Goal: Task Accomplishment & Management: Manage account settings

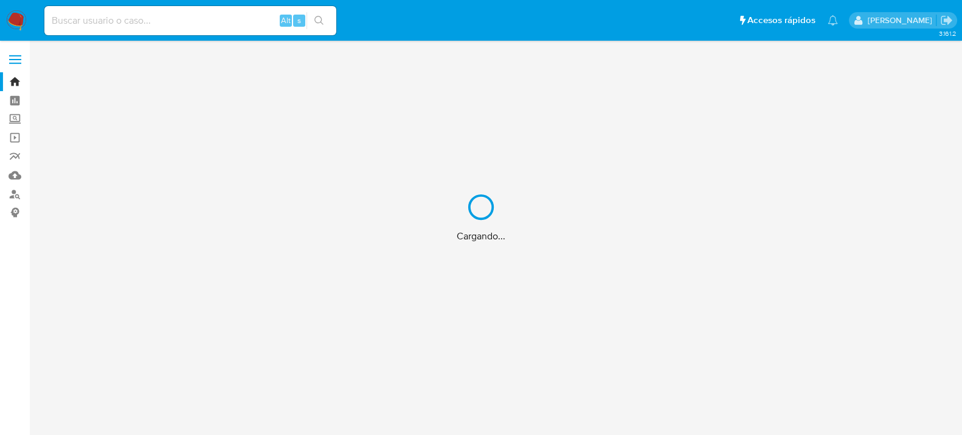
click at [238, 21] on div "Cargando..." at bounding box center [481, 217] width 962 height 435
click at [242, 16] on div "Cargando..." at bounding box center [481, 217] width 962 height 435
click at [201, 18] on div "Cargando..." at bounding box center [481, 217] width 962 height 435
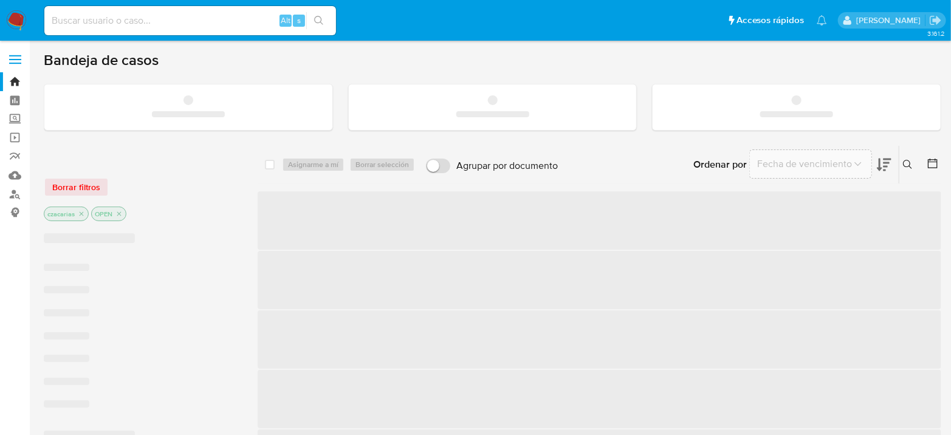
click at [196, 19] on input at bounding box center [190, 21] width 292 height 16
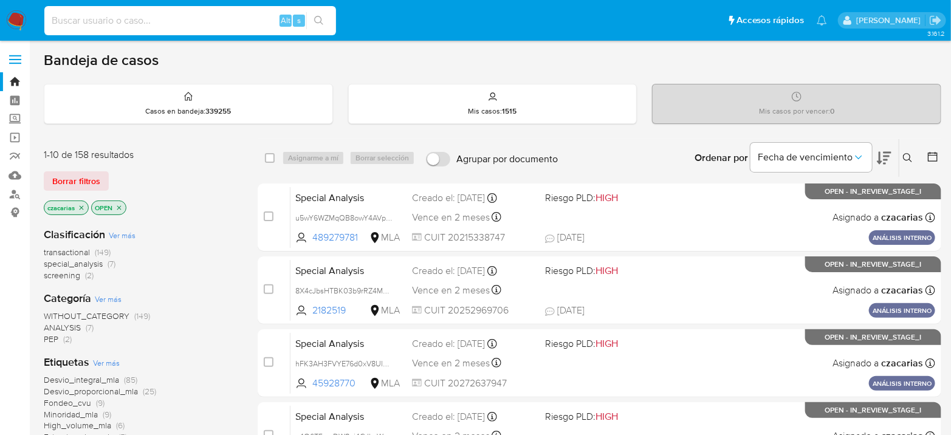
paste input "EVW6az6gPerDM8mpvwXNeDKP"
type input "EVW6az6gPerDM8mpvwXNeDKP"
click at [319, 19] on icon "search-icon" at bounding box center [319, 21] width 10 height 10
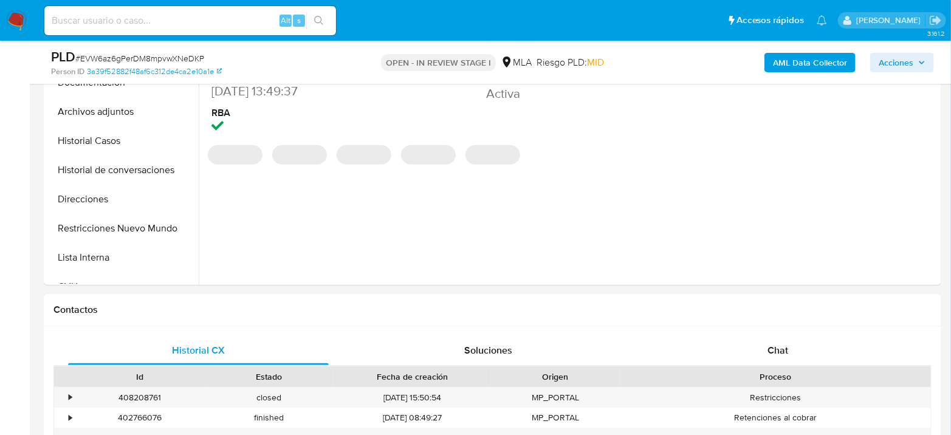
scroll to position [472, 0]
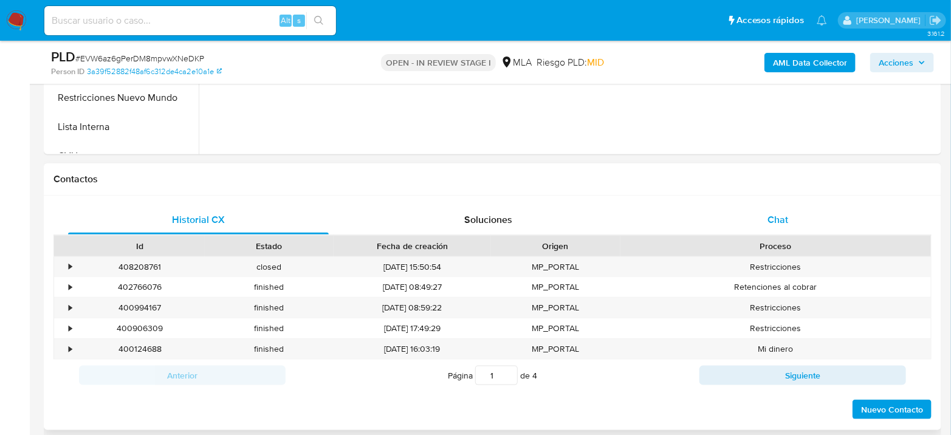
select select "10"
click at [775, 226] on div "Chat" at bounding box center [778, 219] width 261 height 29
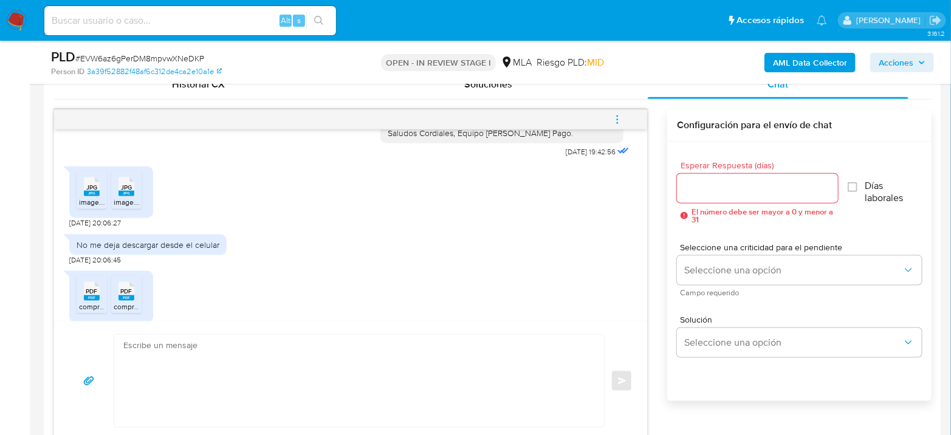
scroll to position [452, 0]
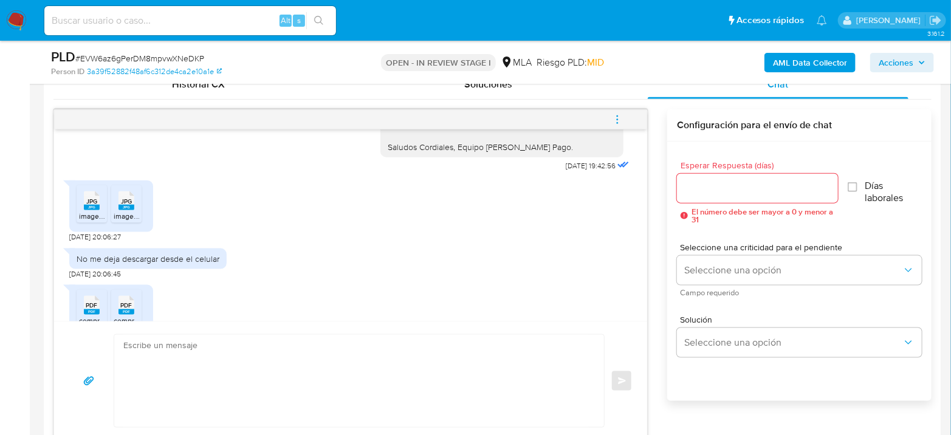
click at [94, 207] on rect at bounding box center [92, 207] width 16 height 5
click at [116, 205] on div "JPG JPG" at bounding box center [127, 200] width 26 height 24
click at [91, 303] on span "PDF" at bounding box center [92, 306] width 12 height 8
click at [136, 302] on div "PDF PDF" at bounding box center [127, 304] width 26 height 24
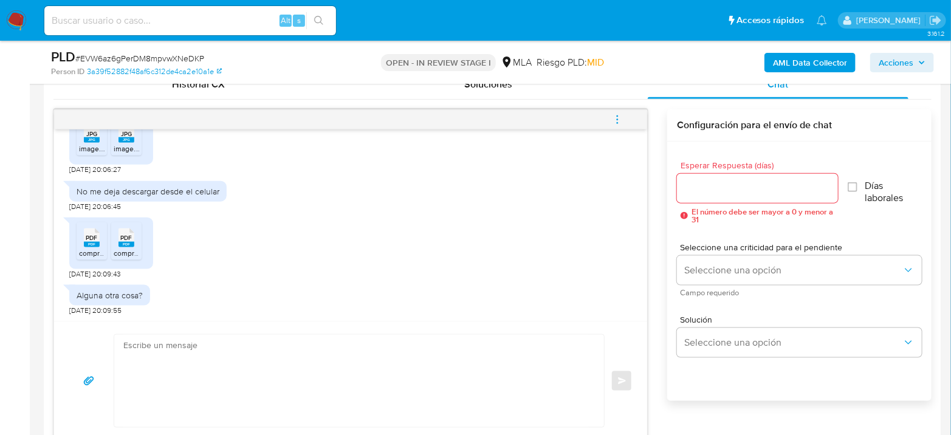
click at [226, 16] on input at bounding box center [190, 21] width 292 height 16
paste input "ARloTL4gJcoK7rmgd43xty5r"
type input "ARloTL4gJcoK7rmgd43xty5r"
click at [320, 12] on button "search-icon" at bounding box center [318, 20] width 25 height 17
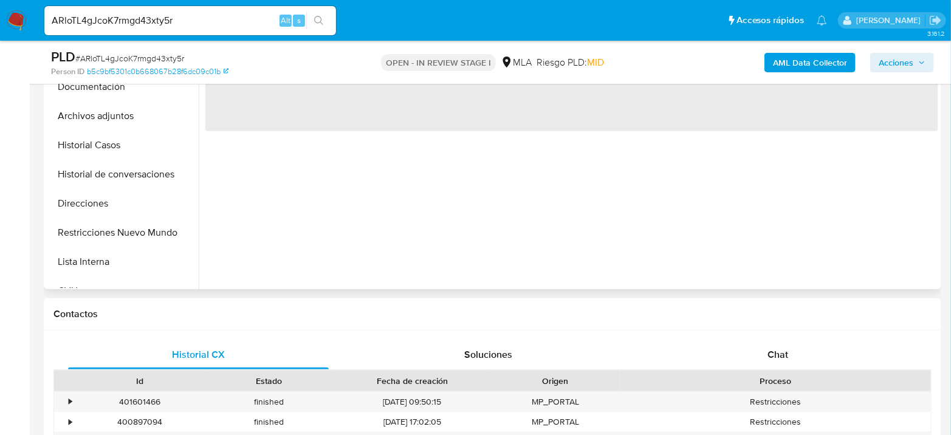
select select "10"
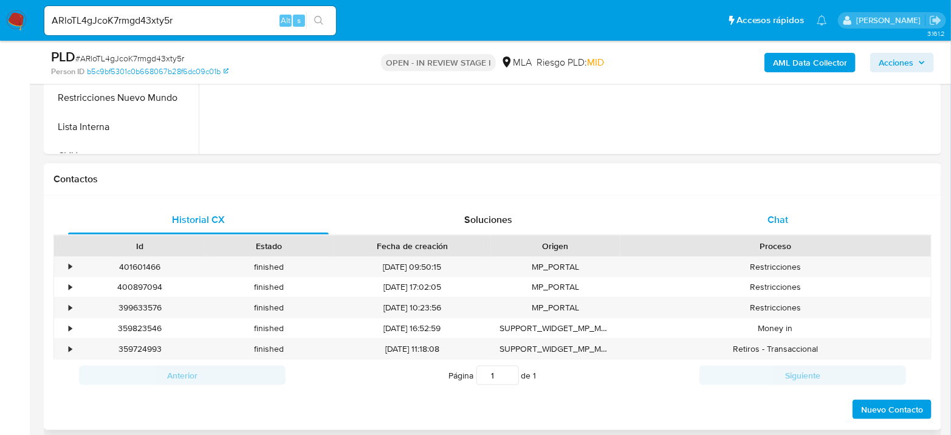
click at [797, 213] on div "Chat" at bounding box center [778, 219] width 261 height 29
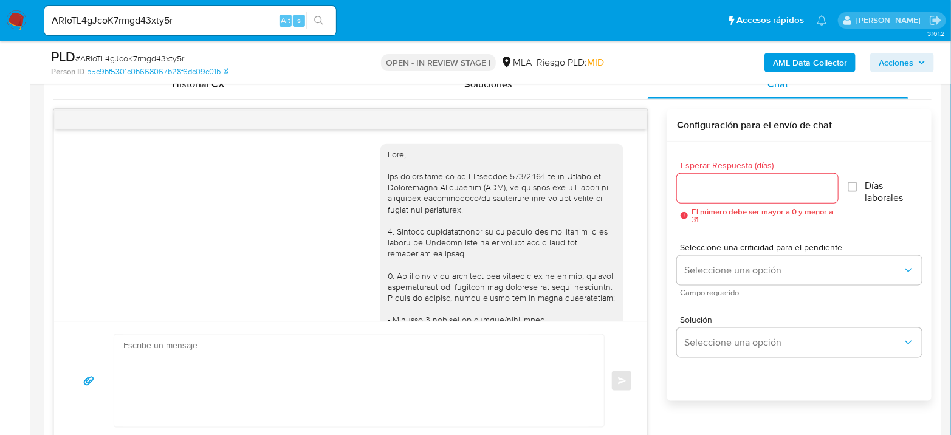
scroll to position [1270, 0]
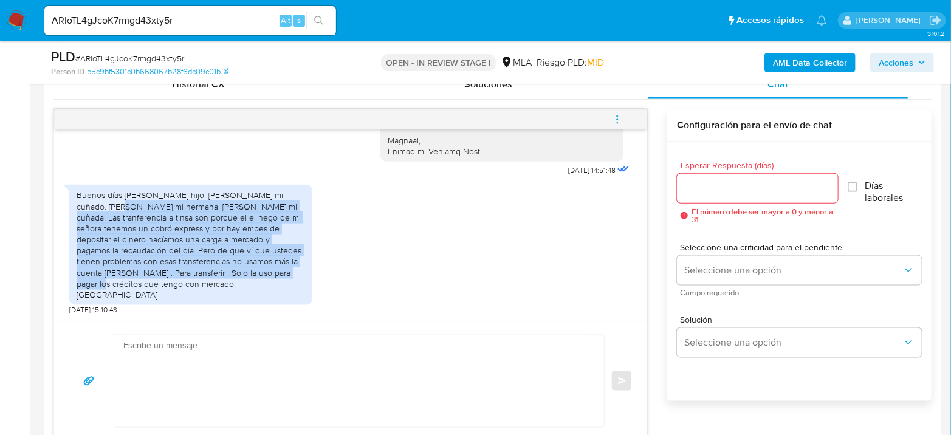
drag, startPoint x: 103, startPoint y: 224, endPoint x: 245, endPoint y: 302, distance: 161.6
click at [245, 302] on div "Buenos días tomas mi hijo. Mauro mi cuñado. Natalia mi hermana. Agustina mi cuñ…" at bounding box center [190, 245] width 243 height 120
click at [151, 259] on div "Buenos días tomas mi hijo. Mauro mi cuñado. Natalia mi hermana. Agustina mi cuñ…" at bounding box center [191, 245] width 229 height 111
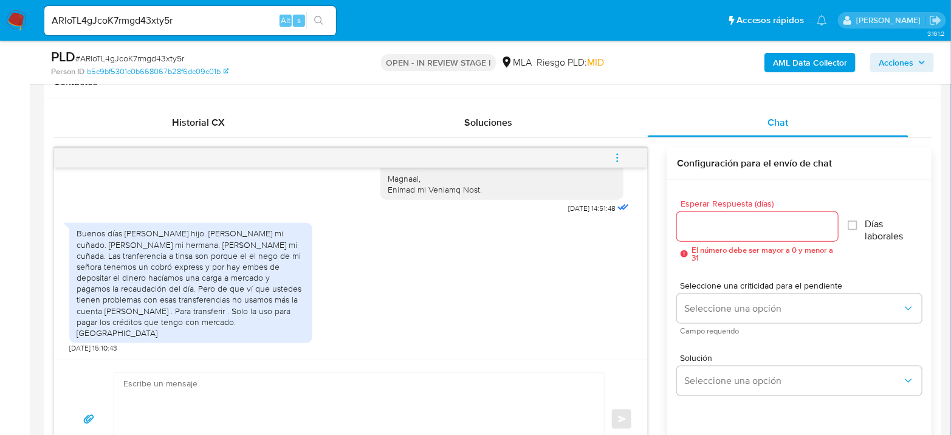
scroll to position [583, 0]
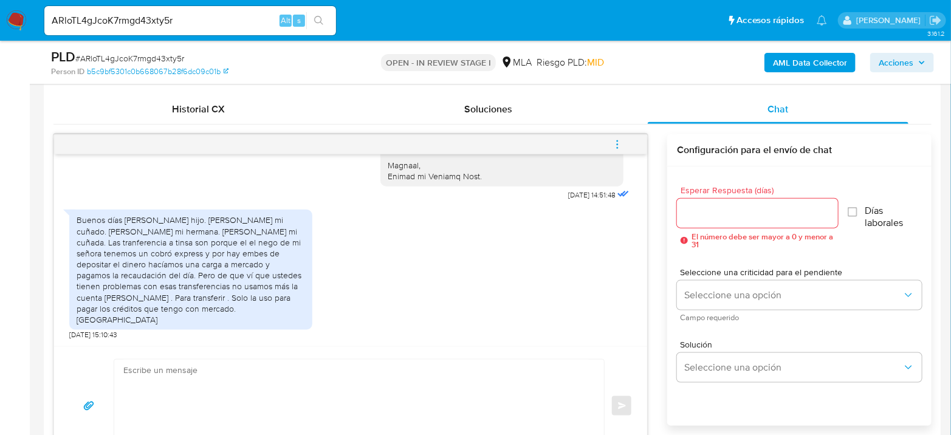
click at [18, 16] on img at bounding box center [16, 20] width 21 height 21
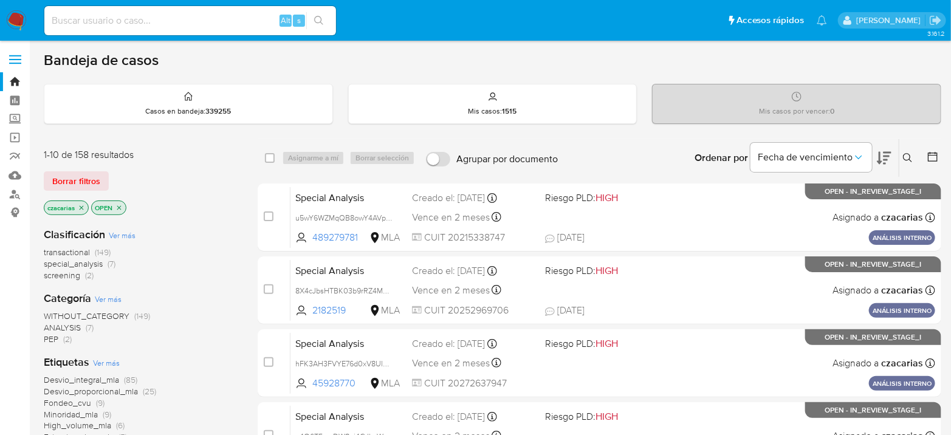
click at [62, 277] on span "screening" at bounding box center [62, 275] width 36 height 12
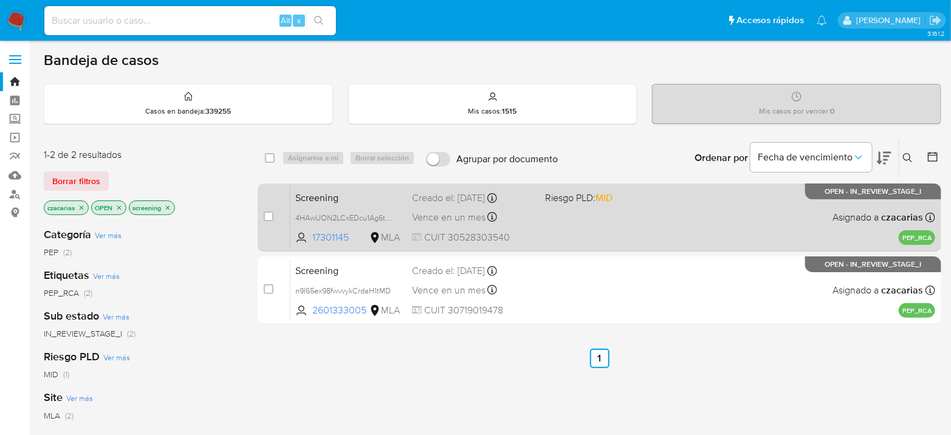
click at [601, 224] on div "Screening 4HAwUON2LCxEDcu1Ag6tSjrU 17301145 MLA Riesgo PLD: MID Creado el: 15/0…" at bounding box center [613, 217] width 645 height 61
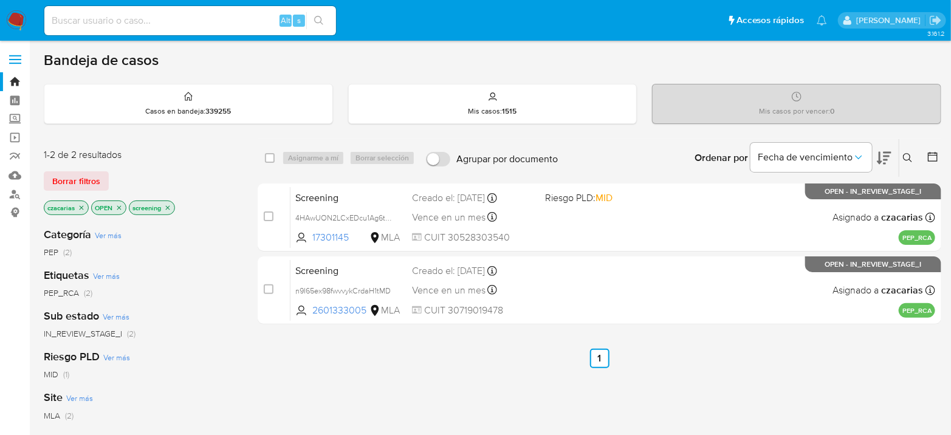
click at [908, 154] on icon at bounding box center [908, 158] width 10 height 10
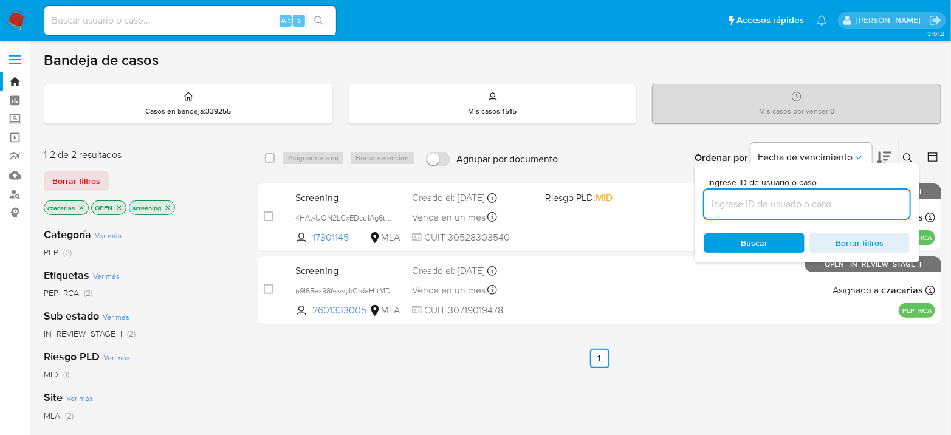
click at [816, 207] on input at bounding box center [807, 204] width 205 height 16
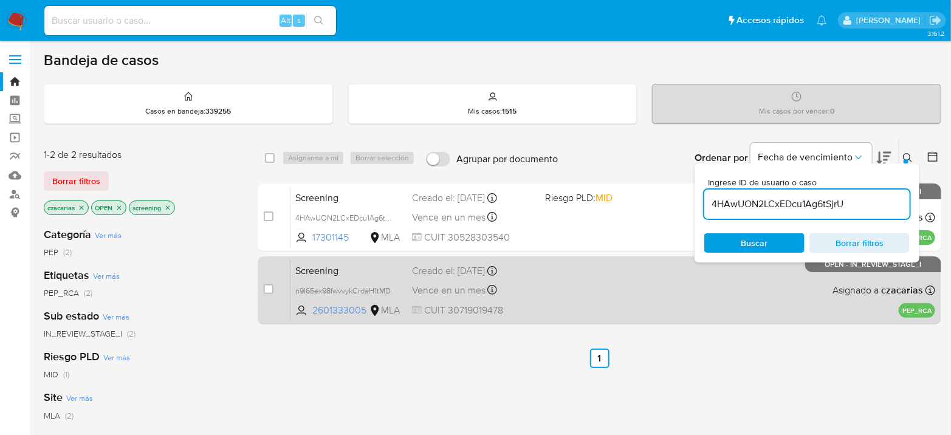
type input "4HAwUON2LCxEDcu1Ag6tSjrU"
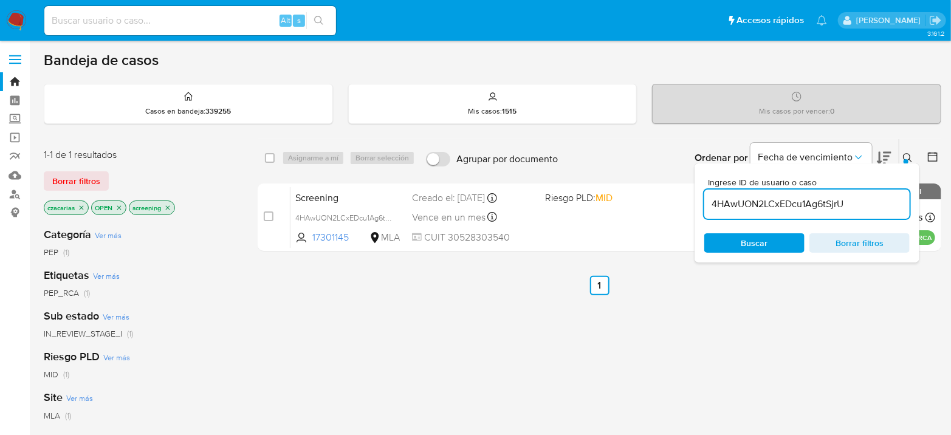
click at [664, 316] on div "select-all-cases-checkbox Asignarme a mí Borrar selección Agrupar por documento…" at bounding box center [600, 414] width 684 height 551
click at [243, 21] on input at bounding box center [190, 21] width 292 height 16
paste input "4HAwUON2LCxEDcu1Ag6tSjrU"
type input "4HAwUON2LCxEDcu1Ag6tSjrU"
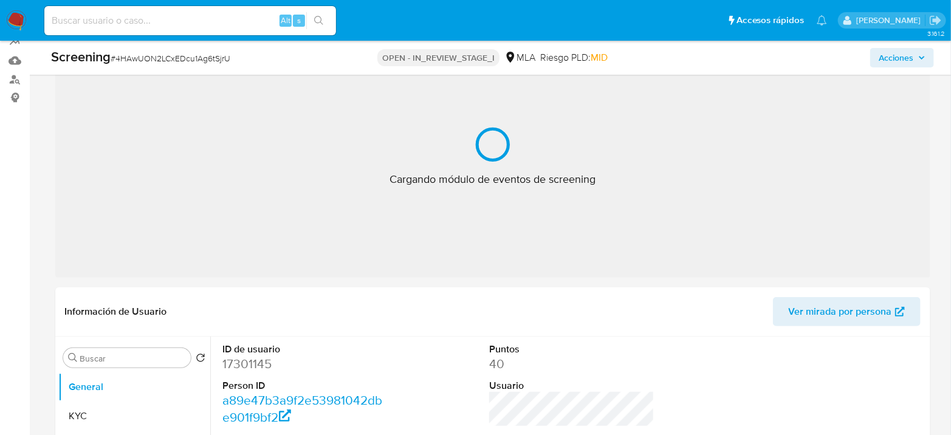
select select "10"
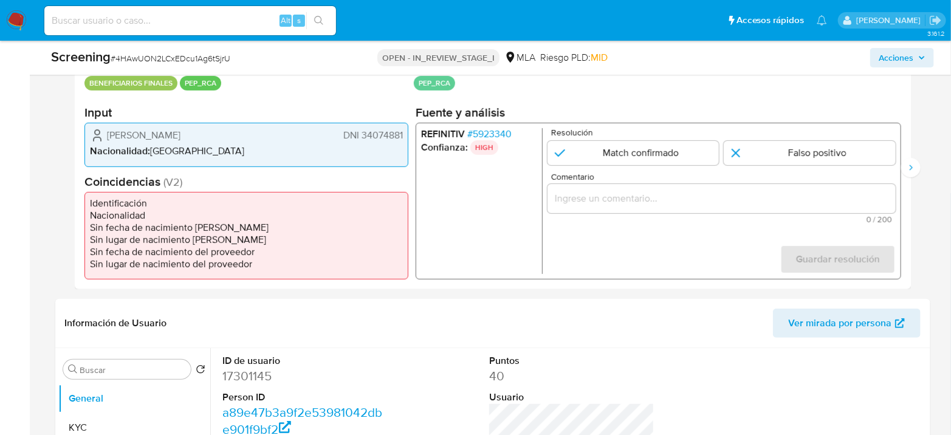
scroll to position [270, 0]
click at [483, 134] on span "# 5923340" at bounding box center [489, 135] width 44 height 12
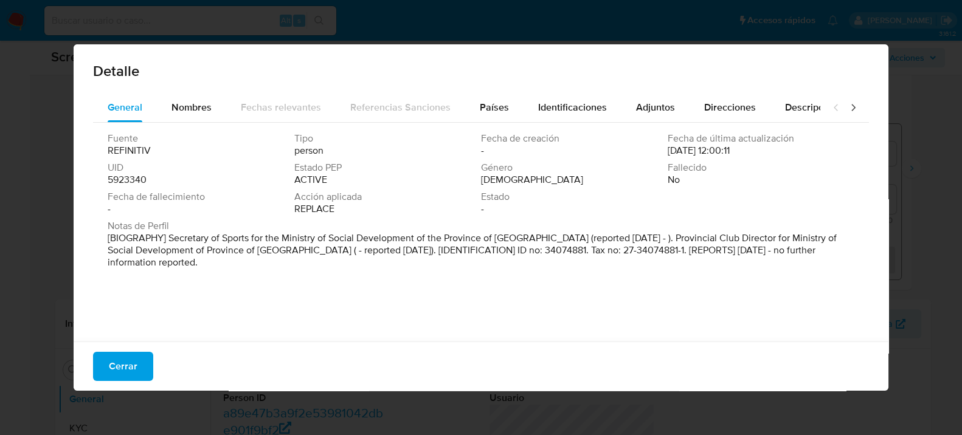
drag, startPoint x: 167, startPoint y: 239, endPoint x: 182, endPoint y: 292, distance: 54.9
click at [182, 292] on div "Fuente REFINITIV Tipo person Fecha de creación - Fecha de última actualización …" at bounding box center [481, 229] width 776 height 213
click at [184, 101] on span "Nombres" at bounding box center [191, 107] width 40 height 14
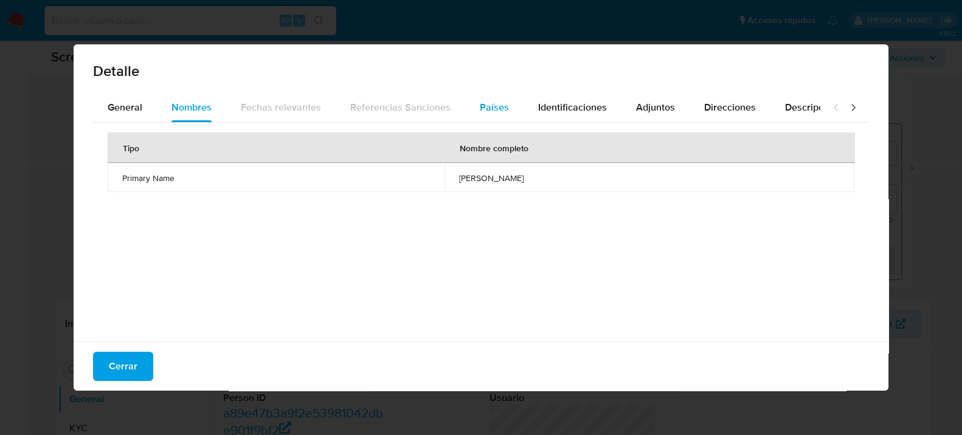
click at [504, 111] on button "Países" at bounding box center [494, 107] width 58 height 29
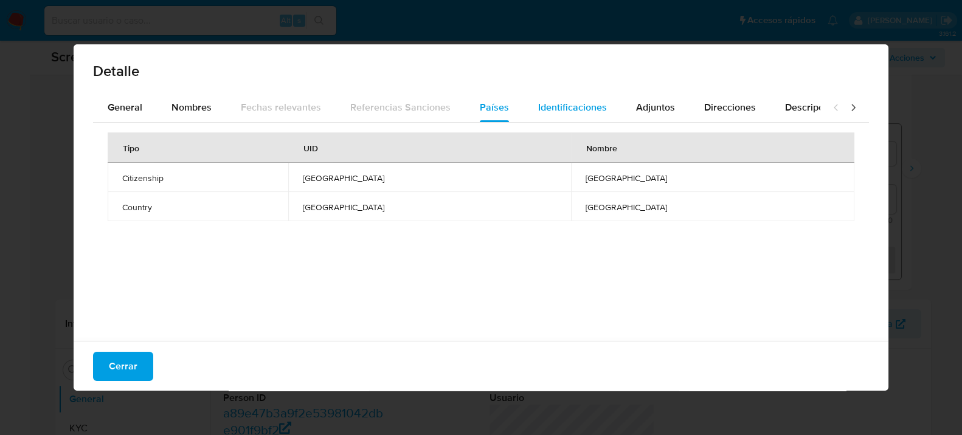
click at [582, 110] on span "Identificaciones" at bounding box center [572, 107] width 69 height 14
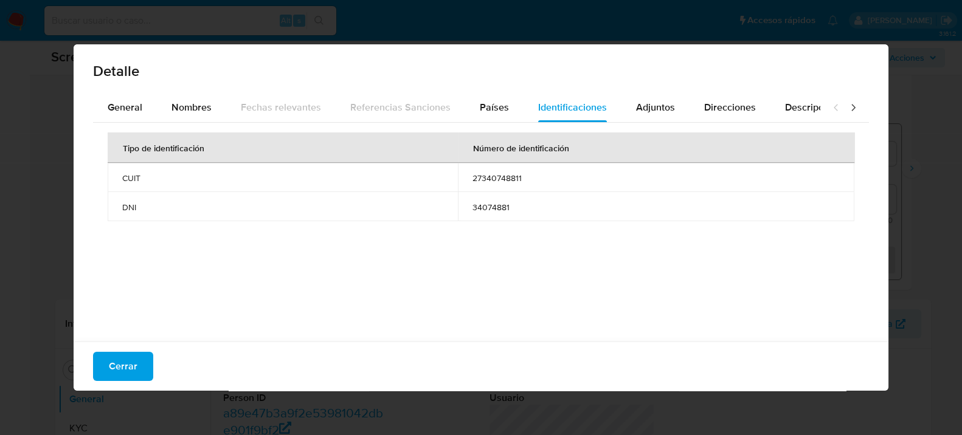
click at [506, 179] on span "27340748811" at bounding box center [655, 178] width 367 height 11
click at [145, 365] on button "Cerrar" at bounding box center [123, 366] width 60 height 29
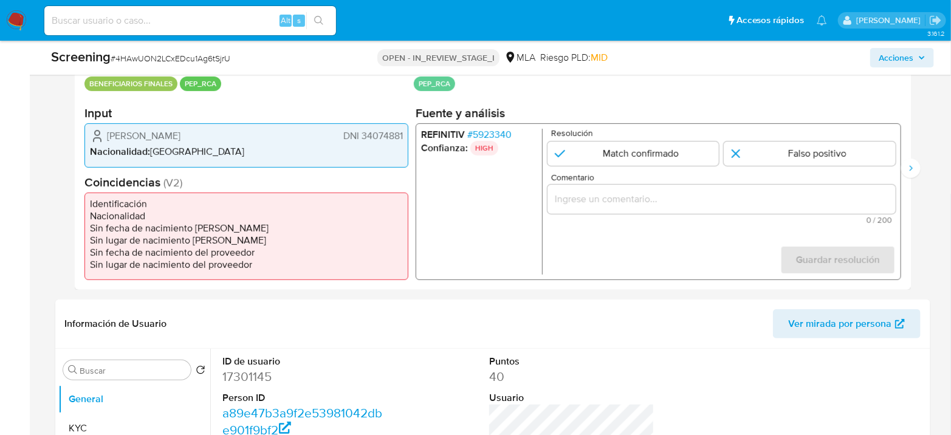
click at [15, 18] on img at bounding box center [16, 20] width 21 height 21
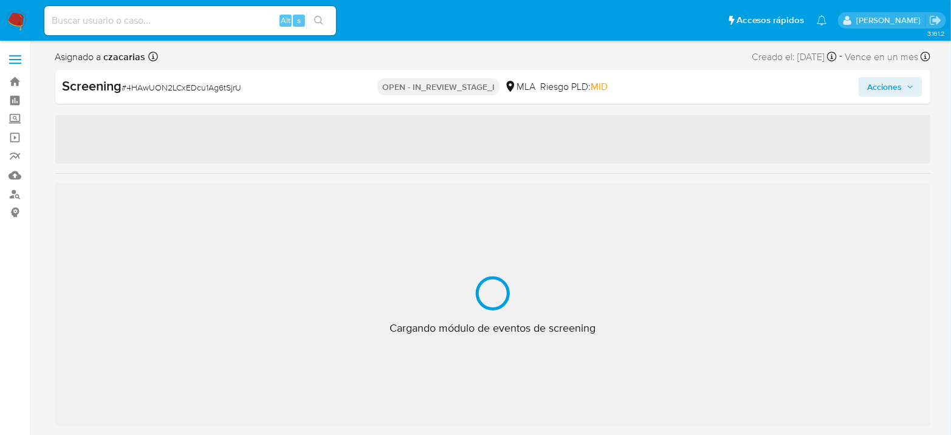
click at [201, 91] on span "# 4HAwUON2LCxEDcu1Ag6tSjrU" at bounding box center [182, 87] width 120 height 12
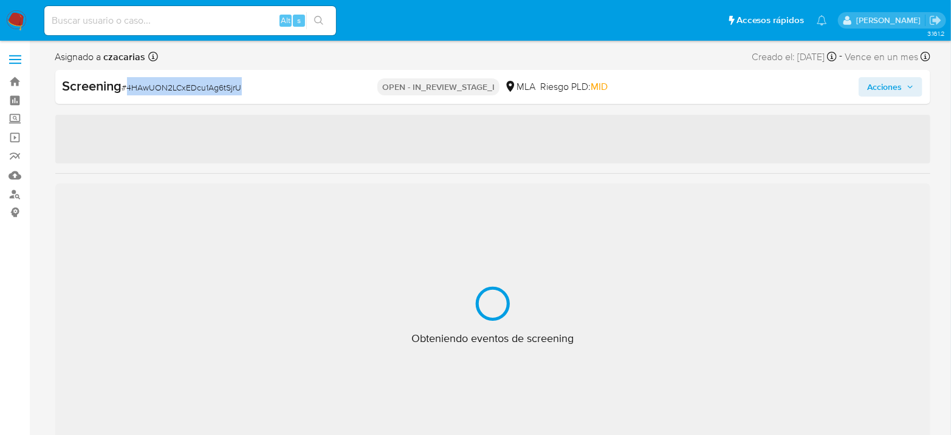
copy span "4HAwUON2LCxEDcu1Ag6tSjrU"
select select "10"
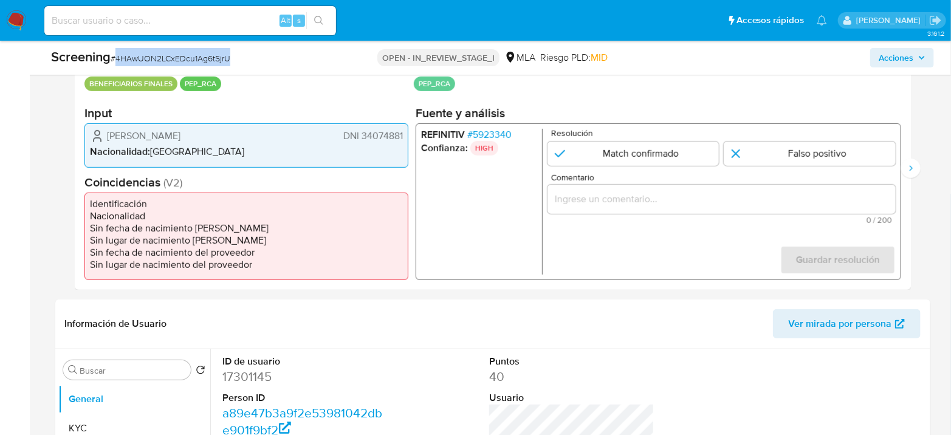
scroll to position [405, 0]
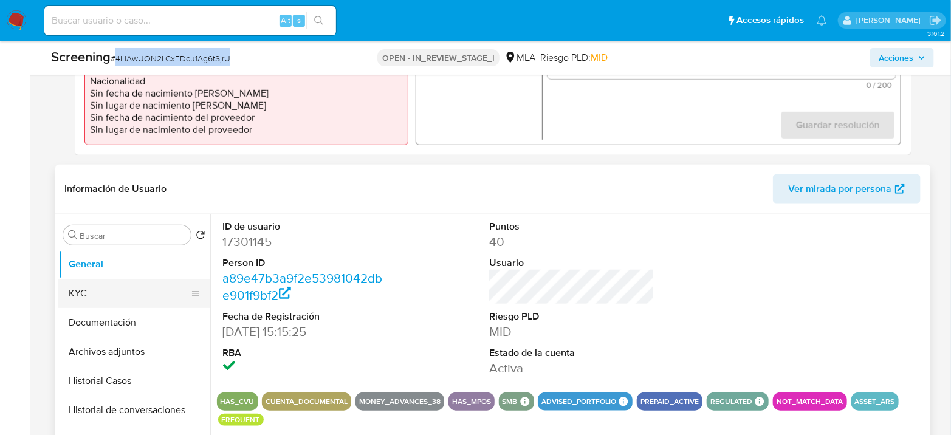
click at [95, 295] on button "KYC" at bounding box center [129, 293] width 142 height 29
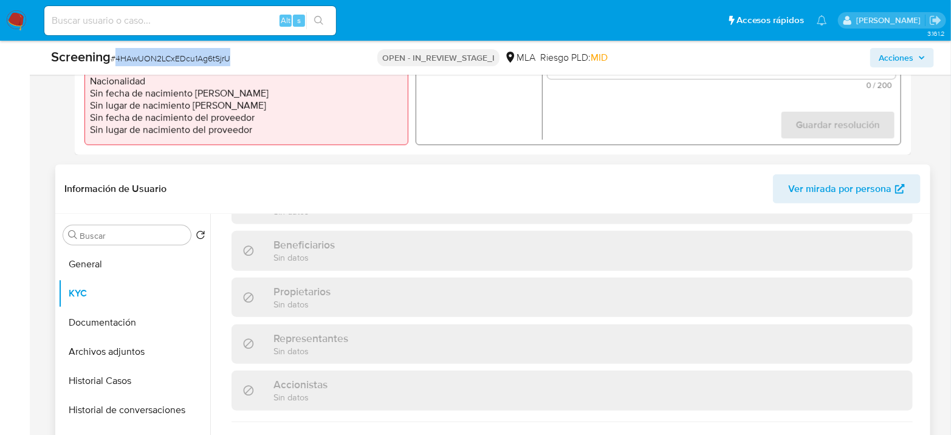
scroll to position [540, 0]
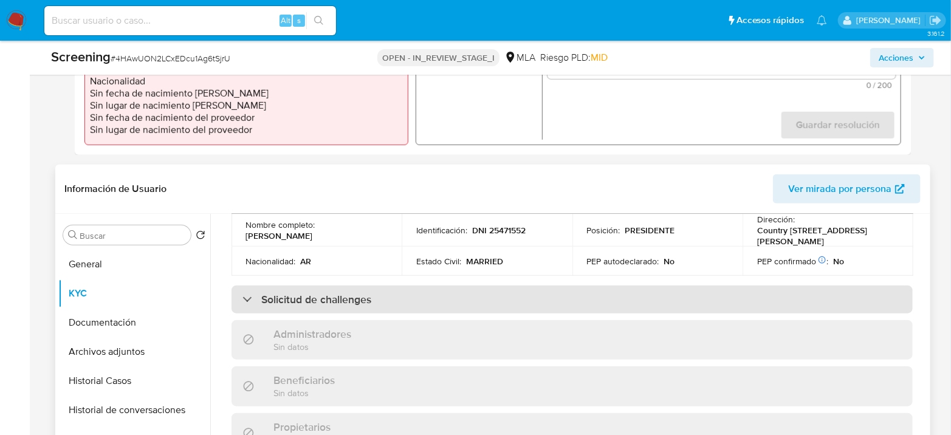
click at [376, 314] on div "Solicitud de challenges" at bounding box center [573, 300] width 682 height 28
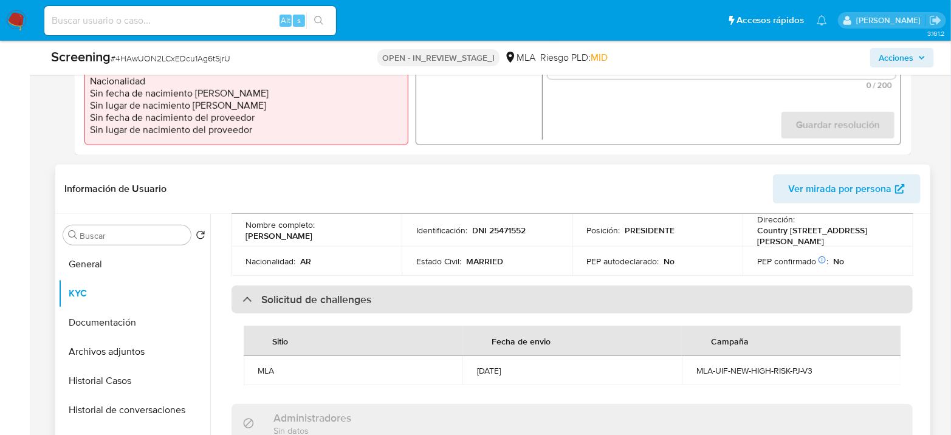
click at [387, 314] on div "Solicitud de challenges" at bounding box center [573, 300] width 682 height 28
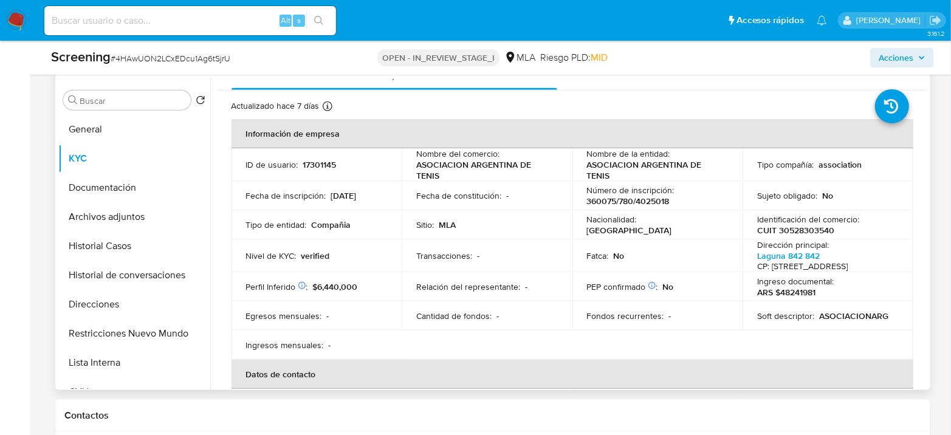
scroll to position [0, 0]
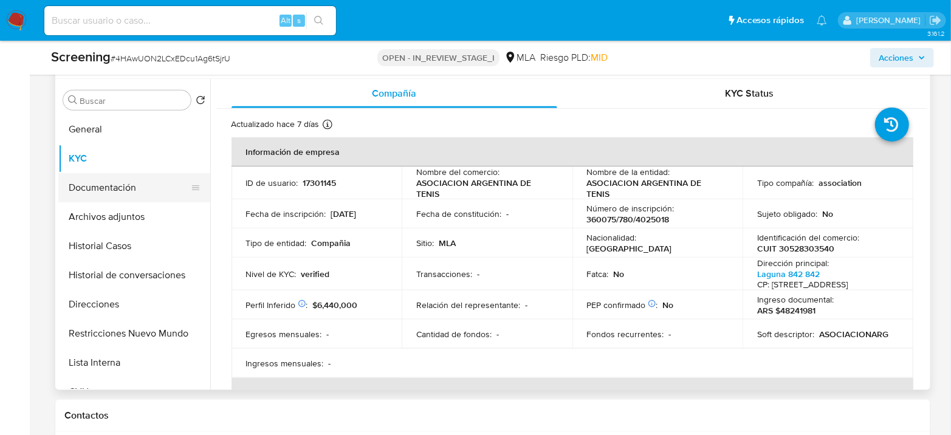
click at [118, 189] on button "Documentación" at bounding box center [129, 187] width 142 height 29
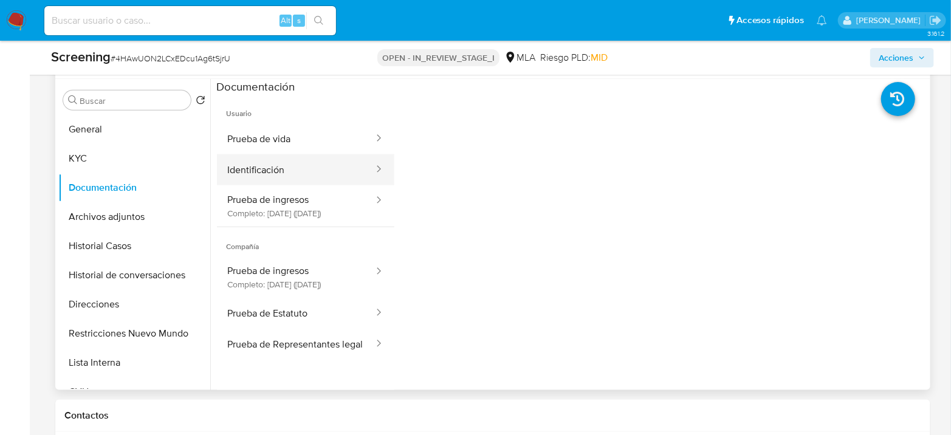
click at [297, 173] on button "Identificación" at bounding box center [296, 169] width 158 height 31
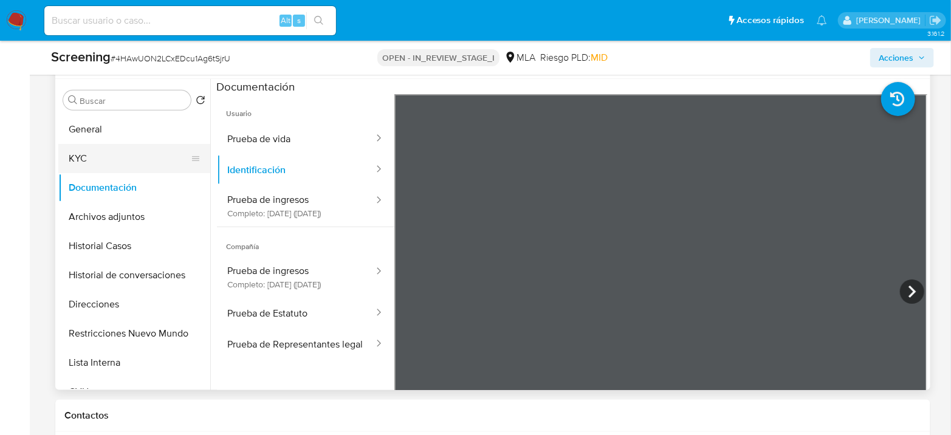
click at [106, 147] on button "KYC" at bounding box center [129, 158] width 142 height 29
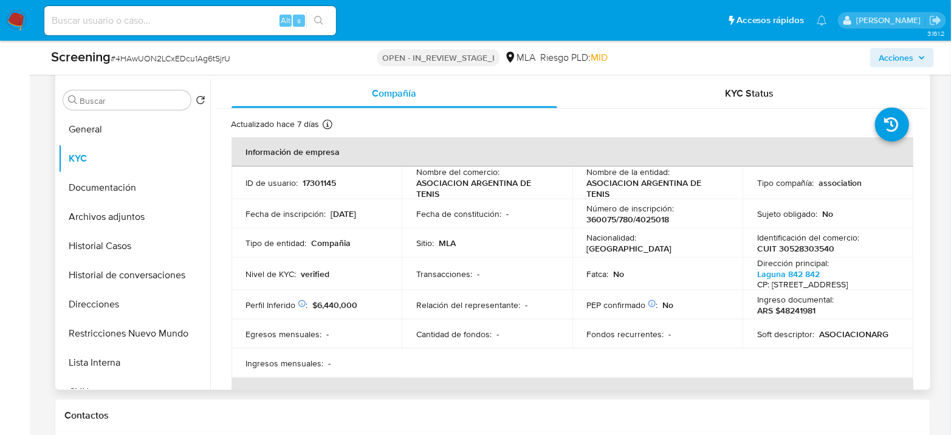
click at [807, 243] on p "CUIT 30528303540" at bounding box center [796, 248] width 77 height 11
click at [809, 246] on p "CUIT 30528303540" at bounding box center [796, 248] width 77 height 11
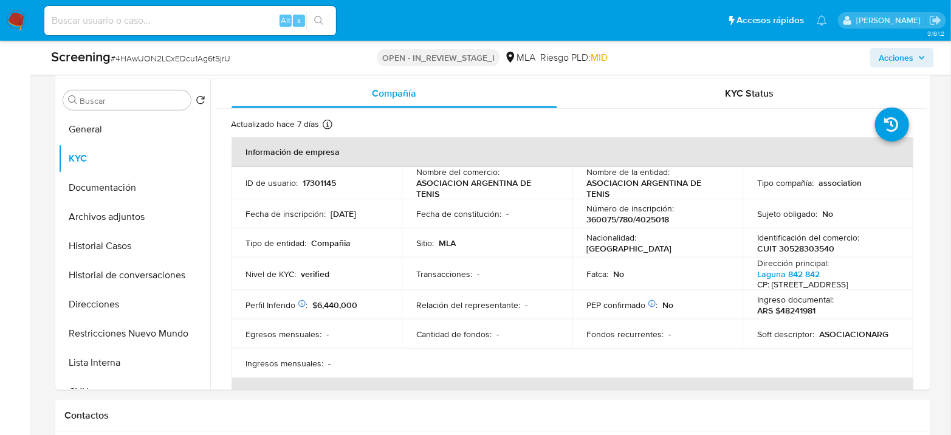
click at [19, 30] on nav "Pausado Ver notificaciones Alt s Accesos rápidos Presiona las siguientes teclas…" at bounding box center [475, 20] width 951 height 41
click at [24, 16] on img at bounding box center [16, 20] width 21 height 21
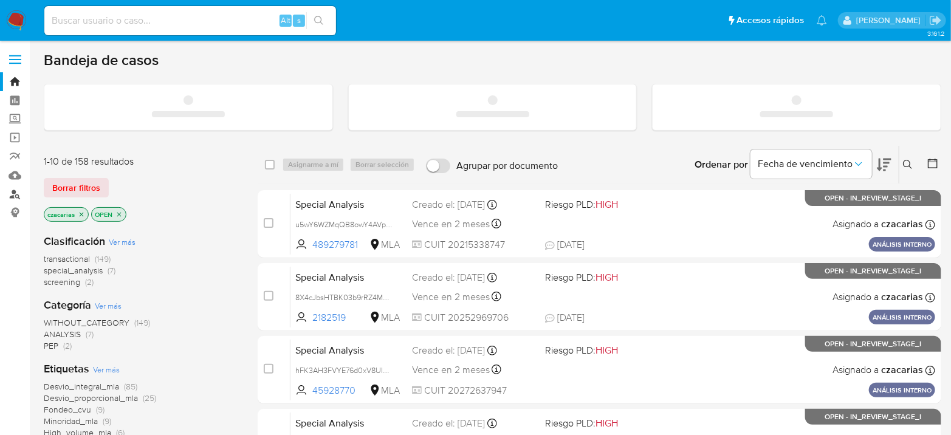
click at [16, 189] on link "Buscador de personas" at bounding box center [72, 194] width 145 height 19
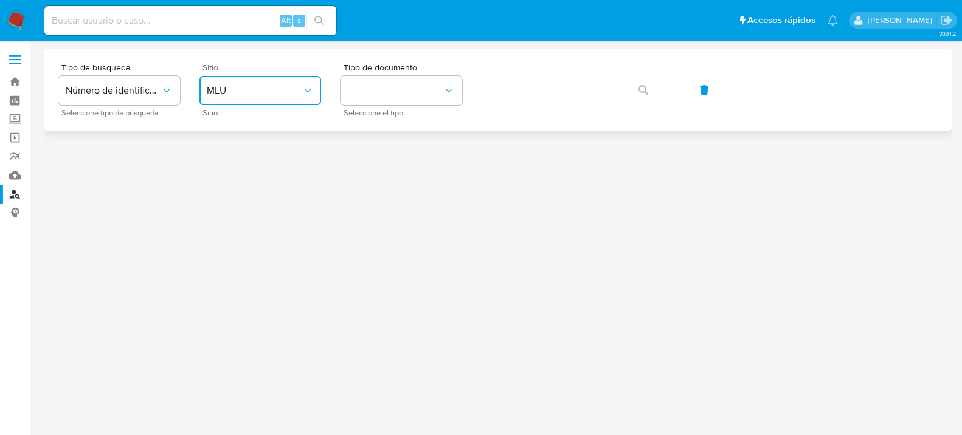
drag, startPoint x: 287, startPoint y: 95, endPoint x: 280, endPoint y: 102, distance: 9.5
click at [285, 97] on button "MLU" at bounding box center [260, 90] width 122 height 29
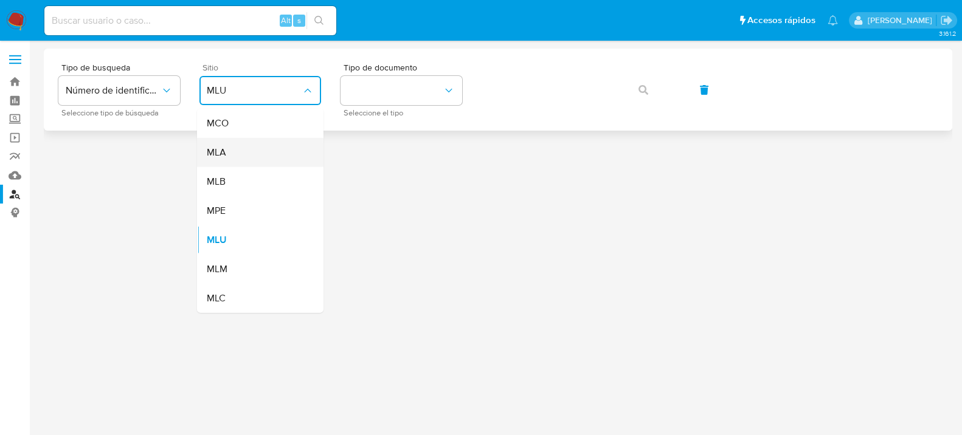
click at [251, 159] on div "MLA" at bounding box center [257, 152] width 100 height 29
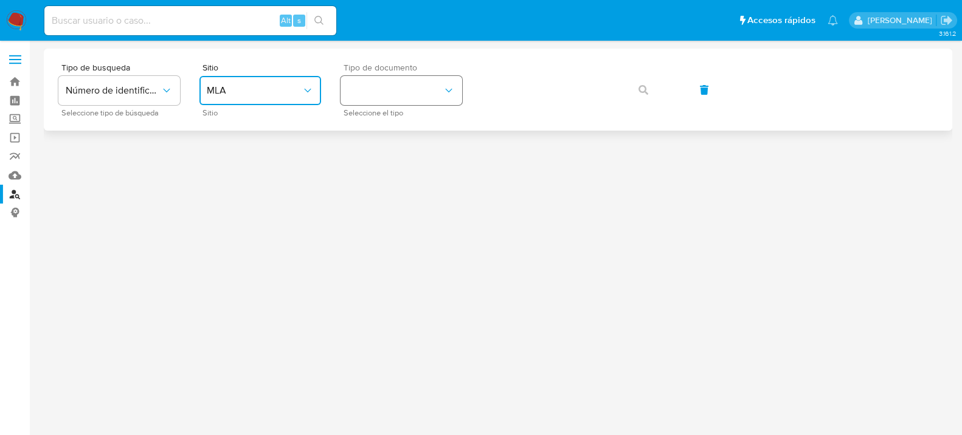
click at [385, 98] on button "identificationType" at bounding box center [401, 90] width 122 height 29
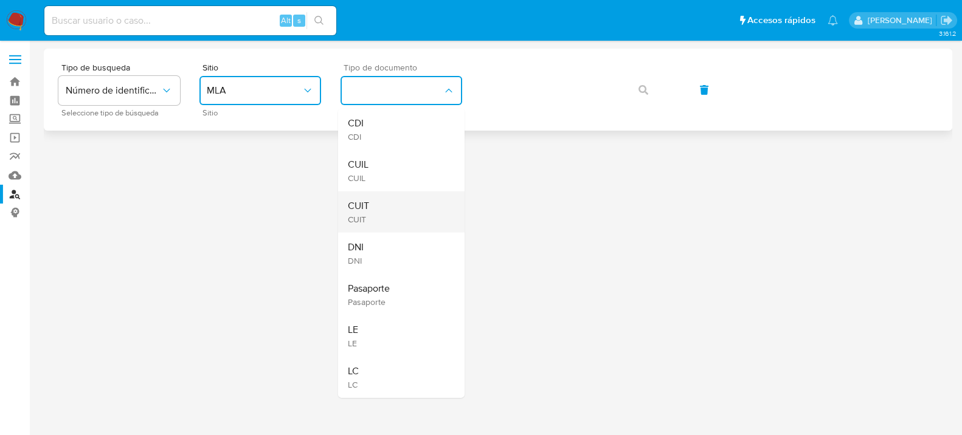
click at [383, 213] on div "CUIT CUIT" at bounding box center [398, 212] width 100 height 41
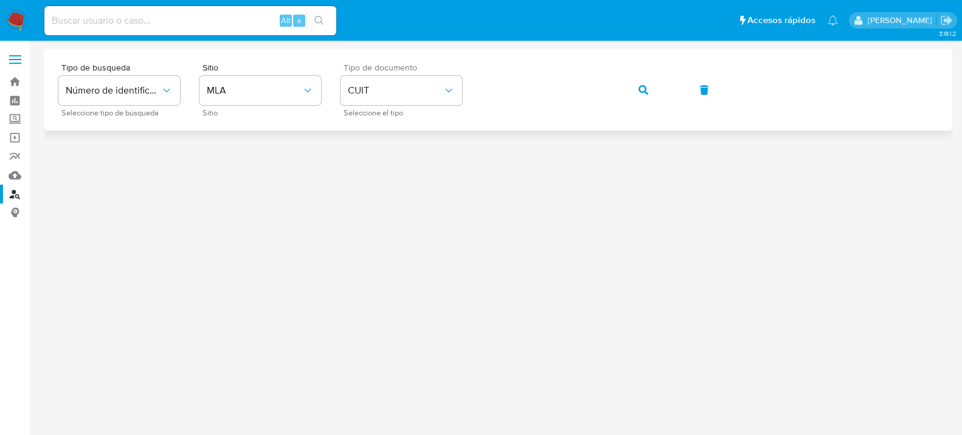
click at [633, 89] on button "button" at bounding box center [643, 89] width 41 height 29
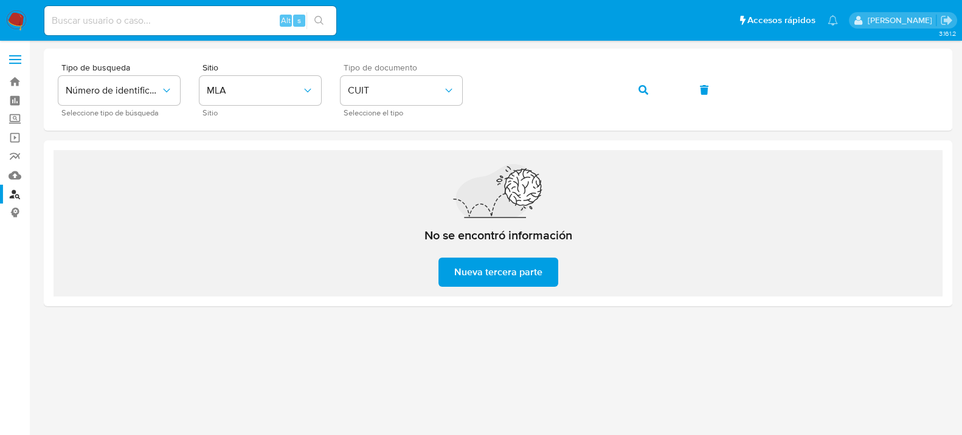
click at [19, 16] on img at bounding box center [16, 20] width 21 height 21
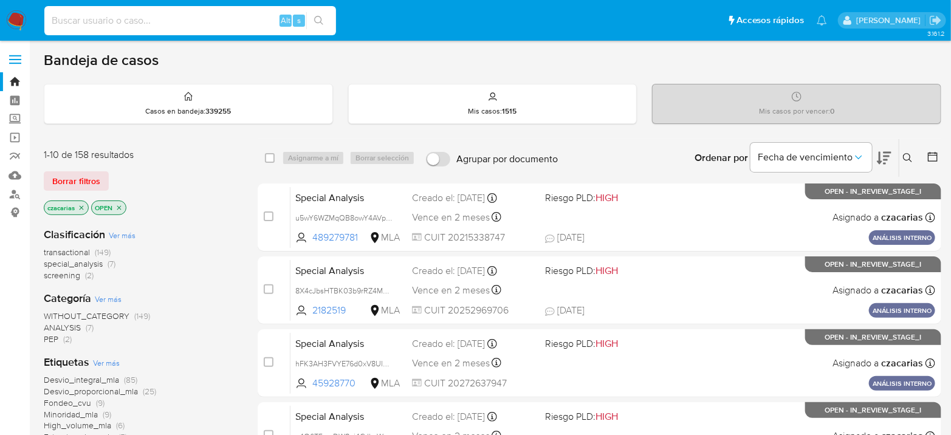
click at [150, 27] on input at bounding box center [190, 21] width 292 height 16
paste input "KHomLi7fEo0s4sign7W2Wy8v"
type input "KHomLi7fEo0s4sign7W2Wy8v"
click at [306, 22] on button "search-icon" at bounding box center [318, 20] width 25 height 17
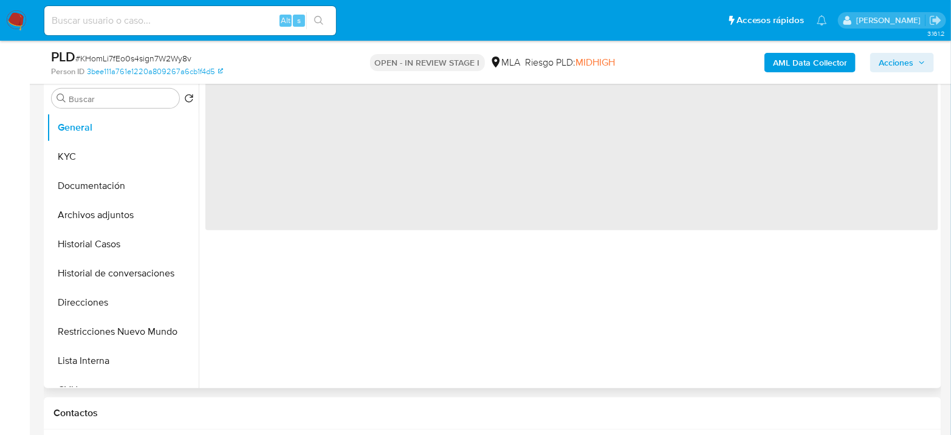
scroll to position [270, 0]
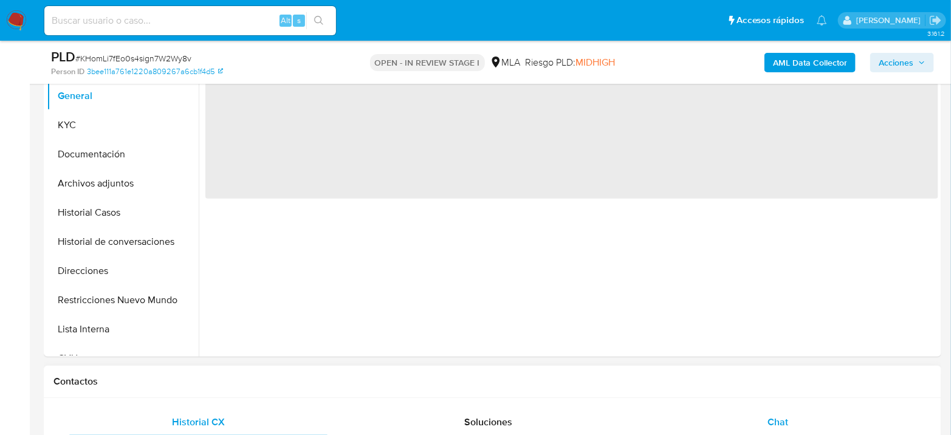
select select "10"
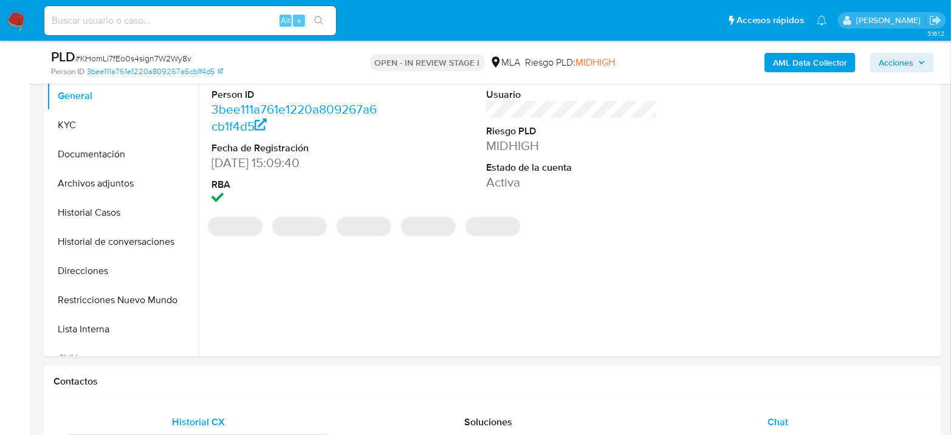
click at [761, 413] on div "Chat" at bounding box center [778, 422] width 261 height 29
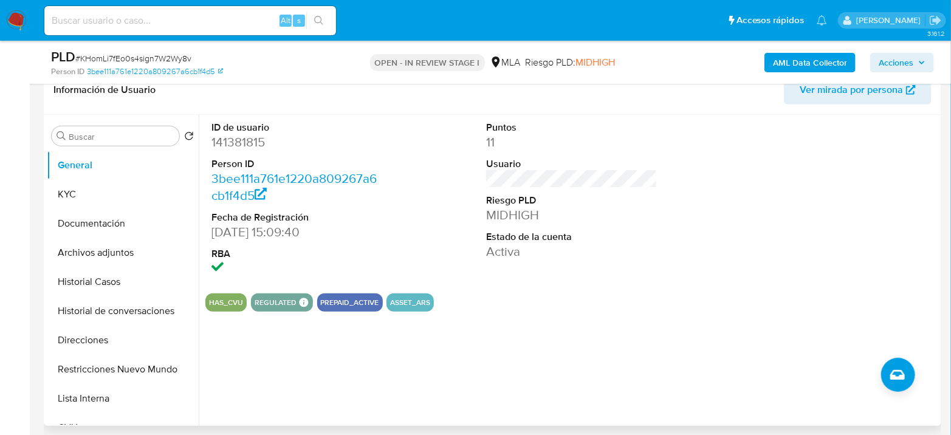
scroll to position [67, 0]
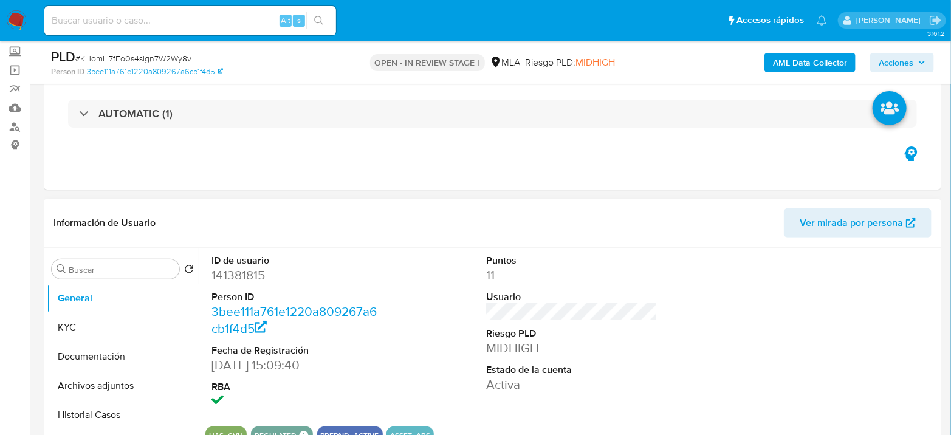
click at [251, 278] on dd "141381815" at bounding box center [297, 275] width 171 height 17
copy dd "141381815"
click at [113, 335] on button "KYC" at bounding box center [118, 327] width 142 height 29
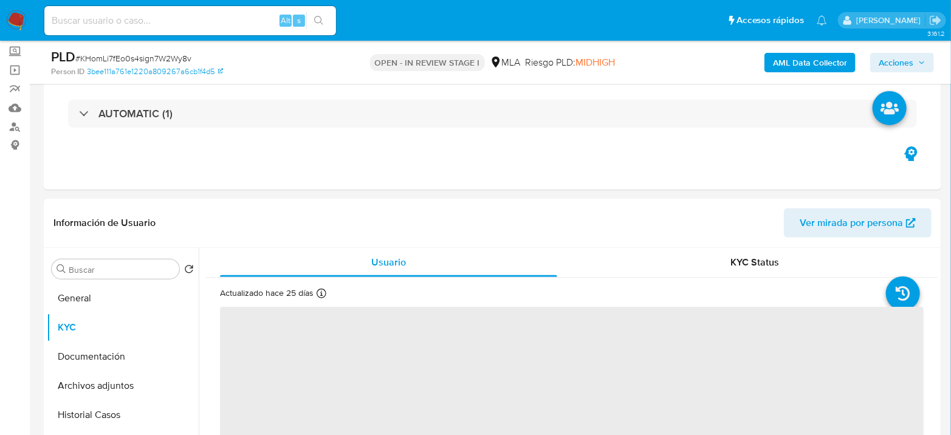
click at [171, 57] on span "# KHomLi7fEo0s4sign7W2Wy8v" at bounding box center [133, 58] width 116 height 12
copy span "KHomLi7fEo0s4sign7W2Wy8v"
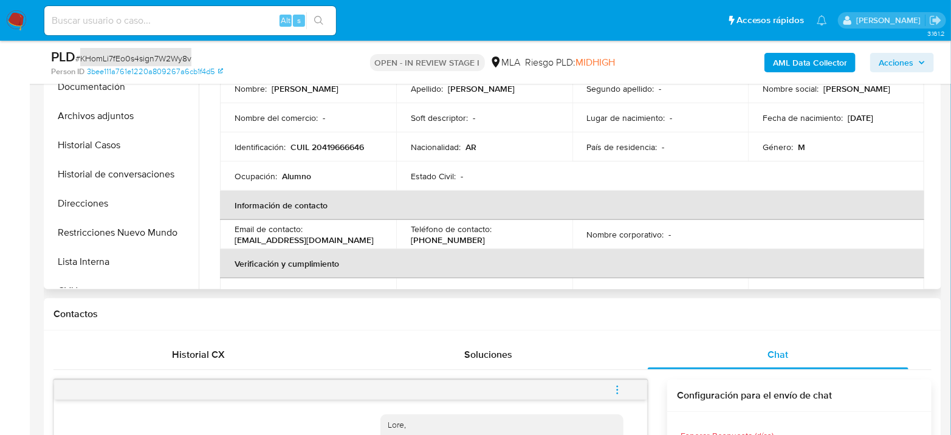
scroll to position [0, 0]
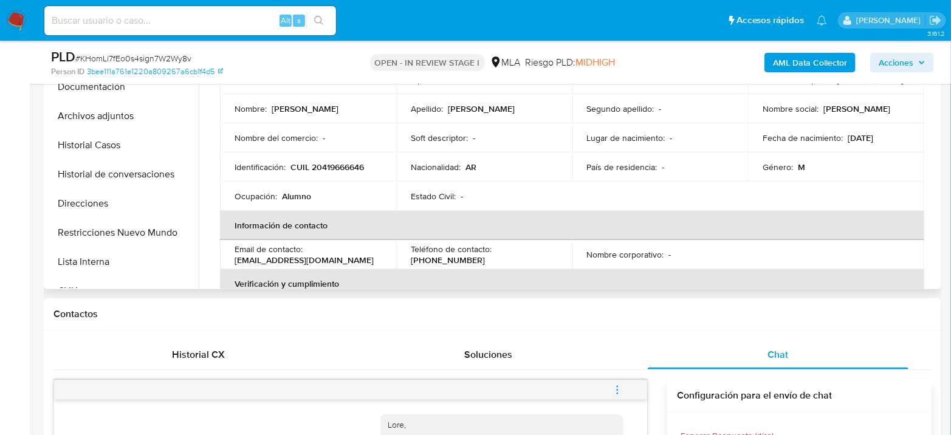
click at [356, 155] on td "Identificación : CUIL 20419666646" at bounding box center [308, 167] width 176 height 29
click at [348, 168] on p "CUIL 20419666646" at bounding box center [328, 167] width 74 height 11
copy p "20419666646"
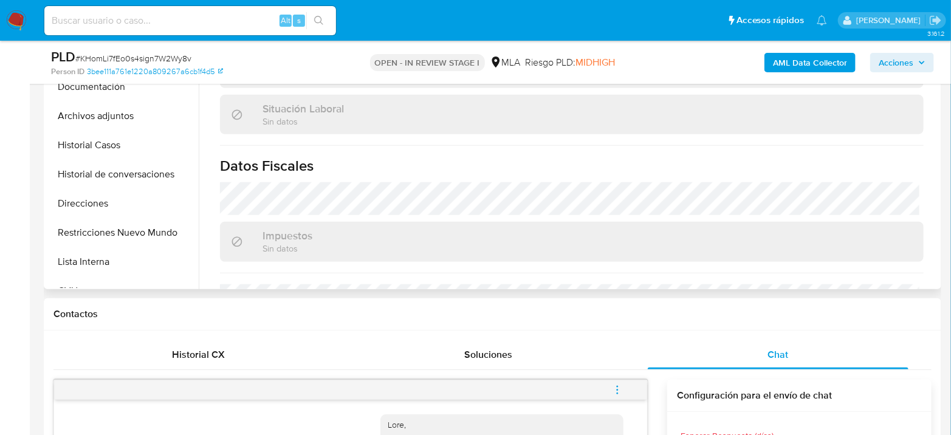
scroll to position [639, 0]
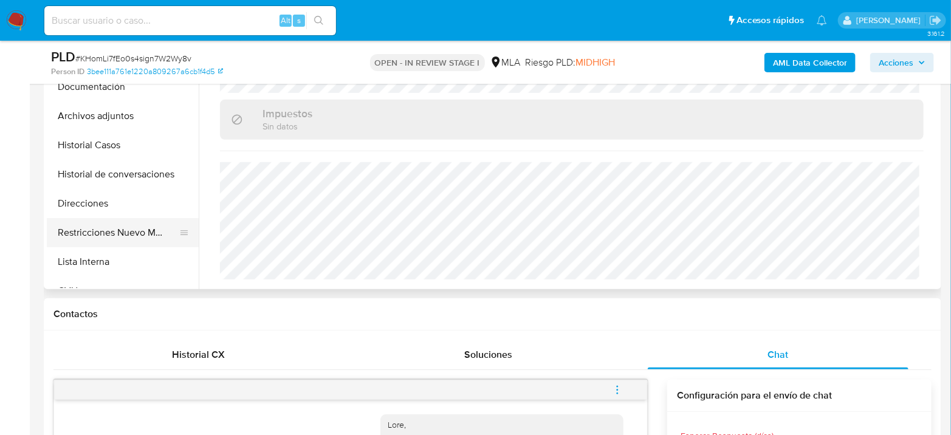
click at [72, 218] on button "Restricciones Nuevo Mundo" at bounding box center [118, 232] width 142 height 29
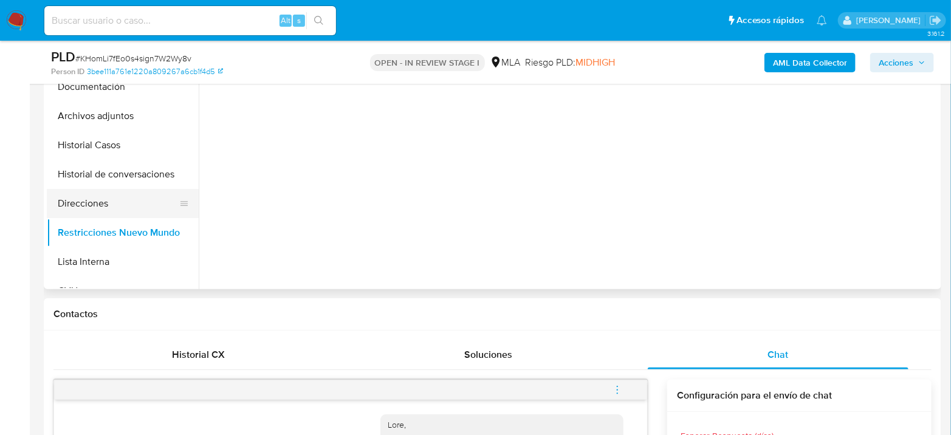
click at [85, 202] on button "Direcciones" at bounding box center [118, 203] width 142 height 29
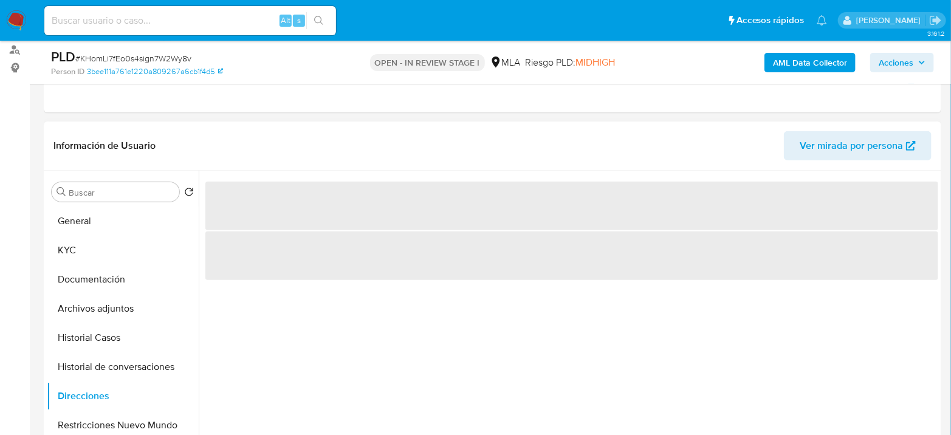
scroll to position [144, 0]
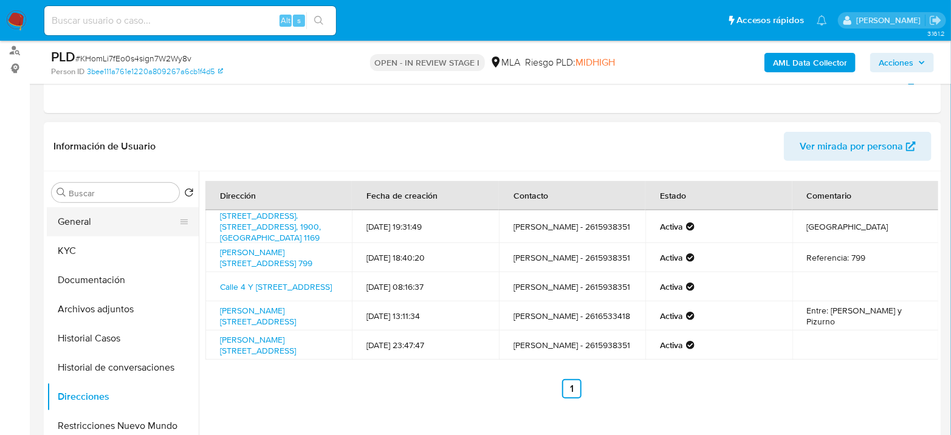
click at [83, 229] on button "General" at bounding box center [118, 221] width 142 height 29
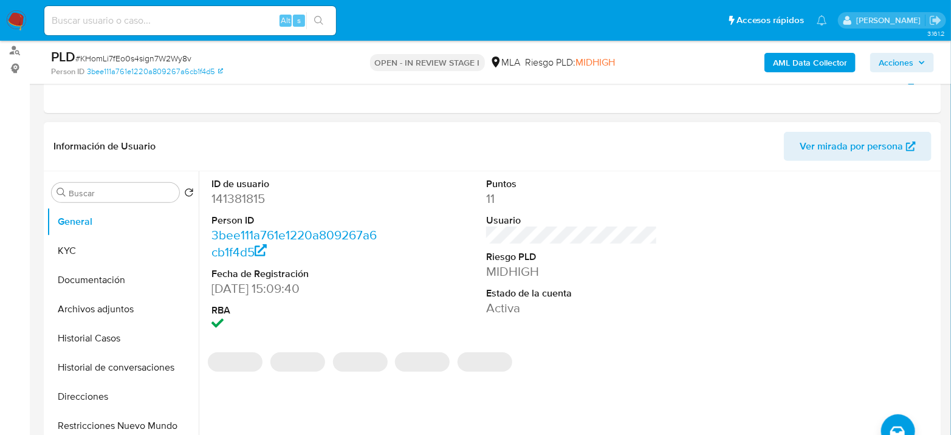
click at [243, 205] on dd "141381815" at bounding box center [297, 198] width 171 height 17
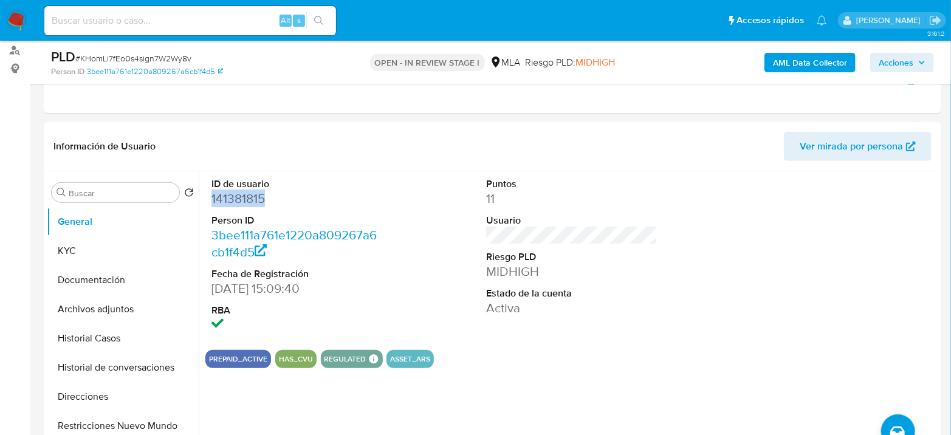
copy dd "141381815"
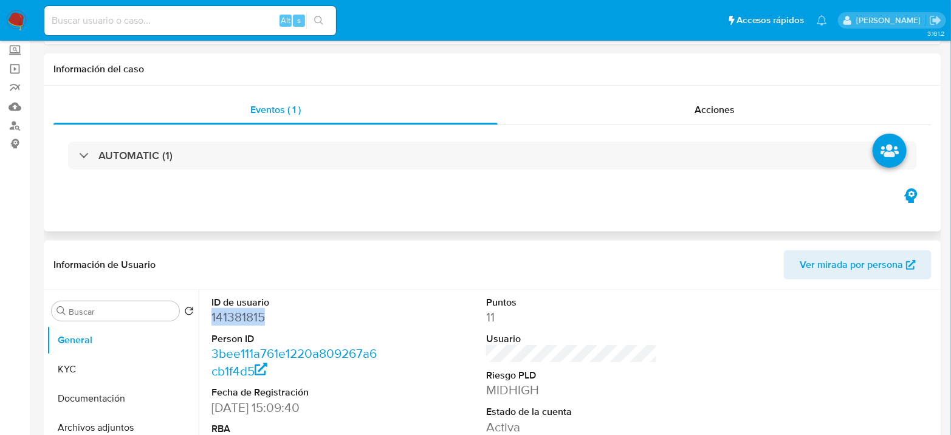
scroll to position [0, 0]
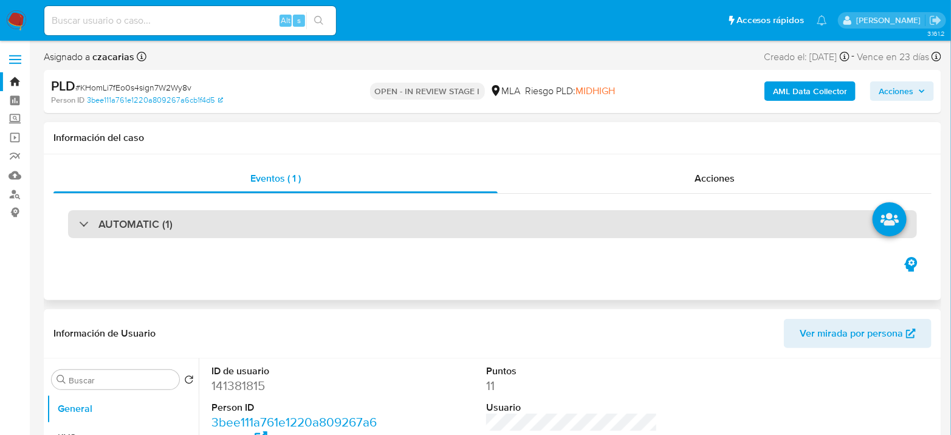
click at [193, 211] on div "AUTOMATIC (1)" at bounding box center [492, 224] width 849 height 28
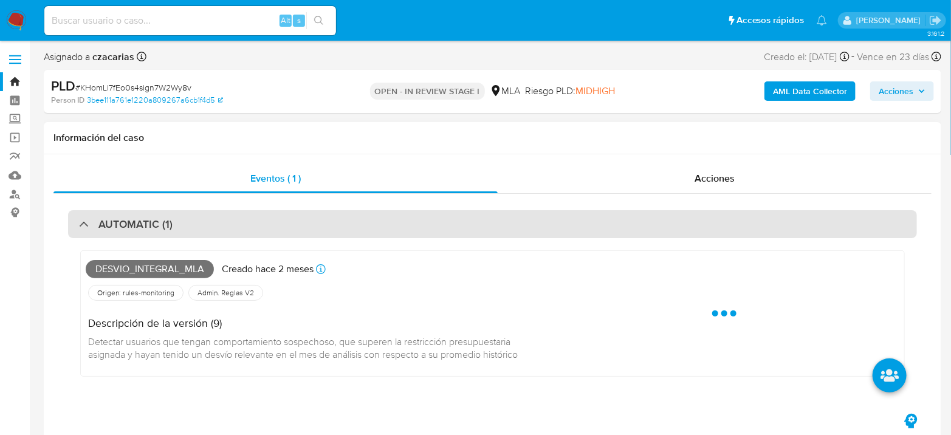
drag, startPoint x: 195, startPoint y: 215, endPoint x: 192, endPoint y: 222, distance: 7.3
click at [192, 222] on div "AUTOMATIC (1)" at bounding box center [492, 224] width 849 height 28
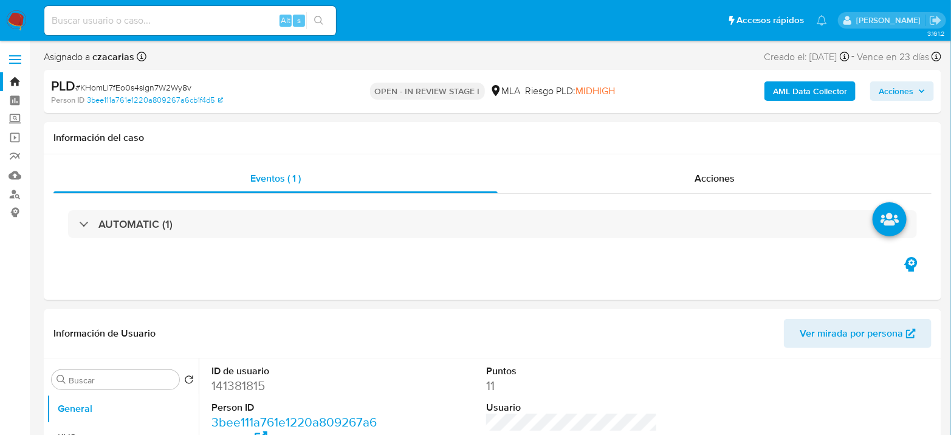
click at [147, 83] on span "# KHomLi7fEo0s4sign7W2Wy8v" at bounding box center [133, 87] width 116 height 12
copy span "KHomLi7fEo0s4sign7W2Wy8v"
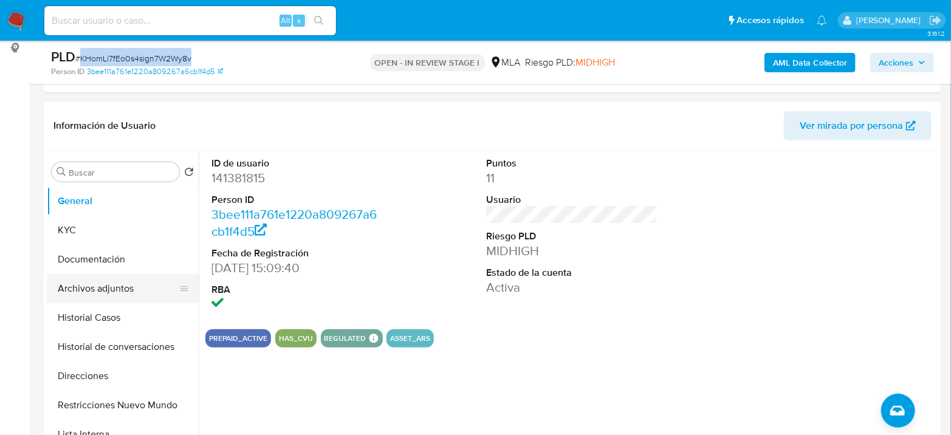
scroll to position [202, 0]
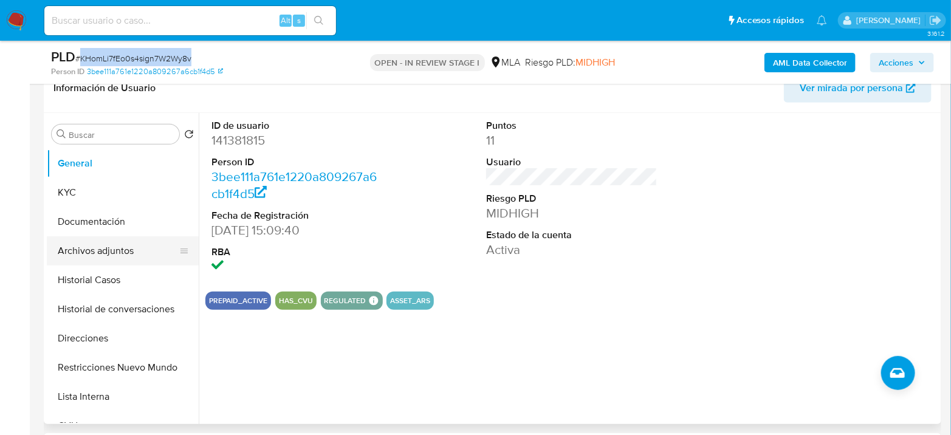
click at [91, 241] on button "Archivos adjuntos" at bounding box center [118, 250] width 142 height 29
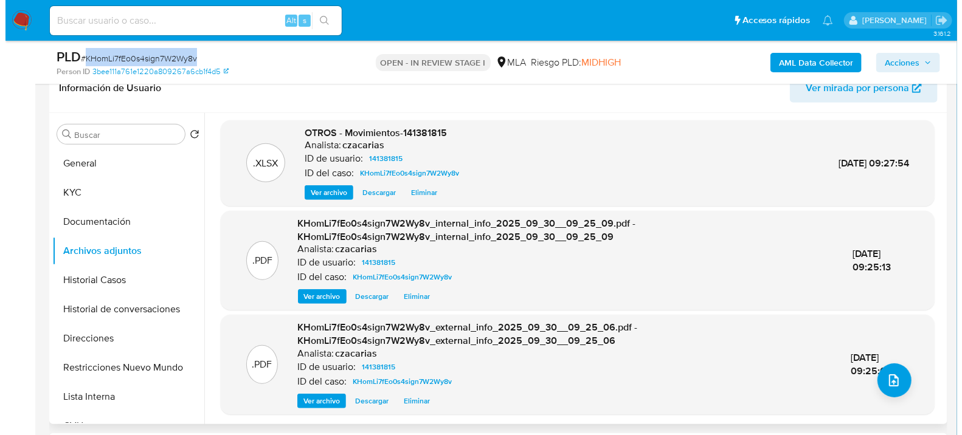
scroll to position [3, 0]
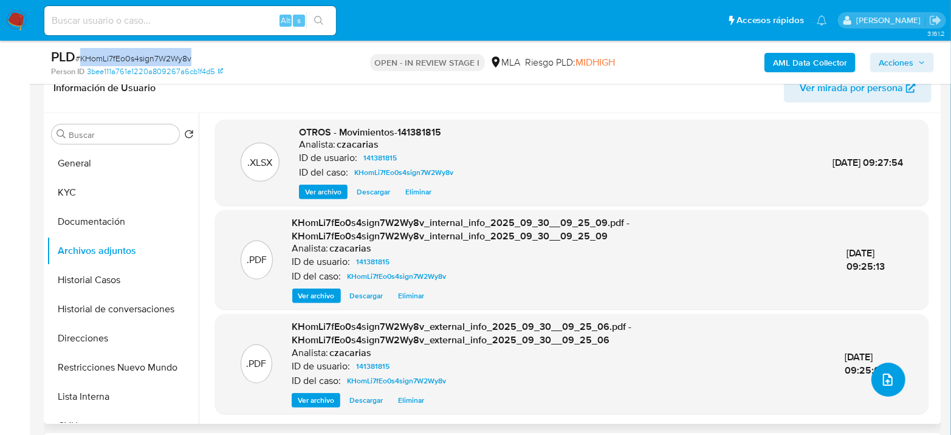
click at [881, 382] on icon "upload-file" at bounding box center [888, 380] width 15 height 15
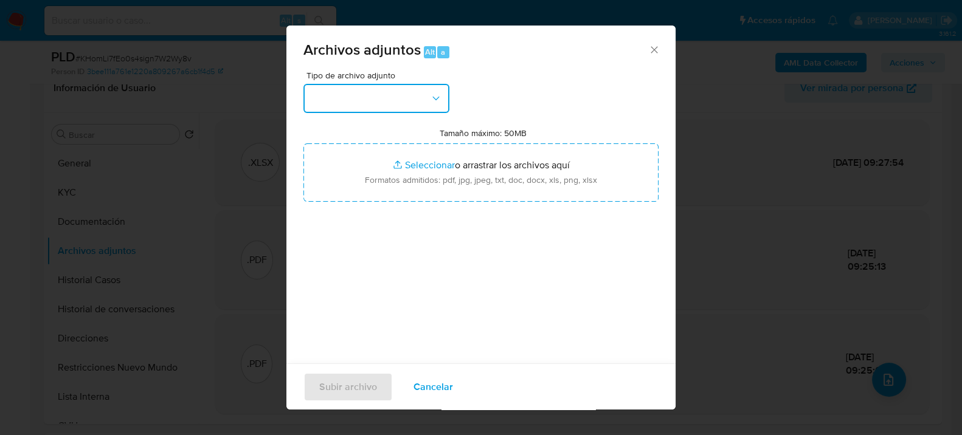
click at [401, 99] on button "button" at bounding box center [376, 98] width 146 height 29
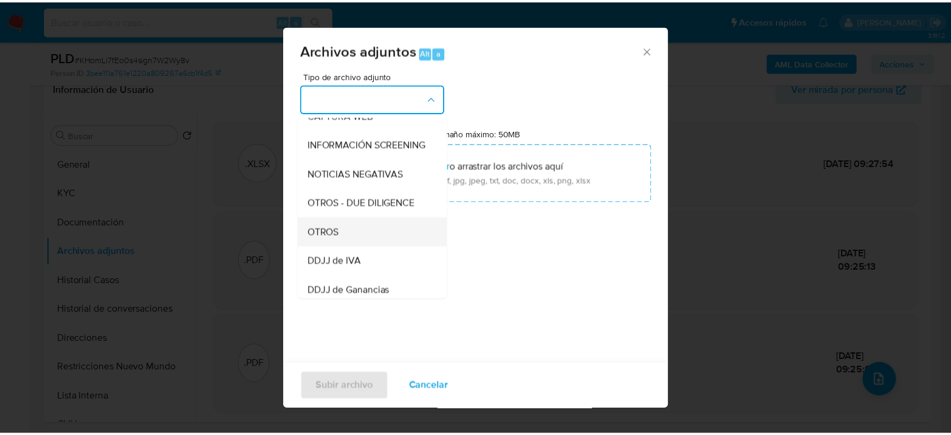
scroll to position [135, 0]
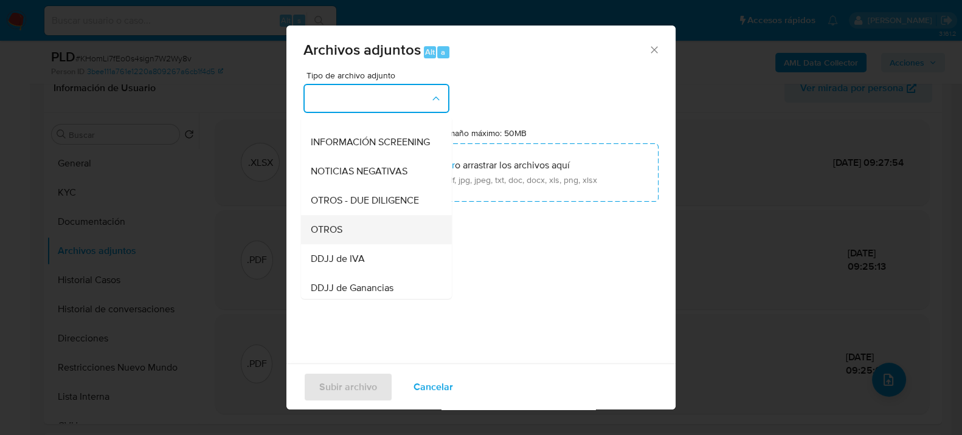
click at [340, 235] on span "OTROS" at bounding box center [327, 229] width 32 height 12
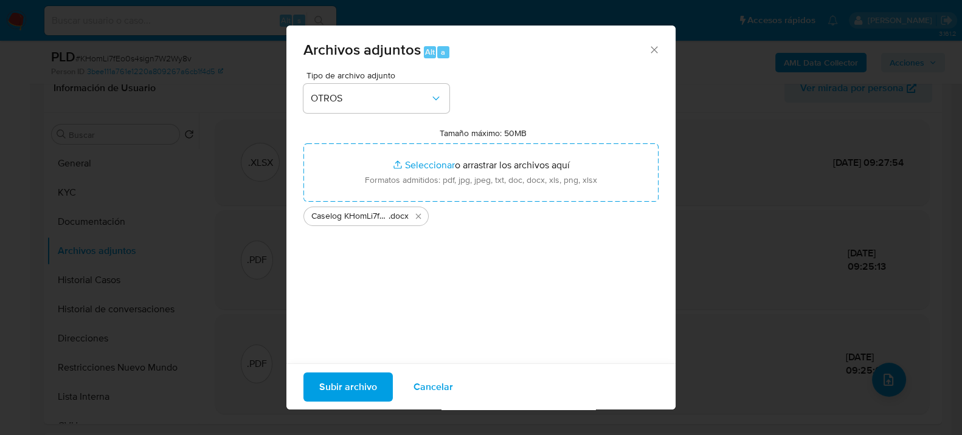
click at [370, 395] on span "Subir archivo" at bounding box center [348, 386] width 58 height 27
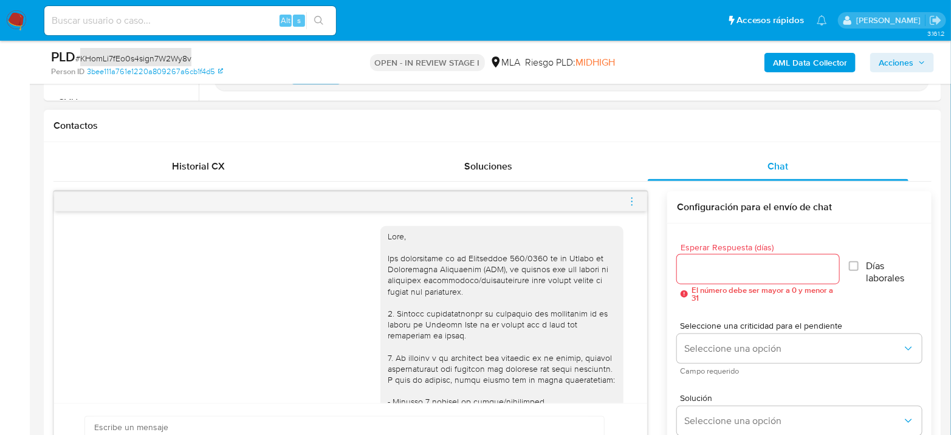
scroll to position [540, 0]
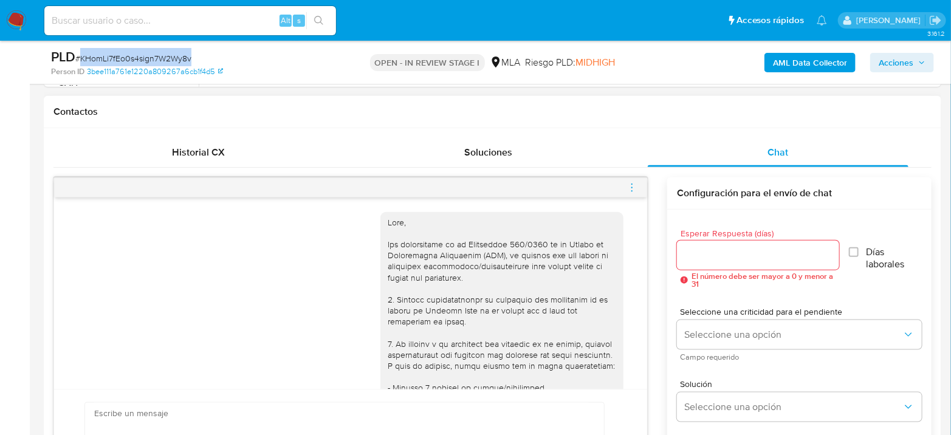
click at [635, 187] on icon "menu-action" at bounding box center [632, 187] width 11 height 11
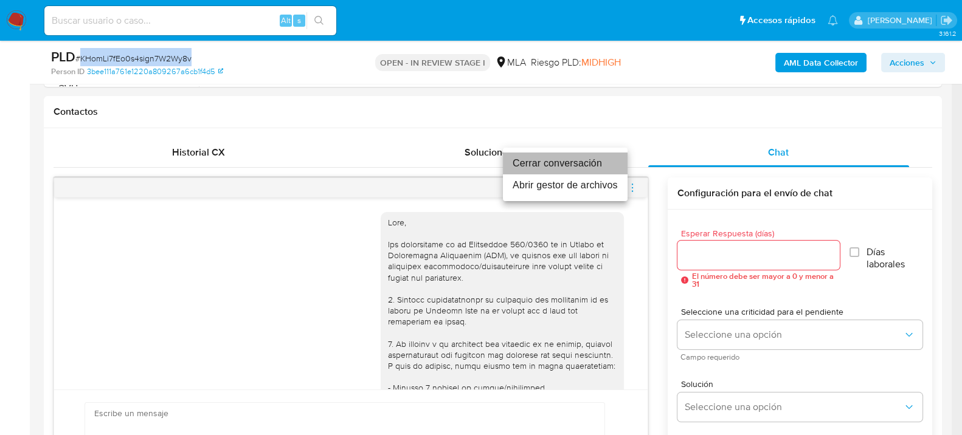
click at [582, 161] on li "Cerrar conversación" at bounding box center [565, 164] width 125 height 22
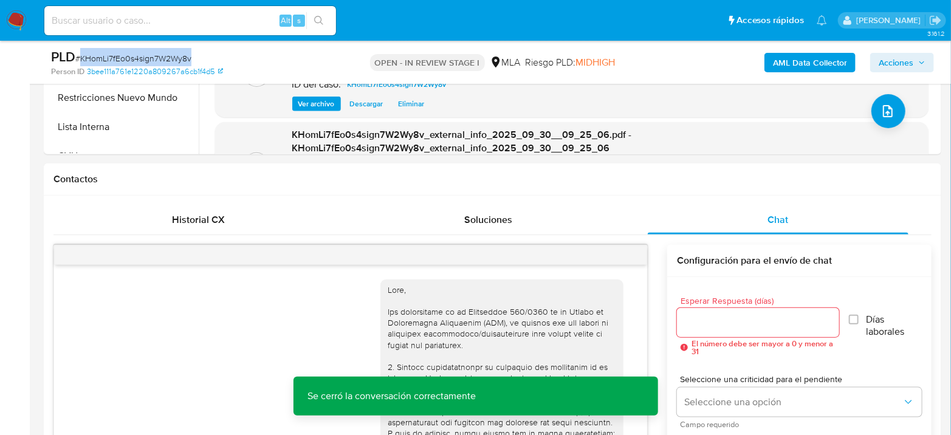
scroll to position [0, 0]
click at [921, 63] on icon "button" at bounding box center [922, 62] width 7 height 7
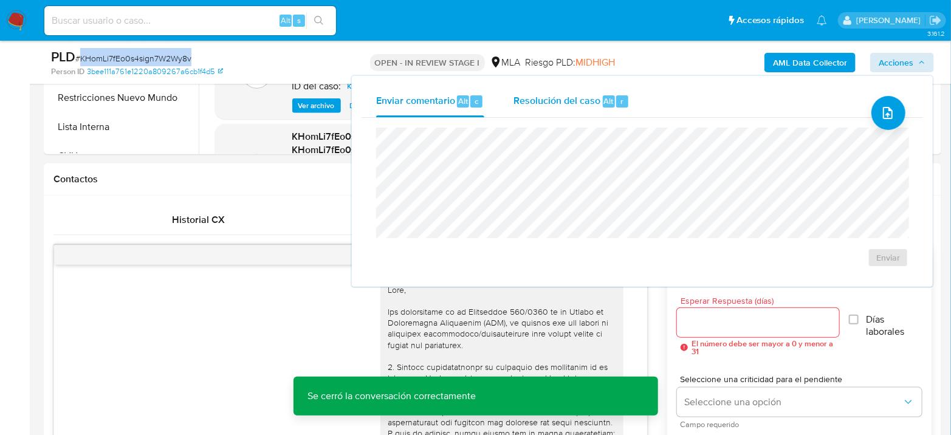
click at [562, 102] on span "Resolución del caso" at bounding box center [557, 101] width 87 height 14
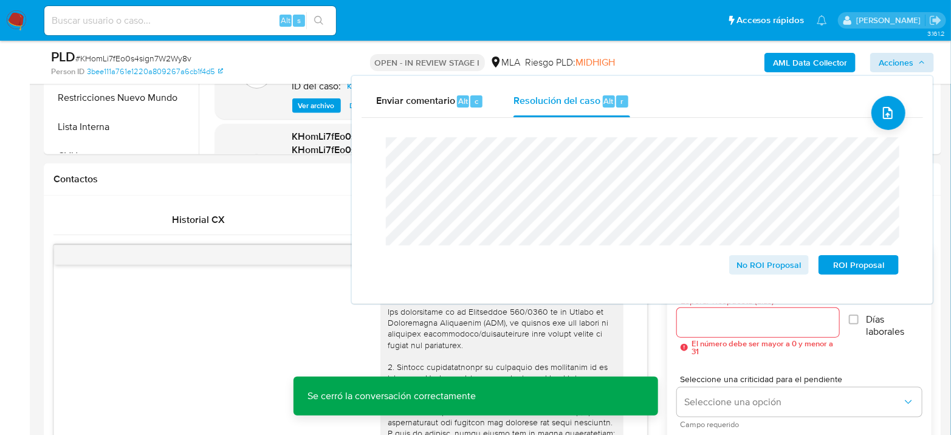
click at [120, 55] on span "# KHomLi7fEo0s4sign7W2Wy8v" at bounding box center [133, 58] width 116 height 12
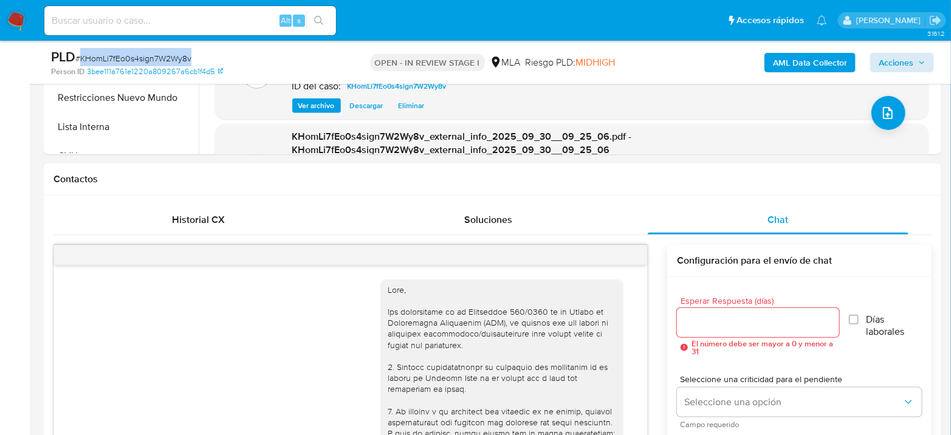
drag, startPoint x: 120, startPoint y: 55, endPoint x: 144, endPoint y: 54, distance: 23.7
click at [121, 55] on span "# KHomLi7fEo0s4sign7W2Wy8v" at bounding box center [133, 58] width 116 height 12
copy span "KHomLi7fEo0s4sign7W2Wy8v"
click at [916, 69] on span "Acciones" at bounding box center [902, 62] width 47 height 17
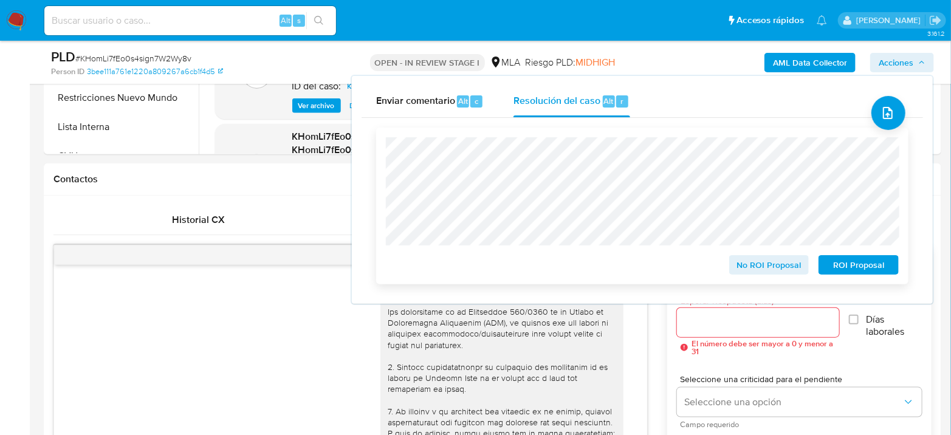
click at [775, 269] on span "No ROI Proposal" at bounding box center [769, 265] width 63 height 17
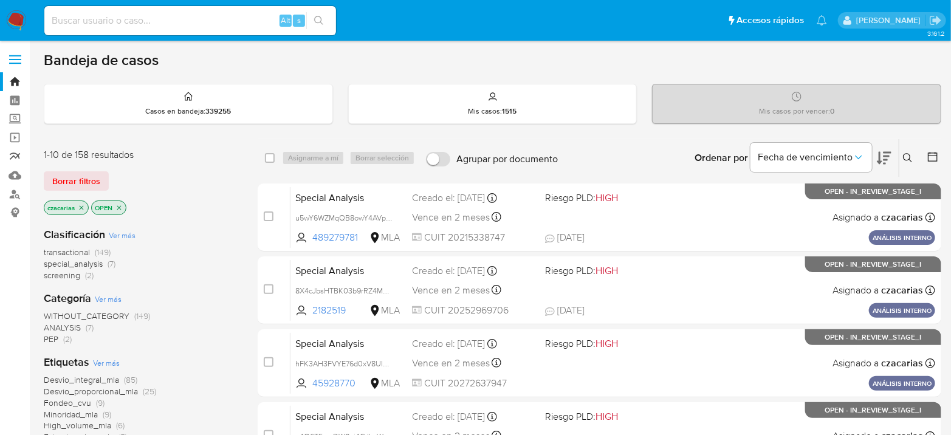
click at [8, 157] on link "Reportes" at bounding box center [72, 156] width 145 height 19
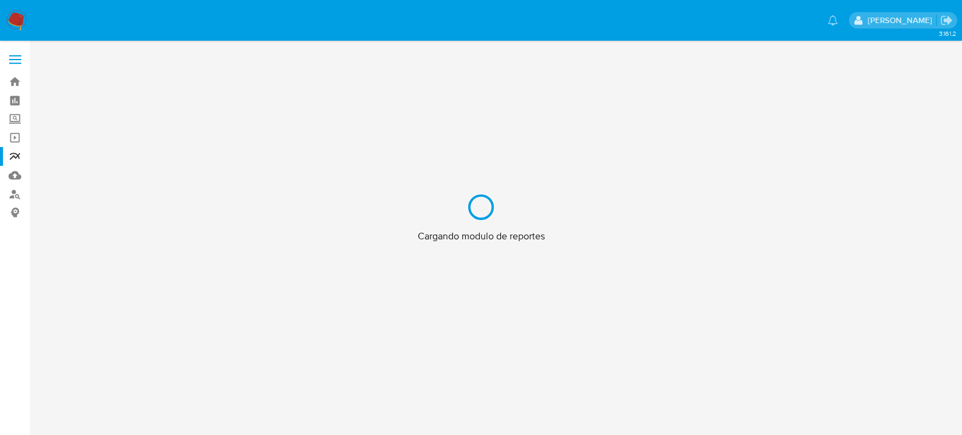
drag, startPoint x: 0, startPoint y: 0, endPoint x: 18, endPoint y: 196, distance: 196.6
click at [18, 196] on div "Cargando modulo de reportes" at bounding box center [481, 217] width 962 height 435
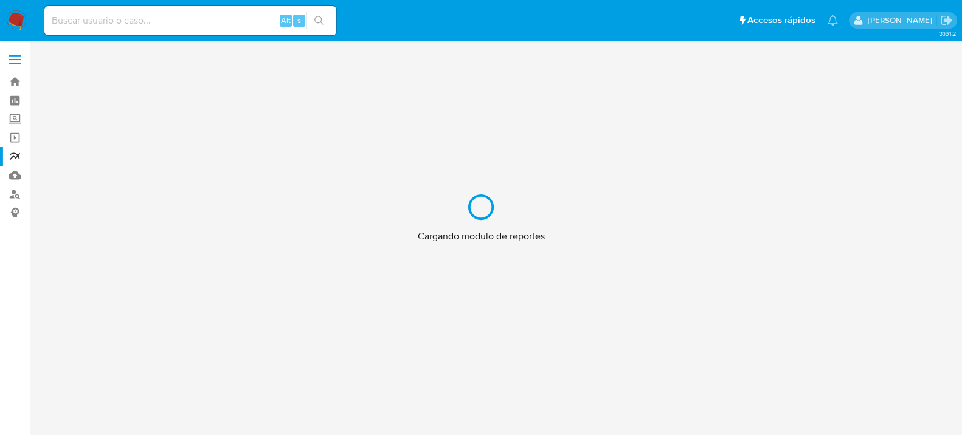
click at [13, 196] on div "Cargando modulo de reportes" at bounding box center [481, 217] width 962 height 435
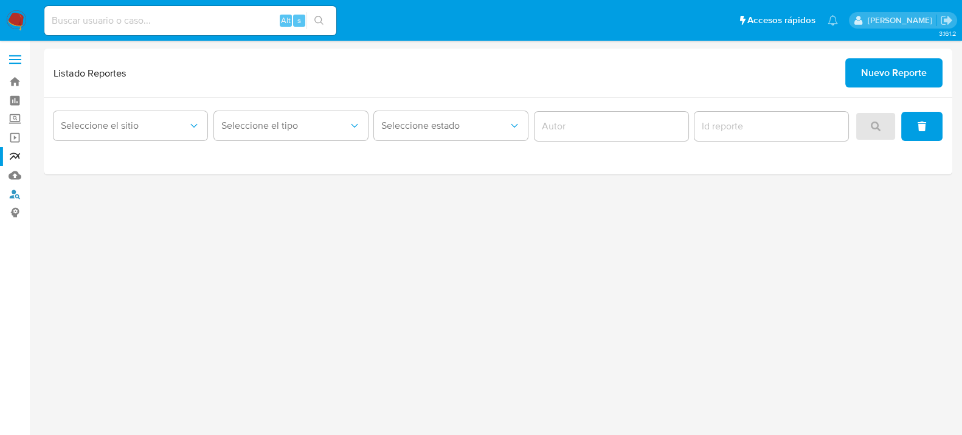
click at [11, 196] on link "Buscador de personas" at bounding box center [72, 194] width 145 height 19
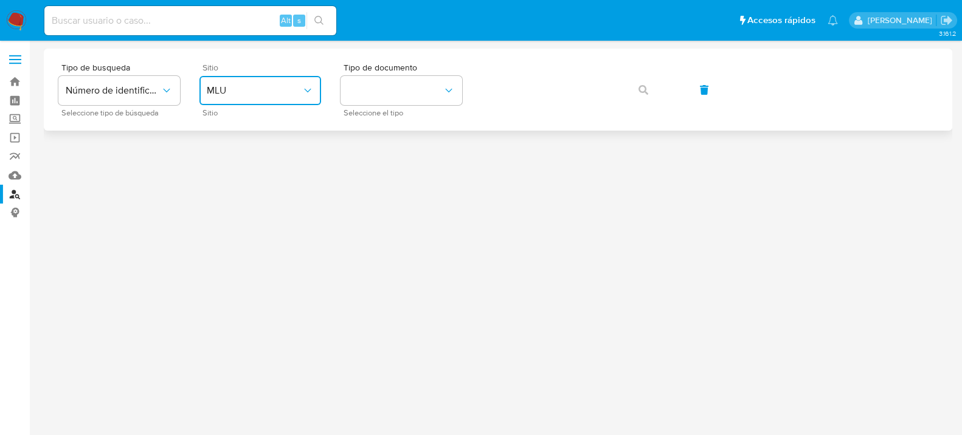
click at [272, 83] on button "MLU" at bounding box center [260, 90] width 122 height 29
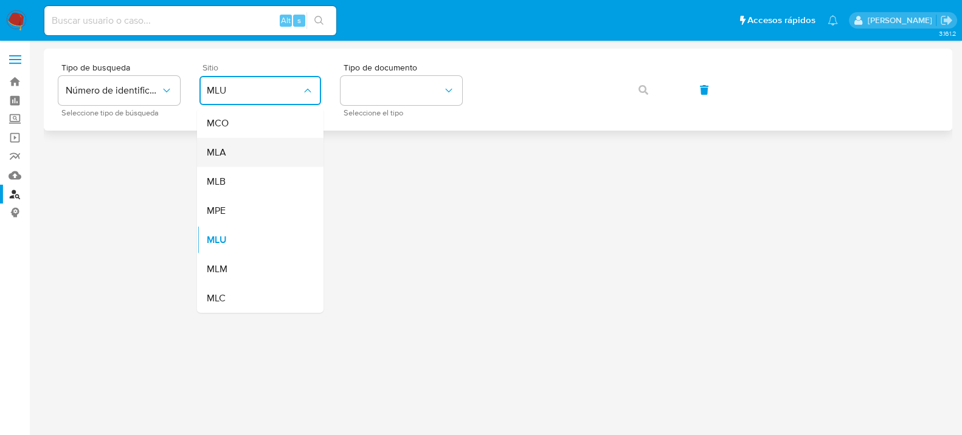
click at [268, 155] on div "MLA" at bounding box center [257, 152] width 100 height 29
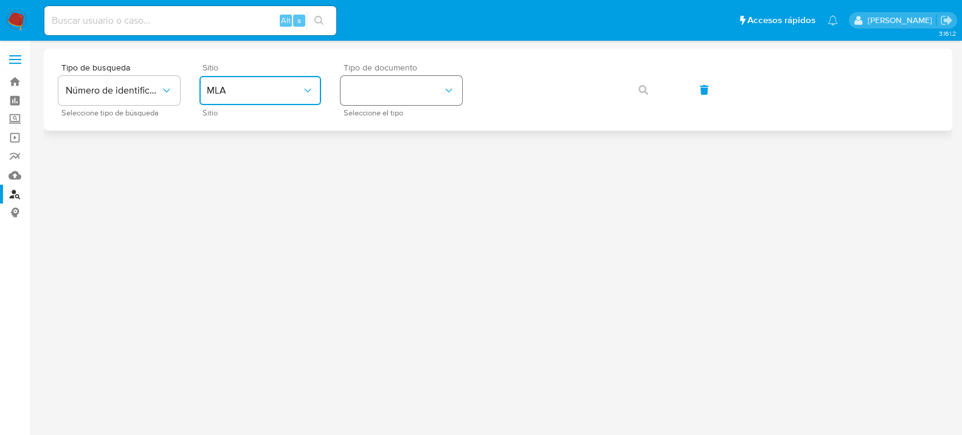
click at [411, 102] on button "identificationType" at bounding box center [401, 90] width 122 height 29
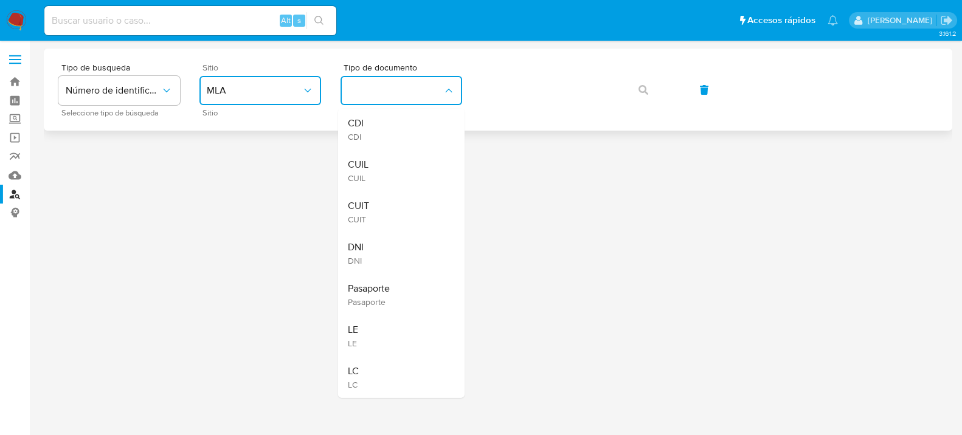
drag, startPoint x: 390, startPoint y: 202, endPoint x: 497, endPoint y: 124, distance: 132.7
click at [396, 199] on div "CUIT CUIT" at bounding box center [398, 212] width 100 height 41
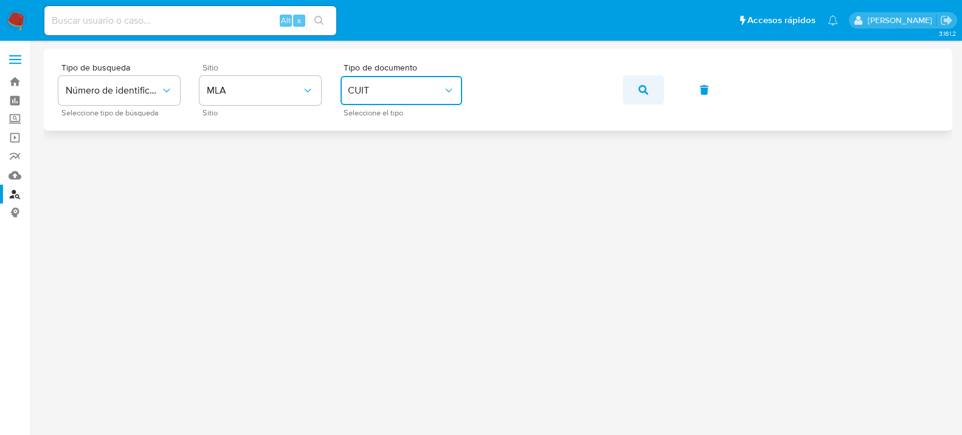
click at [644, 95] on span "button" at bounding box center [643, 90] width 10 height 27
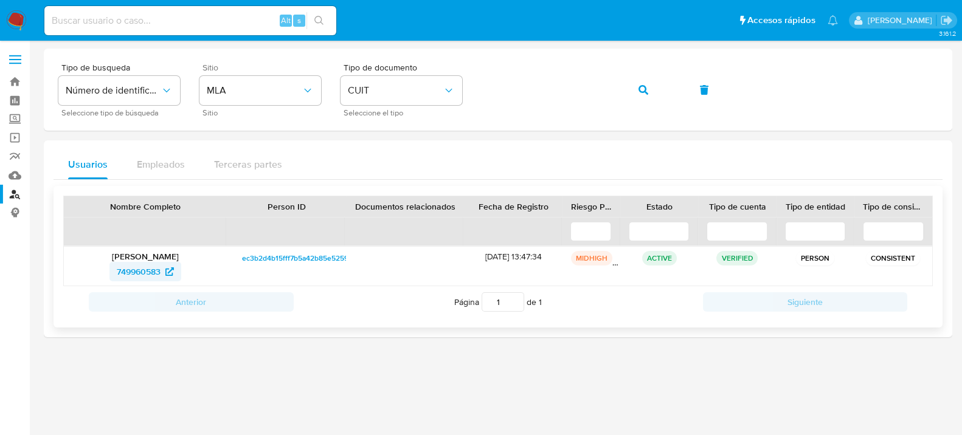
click at [156, 276] on span "749960583" at bounding box center [139, 271] width 44 height 19
click at [136, 272] on span "749960583" at bounding box center [139, 271] width 44 height 19
click at [640, 88] on icon "button" at bounding box center [643, 90] width 10 height 10
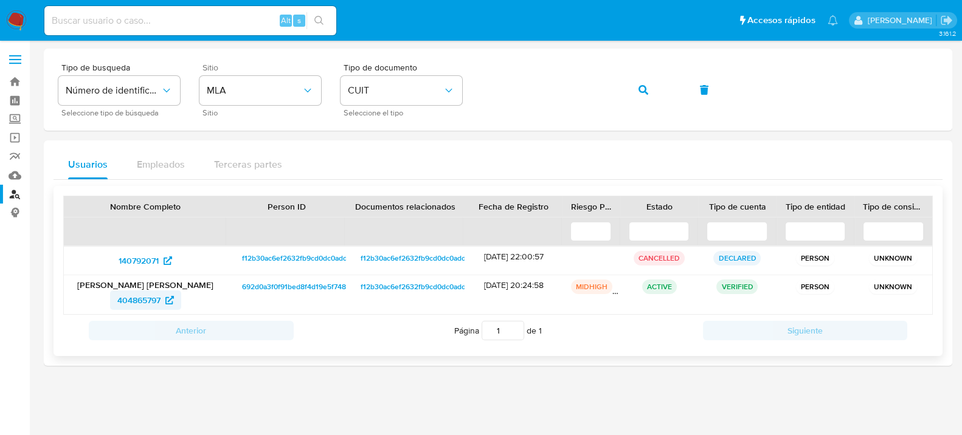
click at [133, 297] on span "404865797" at bounding box center [138, 300] width 43 height 19
click at [254, 17] on input at bounding box center [190, 21] width 292 height 16
paste input "ARloTL4gJcoK7rmgd43xty5r"
type input "ARloTL4gJcoK7rmgd43xty5r"
click at [313, 16] on button "search-icon" at bounding box center [318, 20] width 25 height 17
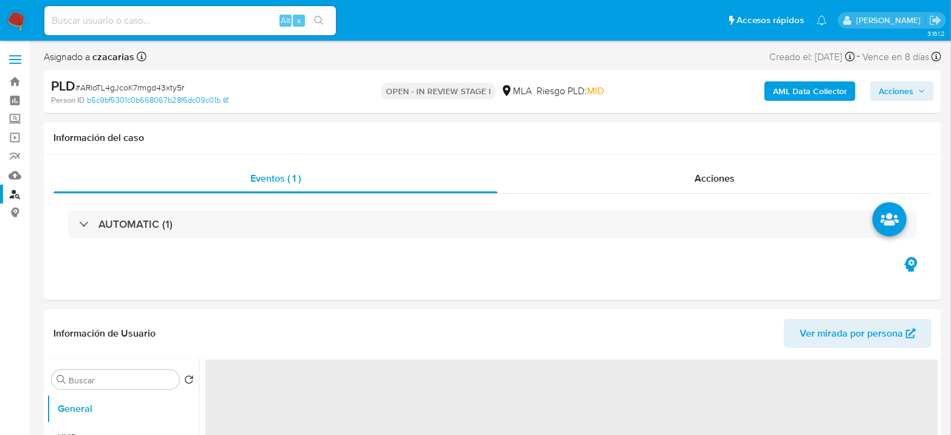
select select "10"
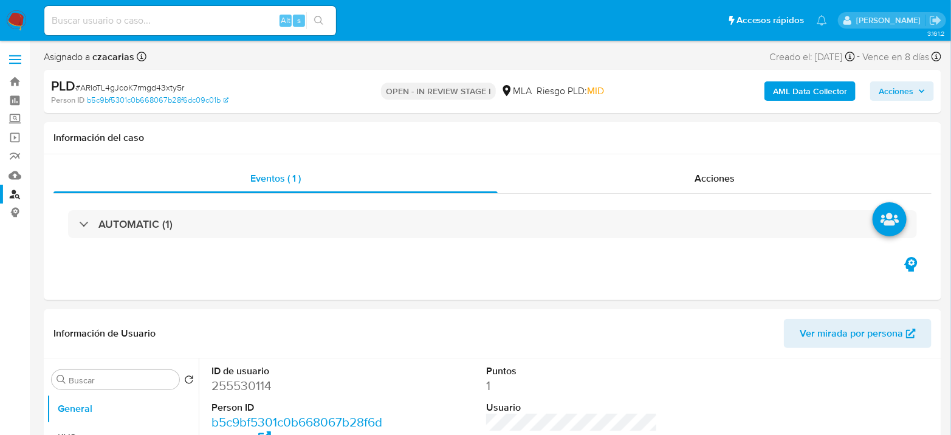
click at [167, 83] on span "# ARloTL4gJcoK7rmgd43xty5r" at bounding box center [129, 87] width 109 height 12
copy span "ARloTL4gJcoK7rmgd43xty5r"
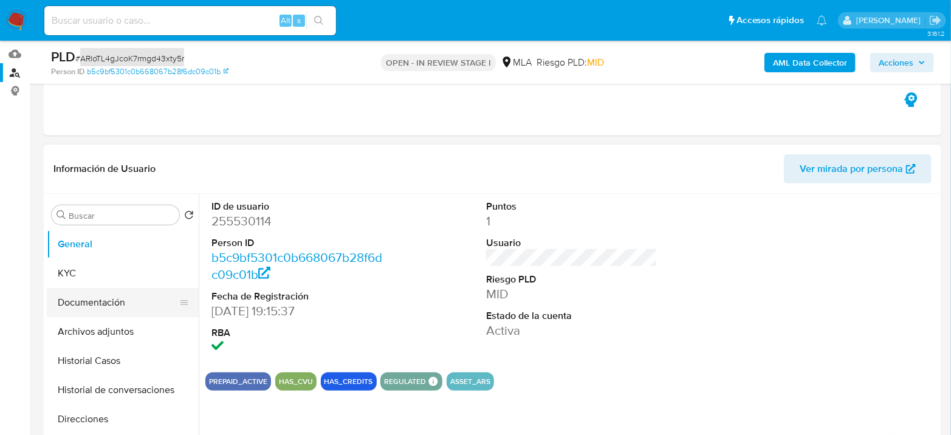
scroll to position [202, 0]
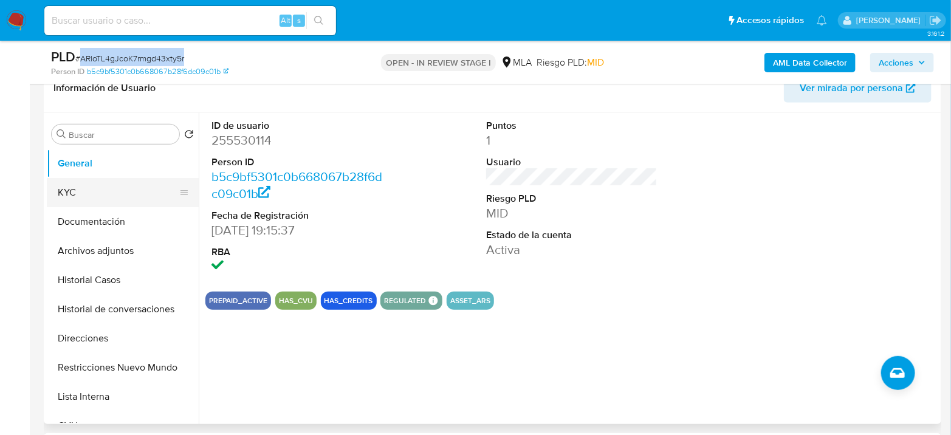
click at [99, 185] on button "KYC" at bounding box center [118, 192] width 142 height 29
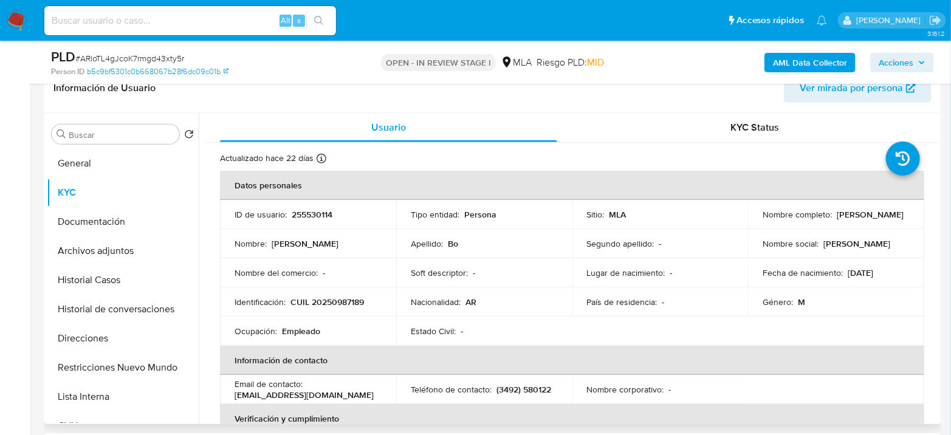
click at [338, 302] on p "CUIL 20250987189" at bounding box center [328, 302] width 74 height 11
copy p "20250987189"
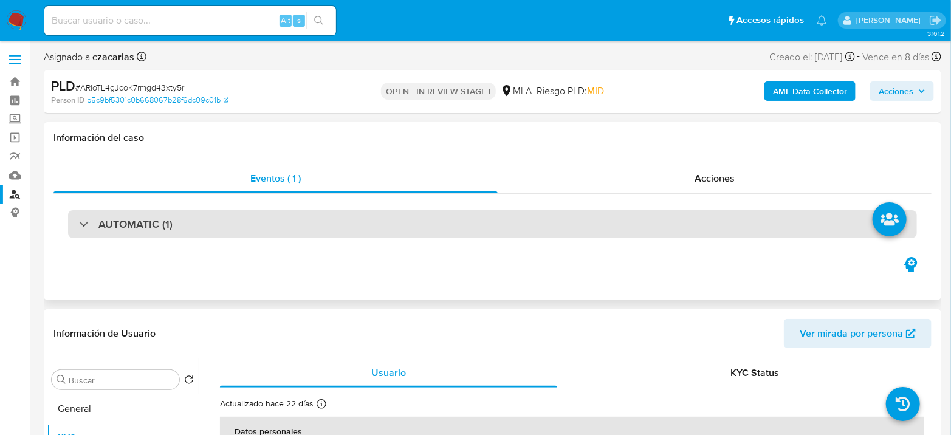
click at [687, 219] on div "AUTOMATIC (1)" at bounding box center [492, 224] width 849 height 28
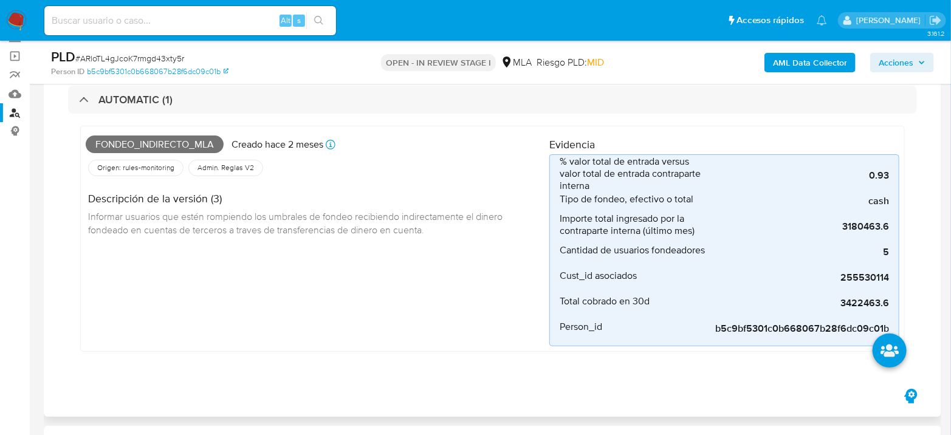
scroll to position [82, 0]
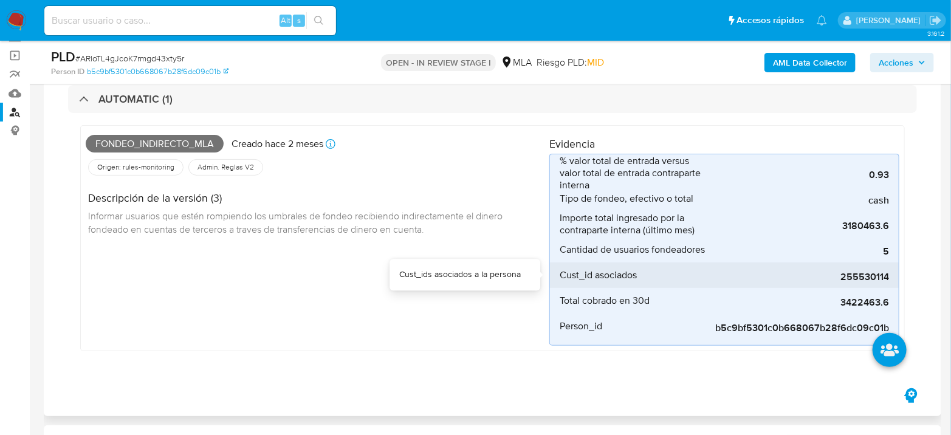
click at [850, 277] on span "255530114" at bounding box center [798, 277] width 182 height 12
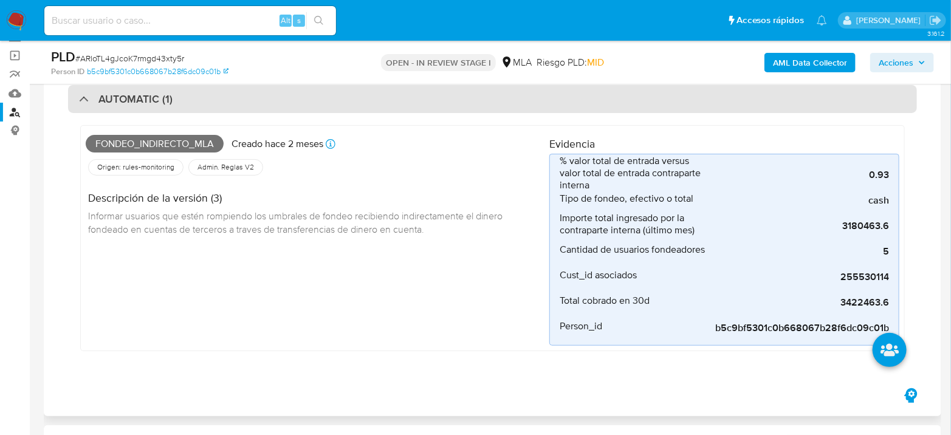
click at [329, 97] on div "AUTOMATIC (1)" at bounding box center [492, 99] width 849 height 28
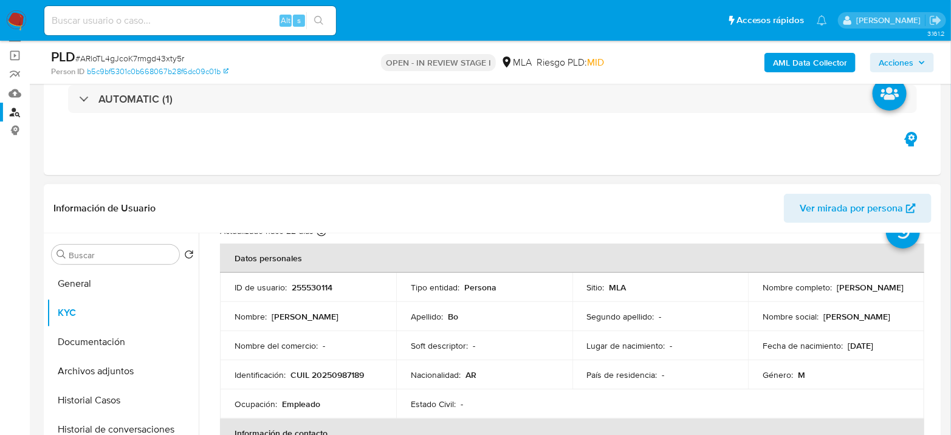
scroll to position [67, 0]
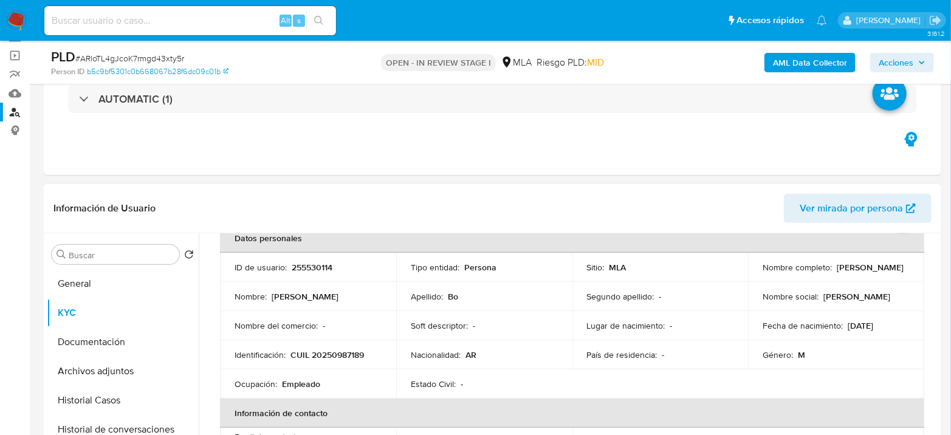
click at [345, 347] on td "Identificación : CUIL 20250987189" at bounding box center [308, 354] width 176 height 29
click at [348, 351] on p "CUIL 20250987189" at bounding box center [328, 355] width 74 height 11
click at [339, 363] on td "Identificación : CUIL 20250987189" at bounding box center [308, 354] width 176 height 29
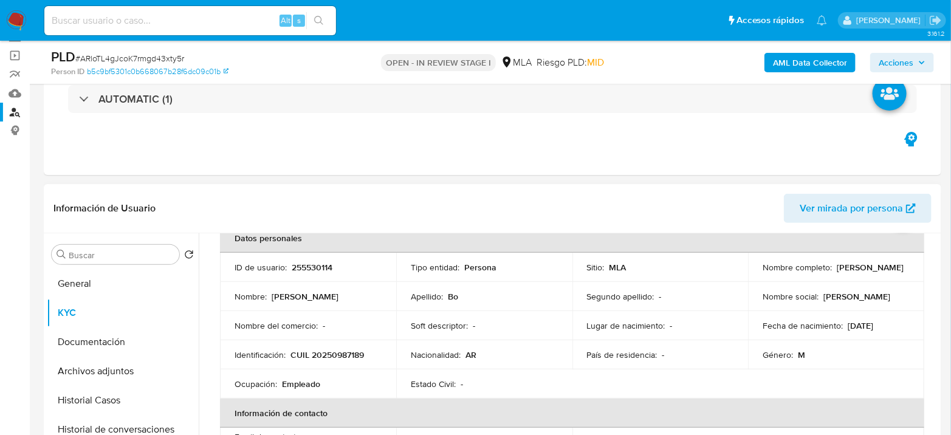
click at [342, 356] on p "CUIL 20250987189" at bounding box center [328, 355] width 74 height 11
copy p "20250987189"
click at [370, 363] on td "Identificación : CUIL 20250987189" at bounding box center [308, 354] width 176 height 29
click at [352, 357] on p "CUIL 20250987189" at bounding box center [328, 355] width 74 height 11
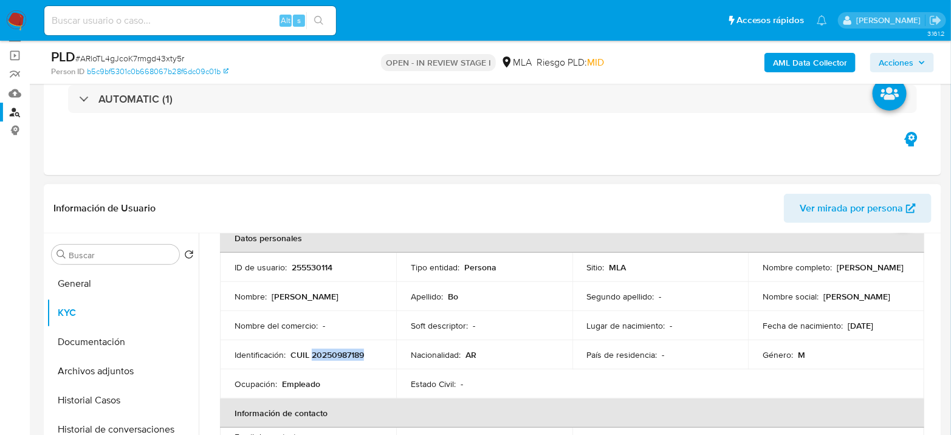
click at [351, 357] on p "CUIL 20250987189" at bounding box center [328, 355] width 74 height 11
copy p "20250987189"
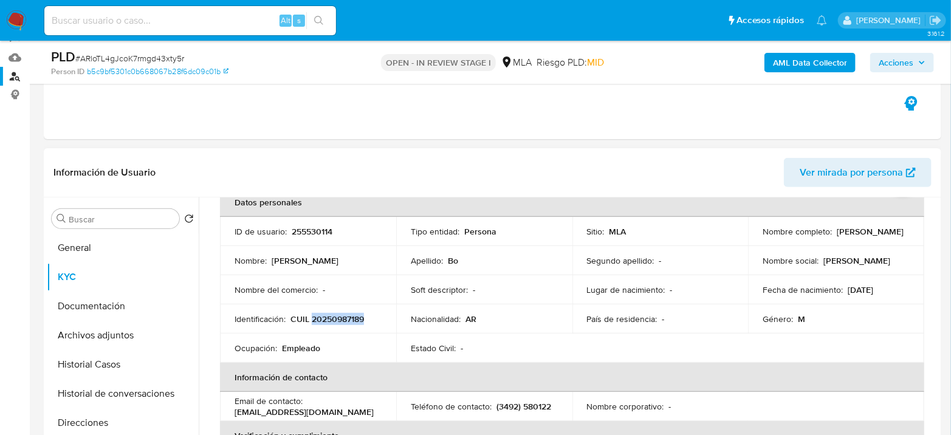
scroll to position [218, 0]
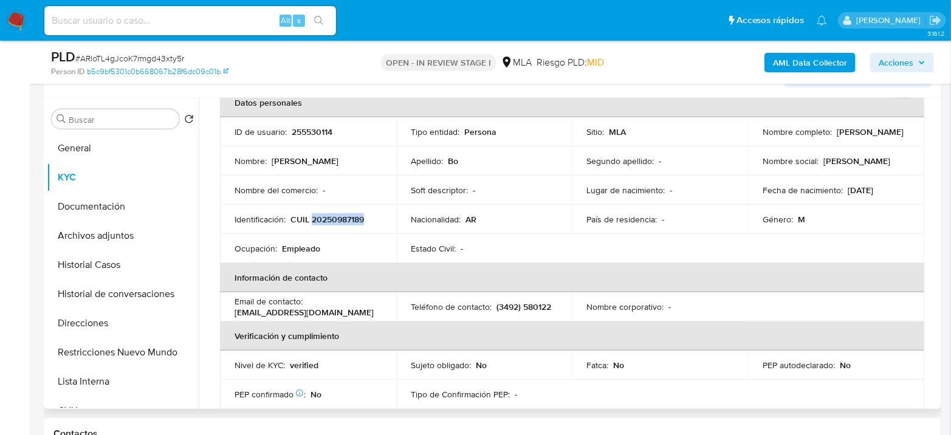
click at [331, 222] on p "CUIL 20250987189" at bounding box center [328, 219] width 74 height 11
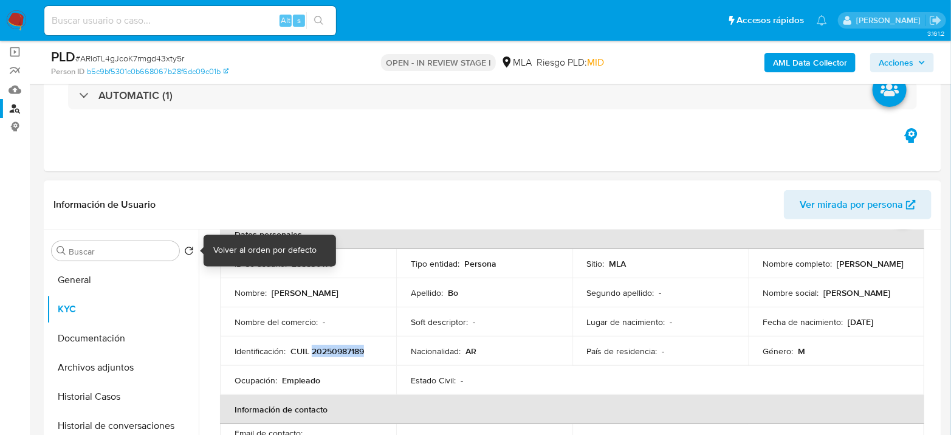
scroll to position [82, 0]
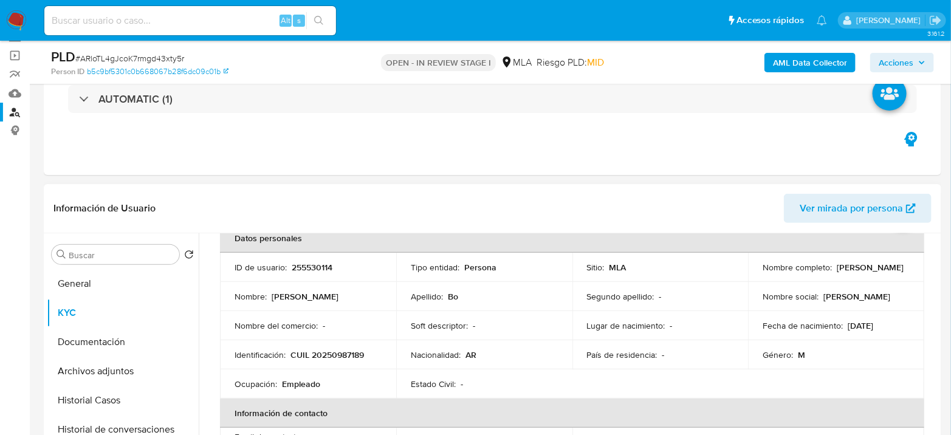
click at [314, 266] on p "255530114" at bounding box center [312, 267] width 41 height 11
copy p "255530114"
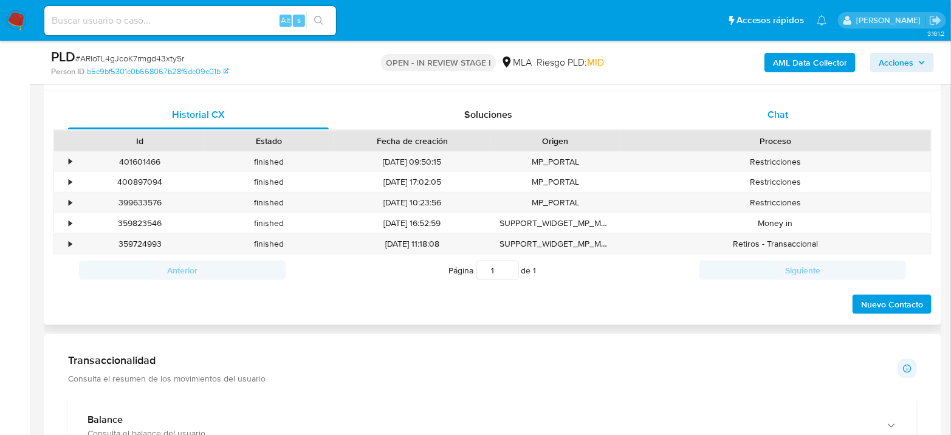
scroll to position [555, 0]
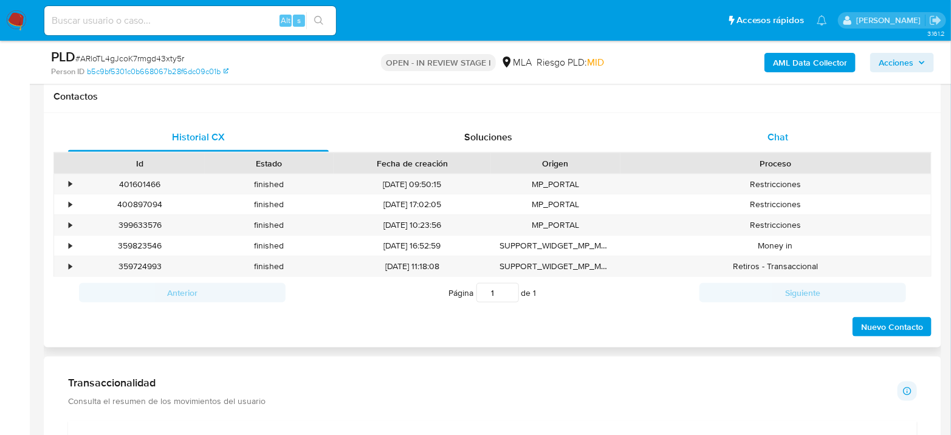
click at [798, 137] on div "Chat" at bounding box center [778, 137] width 261 height 29
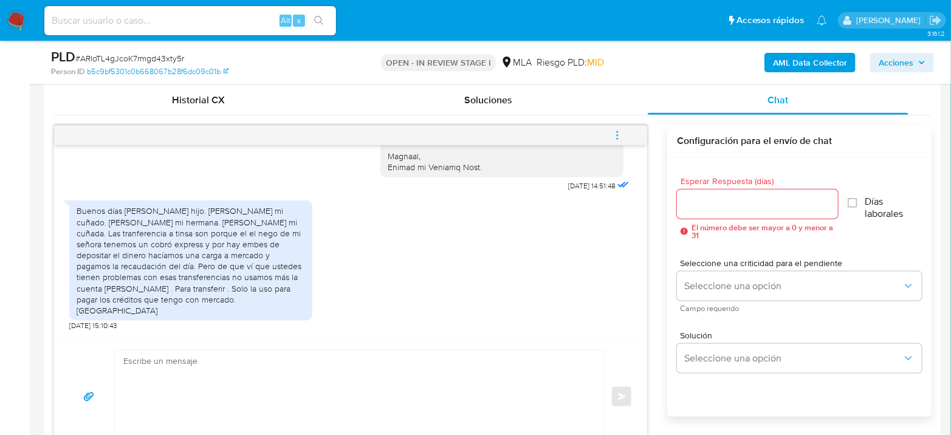
scroll to position [623, 0]
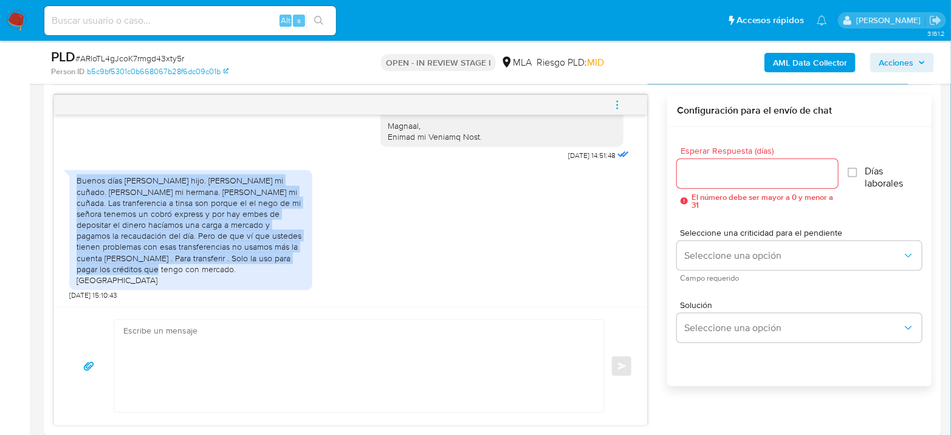
drag, startPoint x: 77, startPoint y: 202, endPoint x: 313, endPoint y: 281, distance: 249.2
click at [313, 281] on div "Buenos días tomas mi hijo. Mauro mi cuñado. Natalia mi hermana. Agustina mi cuñ…" at bounding box center [350, 232] width 563 height 136
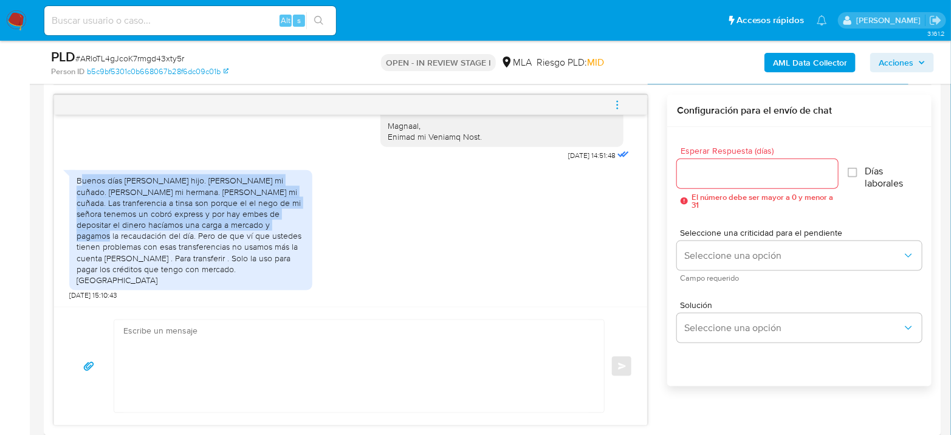
drag, startPoint x: 81, startPoint y: 196, endPoint x: 236, endPoint y: 247, distance: 163.2
click at [236, 247] on div "Buenos días tomas mi hijo. Mauro mi cuñado. Natalia mi hermana. Agustina mi cuñ…" at bounding box center [191, 230] width 229 height 111
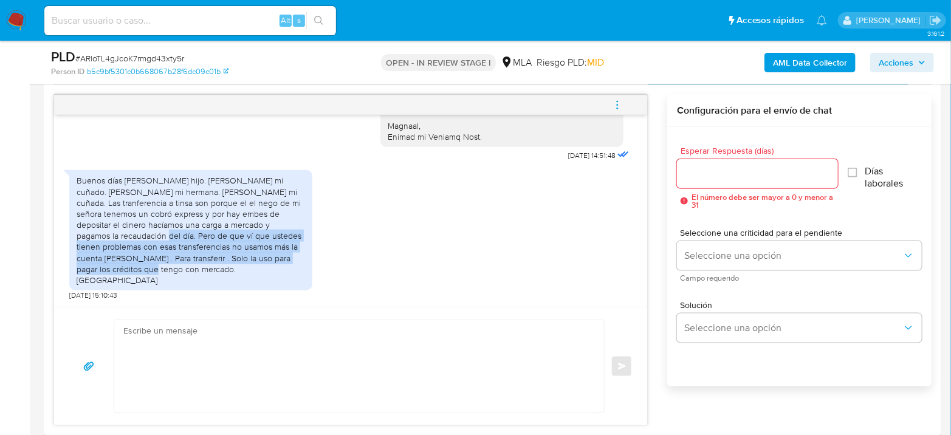
drag, startPoint x: 77, startPoint y: 260, endPoint x: 300, endPoint y: 287, distance: 224.8
click at [300, 287] on div "Buenos días tomas mi hijo. Mauro mi cuñado. Natalia mi hermana. Agustina mi cuñ…" at bounding box center [190, 230] width 243 height 120
click at [386, 263] on div "Buenos días tomas mi hijo. Mauro mi cuñado. Natalia mi hermana. Agustina mi cuñ…" at bounding box center [350, 232] width 563 height 136
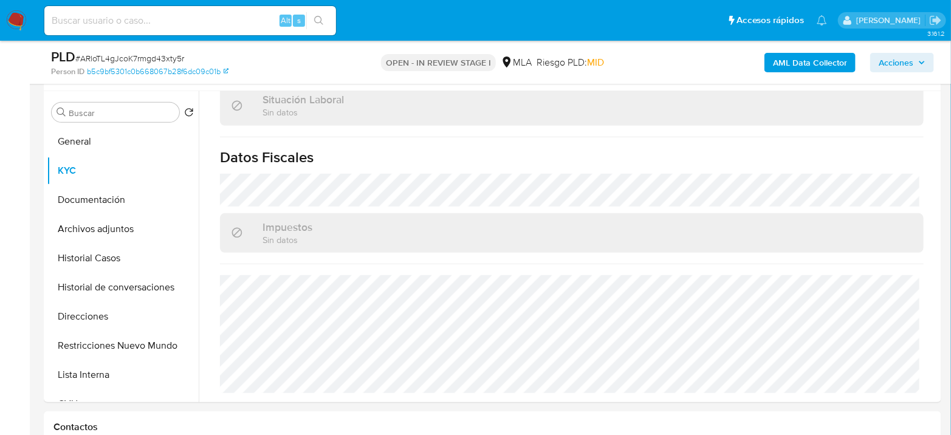
scroll to position [218, 0]
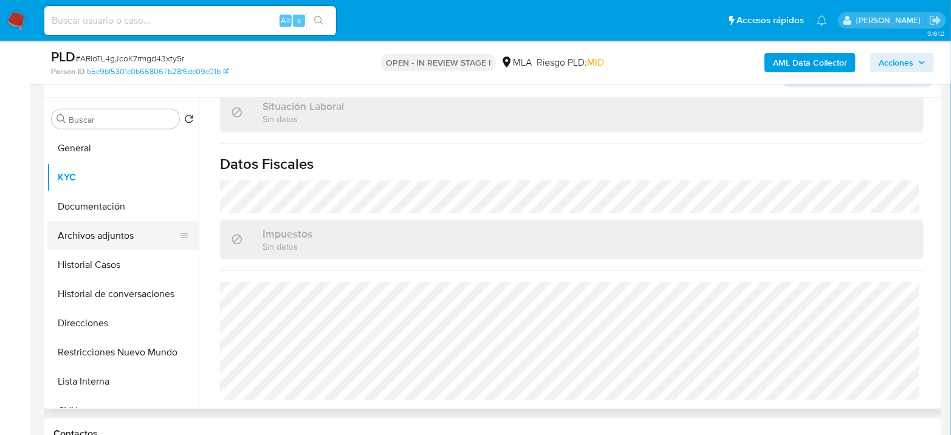
click at [101, 229] on button "Archivos adjuntos" at bounding box center [118, 235] width 142 height 29
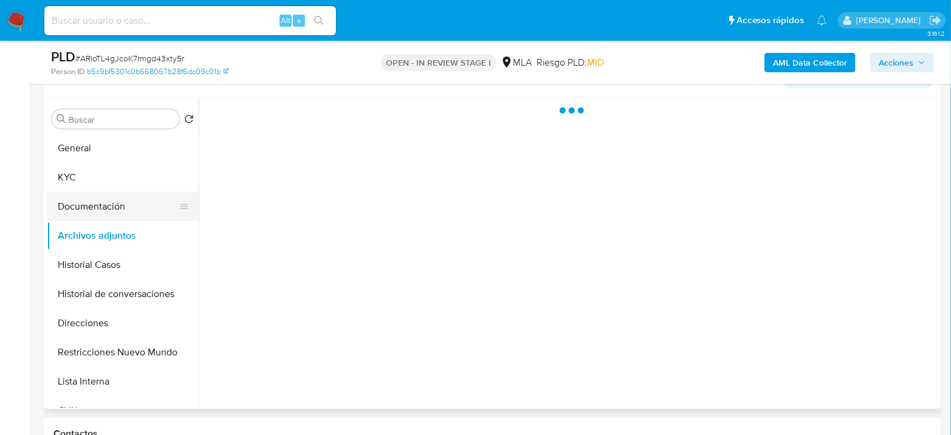
scroll to position [0, 0]
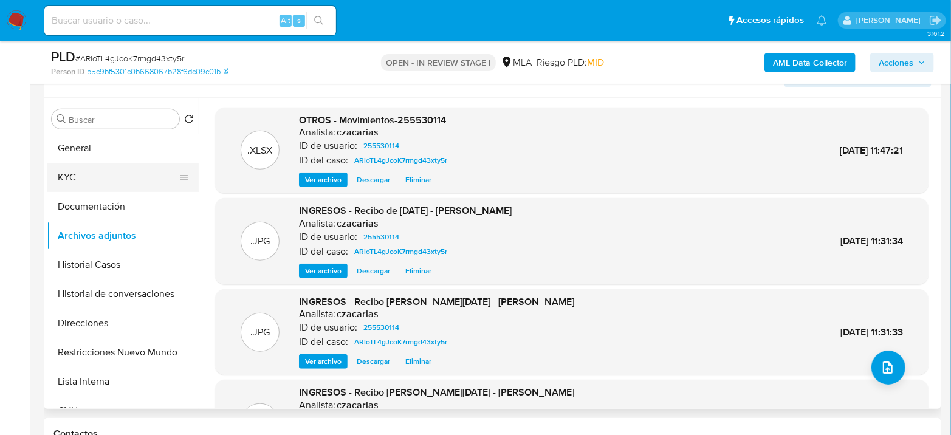
click at [109, 182] on button "KYC" at bounding box center [118, 177] width 142 height 29
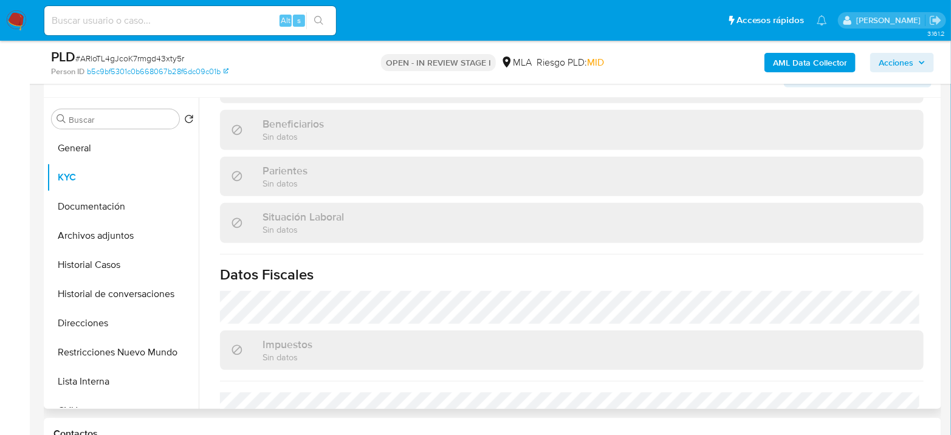
scroll to position [651, 0]
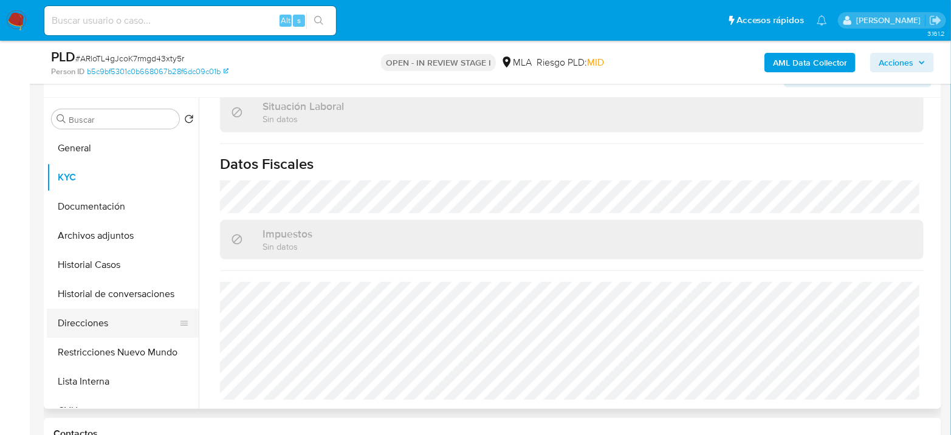
click at [108, 325] on button "Direcciones" at bounding box center [118, 323] width 142 height 29
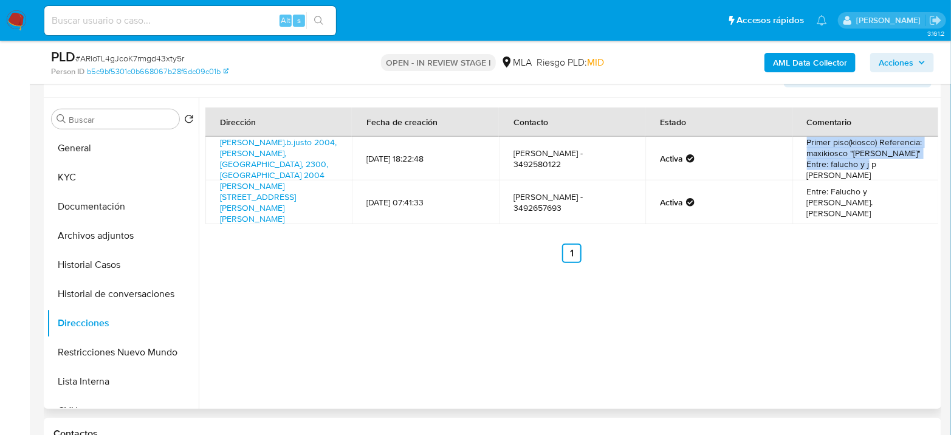
drag, startPoint x: 802, startPoint y: 137, endPoint x: 874, endPoint y: 165, distance: 77.2
click at [874, 165] on td "Primer piso(kiosco) Referencia: maxikiosco "melto" Entre: falucho y j p López" at bounding box center [866, 159] width 147 height 44
click at [297, 147] on link "Juan.b.justo 2004, Rafaela, Santa Fe, 2300, Argentina 2004" at bounding box center [278, 158] width 117 height 45
drag, startPoint x: 837, startPoint y: 163, endPoint x: 883, endPoint y: 165, distance: 46.2
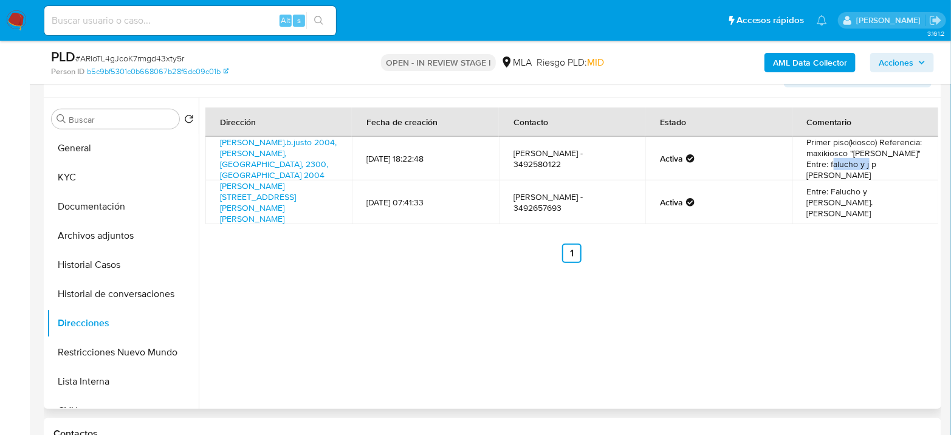
click at [883, 165] on td "Primer piso(kiosco) Referencia: maxikiosco "melto" Entre: falucho y j p López" at bounding box center [866, 159] width 147 height 44
click at [863, 157] on td "Primer piso(kiosco) Referencia: maxikiosco "melto" Entre: falucho y j p López" at bounding box center [866, 159] width 147 height 44
drag, startPoint x: 850, startPoint y: 153, endPoint x: 879, endPoint y: 82, distance: 76.7
click at [871, 153] on td "Primer piso(kiosco) Referencia: maxikiosco "melto" Entre: falucho y j p López" at bounding box center [866, 159] width 147 height 44
copy td "melto"
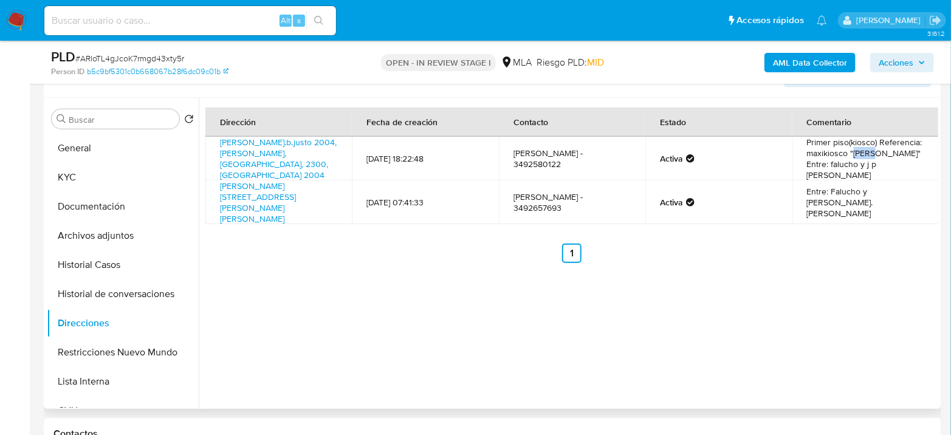
click at [857, 151] on td "Primer piso(kiosco) Referencia: maxikiosco "melto" Entre: falucho y j p López" at bounding box center [866, 159] width 147 height 44
drag, startPoint x: 878, startPoint y: 153, endPoint x: 874, endPoint y: 165, distance: 13.5
click at [874, 165] on td "Primer piso(kiosco) Referencia: maxikiosco "melto" Entre: falucho y j p López" at bounding box center [866, 159] width 147 height 44
copy td "Entre: falucho y j p López"
drag, startPoint x: 595, startPoint y: 190, endPoint x: 201, endPoint y: 138, distance: 397.4
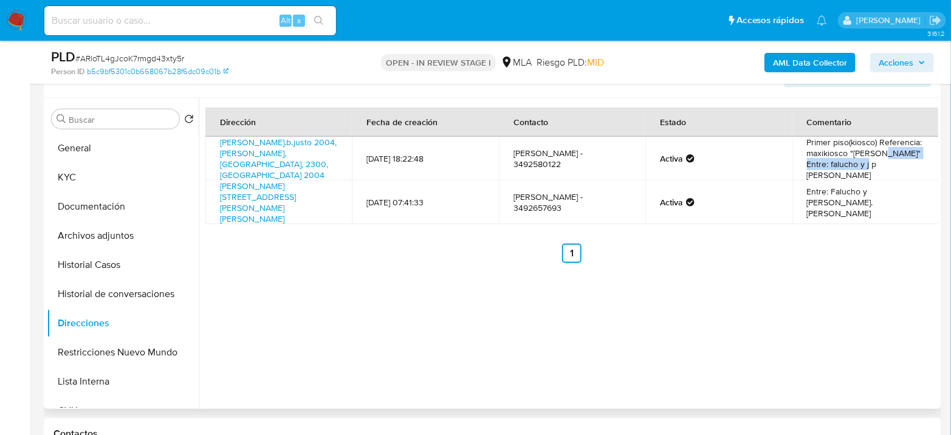
click at [201, 138] on div "Dirección Fecha de creación Contacto Estado Comentario Juan.b.justo 2004, Rafae…" at bounding box center [569, 253] width 740 height 311
click at [469, 261] on div "Dirección Fecha de creación Contacto Estado Comentario Juan.b.justo 2004, Rafae…" at bounding box center [569, 253] width 740 height 311
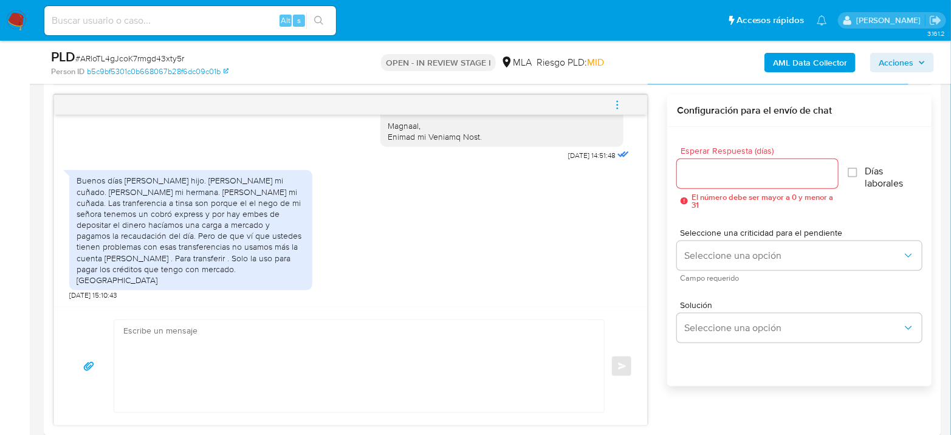
scroll to position [1270, 0]
click at [509, 354] on textarea at bounding box center [356, 366] width 466 height 92
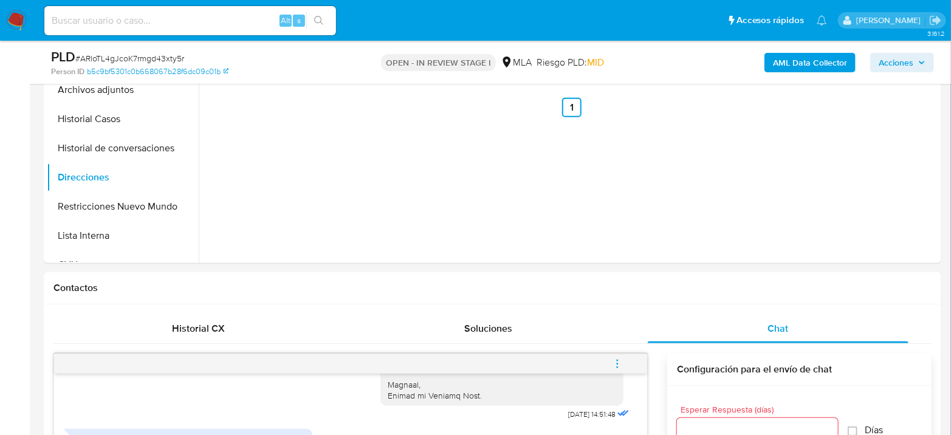
scroll to position [218, 0]
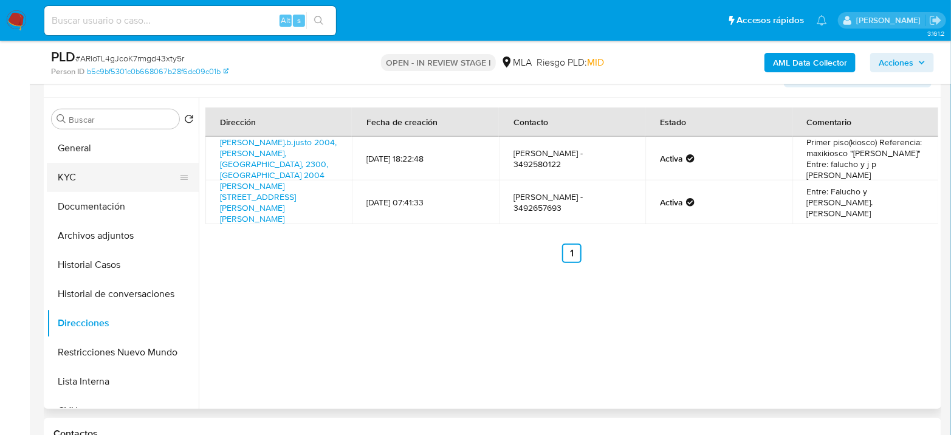
click at [92, 177] on button "KYC" at bounding box center [118, 177] width 142 height 29
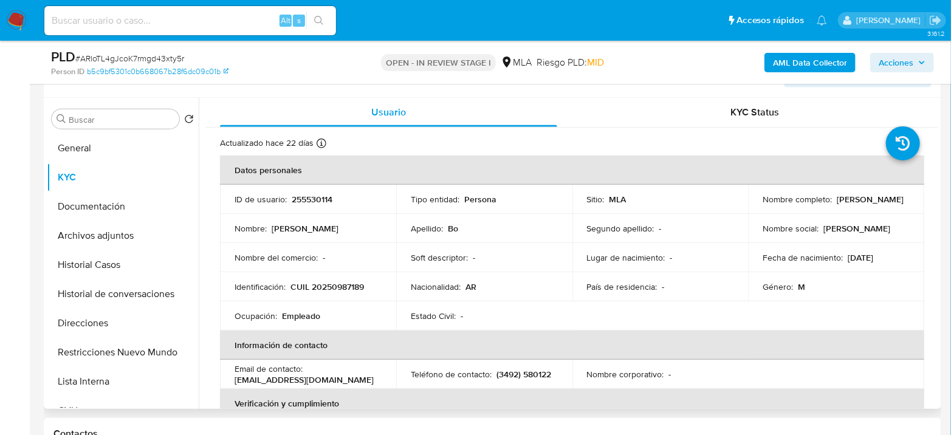
drag, startPoint x: 831, startPoint y: 199, endPoint x: 916, endPoint y: 203, distance: 84.6
click at [916, 203] on td "Nombre completo : Miguel Angel Bo" at bounding box center [836, 199] width 176 height 29
copy div "Miguel Angel Bo"
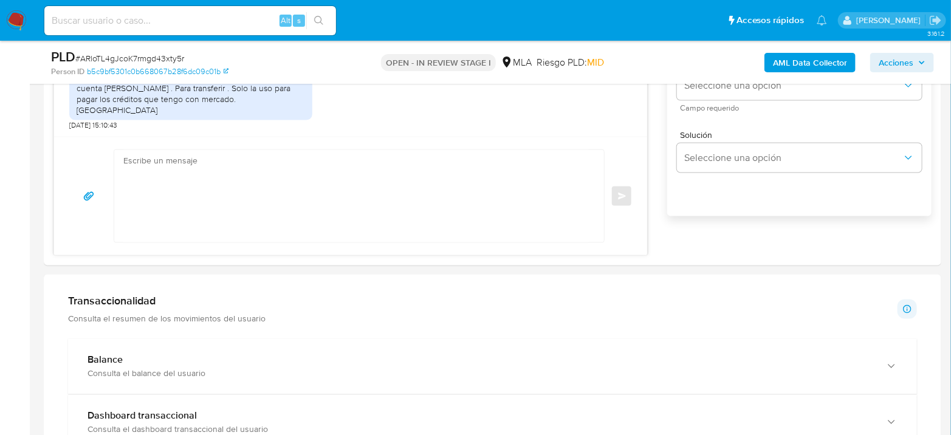
scroll to position [826, 0]
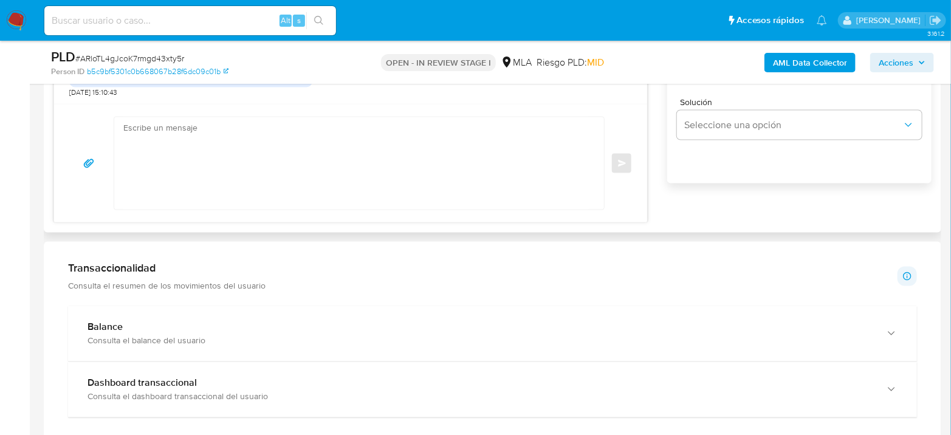
click at [216, 135] on textarea at bounding box center [356, 163] width 466 height 92
type textarea "J"
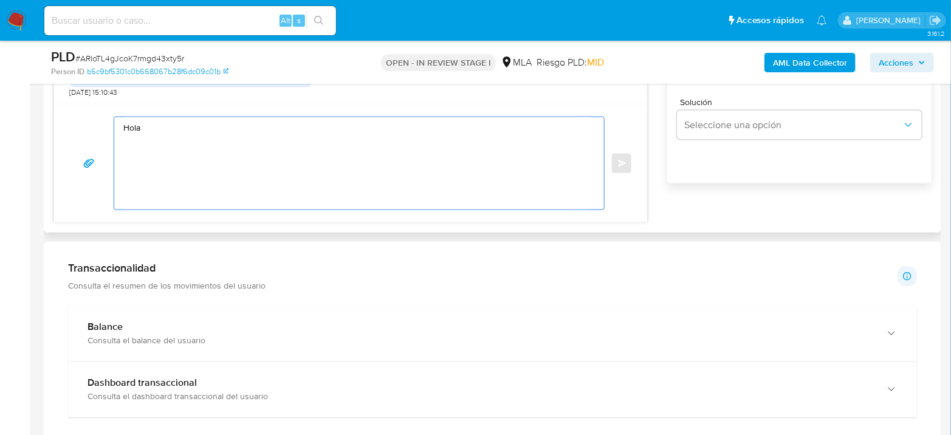
paste textarea "[PERSON_NAME]"
click at [224, 179] on textarea "Hola Miguel Angel Bo, Agradecemos la información brindada. Le solicitamos que d…" at bounding box center [356, 163] width 466 height 92
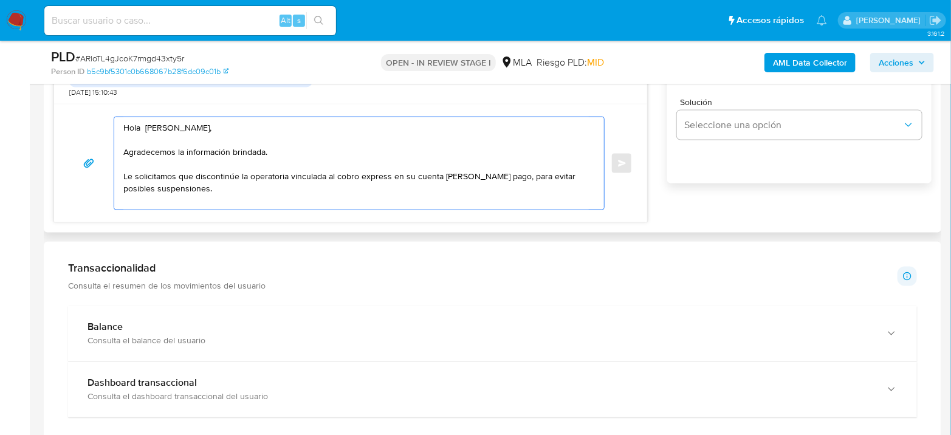
click at [229, 185] on textarea "Hola Miguel Angel Bo, Agradecemos la información brindada. Le solicitamos que d…" at bounding box center [356, 163] width 466 height 92
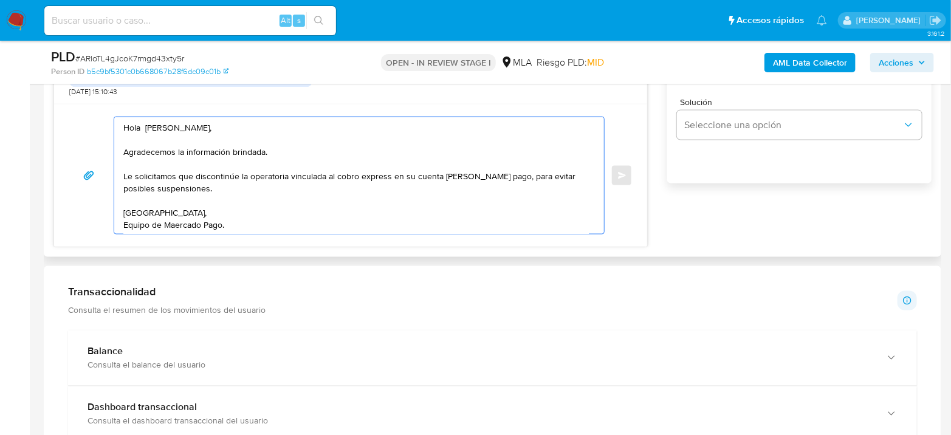
click at [363, 174] on textarea "Hola Miguel Angel Bo, Agradecemos la información brindada. Le solicitamos que d…" at bounding box center [356, 175] width 466 height 117
drag, startPoint x: 362, startPoint y: 175, endPoint x: 350, endPoint y: 183, distance: 14.5
click at [350, 183] on textarea "Hola Miguel Angel Bo, Agradecemos la información brindada. Le solicitamos que d…" at bounding box center [356, 175] width 466 height 117
type textarea "Hola Miguel Angel Bo, Agradecemos la información brindada. Le solicitamos que d…"
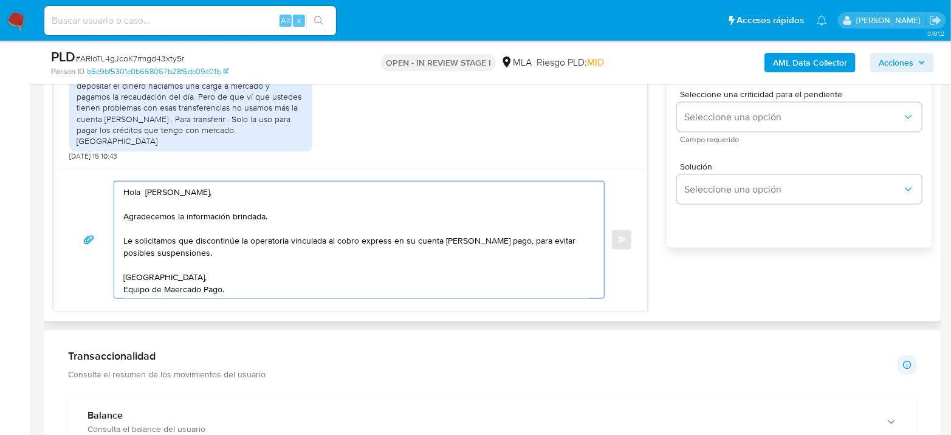
scroll to position [690, 0]
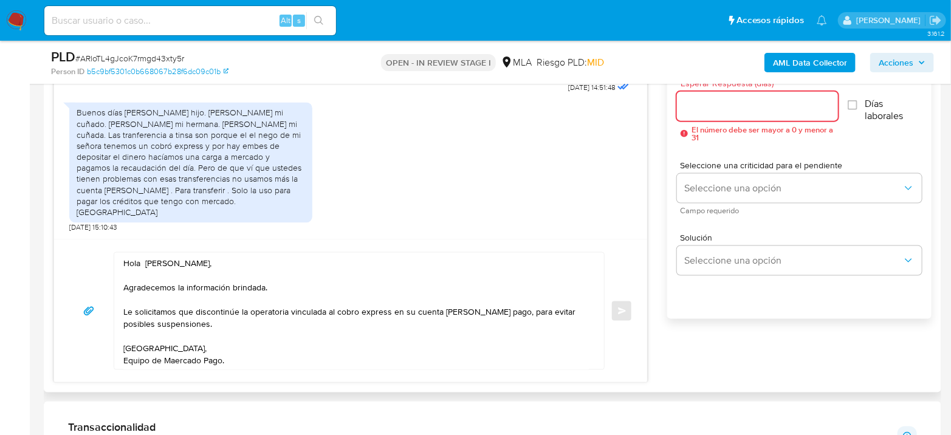
click at [733, 106] on input "Esperar Respuesta (días)" at bounding box center [757, 106] width 161 height 16
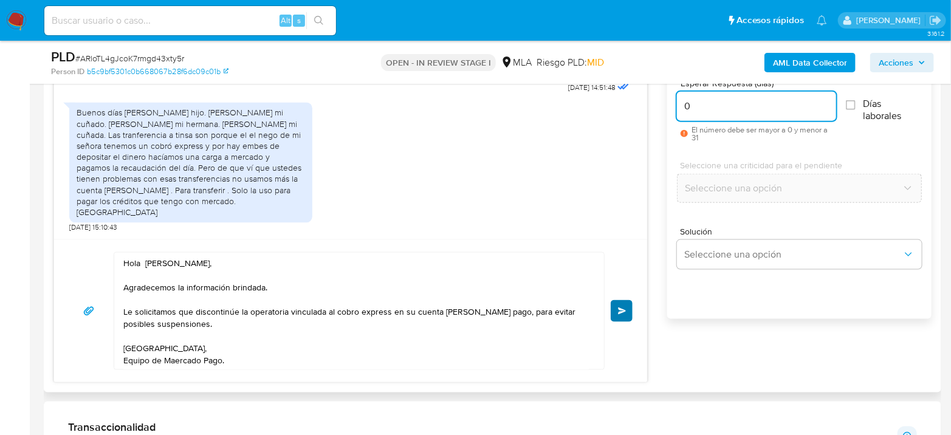
type input "0"
click at [619, 304] on button "Enviar" at bounding box center [622, 311] width 22 height 22
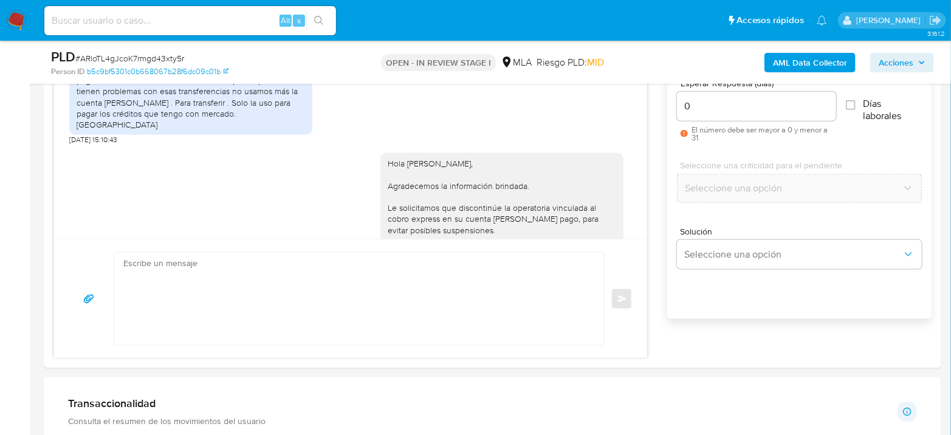
scroll to position [1416, 0]
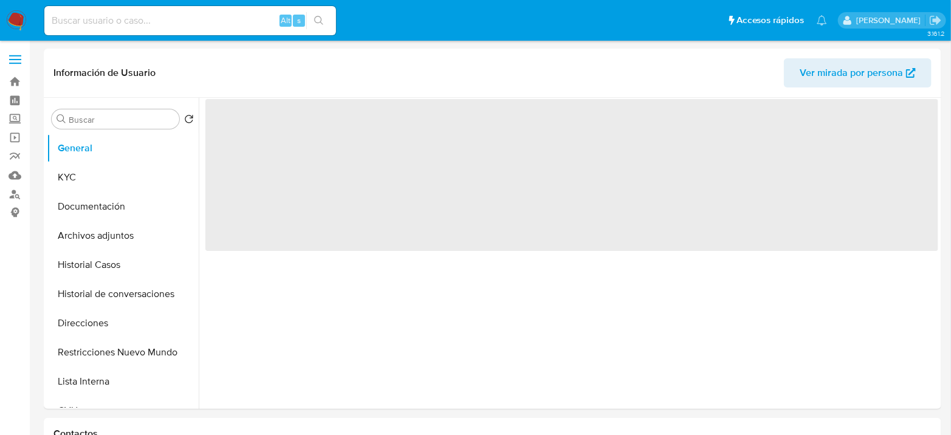
select select "10"
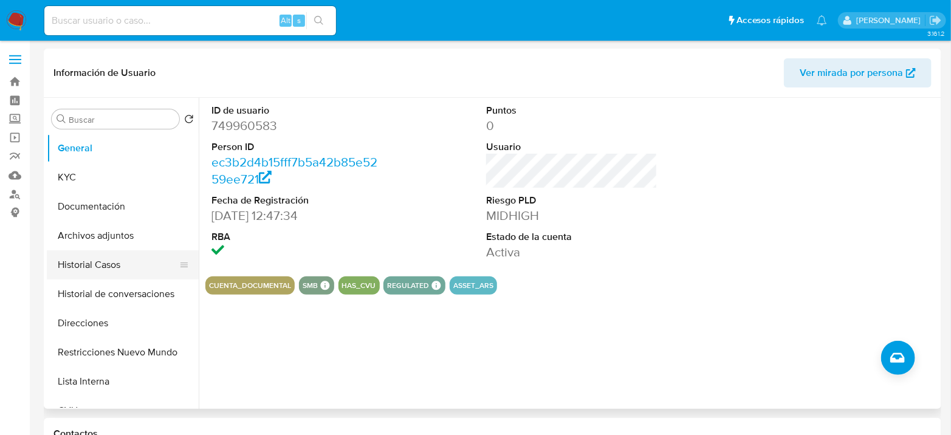
click at [111, 261] on button "Historial Casos" at bounding box center [118, 264] width 142 height 29
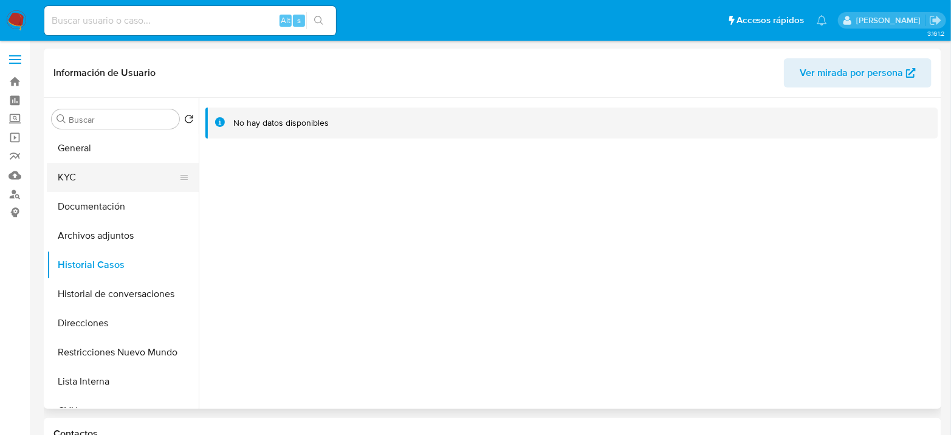
click at [77, 165] on button "KYC" at bounding box center [118, 177] width 142 height 29
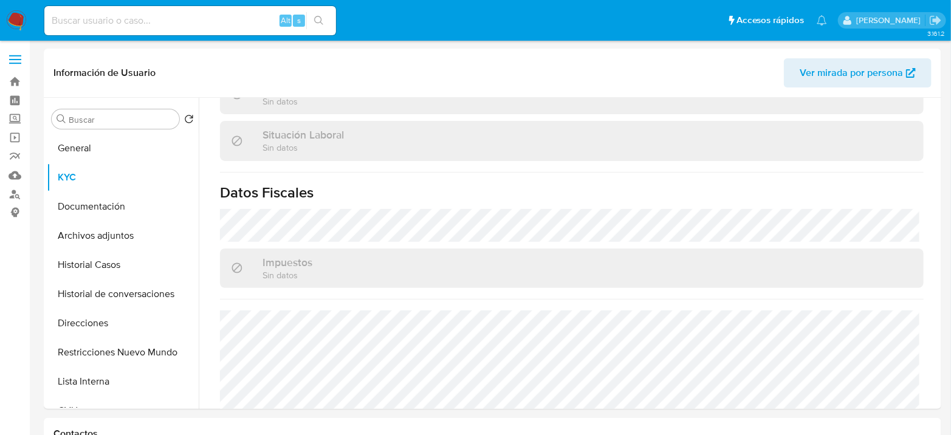
scroll to position [639, 0]
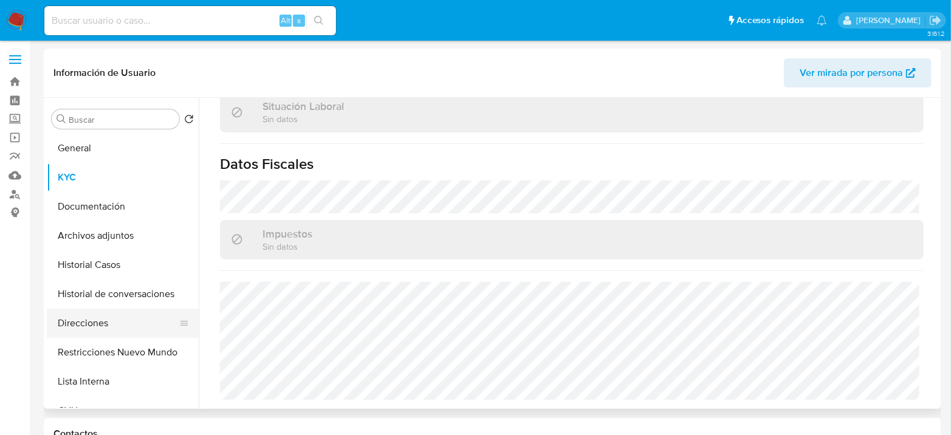
drag, startPoint x: 119, startPoint y: 327, endPoint x: 122, endPoint y: 318, distance: 9.6
click at [122, 318] on button "Direcciones" at bounding box center [118, 323] width 142 height 29
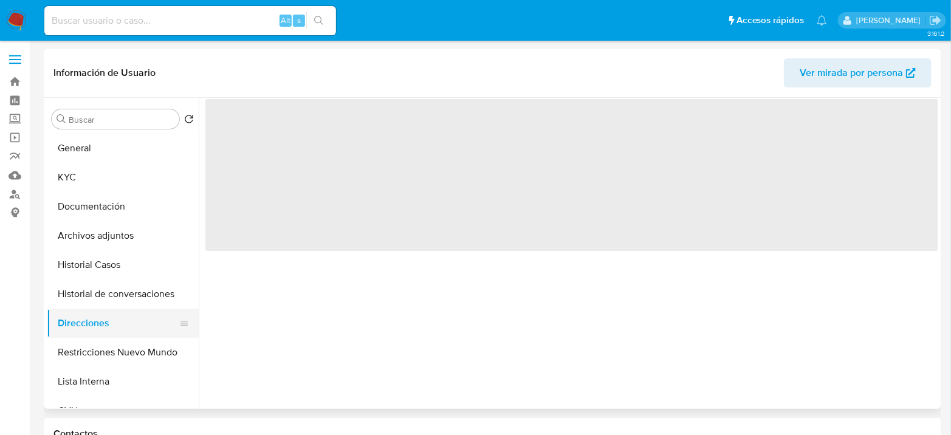
scroll to position [0, 0]
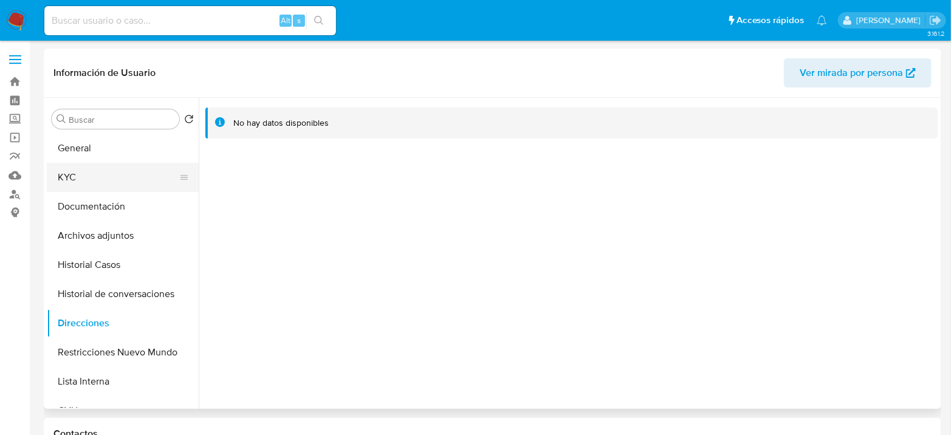
click at [117, 183] on button "KYC" at bounding box center [118, 177] width 142 height 29
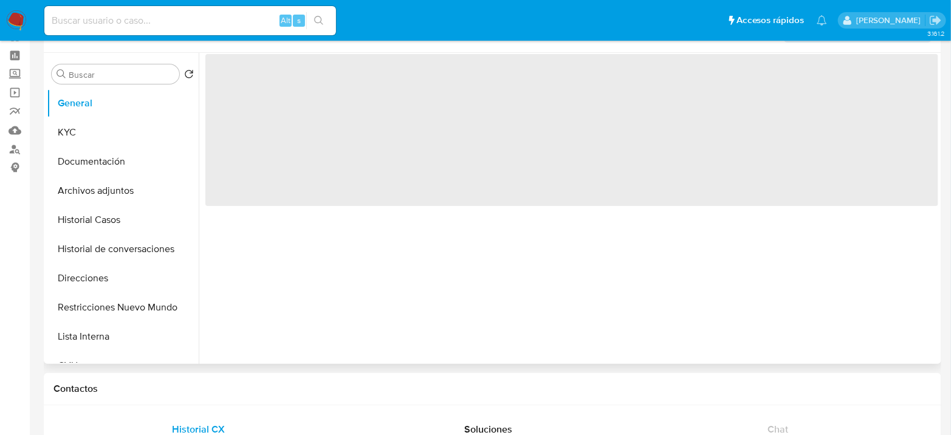
scroll to position [67, 0]
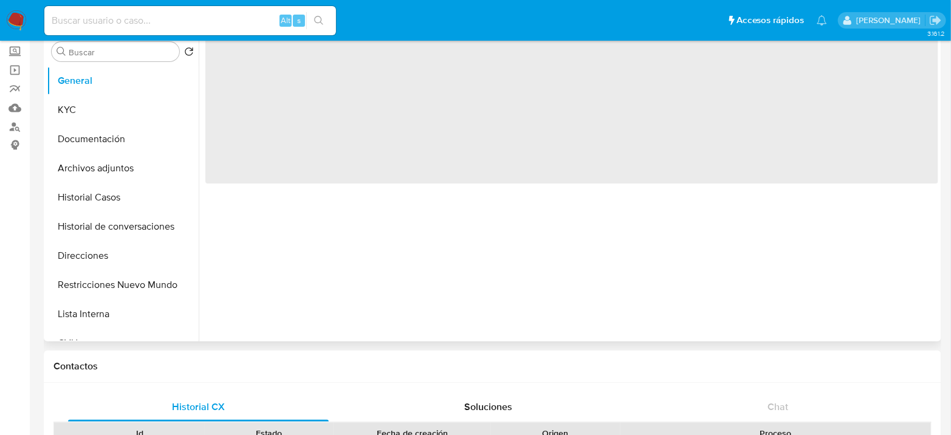
select select "10"
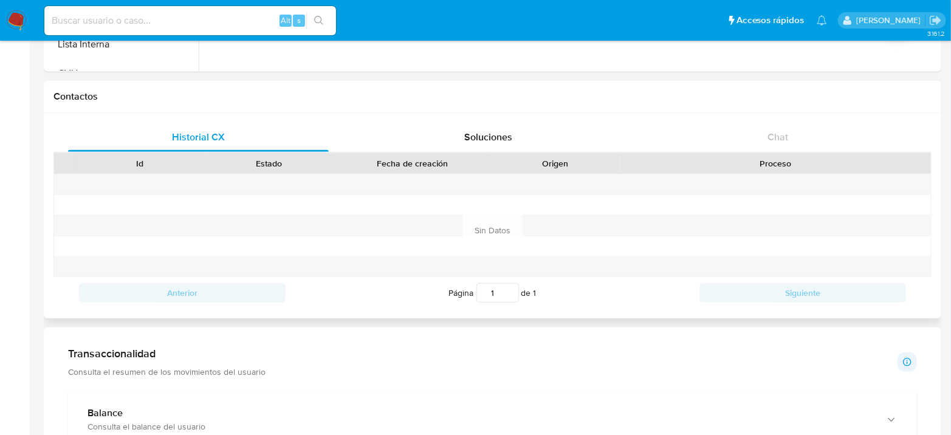
scroll to position [0, 0]
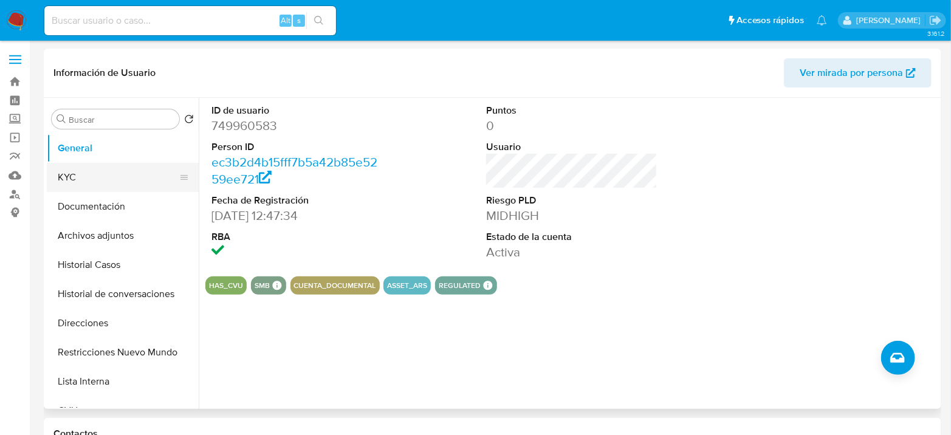
click at [85, 185] on button "KYC" at bounding box center [118, 177] width 142 height 29
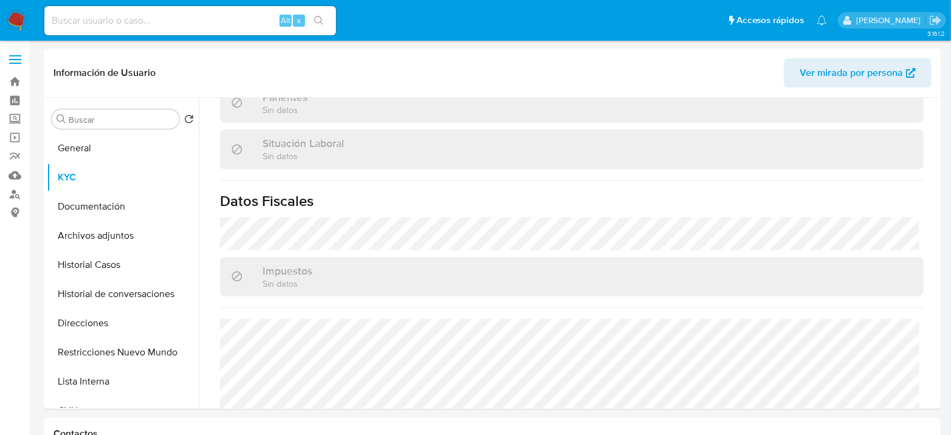
scroll to position [639, 0]
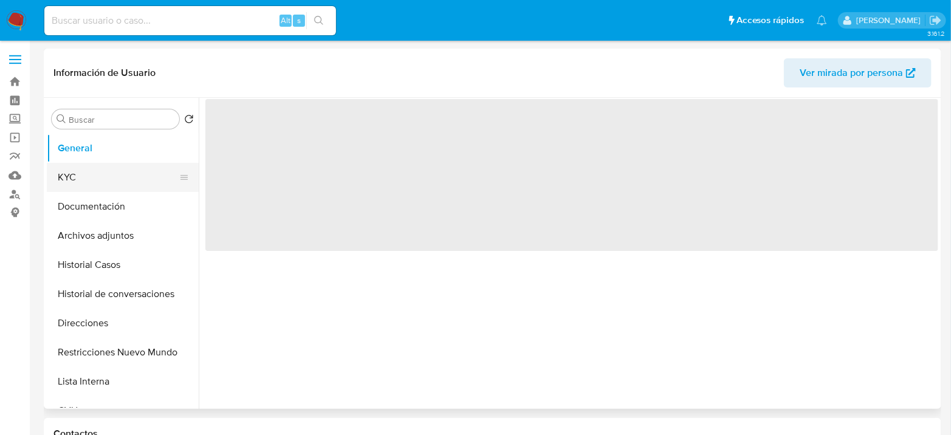
click at [80, 184] on button "KYC" at bounding box center [118, 177] width 142 height 29
select select "10"
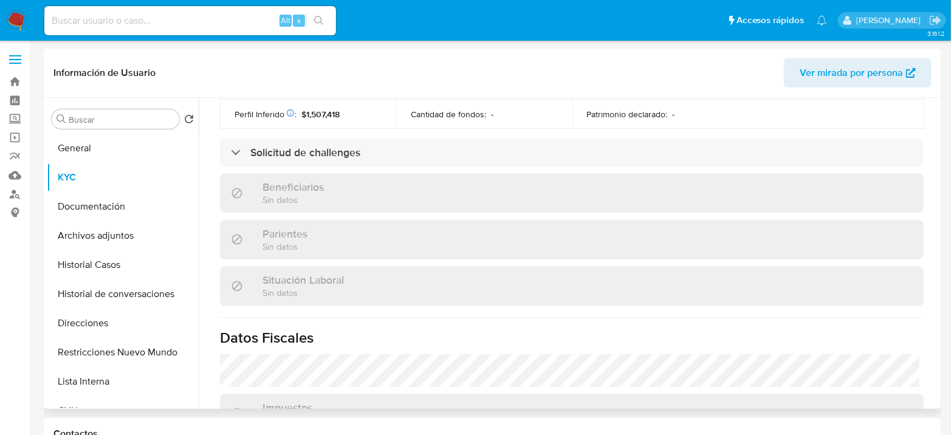
scroll to position [643, 0]
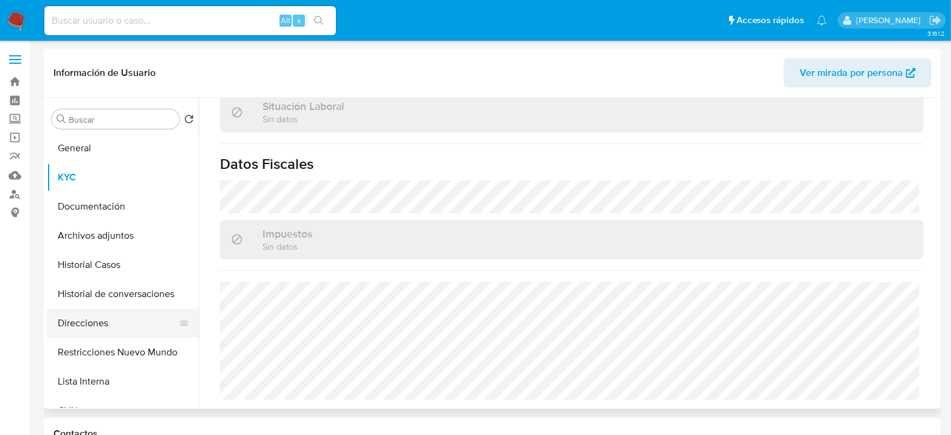
click at [129, 324] on button "Direcciones" at bounding box center [118, 323] width 142 height 29
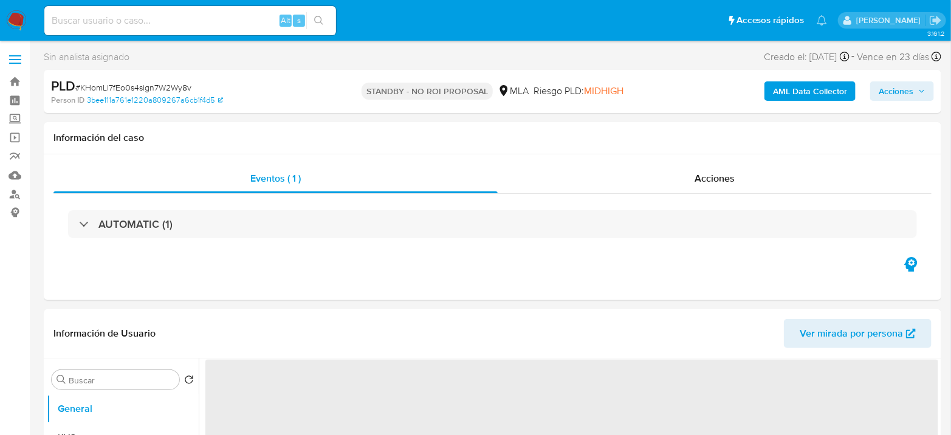
select select "10"
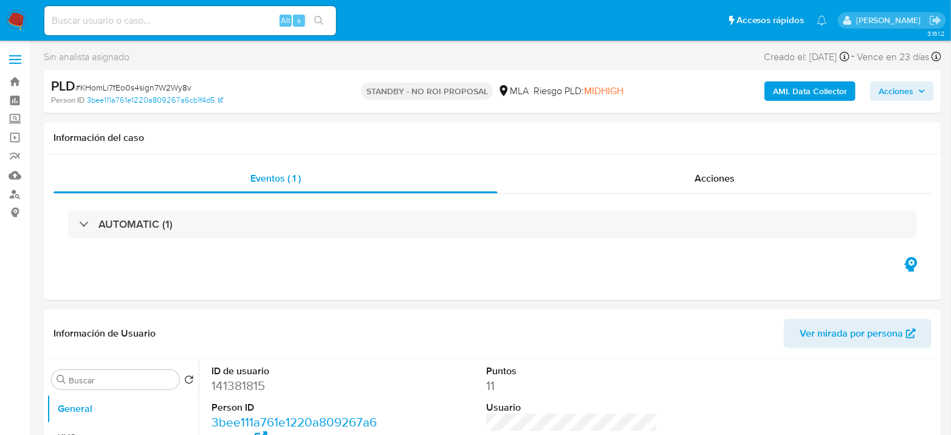
click at [215, 21] on input at bounding box center [190, 21] width 292 height 16
paste input "ud9I7ITsx1Vrh5OreFmw2ddR"
type input "ud9I7ITsx1Vrh5OreFmw2ddR"
click at [320, 22] on icon "search-icon" at bounding box center [319, 21] width 10 height 10
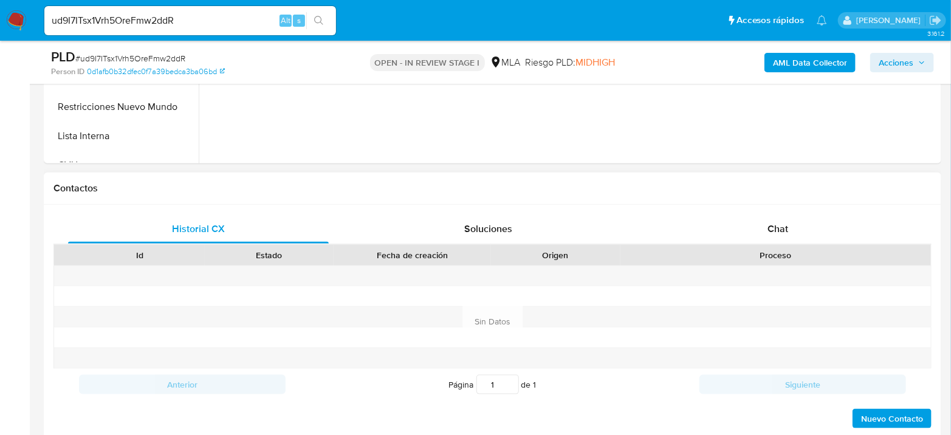
scroll to position [540, 0]
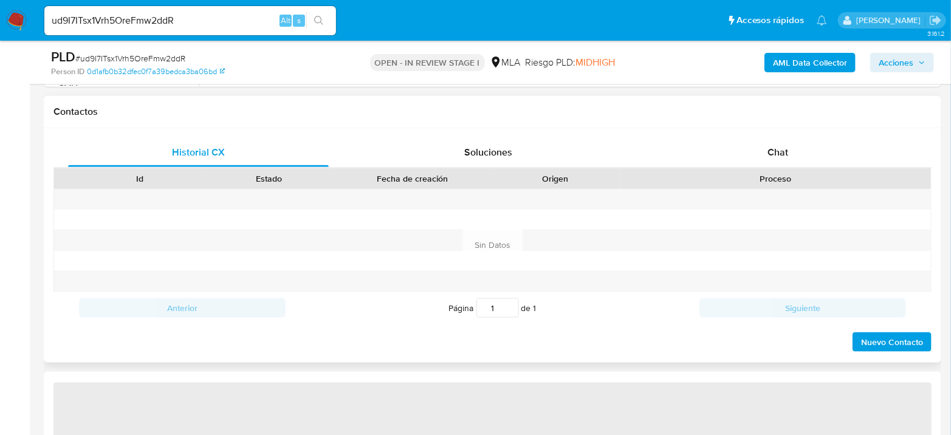
select select "10"
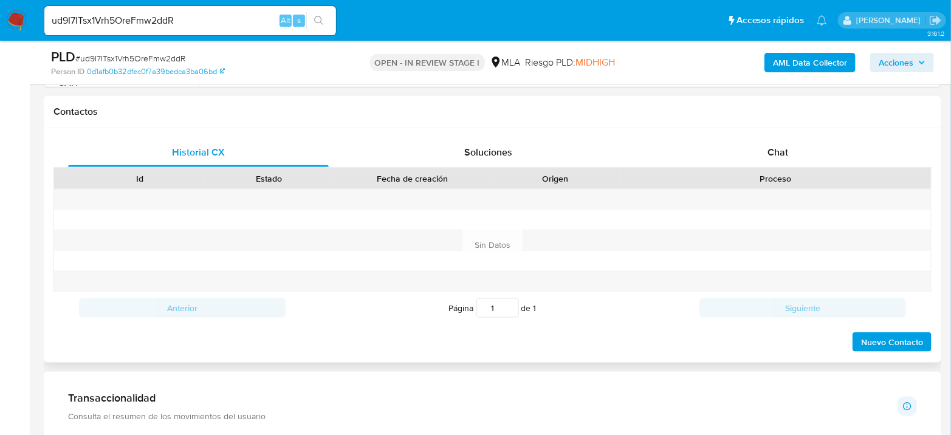
click at [813, 132] on div "Historial CX Soluciones Chat Id Estado Fecha de creación Origen Proceso Anterio…" at bounding box center [493, 245] width 898 height 235
click at [815, 145] on div "Chat" at bounding box center [778, 152] width 261 height 29
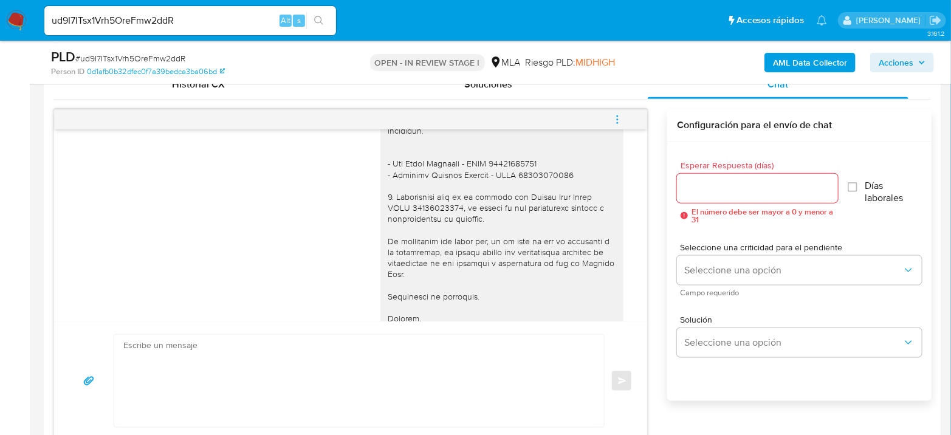
scroll to position [1158, 0]
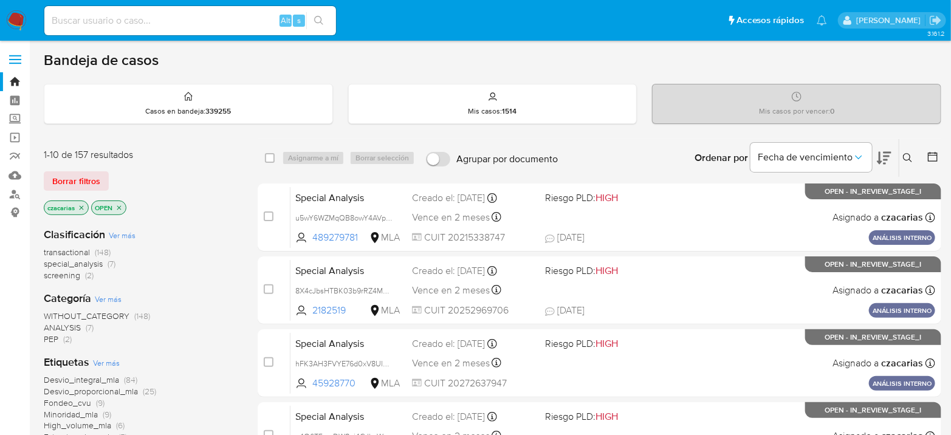
click at [223, 36] on div "Alt s" at bounding box center [190, 21] width 292 height 34
click at [227, 32] on div "Alt s" at bounding box center [190, 20] width 292 height 29
paste input "EVW6az6gPerDM8mpvwXNeDKP"
click at [235, 24] on input at bounding box center [190, 21] width 292 height 16
type input "EVW6az6gPerDM8mpvwXNeDKP"
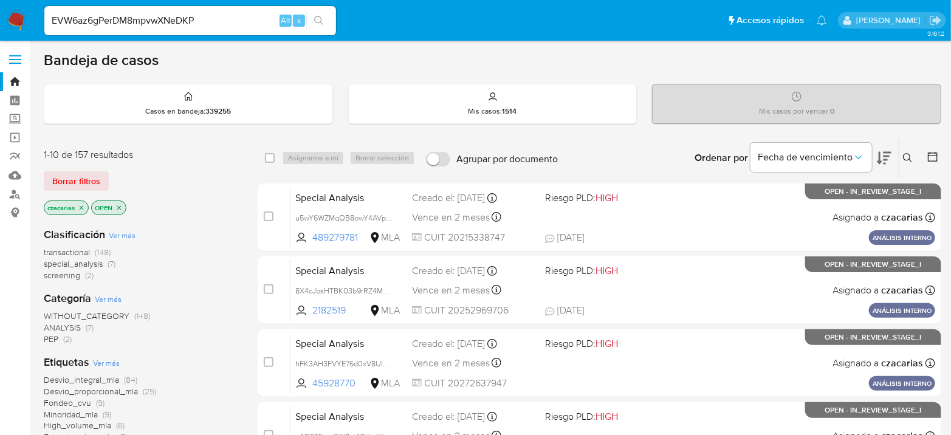
click at [325, 18] on button "search-icon" at bounding box center [318, 20] width 25 height 17
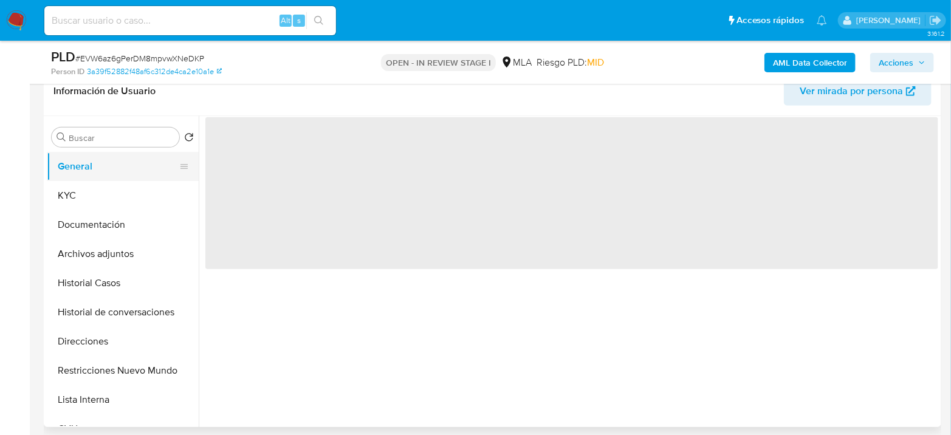
select select "10"
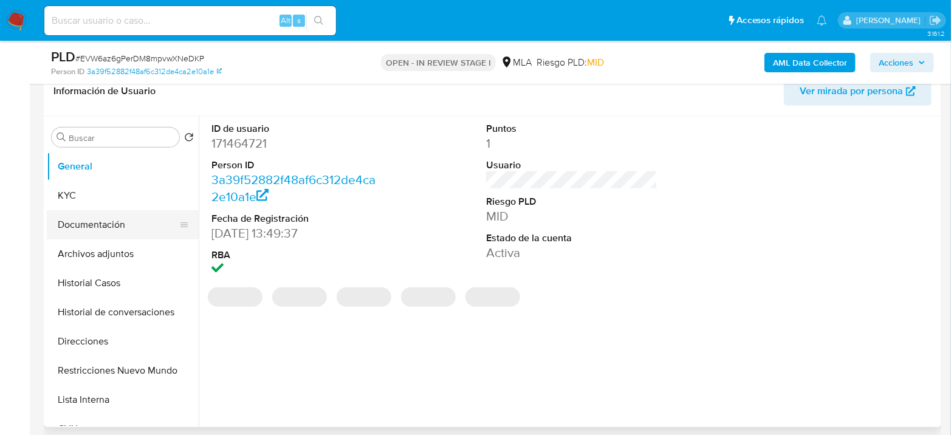
scroll to position [202, 0]
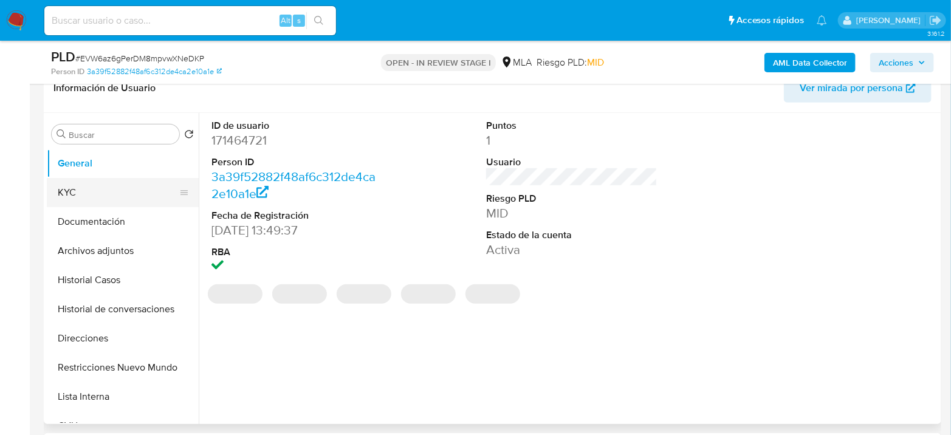
click at [78, 196] on button "KYC" at bounding box center [118, 192] width 142 height 29
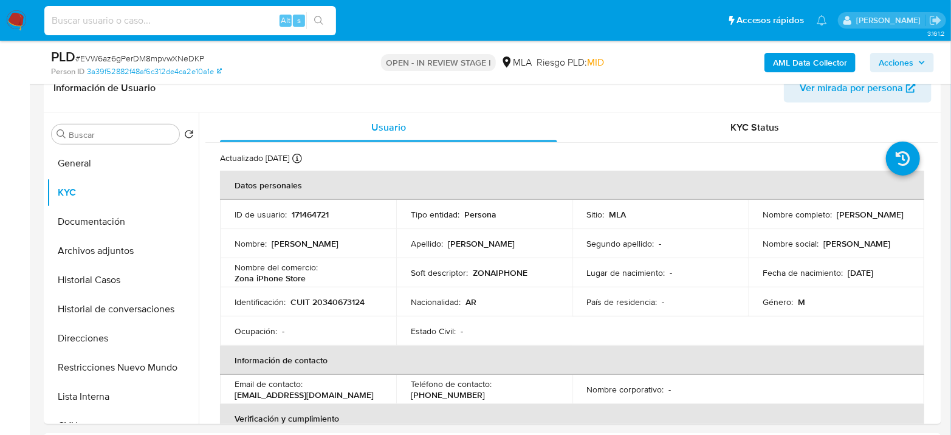
click at [114, 22] on input at bounding box center [190, 21] width 292 height 16
click at [187, 66] on link "3a39f52882f48af6c312de4ca2e10a1e" at bounding box center [154, 71] width 135 height 11
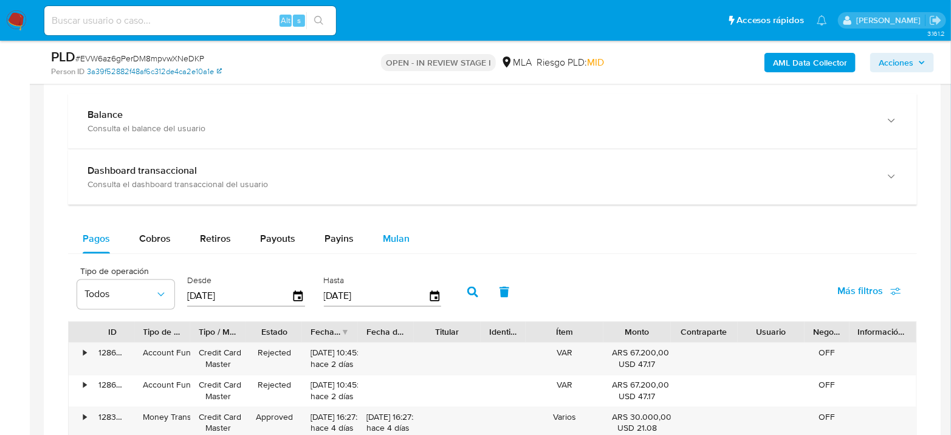
scroll to position [810, 0]
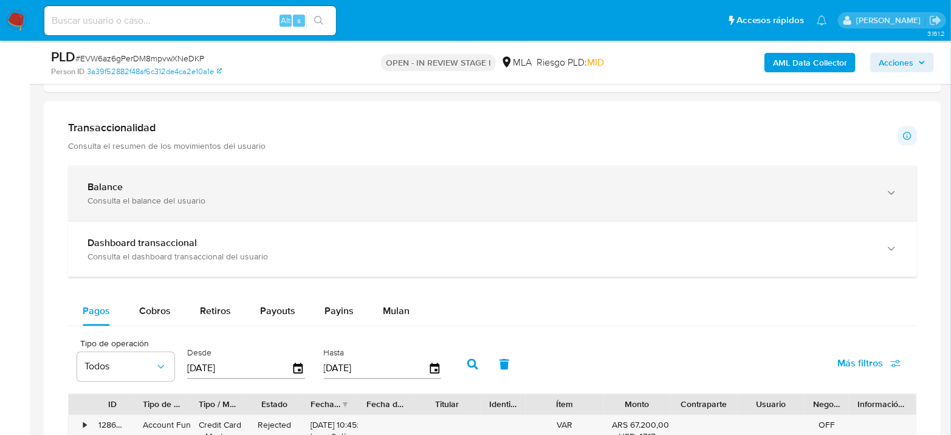
click at [199, 181] on div "Balance" at bounding box center [481, 187] width 786 height 12
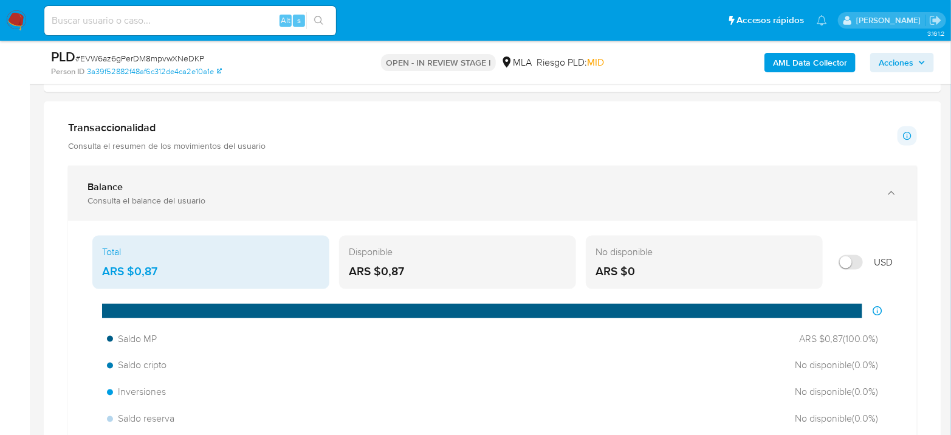
click at [216, 175] on div "Balance Consulta el balance del usuario" at bounding box center [492, 193] width 849 height 55
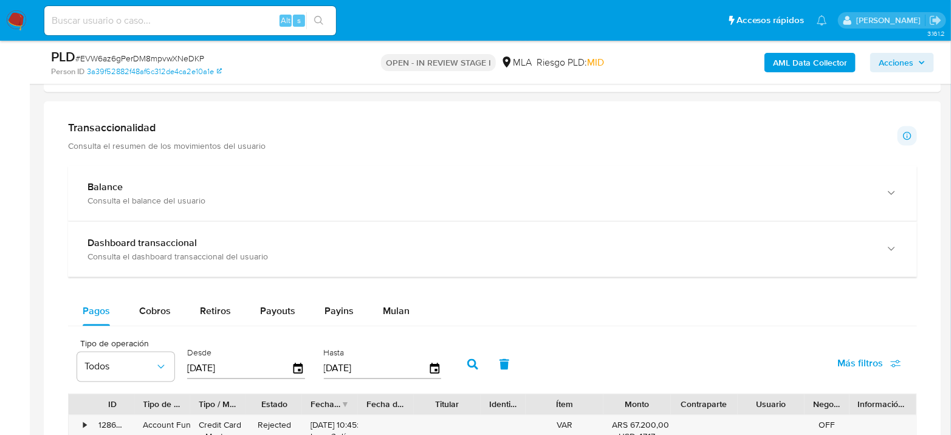
click at [254, 149] on p "Consulta el resumen de los movimientos del usuario" at bounding box center [167, 145] width 198 height 11
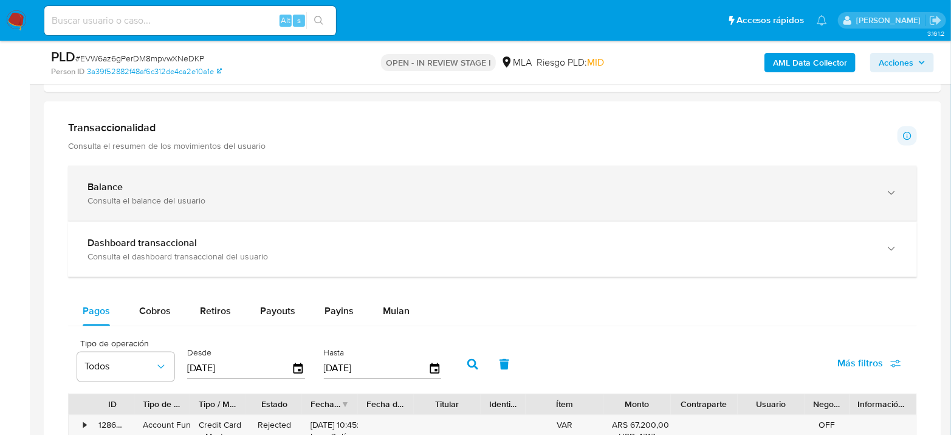
click at [288, 188] on div "Balance" at bounding box center [481, 187] width 786 height 12
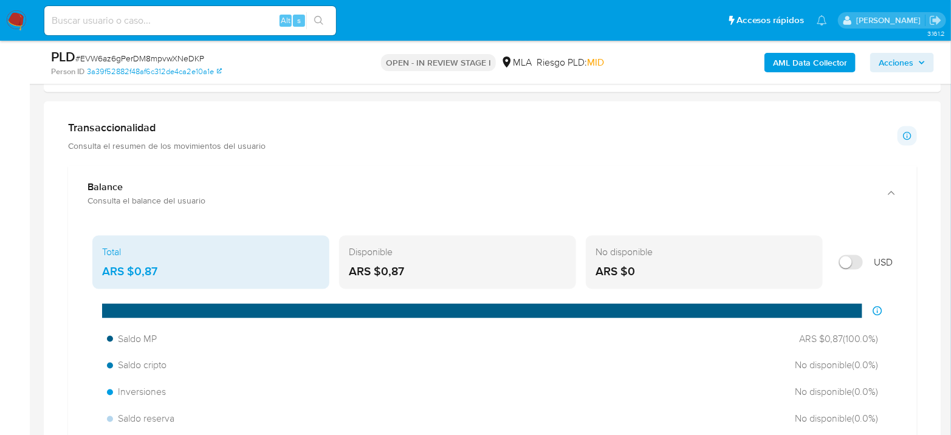
click at [350, 271] on div "ARS $0,87" at bounding box center [458, 272] width 218 height 16
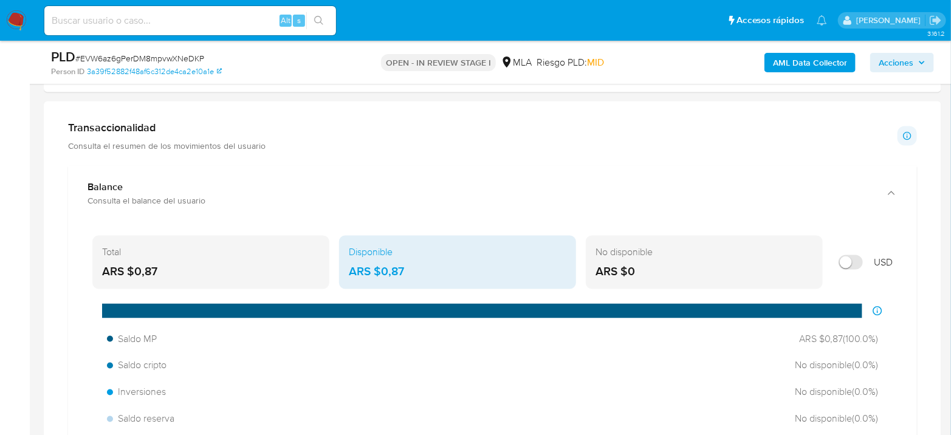
click at [359, 233] on div "Total ARS $0,87 Disponible ARS $0,87 No disponible ARS $0 USD Distribución de s…" at bounding box center [493, 420] width 830 height 378
click at [294, 239] on div "Total ARS $0,87" at bounding box center [210, 263] width 237 height 54
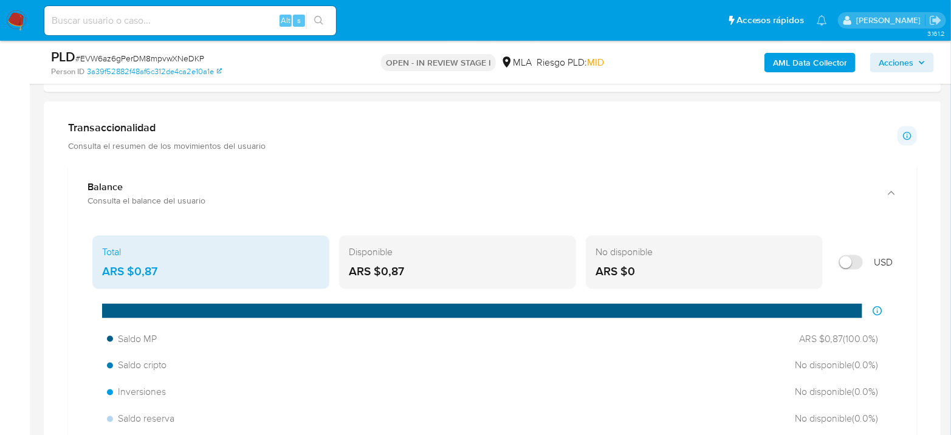
drag, startPoint x: 249, startPoint y: 114, endPoint x: 244, endPoint y: 134, distance: 21.4
click at [246, 136] on div "Transaccionalidad Consulta el resumen de los movimientos del usuario" at bounding box center [167, 136] width 198 height 30
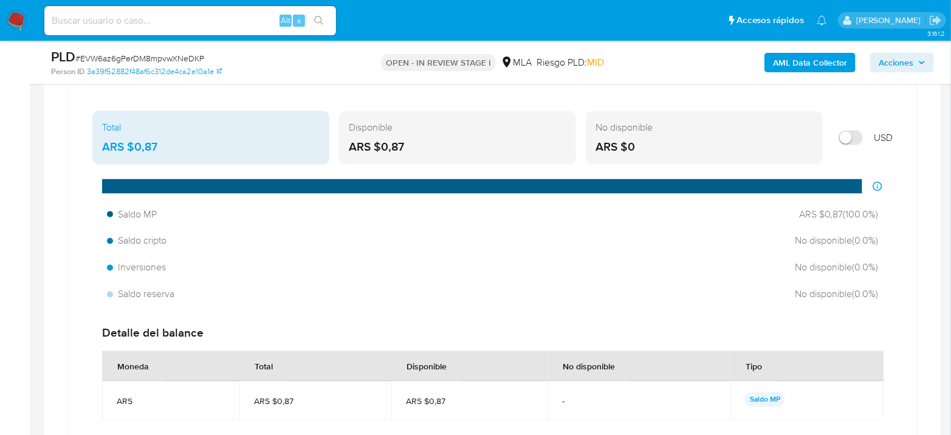
scroll to position [945, 0]
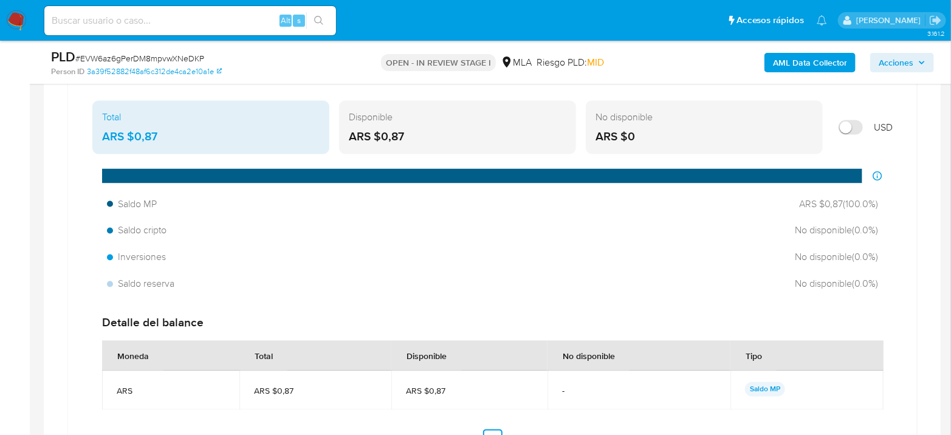
click at [216, 112] on div "Total" at bounding box center [211, 117] width 218 height 13
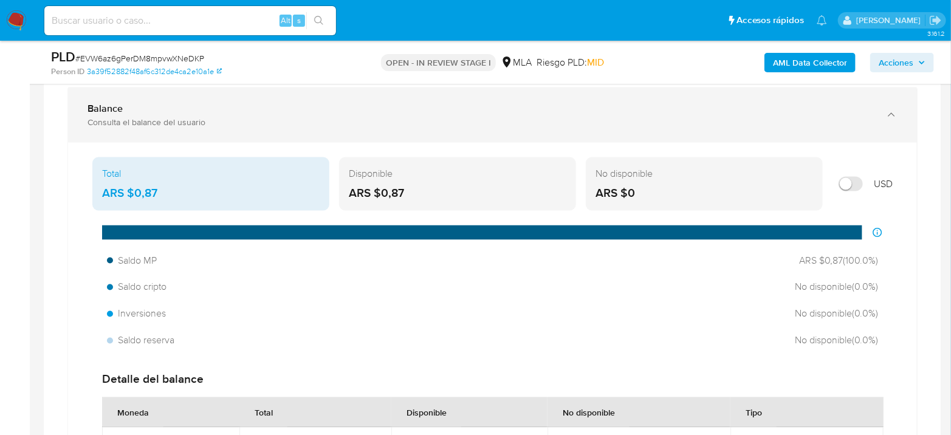
scroll to position [810, 0]
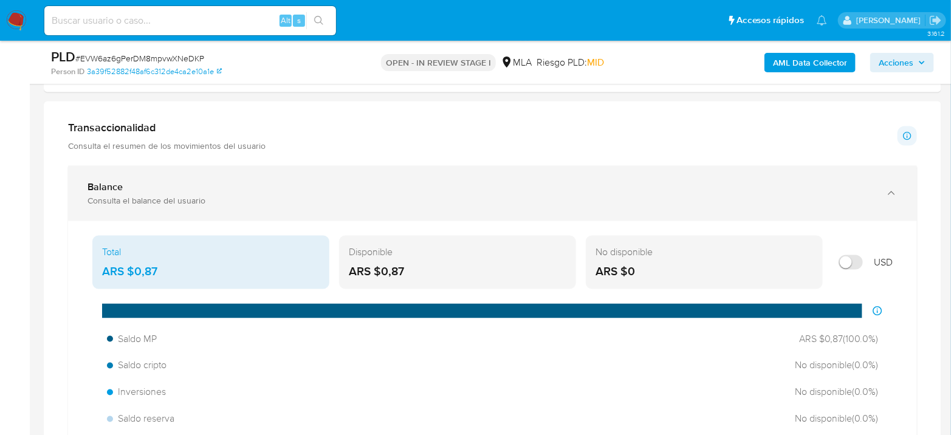
click at [148, 209] on div "Balance Consulta el balance del usuario" at bounding box center [492, 193] width 849 height 55
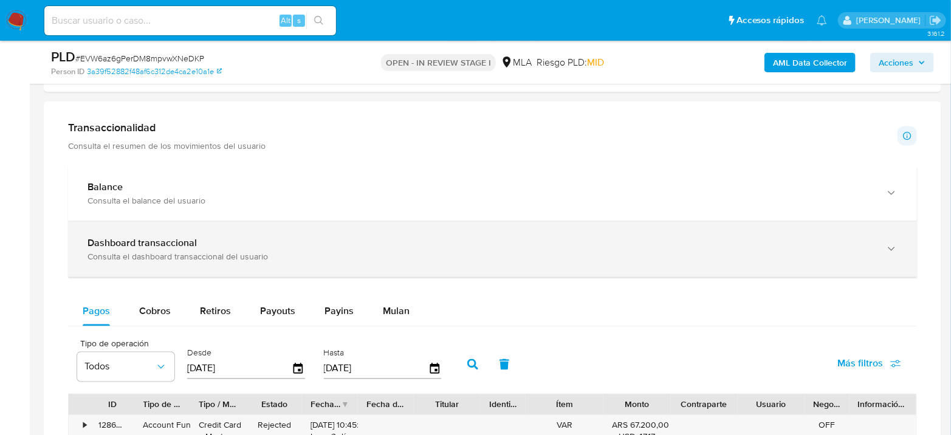
click at [240, 251] on div "Consulta el dashboard transaccional del usuario" at bounding box center [481, 256] width 786 height 11
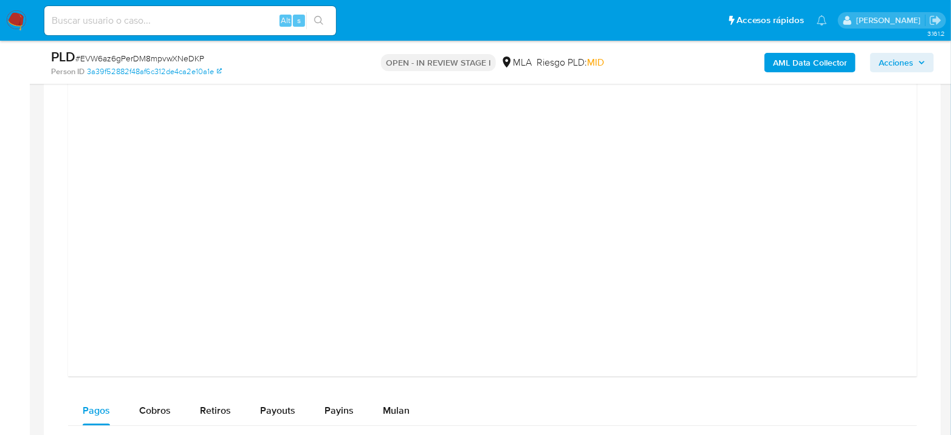
scroll to position [1283, 0]
click at [865, 190] on div at bounding box center [493, 87] width 830 height 547
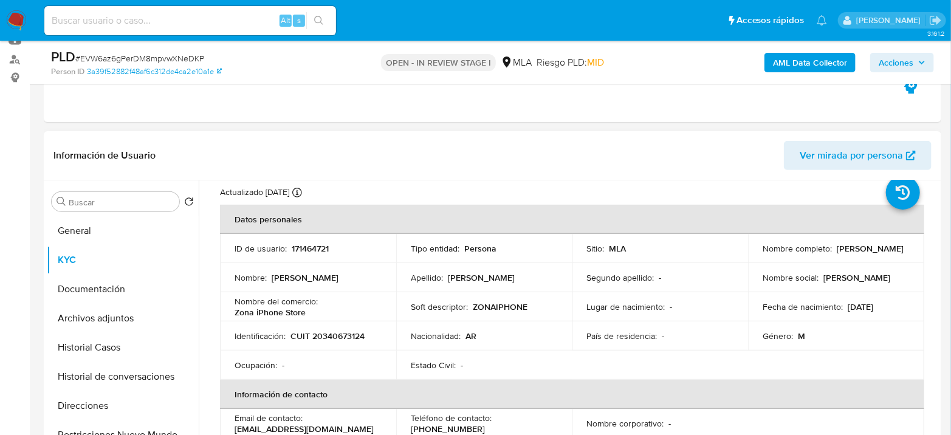
scroll to position [0, 0]
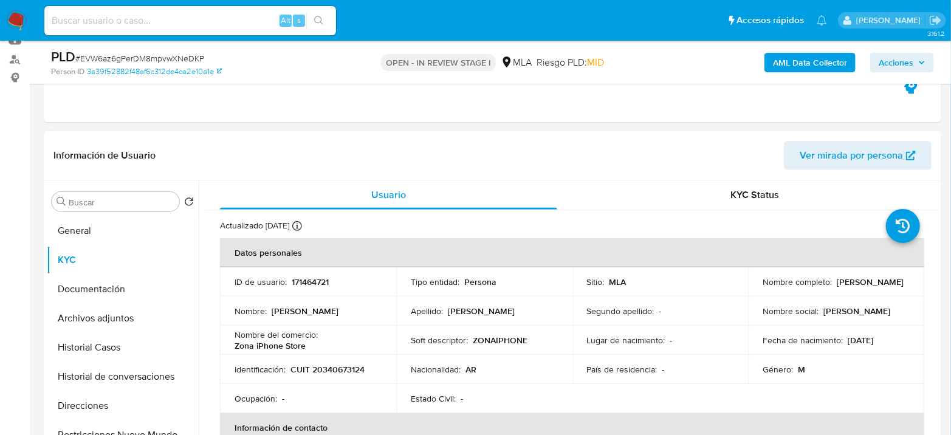
click at [310, 283] on p "171464721" at bounding box center [310, 282] width 37 height 11
copy p "171464721"
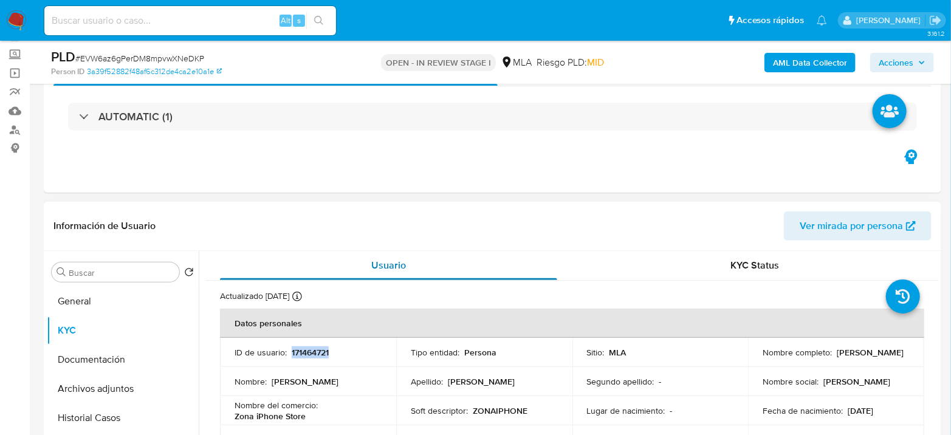
scroll to position [135, 0]
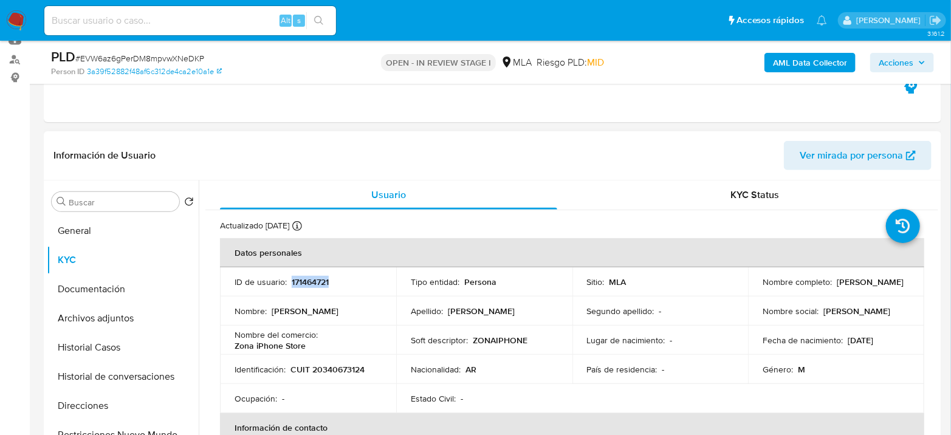
click at [323, 281] on p "171464721" at bounding box center [310, 282] width 37 height 11
click at [317, 285] on p "171464721" at bounding box center [310, 282] width 37 height 11
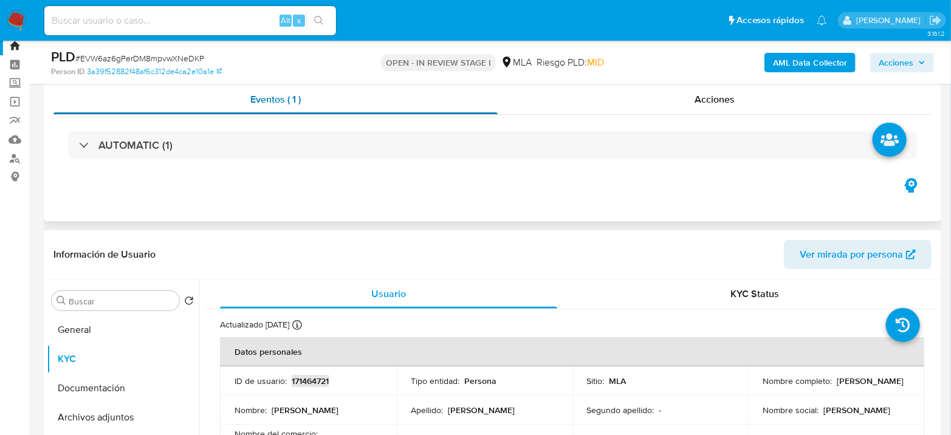
scroll to position [0, 0]
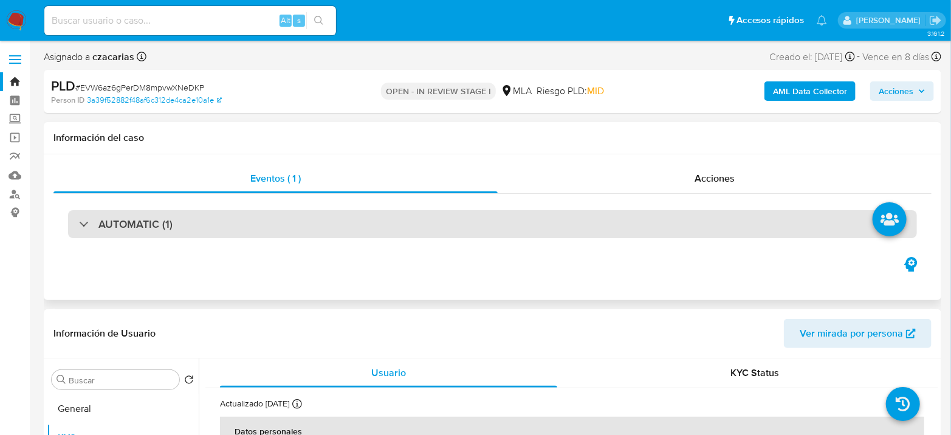
click at [202, 226] on div "AUTOMATIC (1)" at bounding box center [492, 224] width 849 height 28
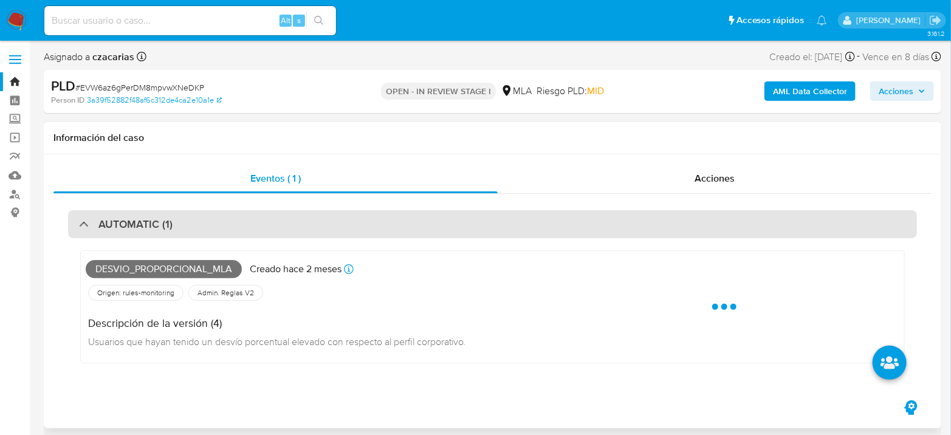
click at [202, 226] on div "AUTOMATIC (1)" at bounding box center [492, 224] width 849 height 28
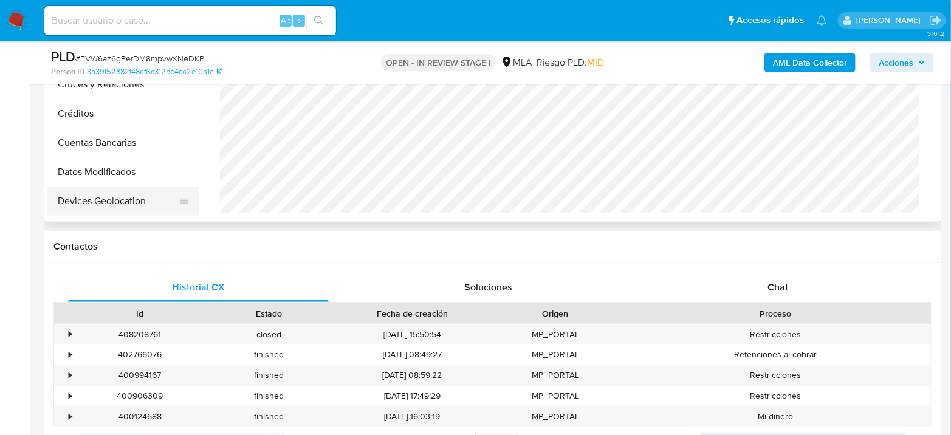
scroll to position [202, 0]
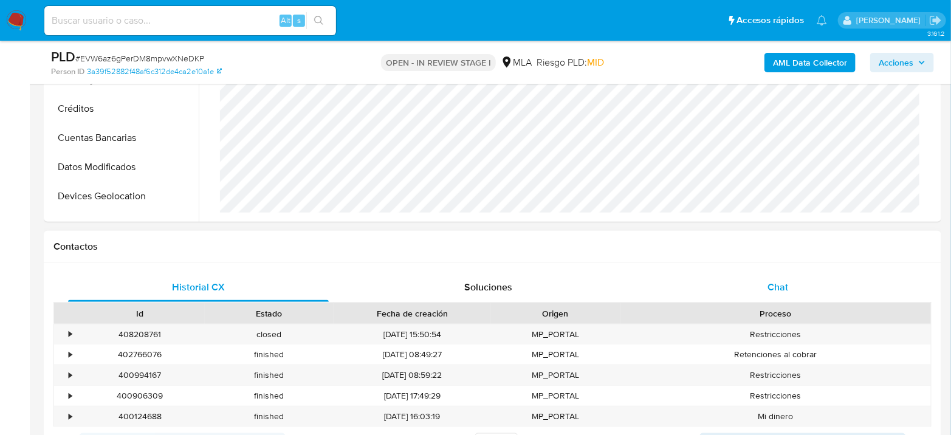
click at [800, 273] on div "Chat" at bounding box center [778, 287] width 261 height 29
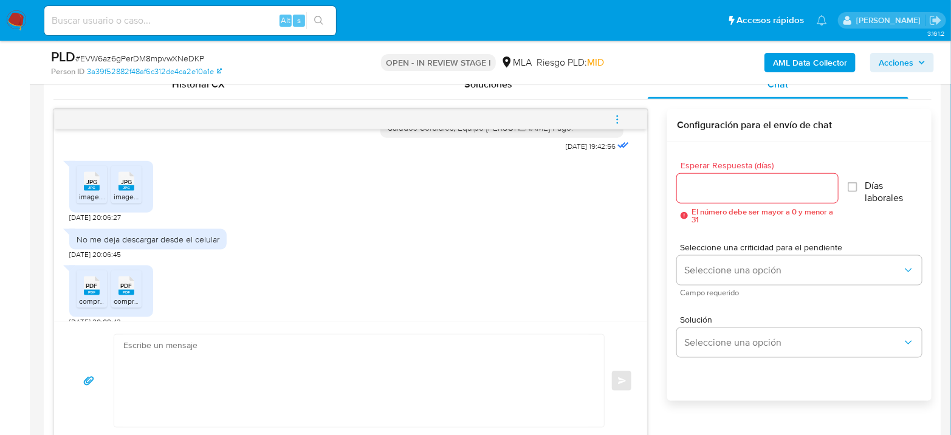
scroll to position [452, 0]
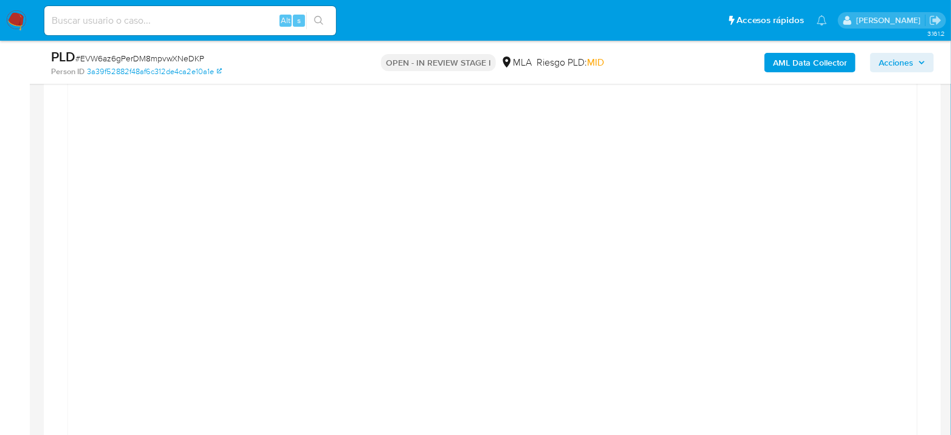
click at [16, 203] on aside "Bandeja Tablero Screening Búsqueda en Listas Watchlist Herramientas Operaciones…" at bounding box center [15, 307] width 30 height 3047
click at [74, 155] on div at bounding box center [492, 380] width 849 height 571
click at [865, 194] on div at bounding box center [493, 310] width 830 height 547
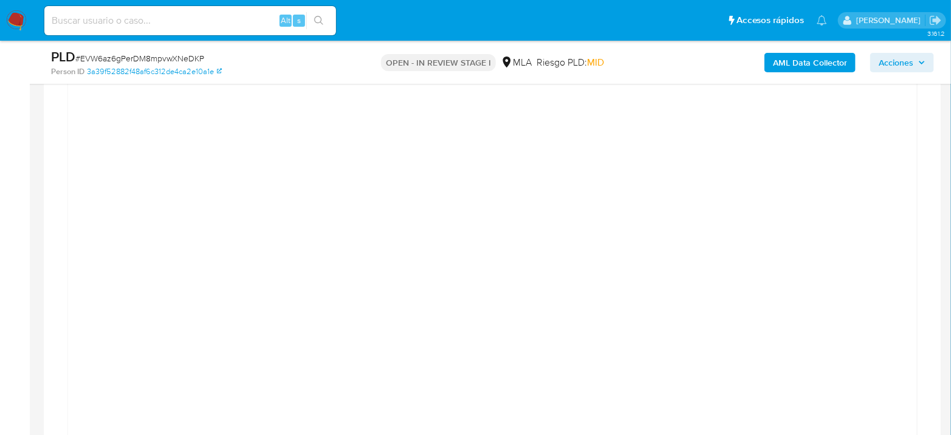
click at [865, 235] on div at bounding box center [493, 310] width 830 height 547
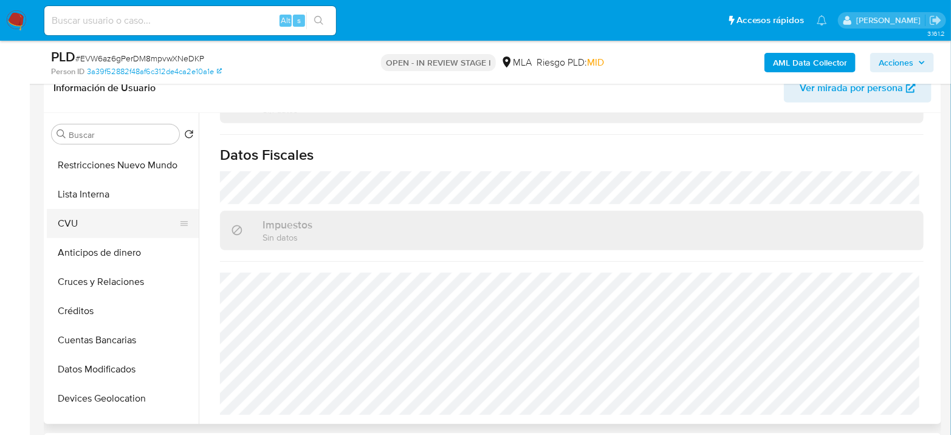
scroll to position [67, 0]
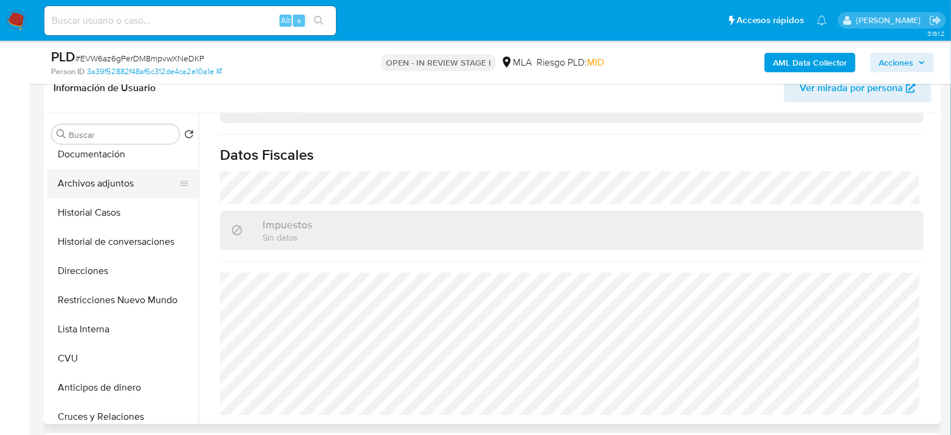
click at [113, 174] on button "Archivos adjuntos" at bounding box center [118, 183] width 142 height 29
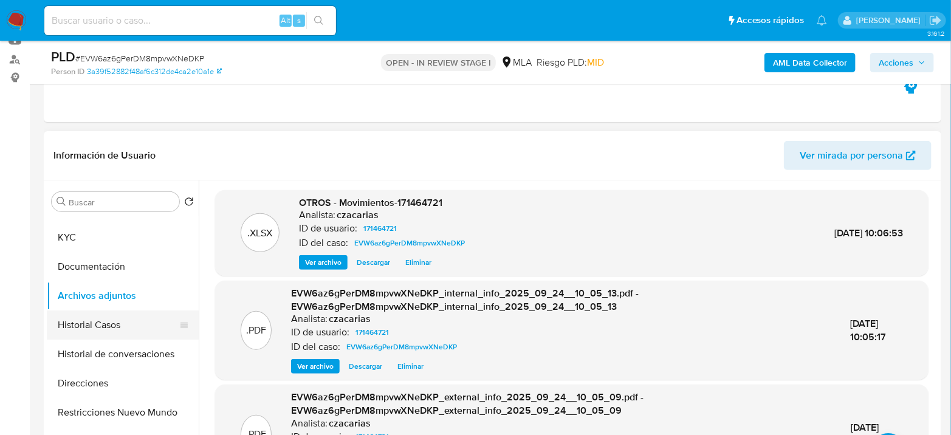
scroll to position [0, 0]
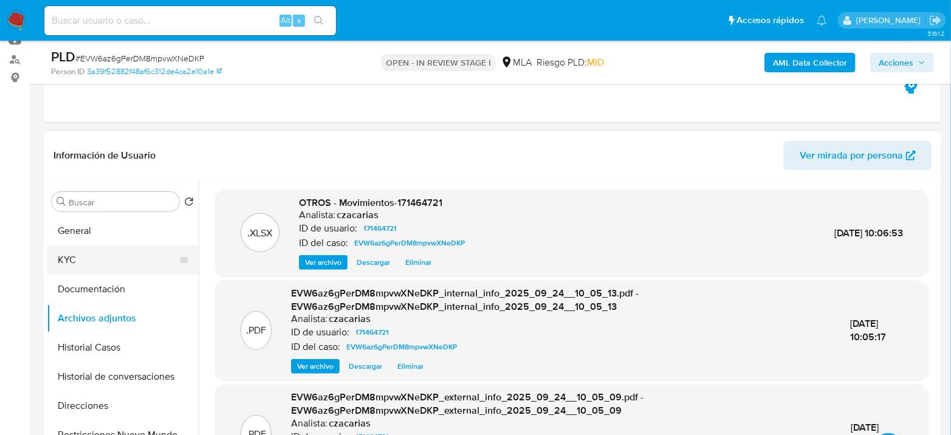
click at [91, 264] on button "KYC" at bounding box center [118, 260] width 142 height 29
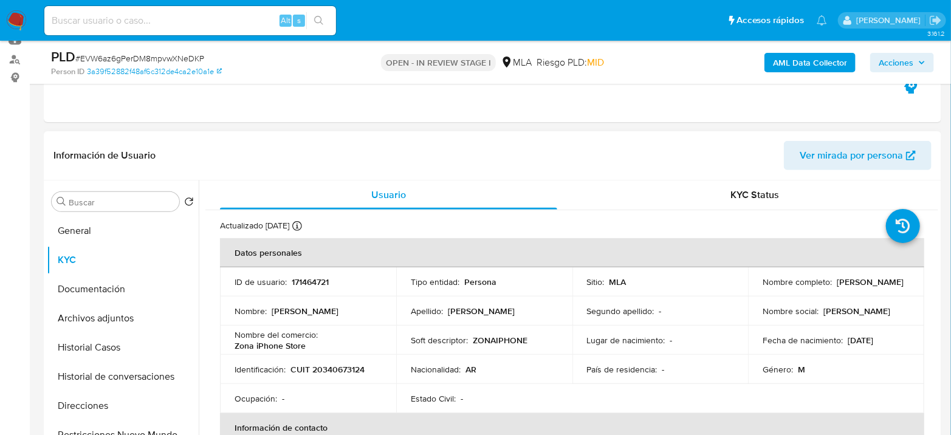
drag, startPoint x: 759, startPoint y: 288, endPoint x: 930, endPoint y: 275, distance: 170.7
click at [851, 288] on div "Nombre completo : Pablo Nicolas Maroni" at bounding box center [836, 282] width 147 height 11
copy p "Pablo Nicolas Maroni"
click at [427, 164] on header "Información de Usuario Ver mirada por persona" at bounding box center [493, 155] width 879 height 29
click at [8, 16] on img at bounding box center [16, 20] width 21 height 21
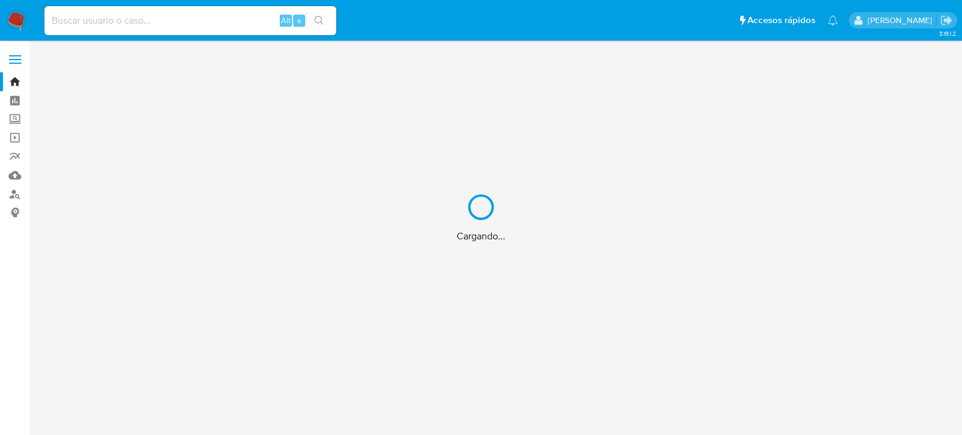
click at [175, 16] on div "Cargando..." at bounding box center [481, 217] width 962 height 435
click at [173, 20] on div "Cargando..." at bounding box center [481, 217] width 962 height 435
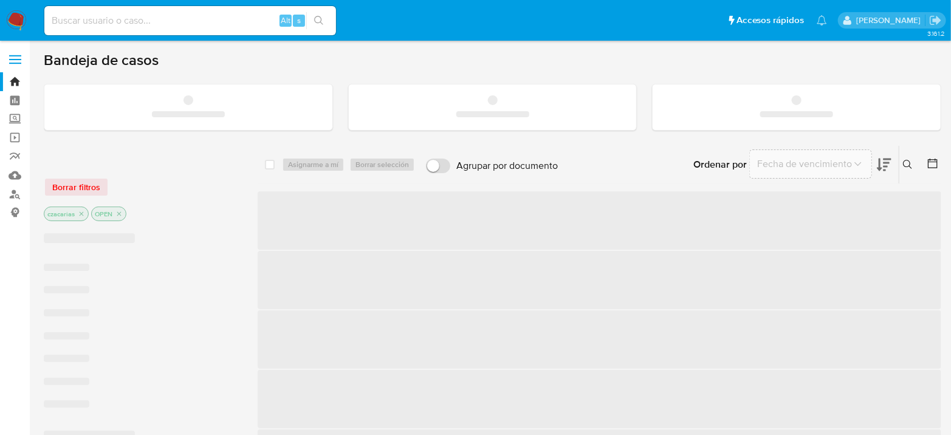
drag, startPoint x: 164, startPoint y: 22, endPoint x: 164, endPoint y: 35, distance: 12.2
click at [164, 33] on div "Alt s" at bounding box center [190, 20] width 292 height 29
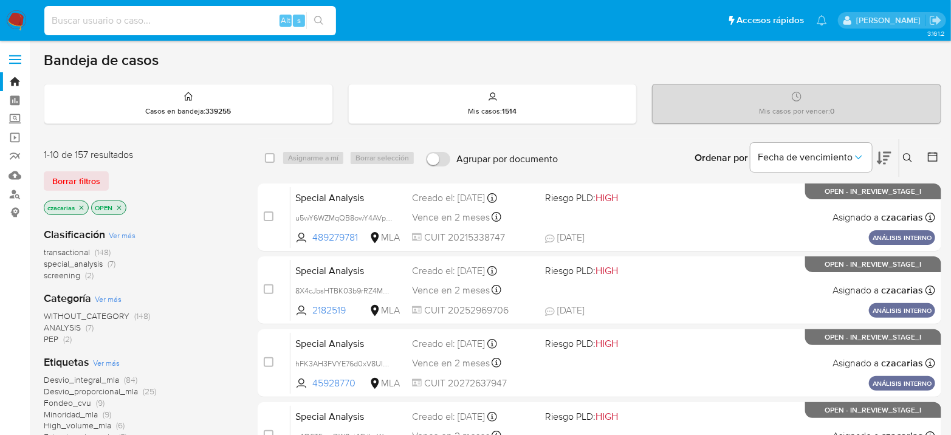
paste input "255530114"
type input "255530114"
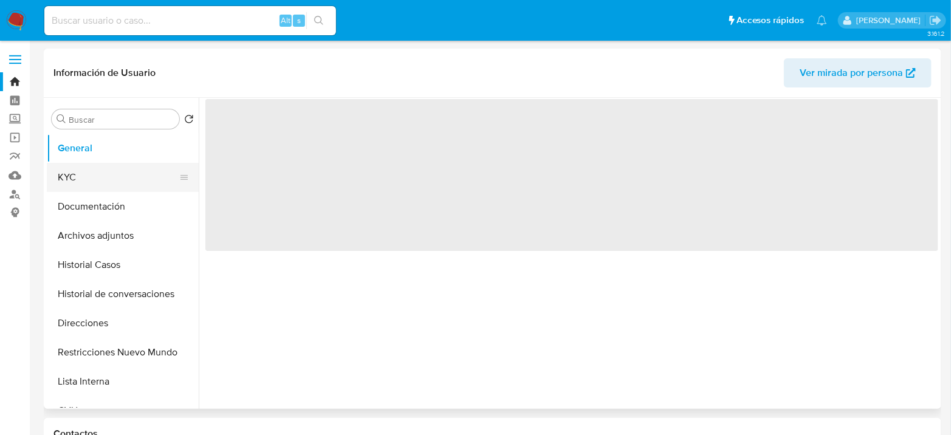
select select "10"
click at [69, 174] on button "KYC" at bounding box center [118, 177] width 142 height 29
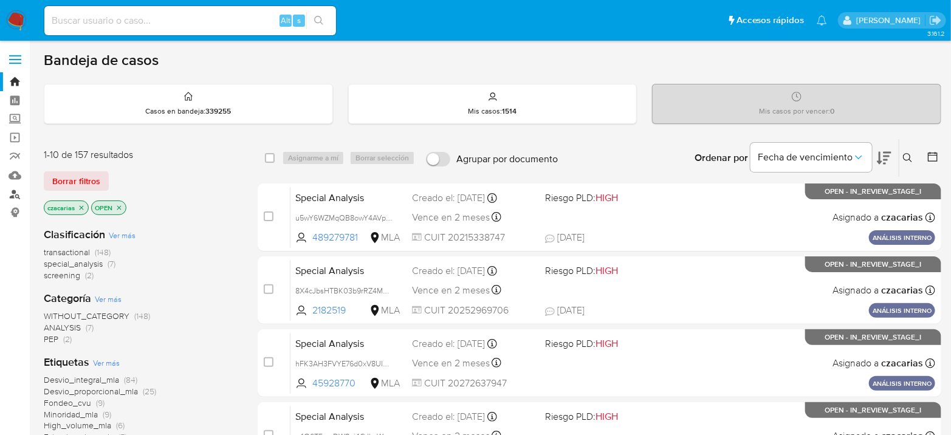
click at [18, 195] on link "Buscador de personas" at bounding box center [72, 194] width 145 height 19
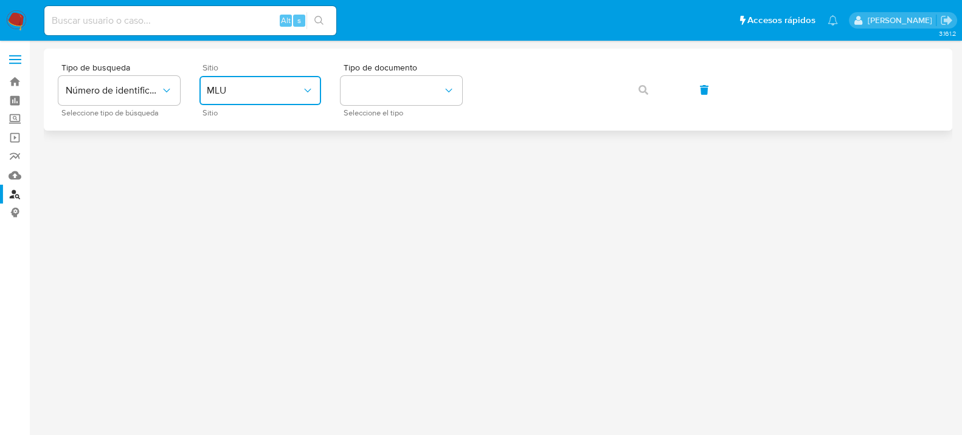
click at [274, 77] on button "MLU" at bounding box center [260, 90] width 122 height 29
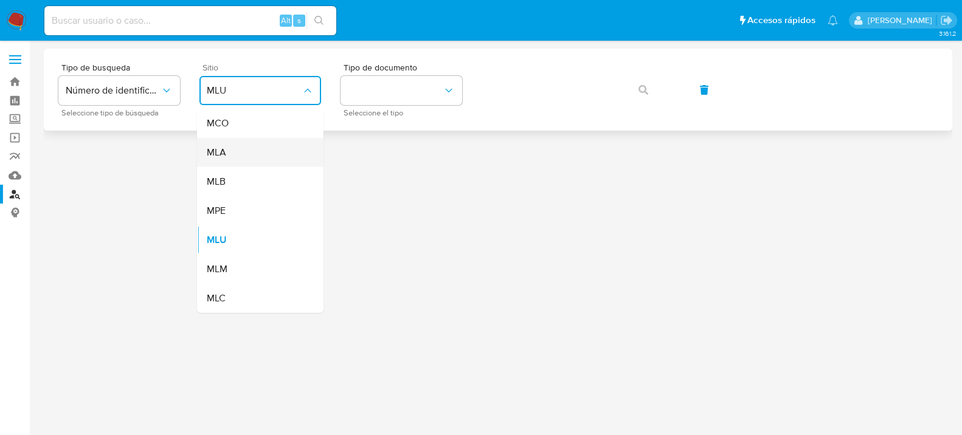
click at [263, 150] on div "MLA" at bounding box center [257, 152] width 100 height 29
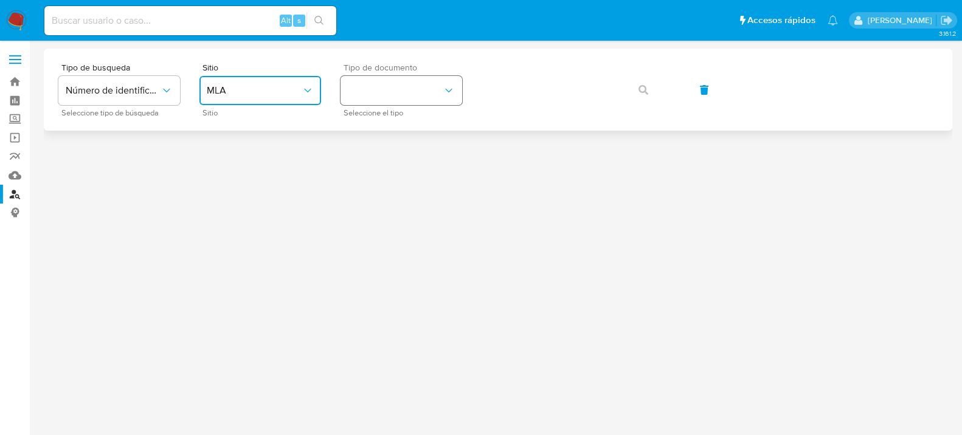
click at [424, 97] on button "identificationType" at bounding box center [401, 90] width 122 height 29
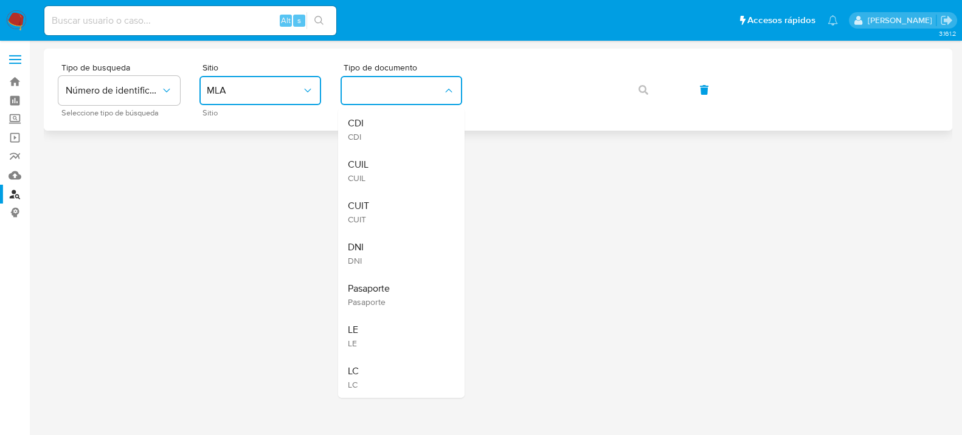
drag, startPoint x: 404, startPoint y: 209, endPoint x: 534, endPoint y: 124, distance: 155.5
click at [404, 209] on div "CUIT CUIT" at bounding box center [398, 212] width 100 height 41
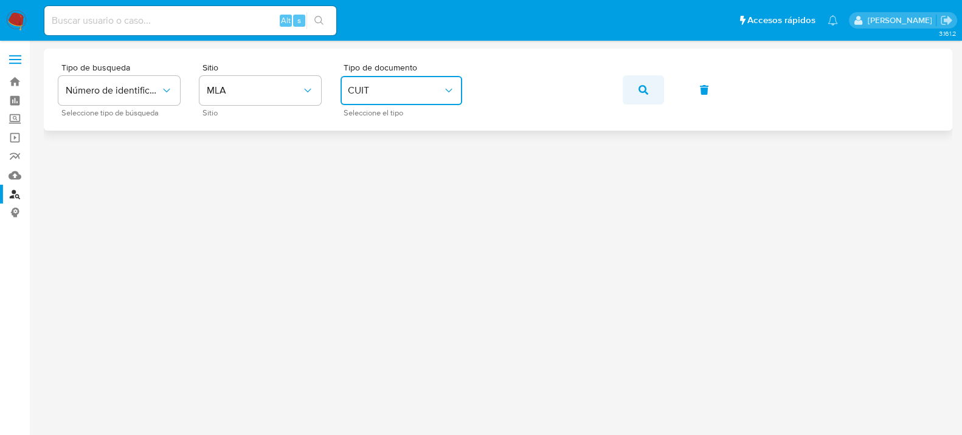
click at [641, 90] on icon "button" at bounding box center [643, 90] width 10 height 10
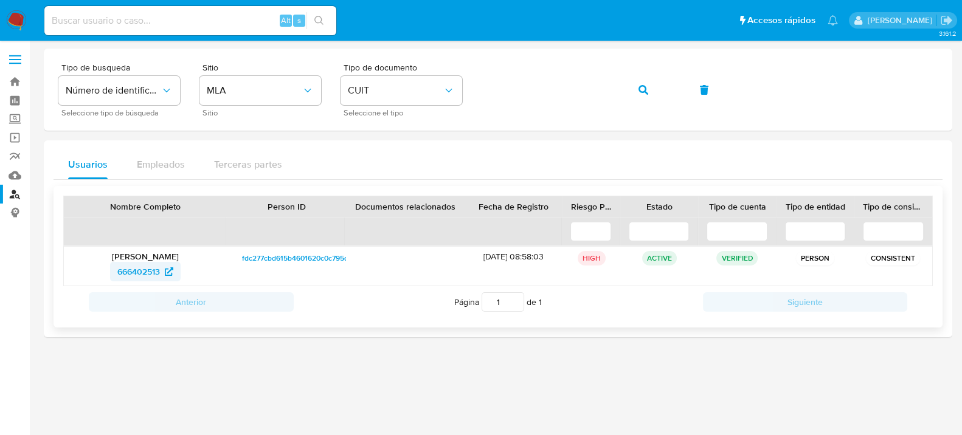
click at [156, 264] on span "666402513" at bounding box center [138, 271] width 43 height 19
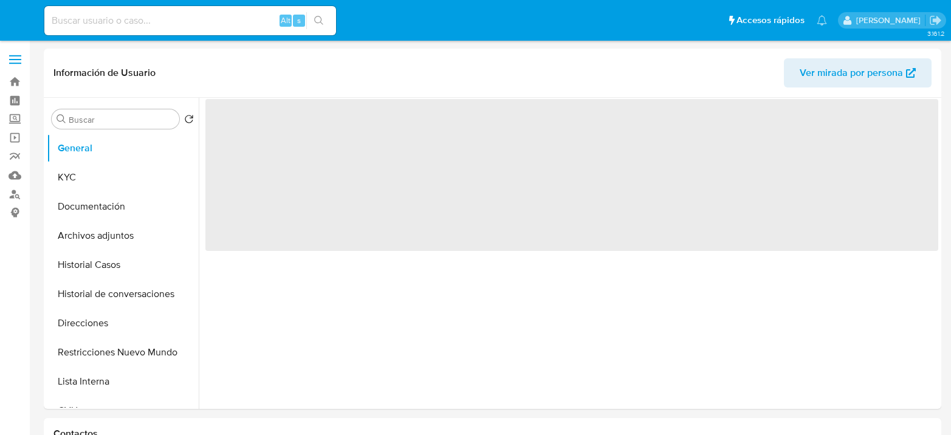
select select "10"
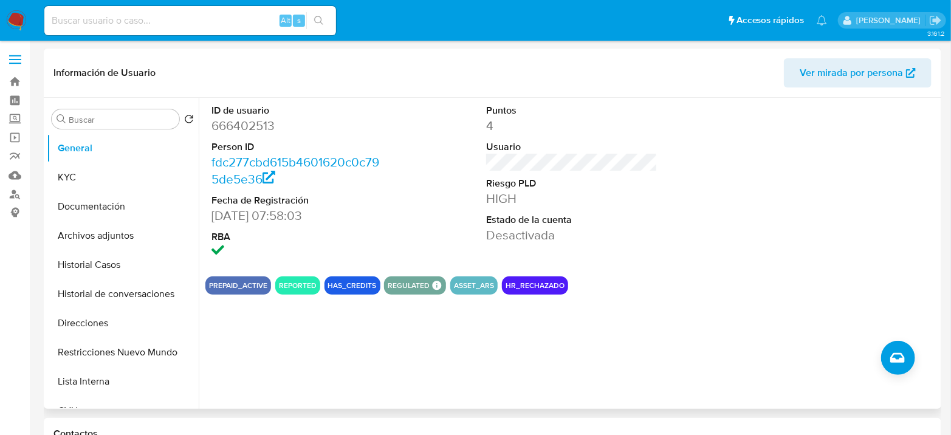
click at [289, 284] on button "REPORTED" at bounding box center [298, 285] width 38 height 5
click at [290, 283] on button "REPORTED" at bounding box center [298, 285] width 38 height 5
click at [106, 259] on button "Historial Casos" at bounding box center [118, 264] width 142 height 29
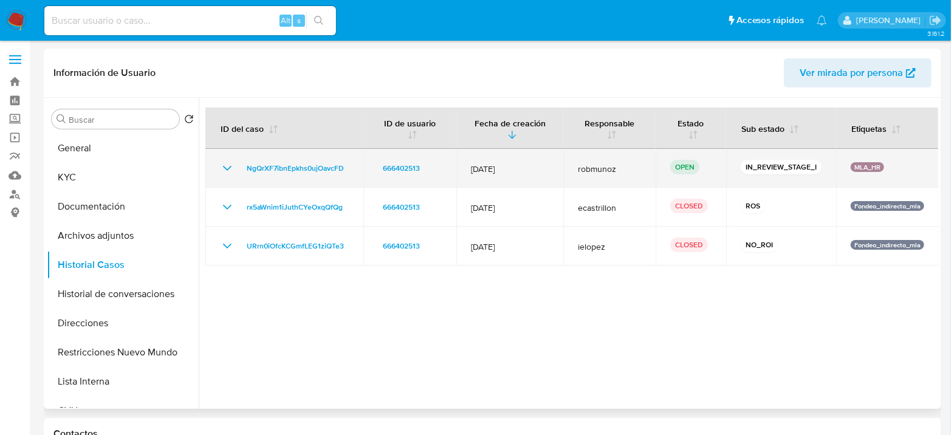
drag, startPoint x: 640, startPoint y: 171, endPoint x: 547, endPoint y: 160, distance: 93.7
click at [547, 160] on tr "NgQrXF7ibnEpkhs0ujOavcFD 666402513 [DATE] robmunoz OPEN IN_REVIEW_STAGE_I MLA_HR" at bounding box center [572, 168] width 734 height 39
drag, startPoint x: 857, startPoint y: 168, endPoint x: 822, endPoint y: 160, distance: 36.3
click at [822, 160] on tr "NgQrXF7ibnEpkhs0ujOavcFD 666402513 [DATE] robmunoz OPEN IN_REVIEW_STAGE_I MLA_HR" at bounding box center [572, 168] width 734 height 39
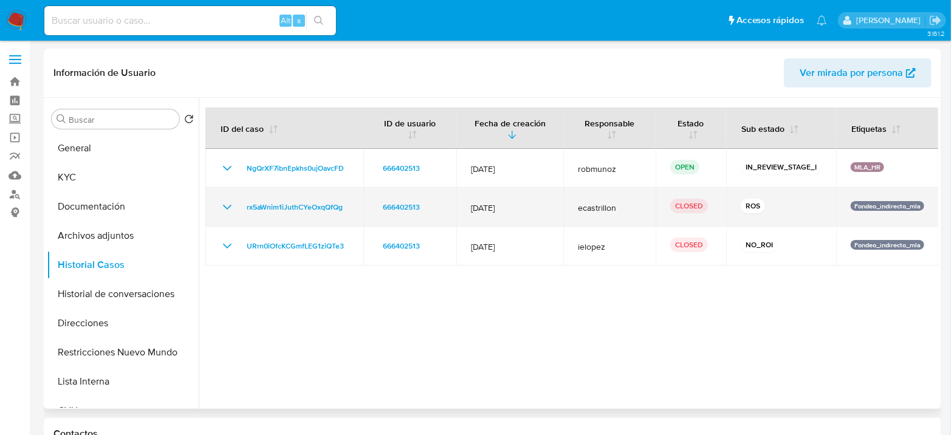
click at [561, 207] on td "[DATE]" at bounding box center [510, 207] width 107 height 39
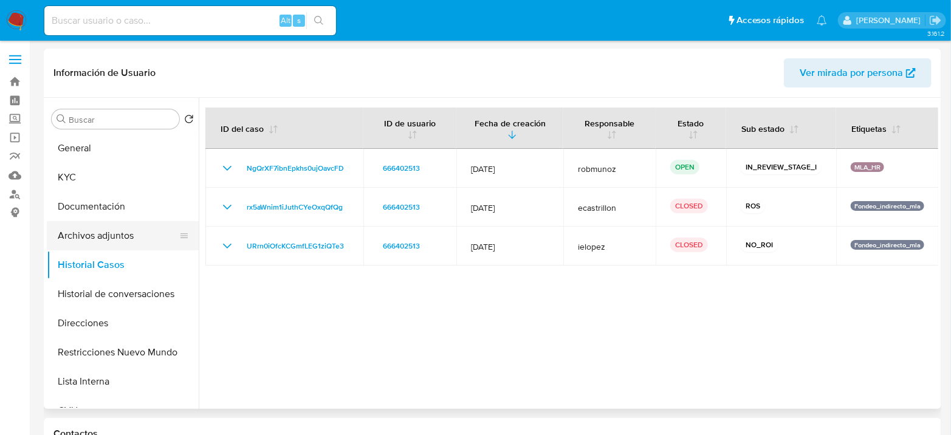
click at [122, 221] on button "Archivos adjuntos" at bounding box center [118, 235] width 142 height 29
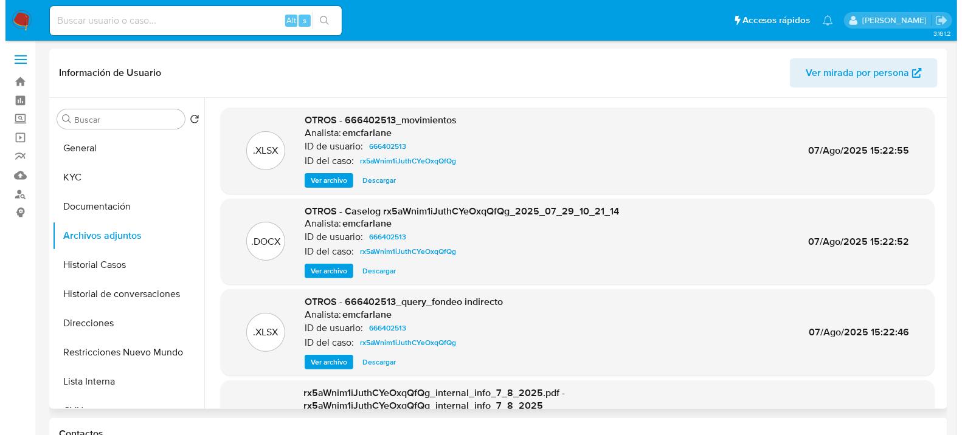
scroll to position [67, 0]
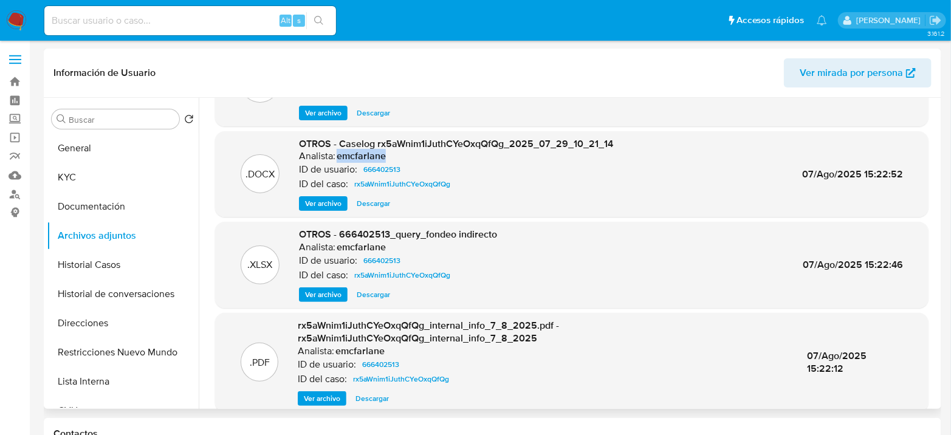
drag, startPoint x: 337, startPoint y: 155, endPoint x: 419, endPoint y: 161, distance: 82.3
click at [419, 161] on div "Analista: emcfarlane" at bounding box center [456, 156] width 314 height 12
click at [338, 205] on span "Ver archivo" at bounding box center [323, 204] width 36 height 12
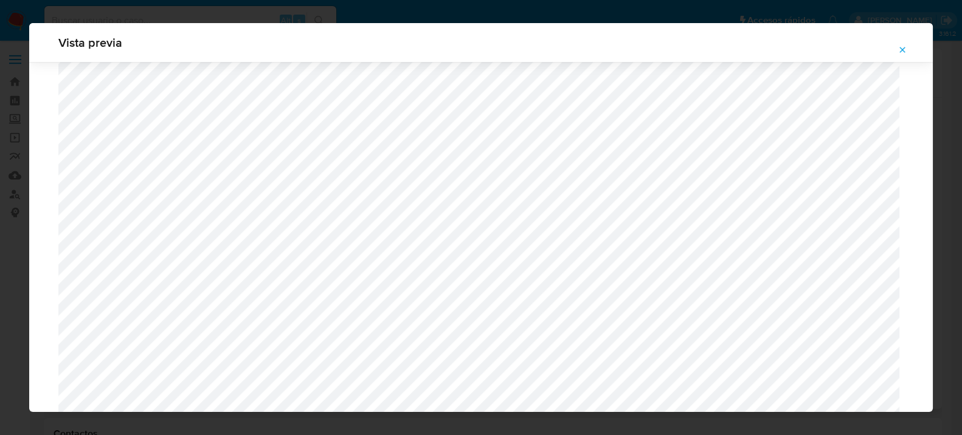
scroll to position [1131, 0]
click at [900, 50] on icon "Attachment preview" at bounding box center [902, 50] width 10 height 10
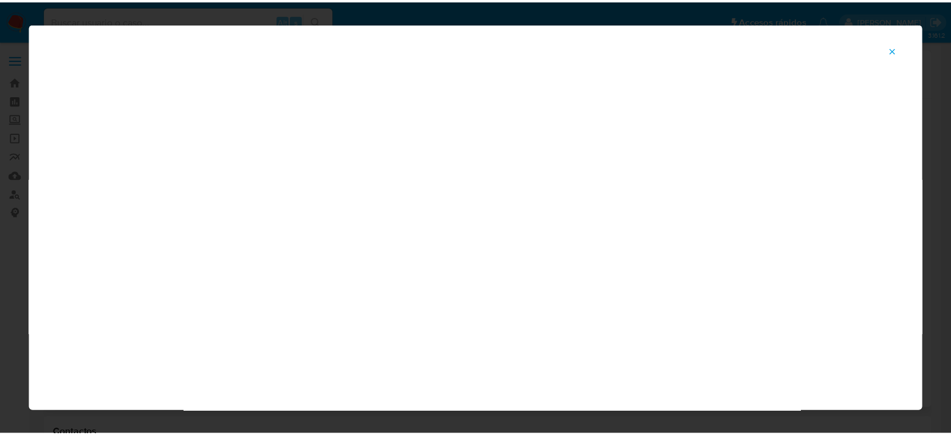
scroll to position [63, 0]
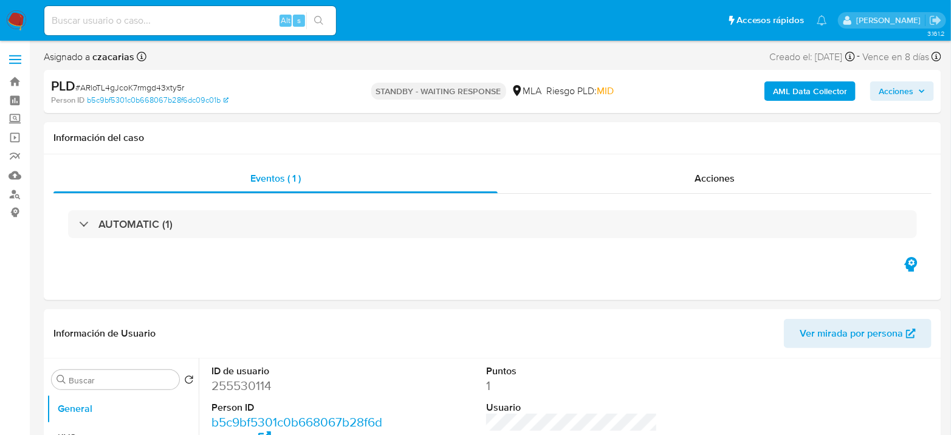
select select "10"
click at [210, 19] on input at bounding box center [190, 21] width 292 height 16
paste input "EVW6az6gPerDM8mpvwXNeDKP"
type input "EVW6az6gPerDM8mpvwXNeDKP"
click at [318, 19] on icon "search-icon" at bounding box center [319, 21] width 10 height 10
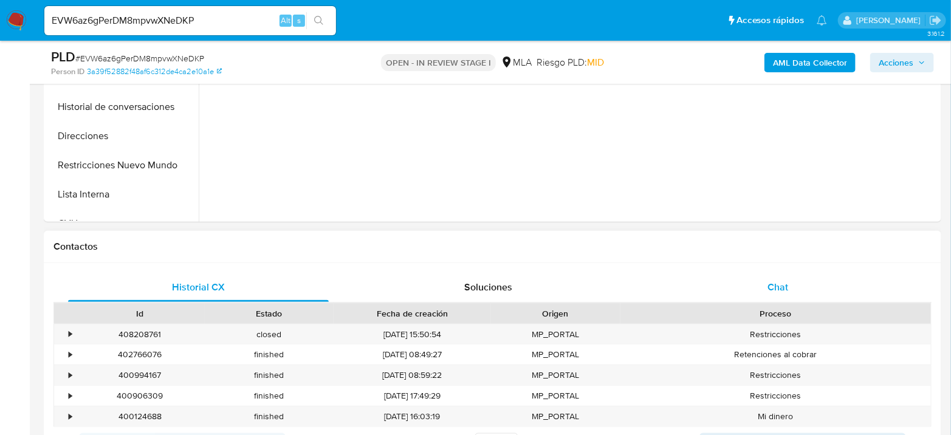
select select "10"
click at [780, 286] on span "Chat" at bounding box center [778, 287] width 21 height 14
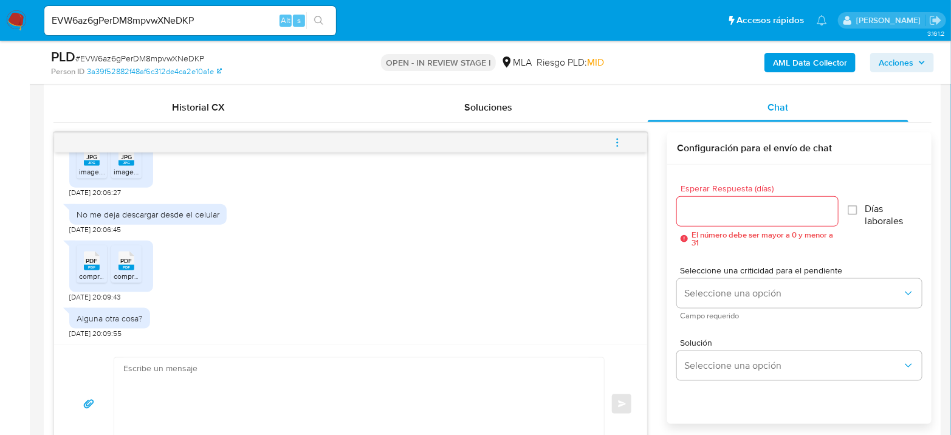
scroll to position [608, 0]
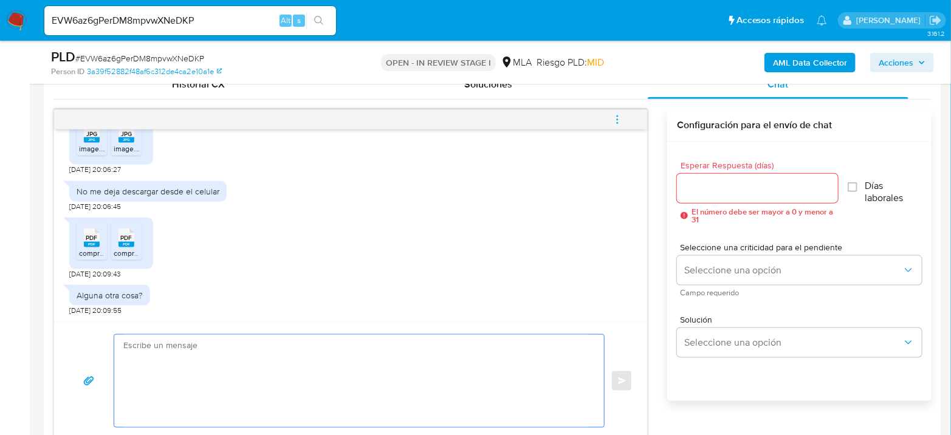
drag, startPoint x: 288, startPoint y: 361, endPoint x: 281, endPoint y: 364, distance: 7.7
click at [285, 362] on textarea at bounding box center [356, 381] width 466 height 92
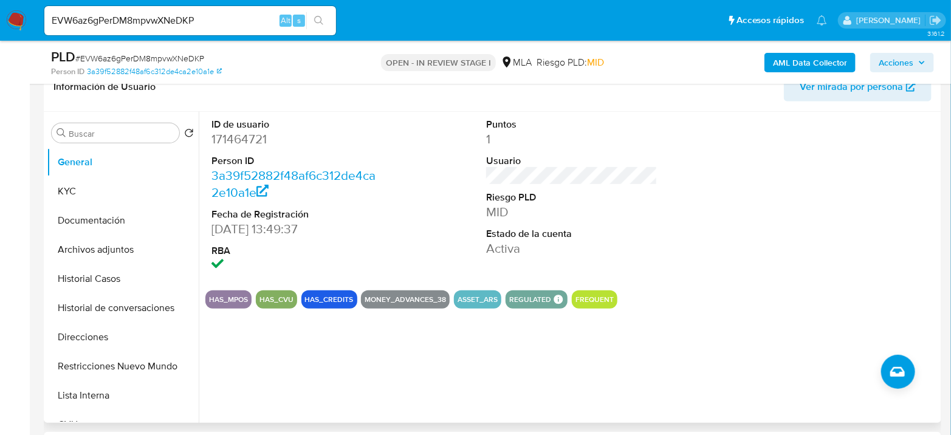
scroll to position [135, 0]
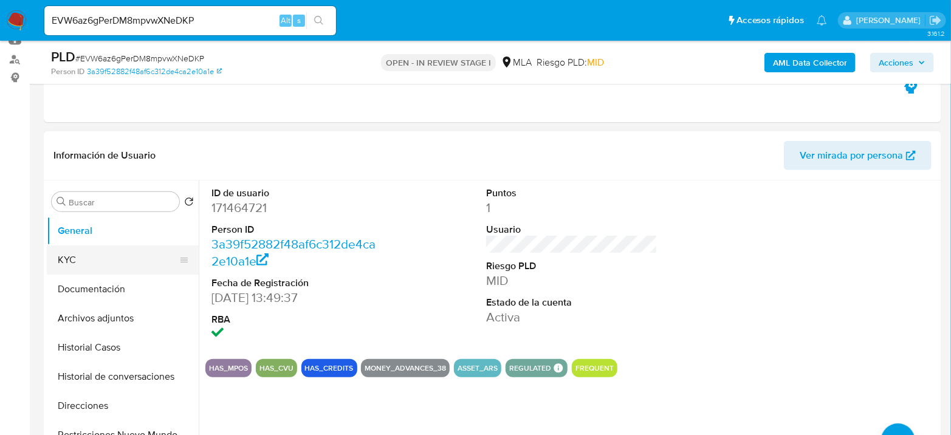
click at [119, 257] on button "KYC" at bounding box center [118, 260] width 142 height 29
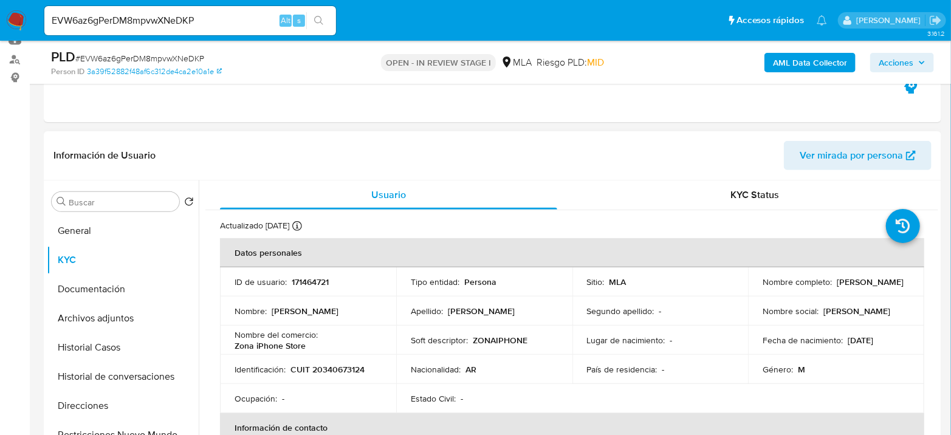
drag, startPoint x: 762, startPoint y: 287, endPoint x: 853, endPoint y: 287, distance: 91.2
click at [853, 287] on div "Nombre completo : Pablo Nicolas Maroni" at bounding box center [836, 282] width 147 height 11
copy p "[PERSON_NAME]"
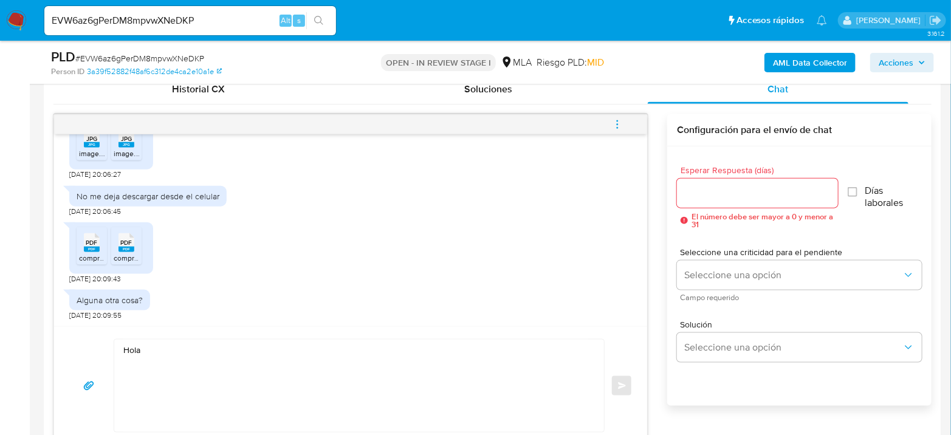
scroll to position [608, 0]
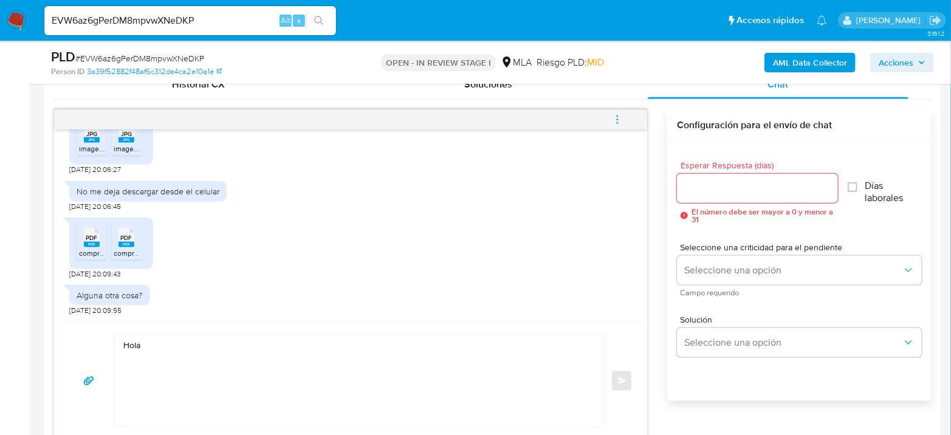
click at [182, 338] on textarea "Hola" at bounding box center [356, 381] width 466 height 92
paste textarea "[PERSON_NAME]"
paste textarea "Nos dirigimos a usted con el fin de informarle que, tras un análisis de los ing…"
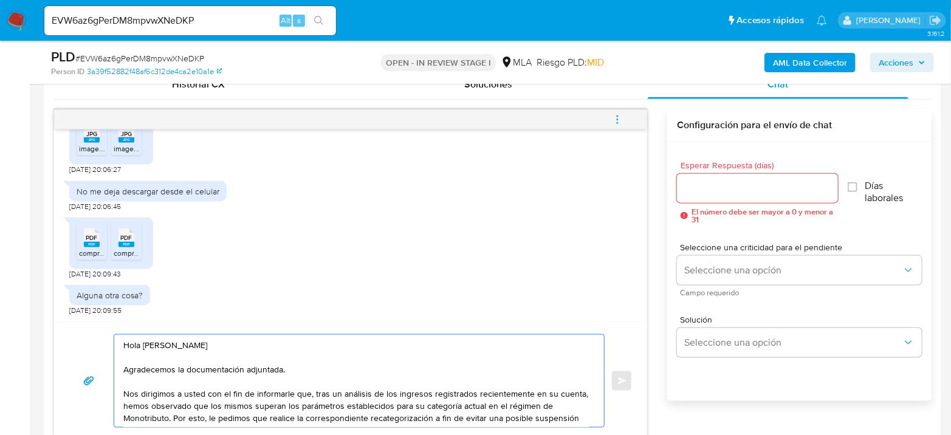
scroll to position [627, 0]
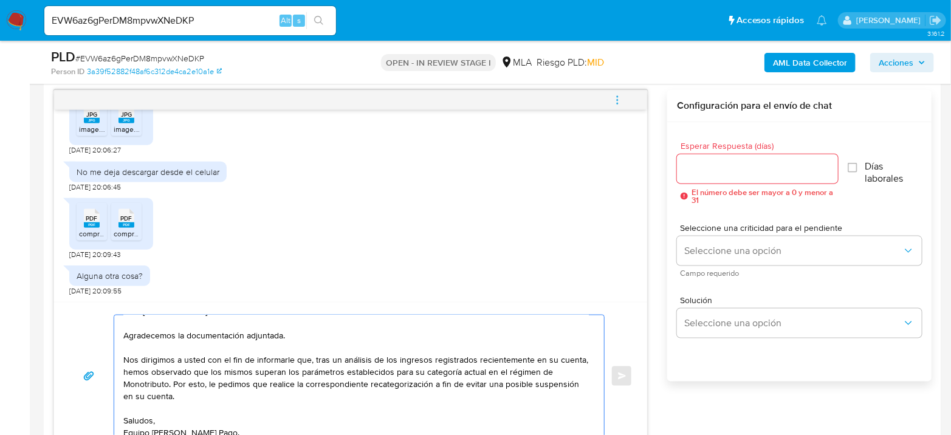
drag, startPoint x: 126, startPoint y: 357, endPoint x: 308, endPoint y: 357, distance: 182.4
click at [308, 357] on textarea "Hola Pablo Nicolas Maroni Agradecemos la documentación adjuntada. Nos dirigimos…" at bounding box center [356, 377] width 466 height 122
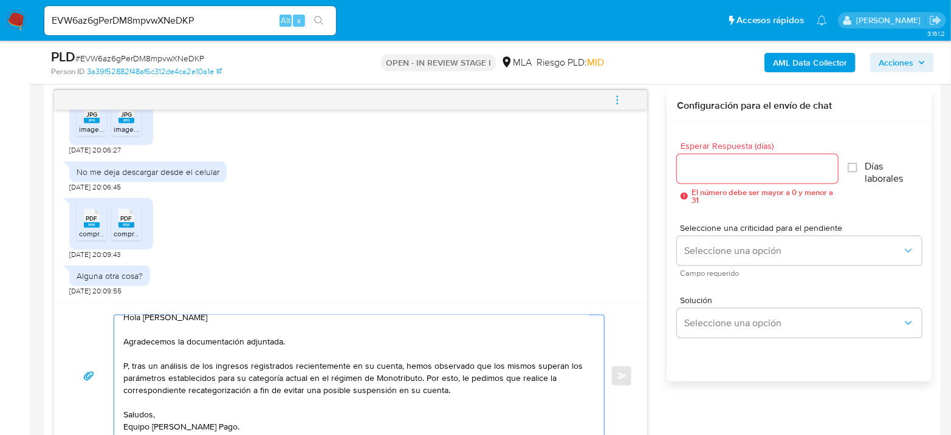
scroll to position [7, 0]
click at [308, 357] on textarea "Hola Pablo Nicolas Maroni Agradecemos la documentación adjuntada. Por , tras un…" at bounding box center [356, 377] width 466 height 122
click at [140, 367] on textarea "Hola Pablo Nicolas Maroni Agradecemos la documentación adjuntada. Por , tras un…" at bounding box center [356, 377] width 466 height 122
click at [137, 365] on textarea "Hola Pablo Nicolas Maroni Agradecemos la documentación adjuntada. Por , tras un…" at bounding box center [356, 377] width 466 height 122
drag, startPoint x: 123, startPoint y: 367, endPoint x: 568, endPoint y: 391, distance: 446.3
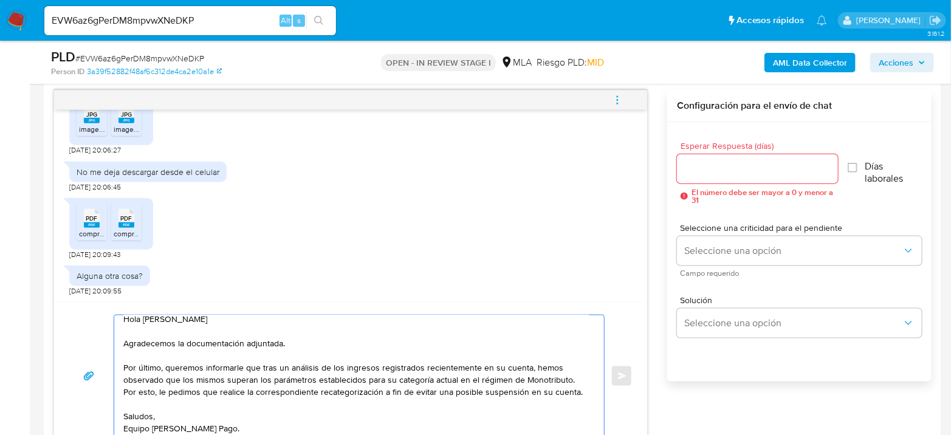
click at [568, 391] on textarea "Hola Pablo Nicolas Maroni Agradecemos la documentación adjuntada. Por último, q…" at bounding box center [356, 377] width 466 height 122
click at [571, 390] on textarea "Hola Pablo Nicolas Maroni Agradecemos la documentación adjuntada. Por último, q…" at bounding box center [356, 377] width 466 height 122
drag, startPoint x: 576, startPoint y: 392, endPoint x: 381, endPoint y: 394, distance: 194.6
click at [381, 394] on textarea "Hola Pablo Nicolas Maroni Agradecemos la documentación adjuntada. Por último, q…" at bounding box center [356, 377] width 466 height 122
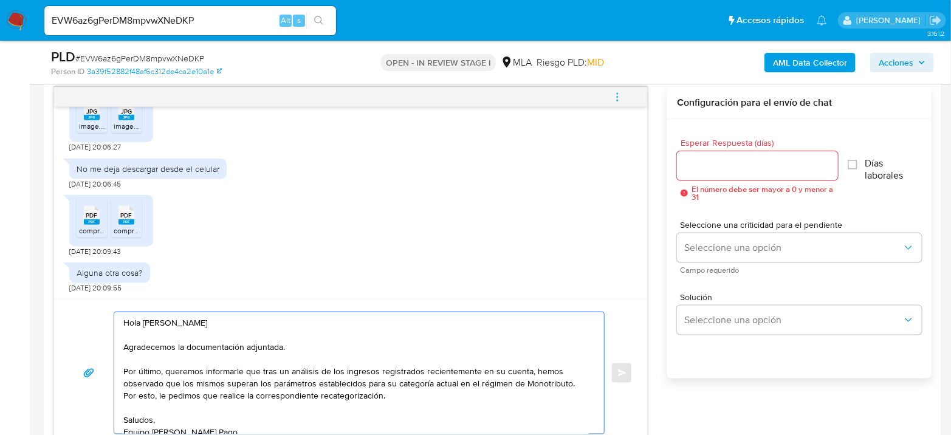
scroll to position [627, 0]
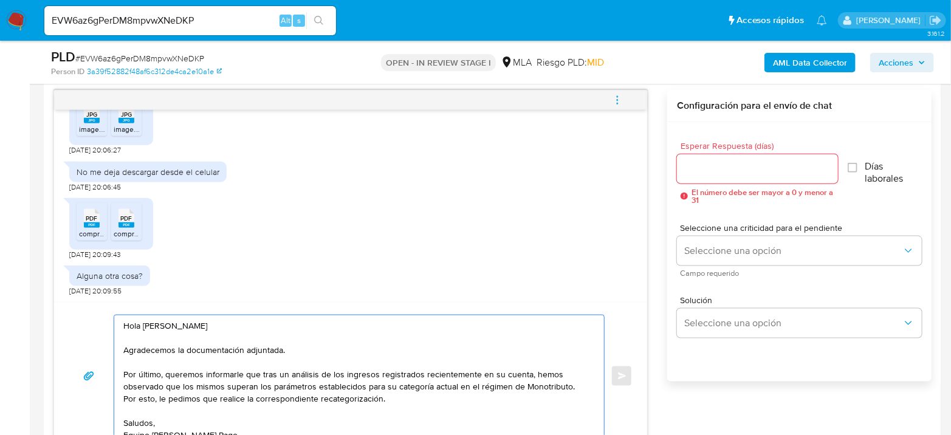
type textarea "Hola Pablo Nicolas Maroni Agradecemos la documentación adjuntada. Por último, q…"
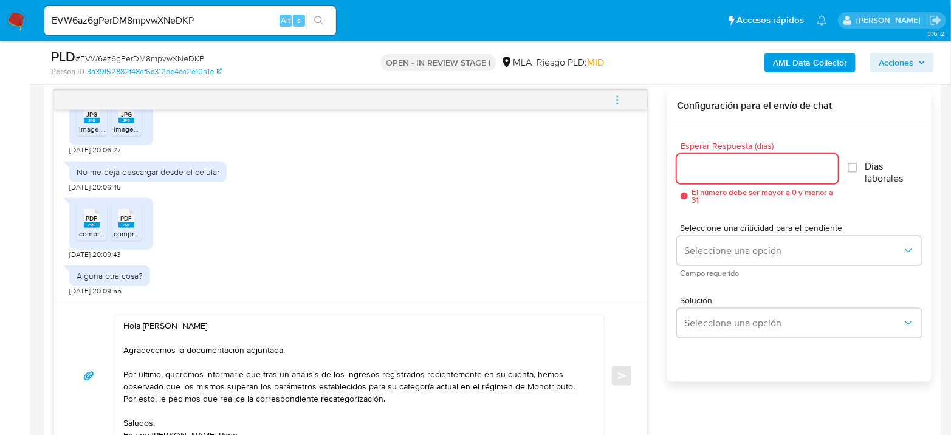
click at [751, 164] on input "Esperar Respuesta (días)" at bounding box center [757, 169] width 161 height 16
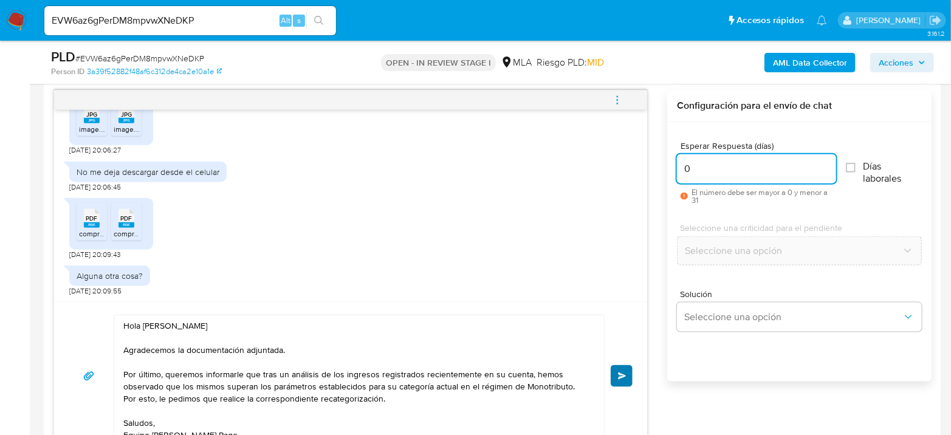
type input "0"
click at [616, 371] on button "Enviar" at bounding box center [622, 376] width 22 height 22
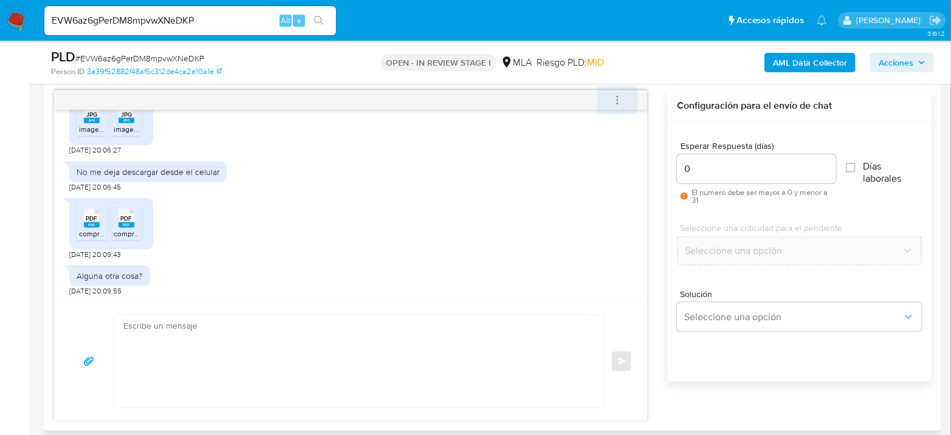
scroll to position [699, 0]
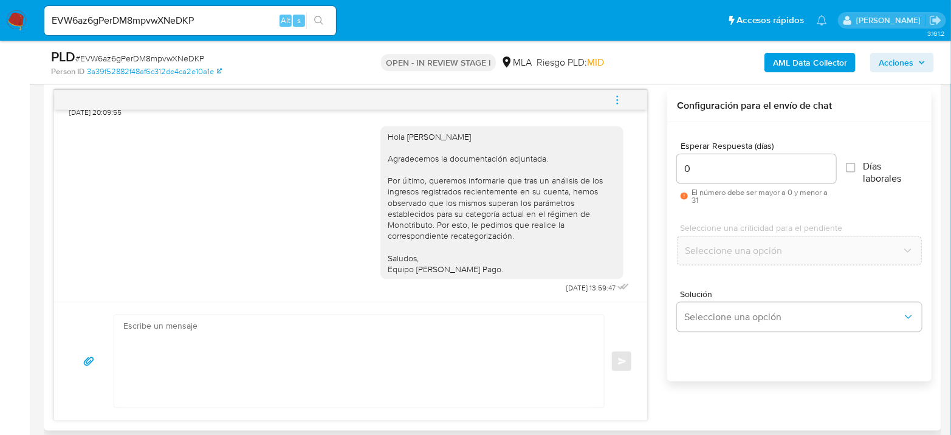
click at [620, 97] on icon "menu-action" at bounding box center [617, 100] width 11 height 11
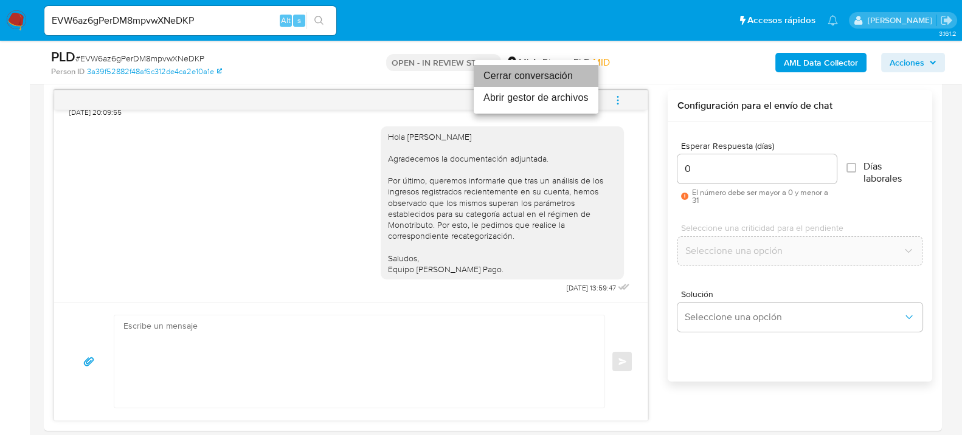
click at [534, 78] on li "Cerrar conversación" at bounding box center [536, 76] width 125 height 22
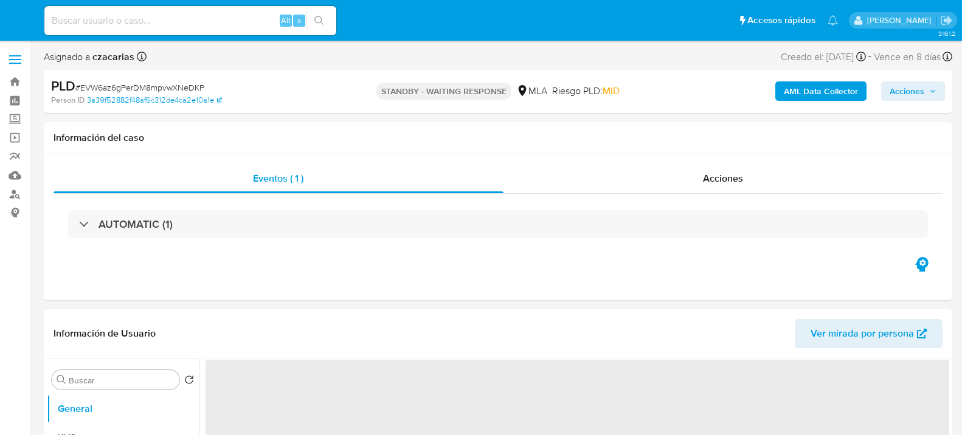
select select "10"
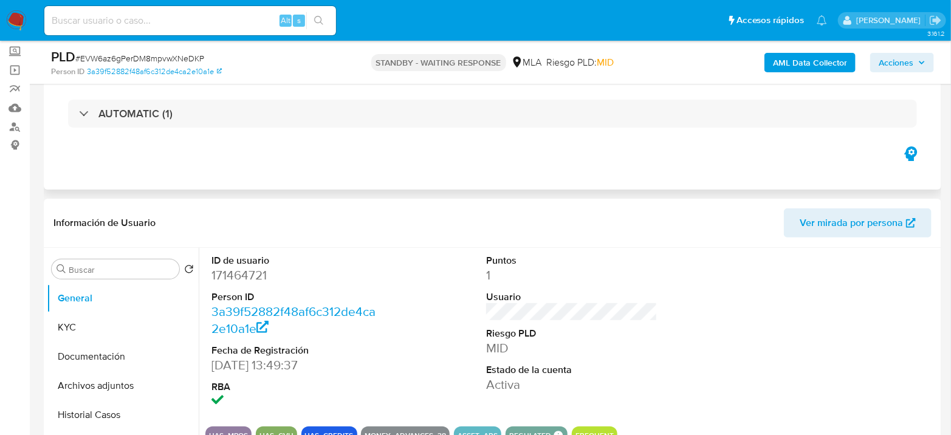
scroll to position [202, 0]
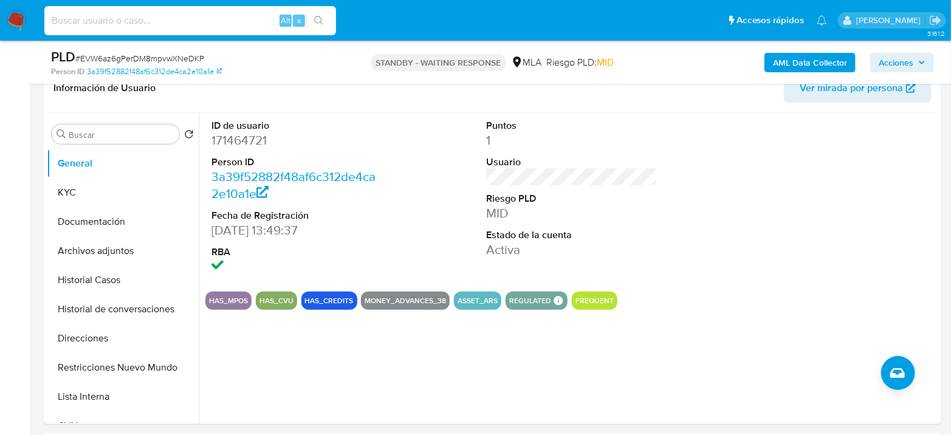
click at [243, 18] on input at bounding box center [190, 21] width 292 height 16
click at [241, 146] on dd "171464721" at bounding box center [297, 140] width 171 height 17
copy dd "171464721"
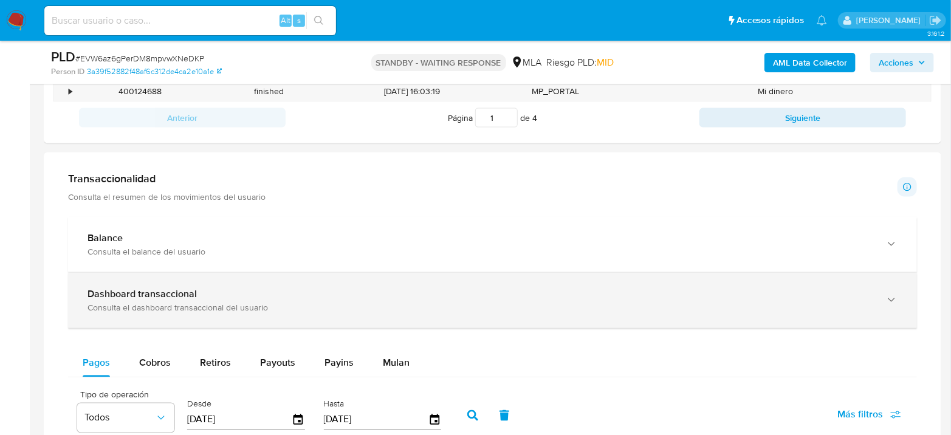
scroll to position [472, 0]
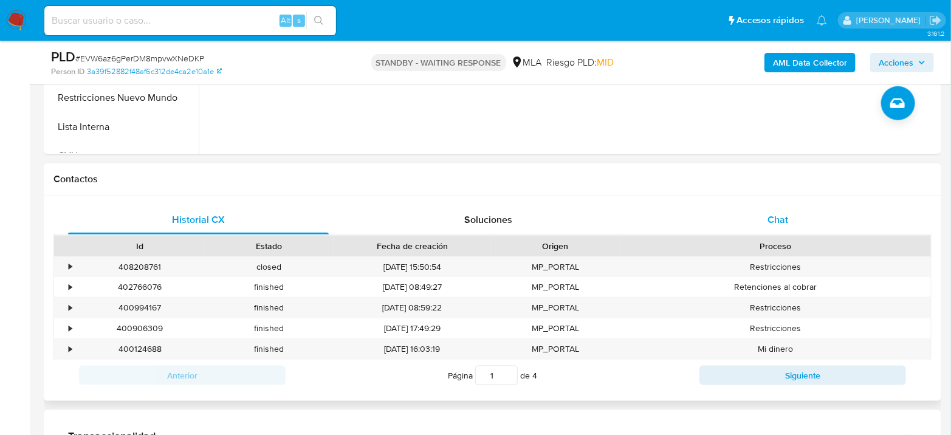
click at [775, 213] on span "Chat" at bounding box center [778, 220] width 21 height 14
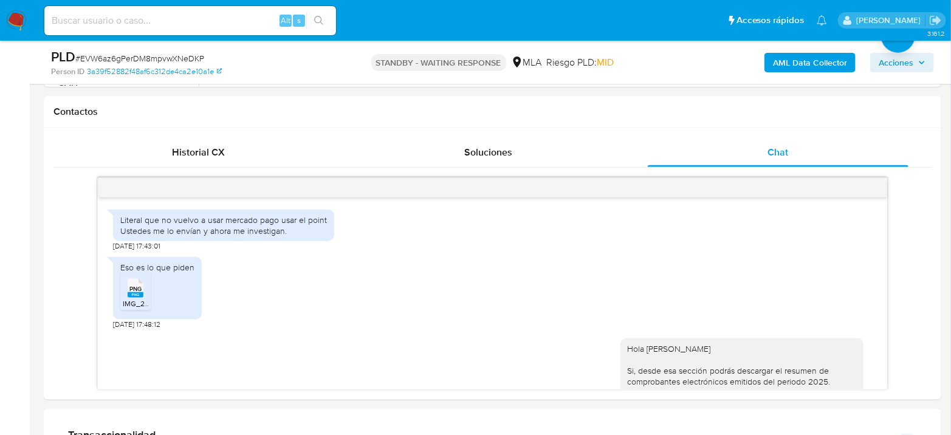
scroll to position [662, 0]
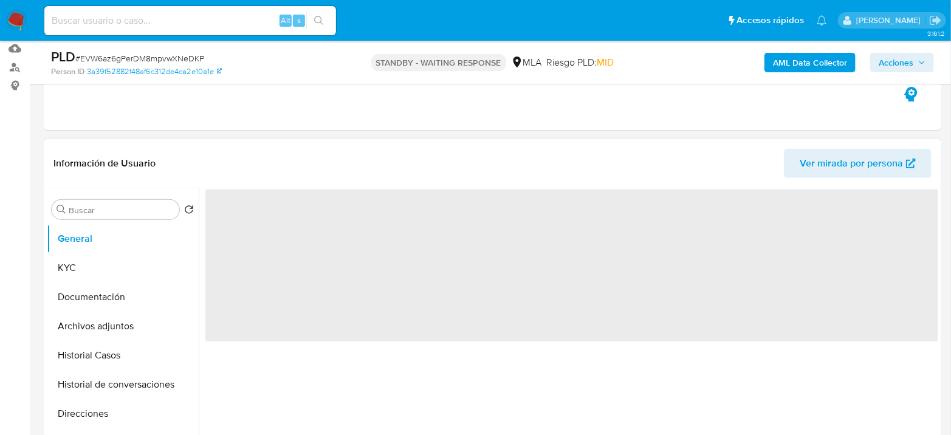
scroll to position [270, 0]
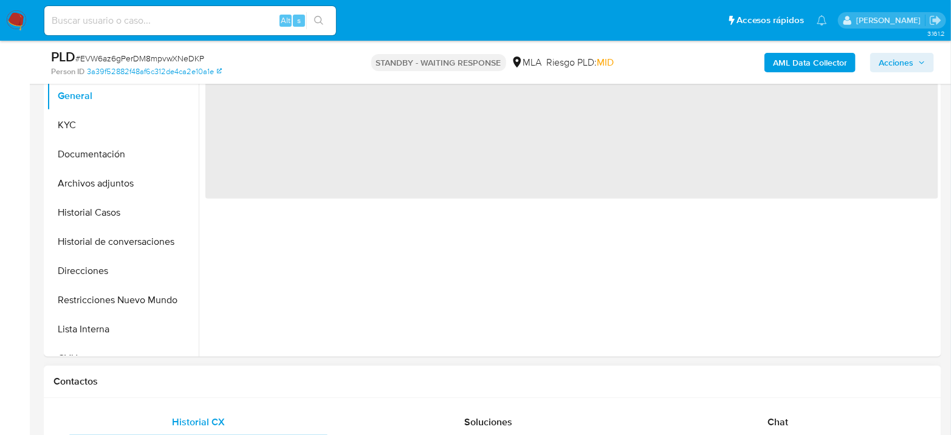
select select "10"
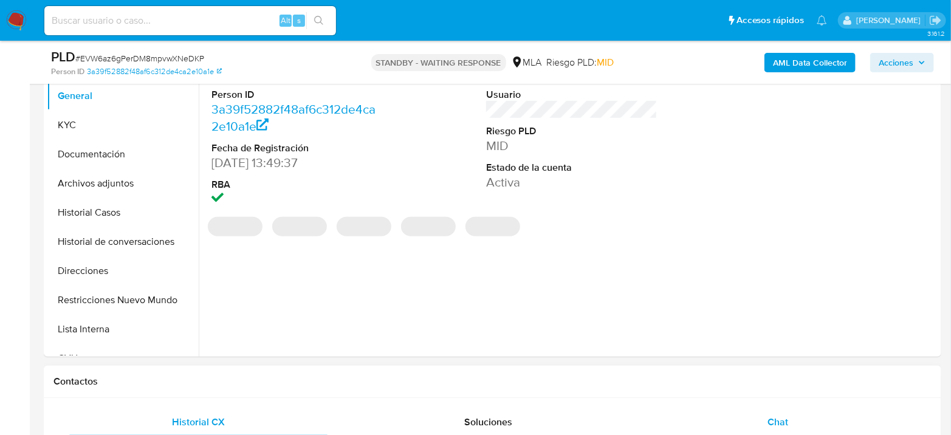
click at [775, 413] on div "Chat" at bounding box center [778, 422] width 261 height 29
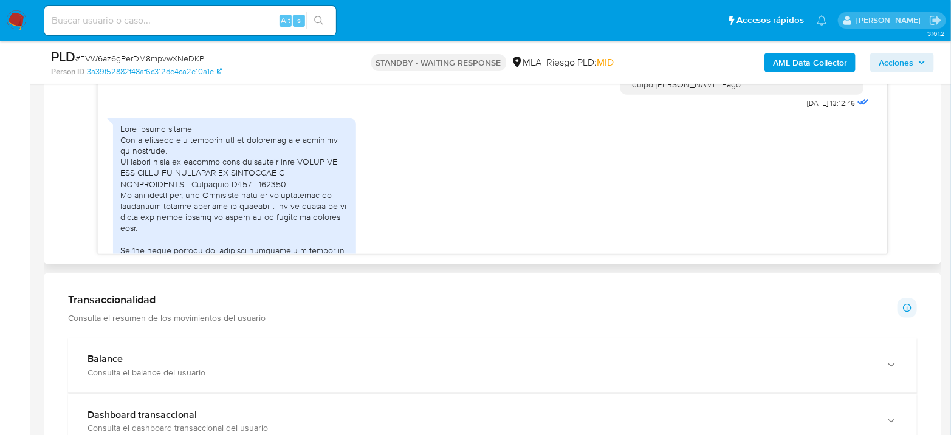
scroll to position [1216, 0]
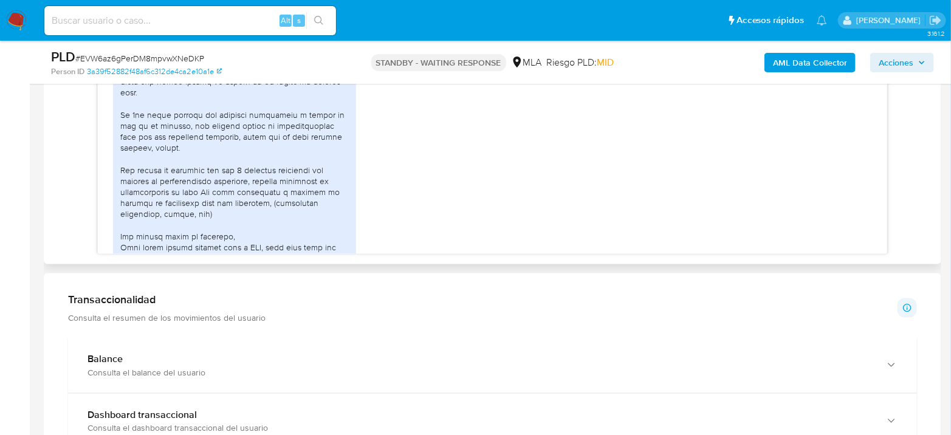
click at [122, 145] on div at bounding box center [234, 231] width 229 height 486
drag, startPoint x: 194, startPoint y: 147, endPoint x: 275, endPoint y: 180, distance: 87.3
click at [275, 180] on div at bounding box center [234, 231] width 229 height 486
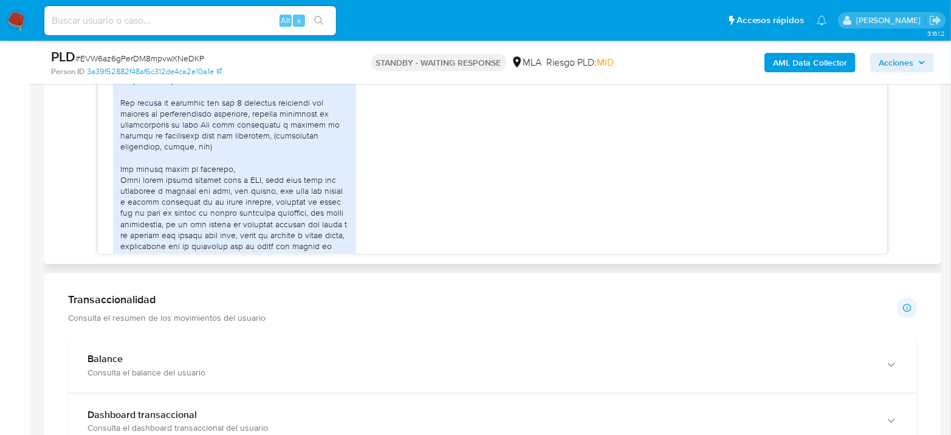
scroll to position [1351, 0]
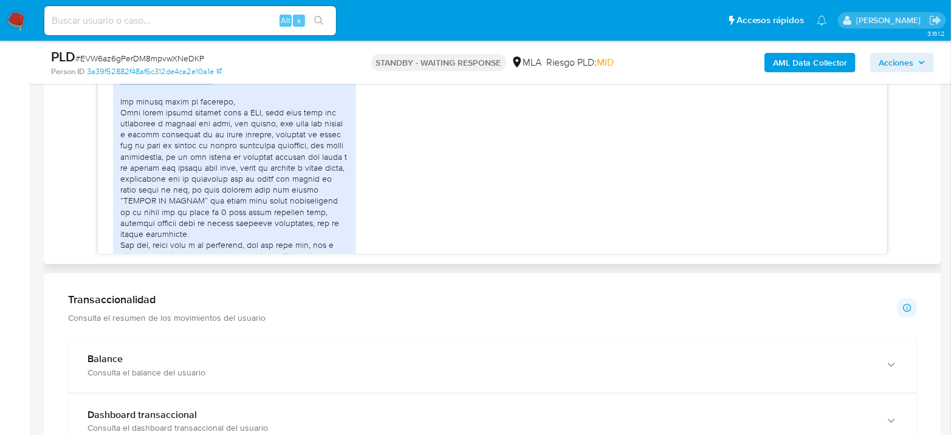
drag, startPoint x: 202, startPoint y: 168, endPoint x: 215, endPoint y: 123, distance: 46.8
click at [215, 123] on div at bounding box center [234, 96] width 229 height 486
copy div "las 2 personas nombradas por ustedes es estrictamente comercial, proveen servic…"
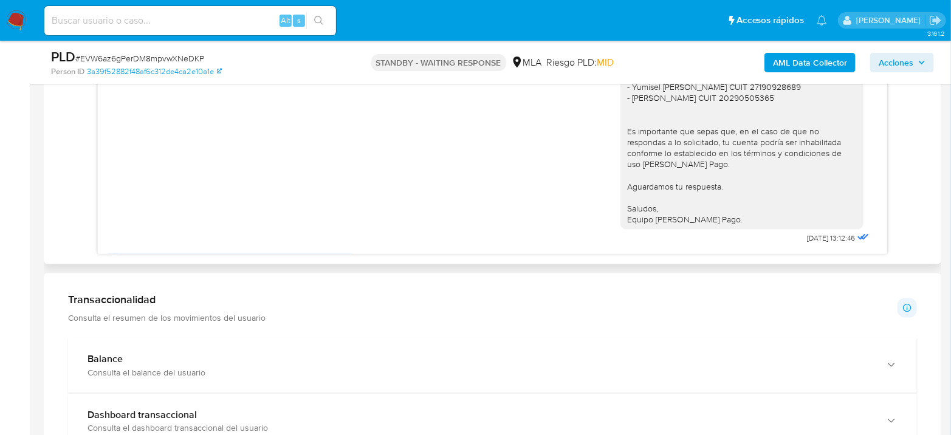
scroll to position [878, 0]
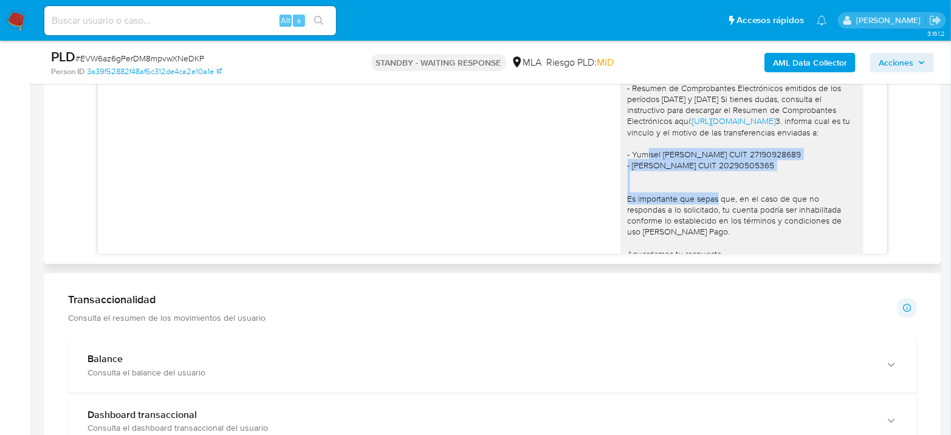
drag, startPoint x: 624, startPoint y: 198, endPoint x: 803, endPoint y: 207, distance: 178.3
click at [803, 207] on div "Hola Pablo Nicolas Maroni La información y documentación es solicitada para pod…" at bounding box center [742, 99] width 229 height 387
copy div "Yumisel Aldelys Aliendres Martinez CUIT 27190928689 - Guillermo Jorge Carcamo C…"
click at [628, 208] on div "Hola Pablo Nicolas Maroni La información y documentación es solicitada para pod…" at bounding box center [742, 99] width 229 height 387
drag, startPoint x: 625, startPoint y: 199, endPoint x: 812, endPoint y: 210, distance: 187.0
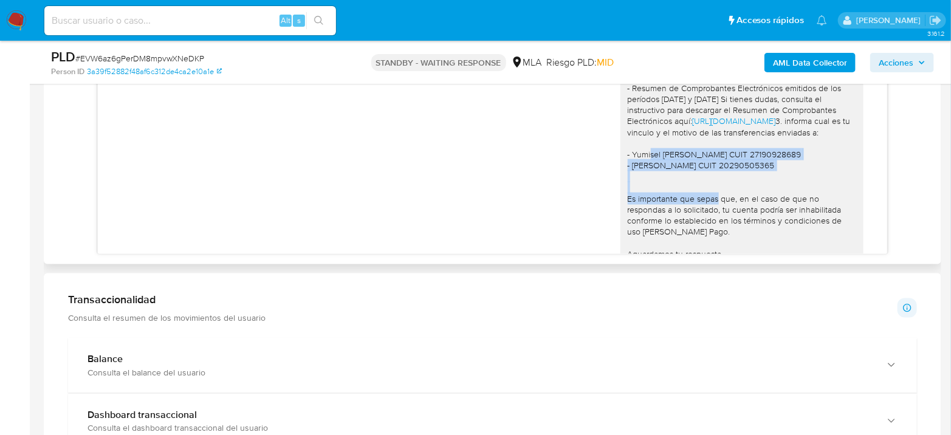
click at [812, 210] on div "Hola Pablo Nicolas Maroni La información y documentación es solicitada para pod…" at bounding box center [742, 99] width 229 height 387
copy div "umisel Aldelys Aliendres Martinez CUIT 27190928689 - Guillermo Jorge Carcamo CU…"
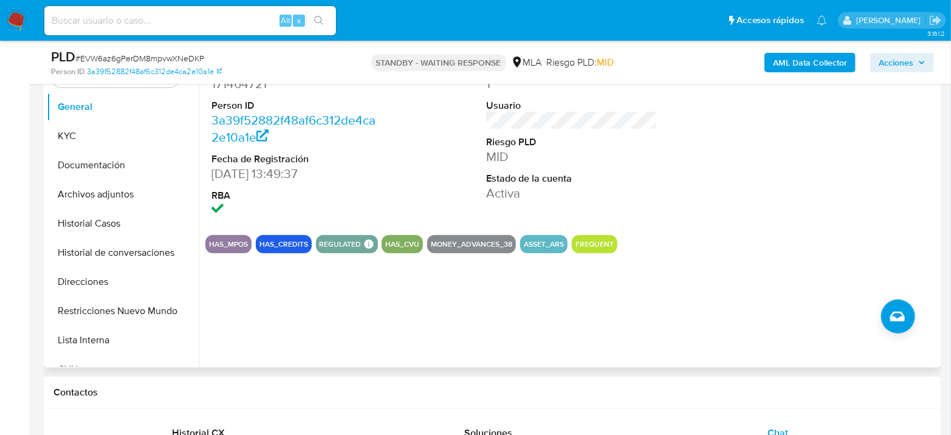
scroll to position [135, 0]
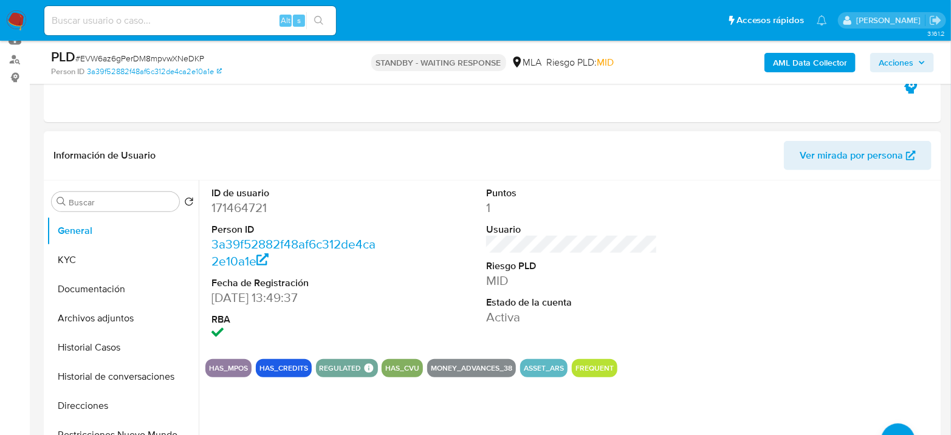
click at [213, 204] on dd "171464721" at bounding box center [297, 207] width 171 height 17
copy dd "171464721"
click at [105, 259] on button "KYC" at bounding box center [118, 260] width 142 height 29
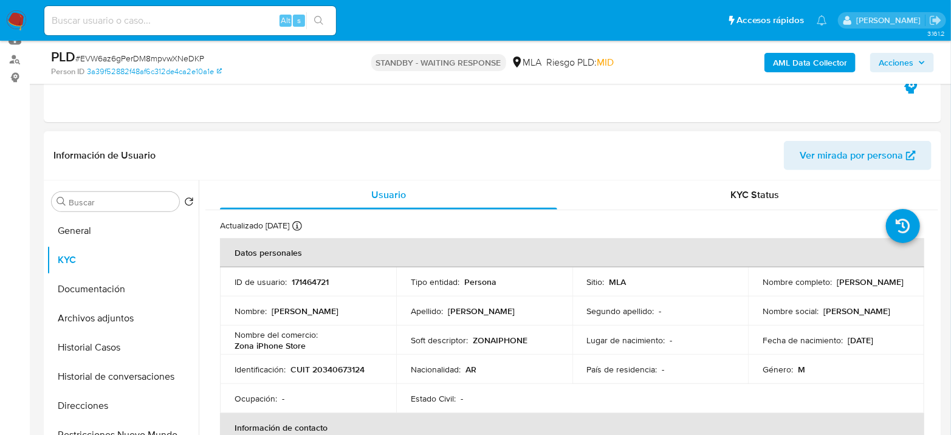
click at [350, 369] on p "CUIT 20340673124" at bounding box center [328, 369] width 74 height 11
drag, startPoint x: 350, startPoint y: 369, endPoint x: 338, endPoint y: 372, distance: 12.5
click at [338, 372] on p "CUIT 20340673124" at bounding box center [328, 369] width 74 height 11
click at [340, 367] on p "CUIT 20340673124" at bounding box center [328, 369] width 74 height 11
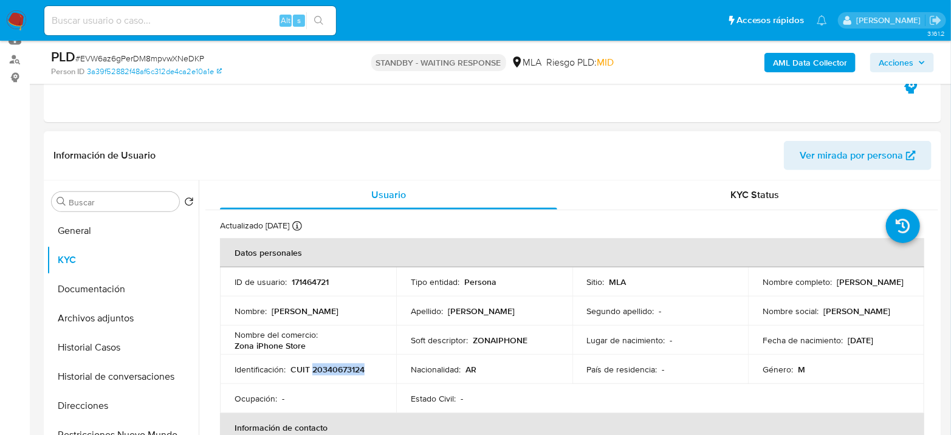
click at [339, 369] on p "CUIT 20340673124" at bounding box center [328, 369] width 74 height 11
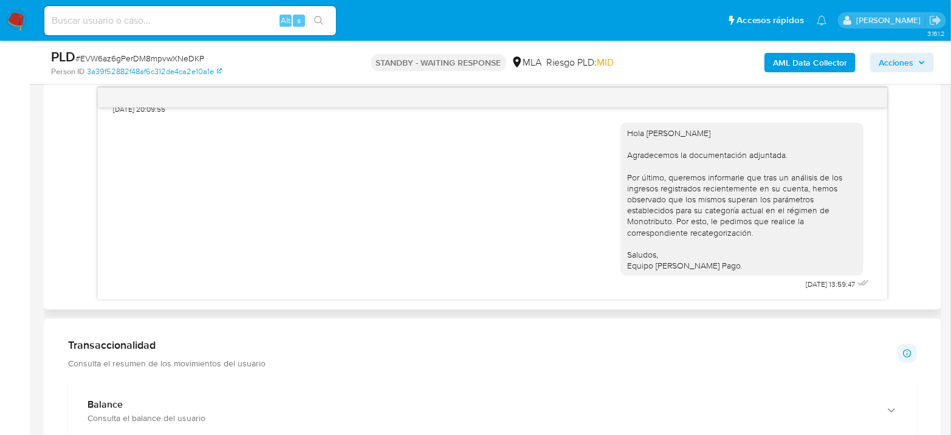
scroll to position [608, 0]
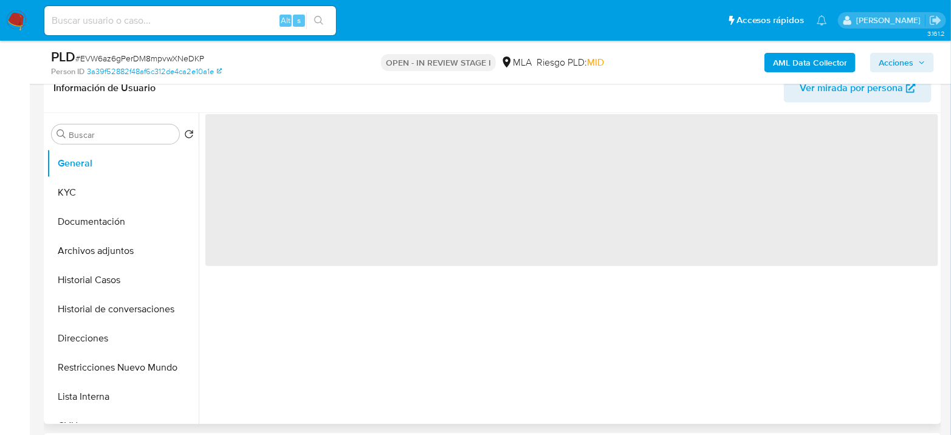
scroll to position [472, 0]
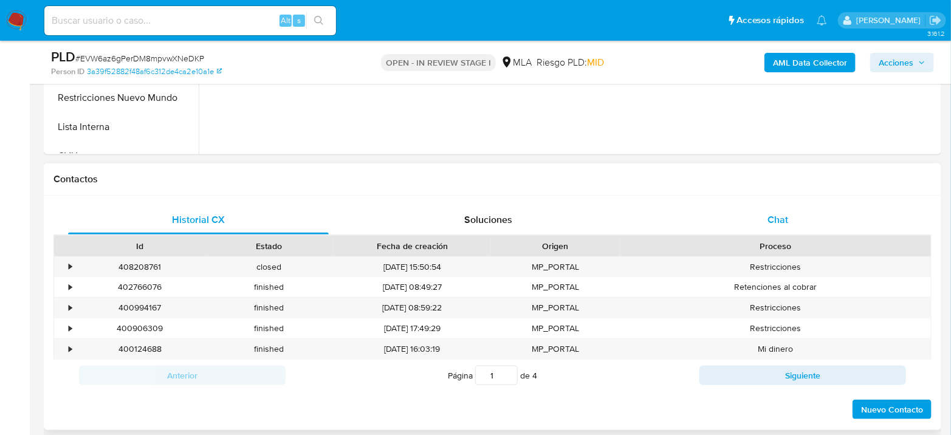
select select "10"
click at [783, 213] on span "Chat" at bounding box center [778, 220] width 21 height 14
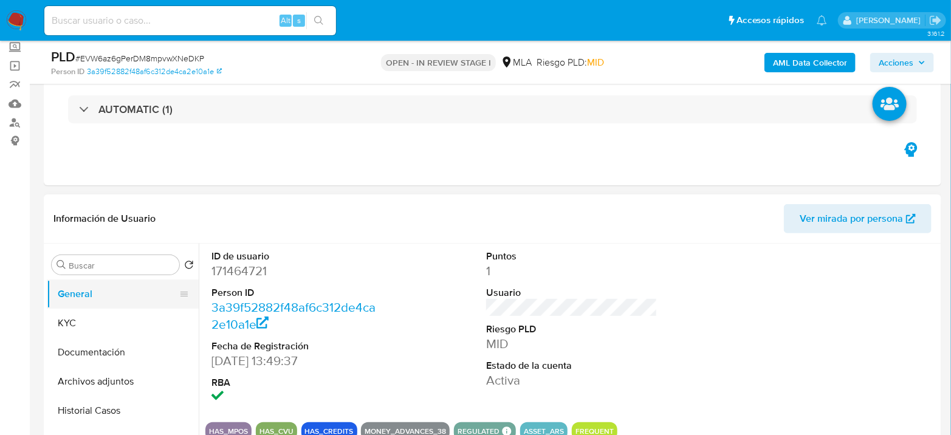
scroll to position [67, 0]
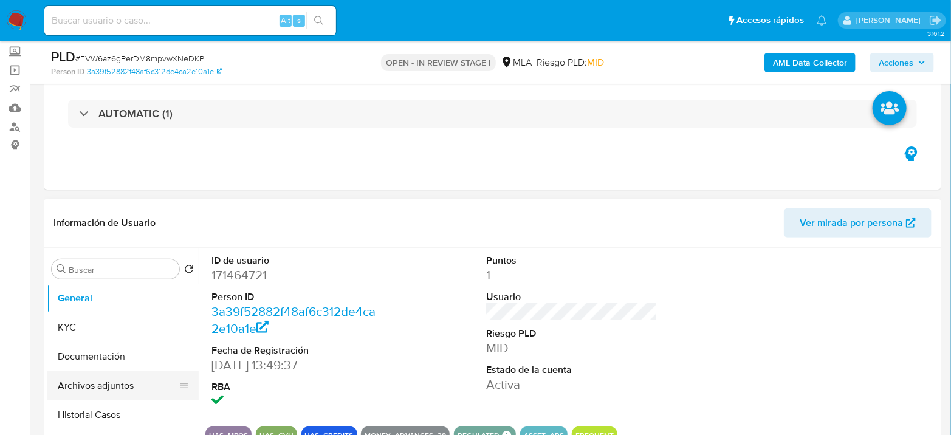
click at [88, 381] on button "Archivos adjuntos" at bounding box center [118, 385] width 142 height 29
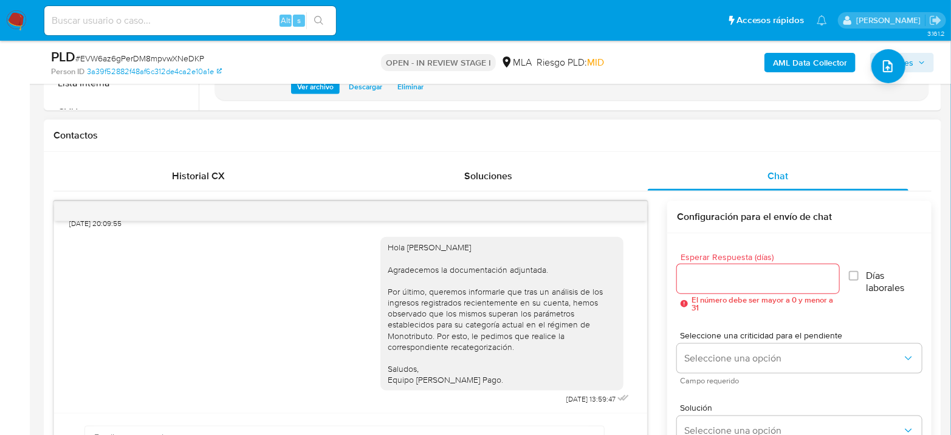
scroll to position [202, 0]
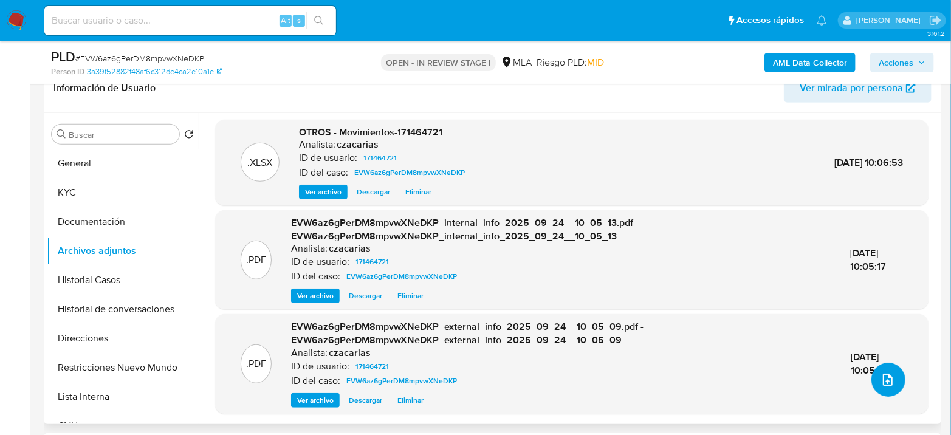
click at [883, 379] on icon "upload-file" at bounding box center [888, 380] width 10 height 12
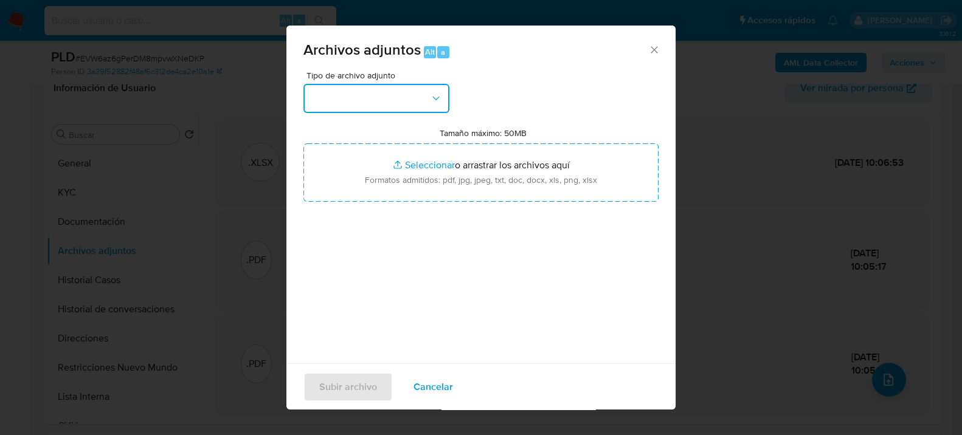
click at [393, 85] on button "button" at bounding box center [376, 98] width 146 height 29
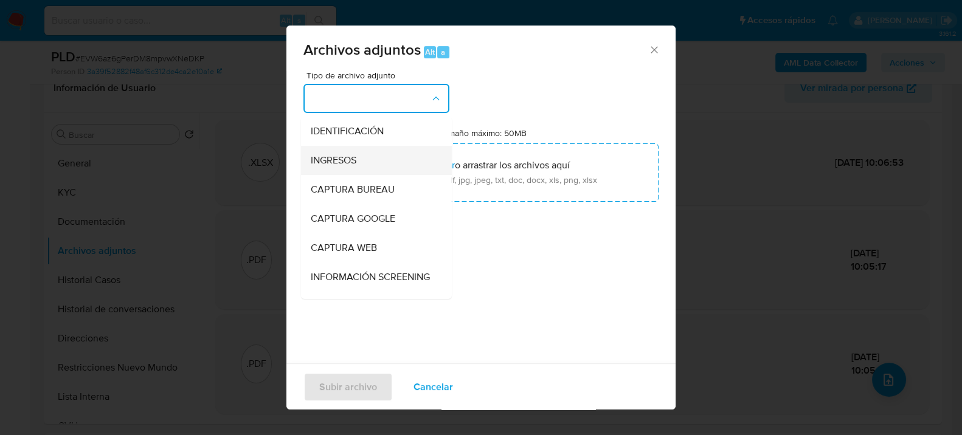
click at [345, 155] on span "INGRESOS" at bounding box center [334, 160] width 46 height 12
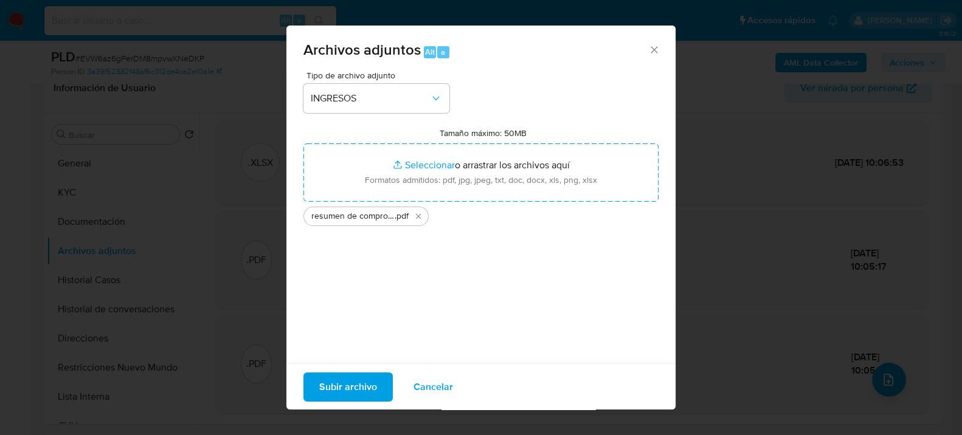
click at [340, 379] on span "Subir archivo" at bounding box center [348, 386] width 58 height 27
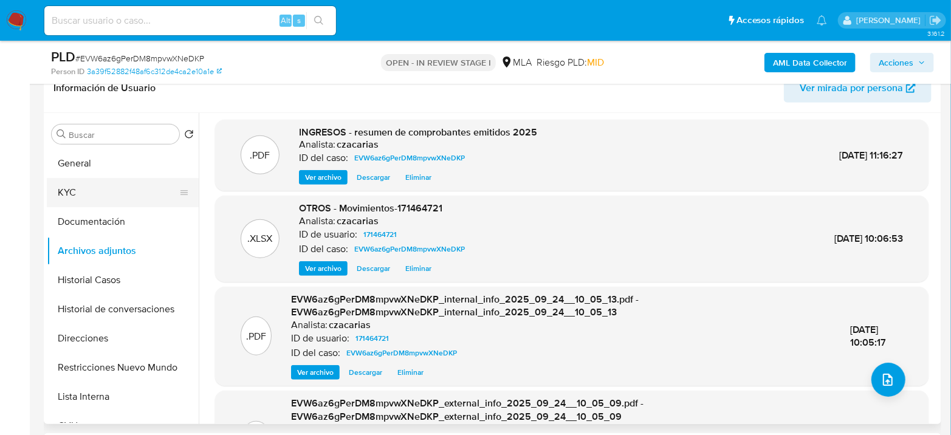
click at [113, 189] on button "KYC" at bounding box center [118, 192] width 142 height 29
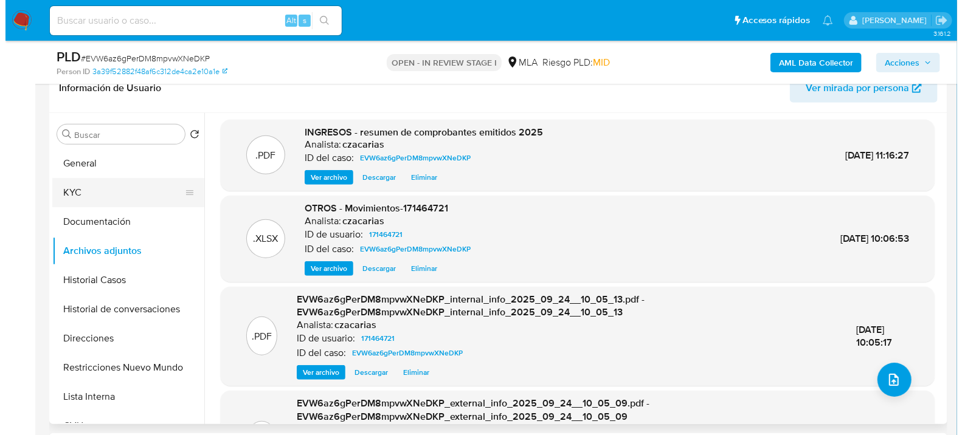
scroll to position [0, 0]
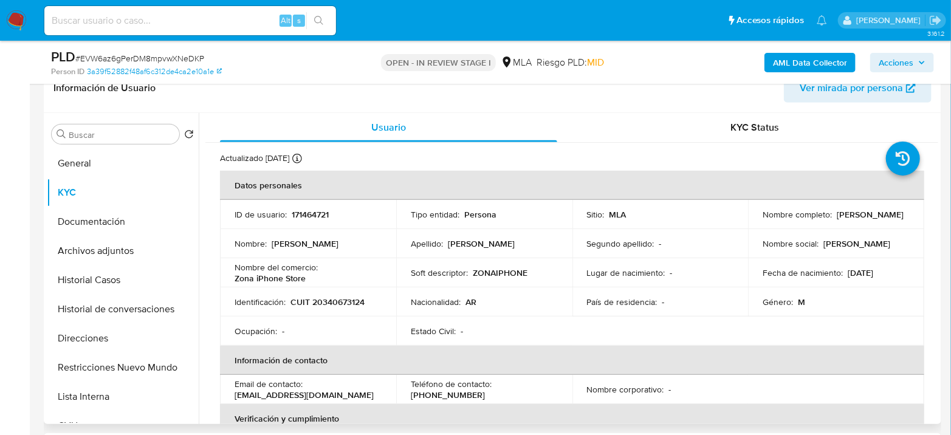
drag, startPoint x: 759, startPoint y: 218, endPoint x: 846, endPoint y: 219, distance: 86.9
click at [846, 219] on div "Nombre completo : Pablo Nicolas Maroni" at bounding box center [836, 214] width 147 height 11
copy p "[PERSON_NAME]"
click at [108, 246] on button "Archivos adjuntos" at bounding box center [118, 250] width 142 height 29
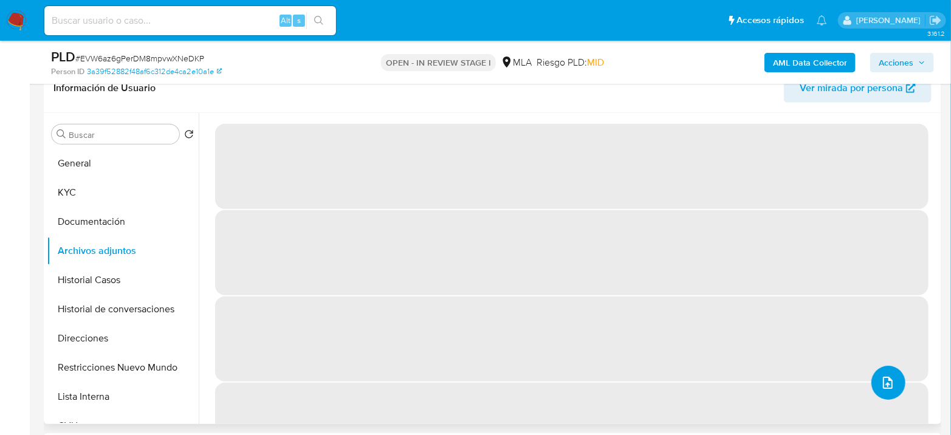
click at [888, 383] on icon "upload-file" at bounding box center [888, 383] width 10 height 12
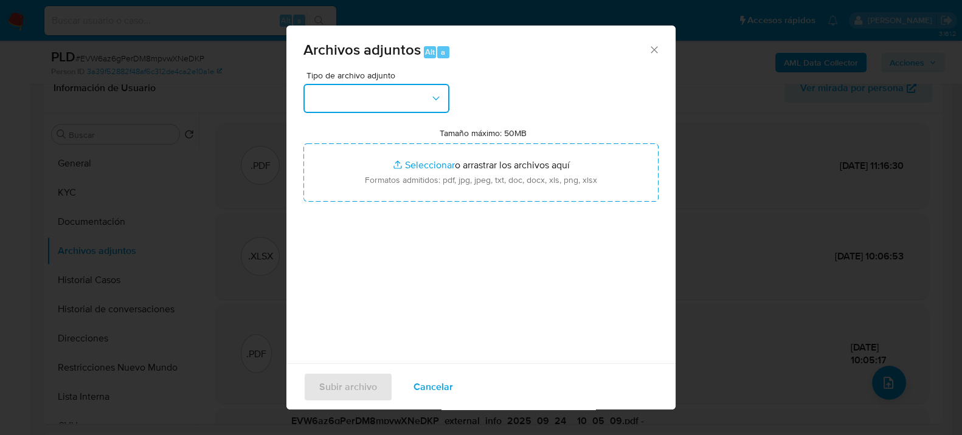
click at [413, 105] on button "button" at bounding box center [376, 98] width 146 height 29
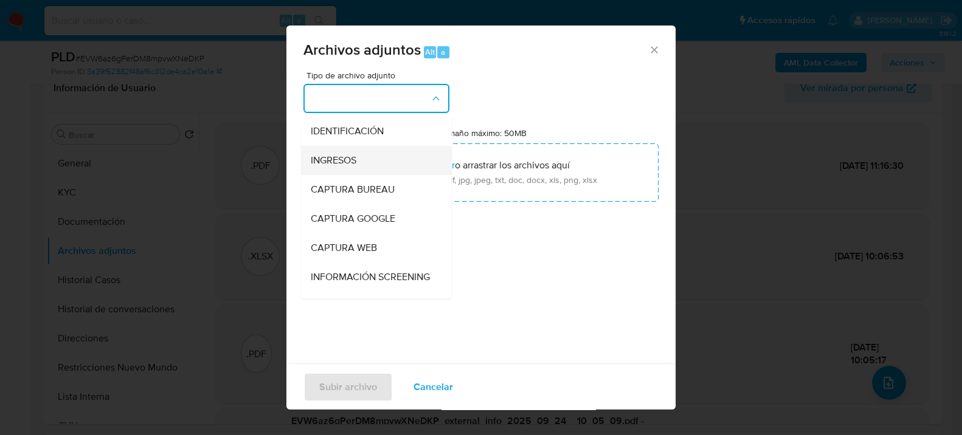
click at [384, 159] on div "INGRESOS" at bounding box center [373, 159] width 124 height 29
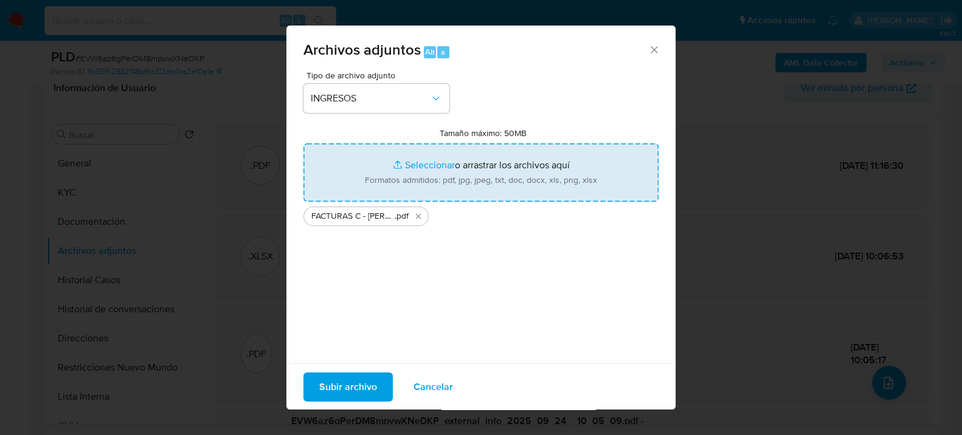
click at [376, 388] on span "Subir archivo" at bounding box center [348, 386] width 58 height 27
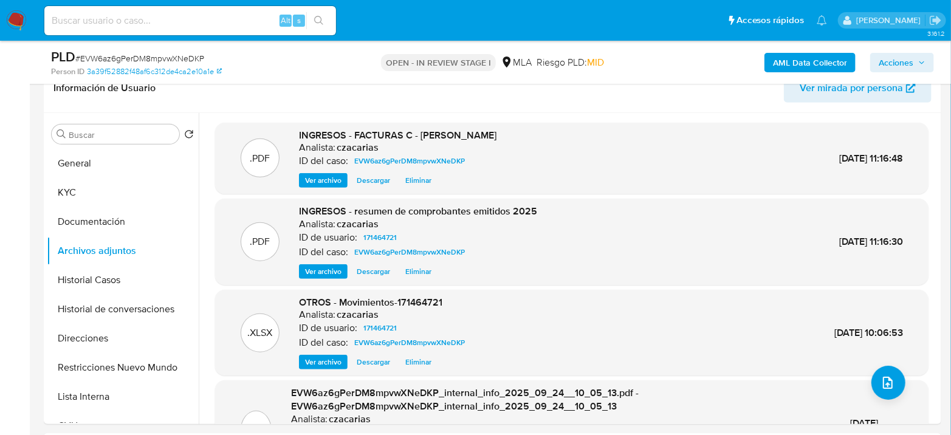
click at [173, 57] on span "# EVW6az6gPerDM8mpvwXNeDKP" at bounding box center [139, 58] width 129 height 12
copy span "EVW6az6gPerDM8mpvwXNeDKP"
click at [881, 395] on button "upload-file" at bounding box center [889, 383] width 34 height 34
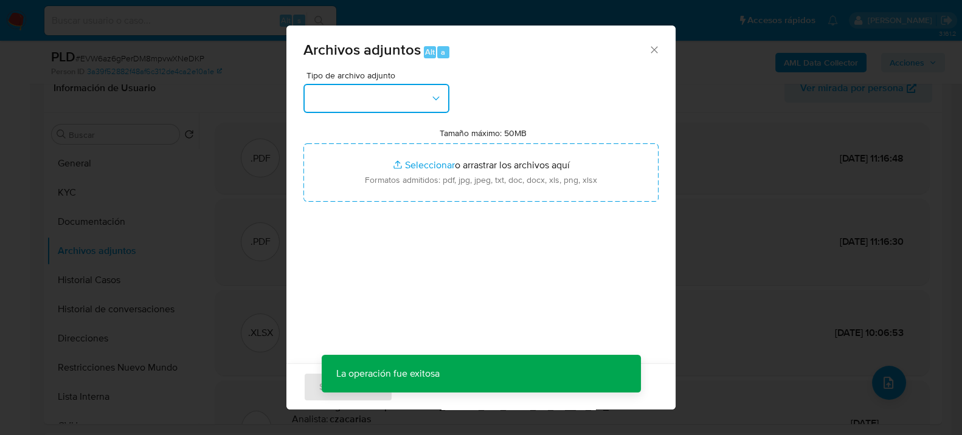
click at [434, 102] on icon "button" at bounding box center [436, 98] width 12 height 12
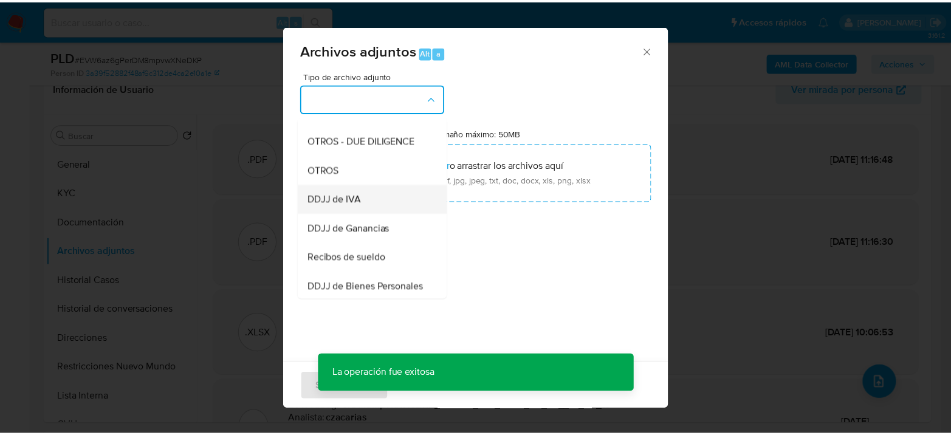
scroll to position [202, 0]
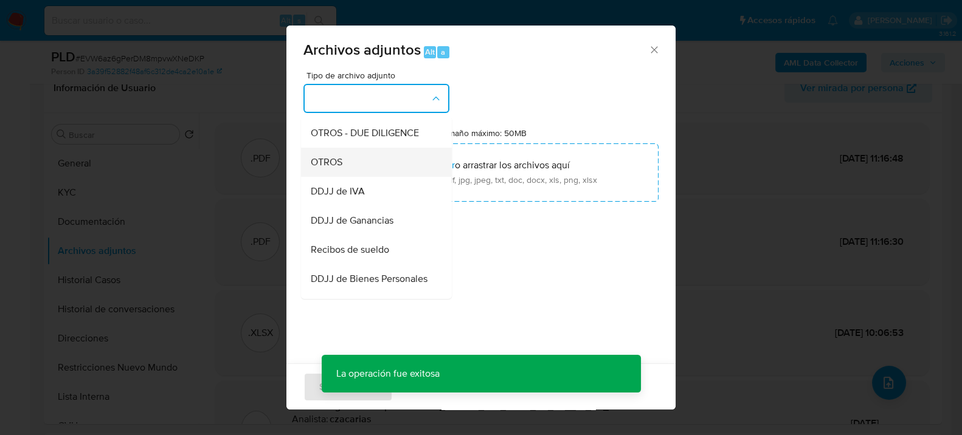
click at [356, 165] on div "OTROS" at bounding box center [373, 161] width 124 height 29
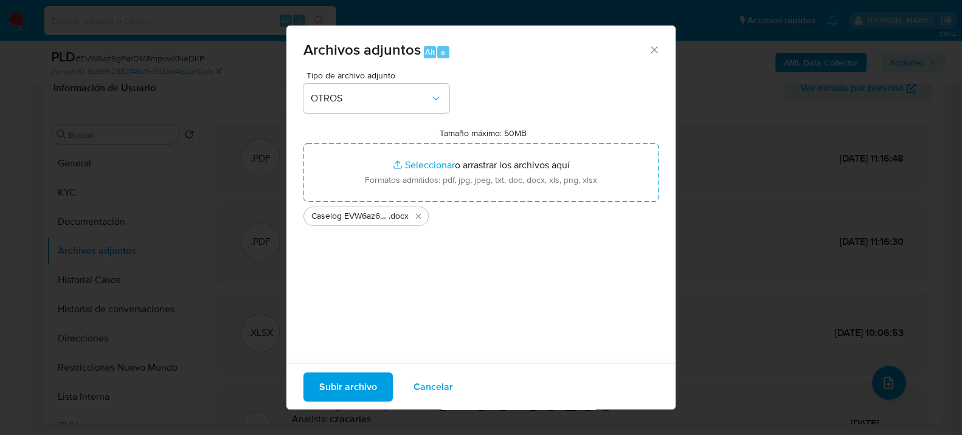
drag, startPoint x: 948, startPoint y: 180, endPoint x: 355, endPoint y: 387, distance: 628.5
click at [355, 387] on span "Subir archivo" at bounding box center [348, 386] width 58 height 27
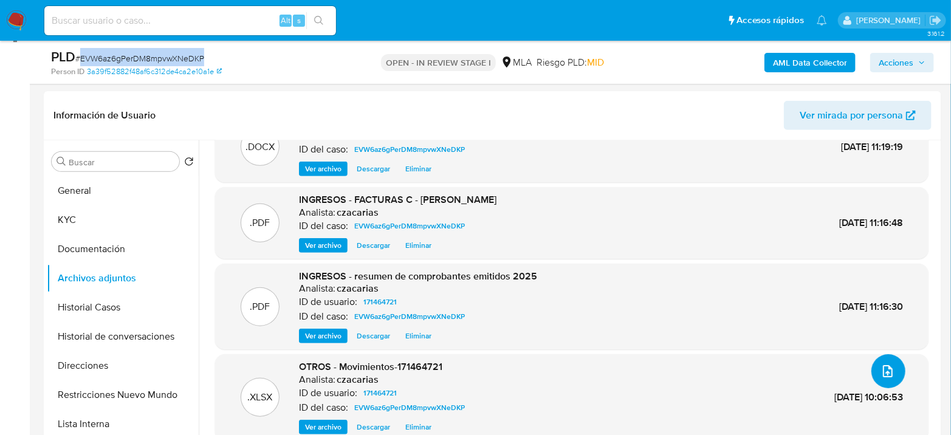
scroll to position [112, 0]
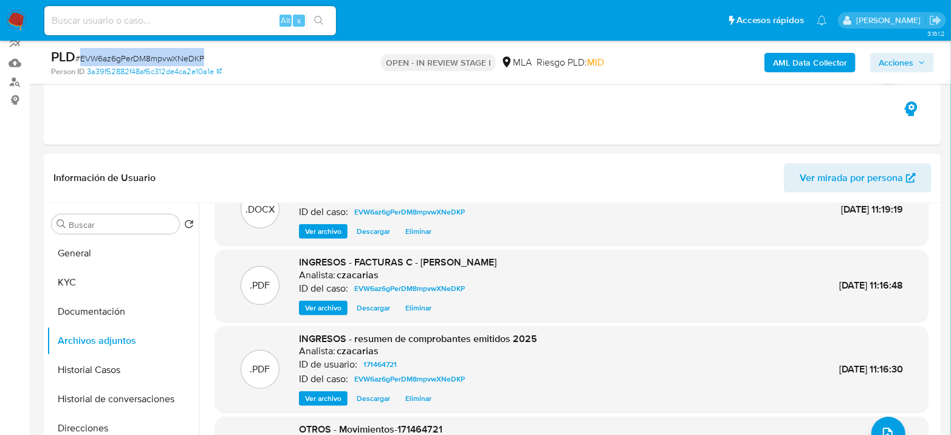
click at [919, 61] on icon "button" at bounding box center [922, 62] width 7 height 7
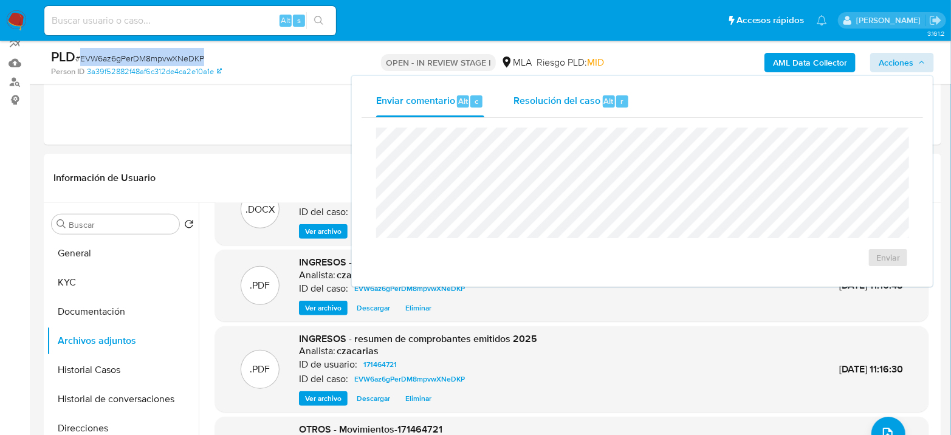
click at [597, 103] on span "Resolución del caso" at bounding box center [557, 101] width 87 height 14
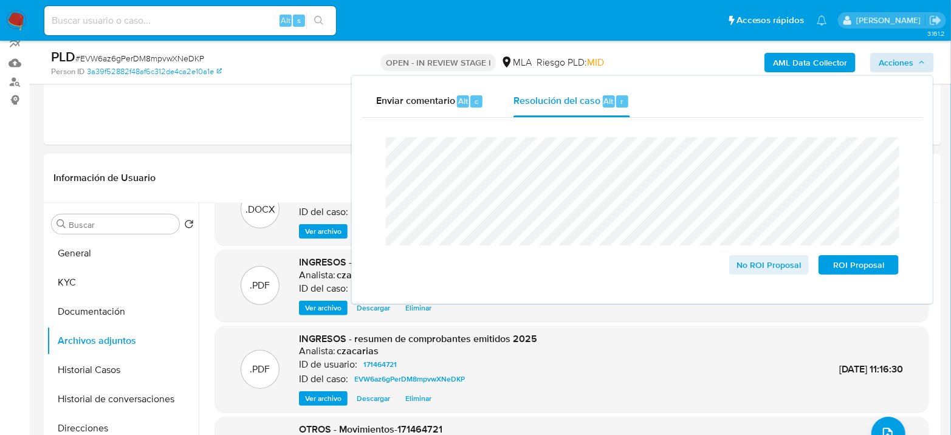
click at [167, 54] on span "# EVW6az6gPerDM8mpvwXNeDKP" at bounding box center [139, 58] width 129 height 12
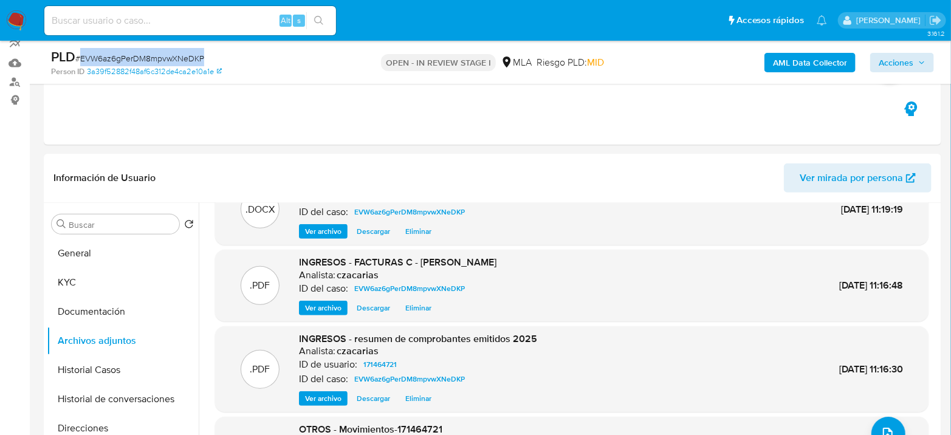
click at [167, 54] on span "# EVW6az6gPerDM8mpvwXNeDKP" at bounding box center [139, 58] width 129 height 12
copy span "EVW6az6gPerDM8mpvwXNeDKP"
drag, startPoint x: 906, startPoint y: 64, endPoint x: 882, endPoint y: 72, distance: 25.6
click at [905, 65] on span "Acciones" at bounding box center [896, 62] width 35 height 19
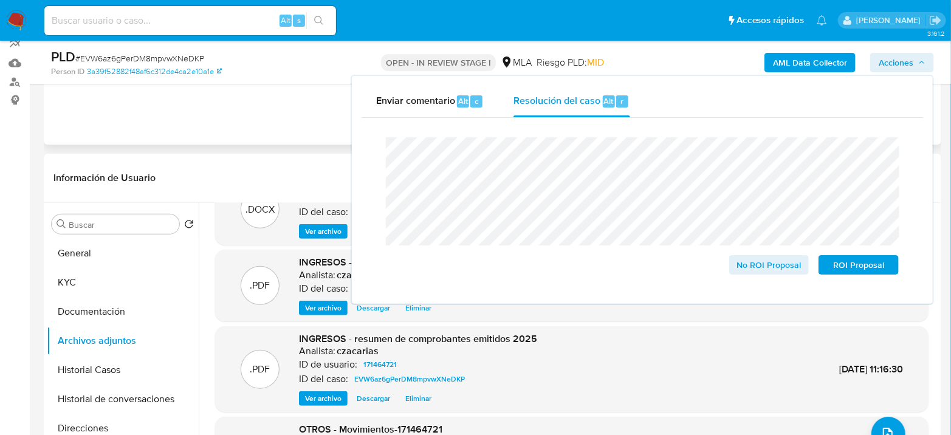
click at [266, 142] on div "Eventos ( 1 ) Acciones AUTOMATIC (1)" at bounding box center [493, 72] width 898 height 146
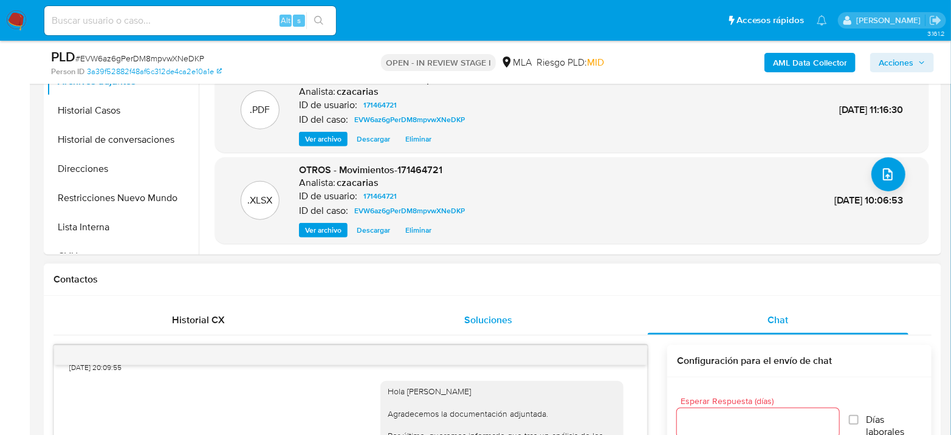
scroll to position [450, 0]
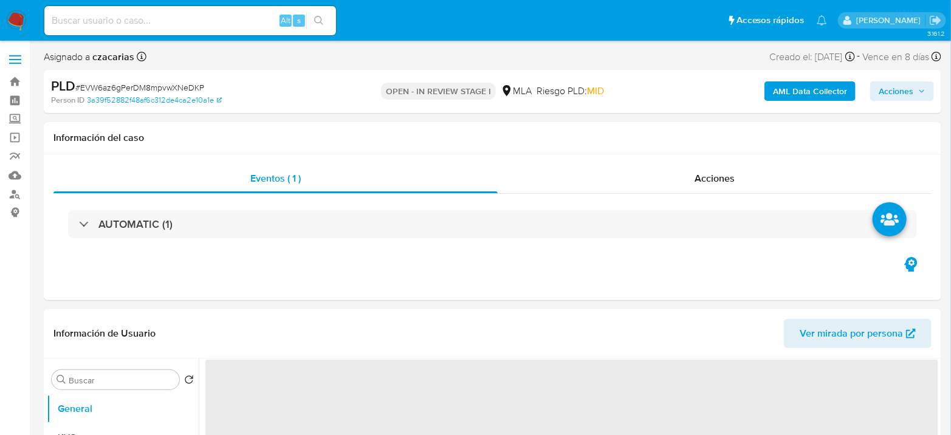
select select "10"
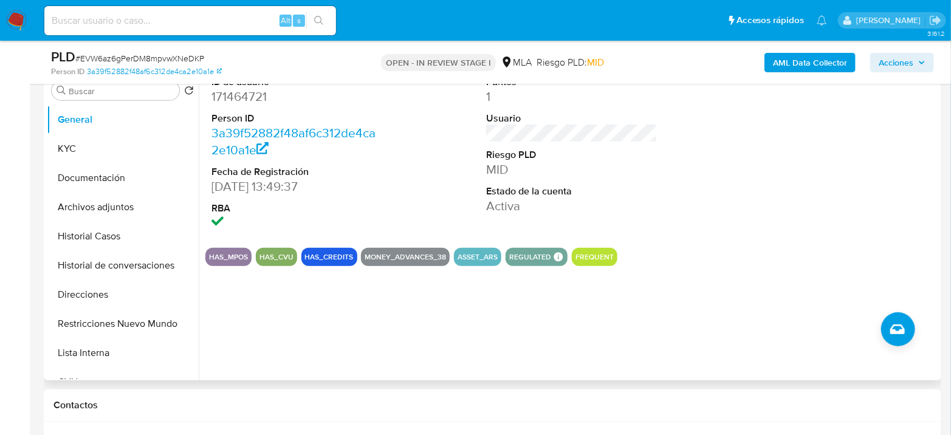
scroll to position [270, 0]
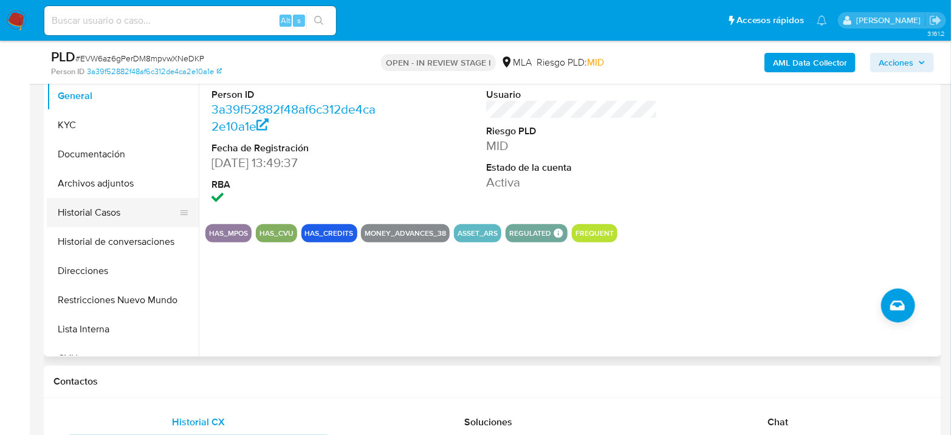
click at [133, 198] on button "Historial Casos" at bounding box center [118, 212] width 142 height 29
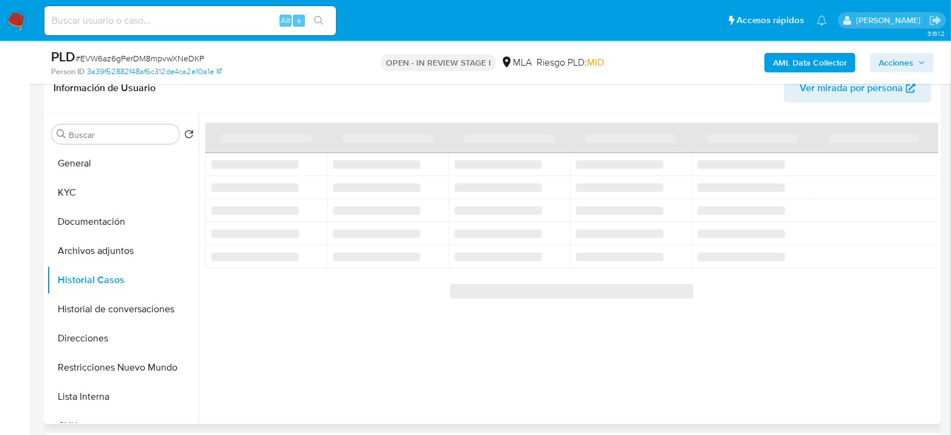
scroll to position [135, 0]
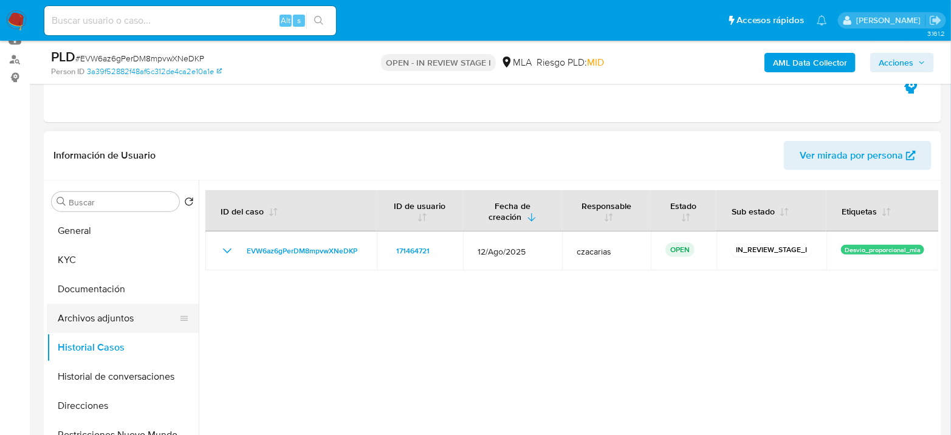
click at [148, 316] on button "Archivos adjuntos" at bounding box center [118, 318] width 142 height 29
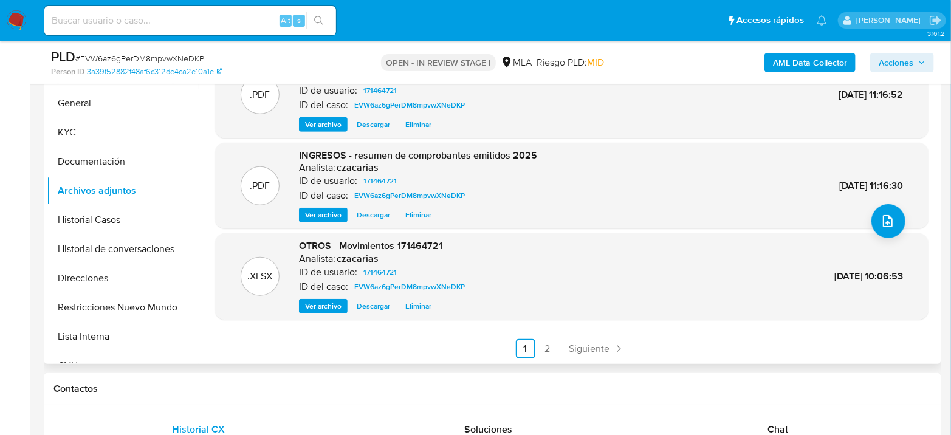
scroll to position [270, 0]
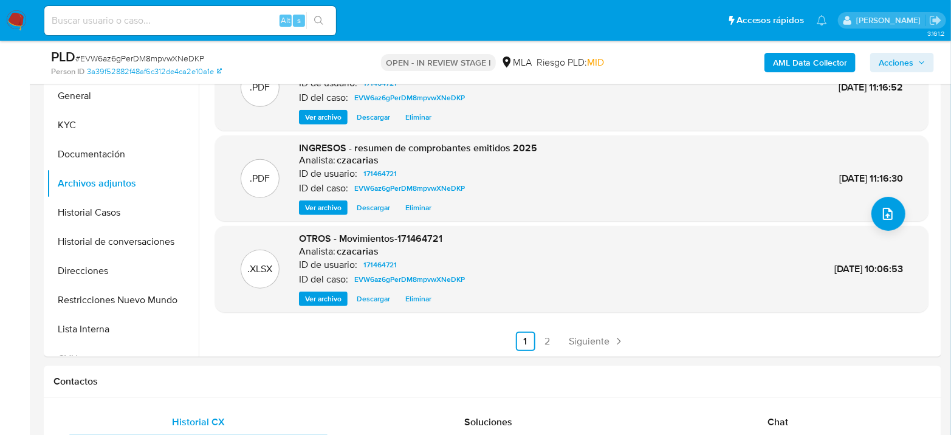
click at [587, 324] on div ".DOCX OTROS - Caselog EVW6az6gPerDM8mpvwXNeDKP_2025_08_19_23_40_52 Analista: cz…" at bounding box center [572, 153] width 714 height 398
click at [592, 332] on link "Siguiente" at bounding box center [597, 341] width 65 height 19
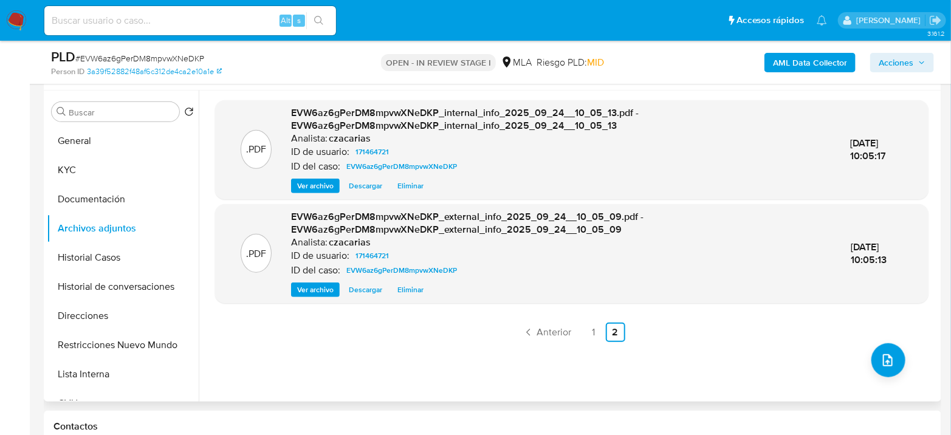
scroll to position [202, 0]
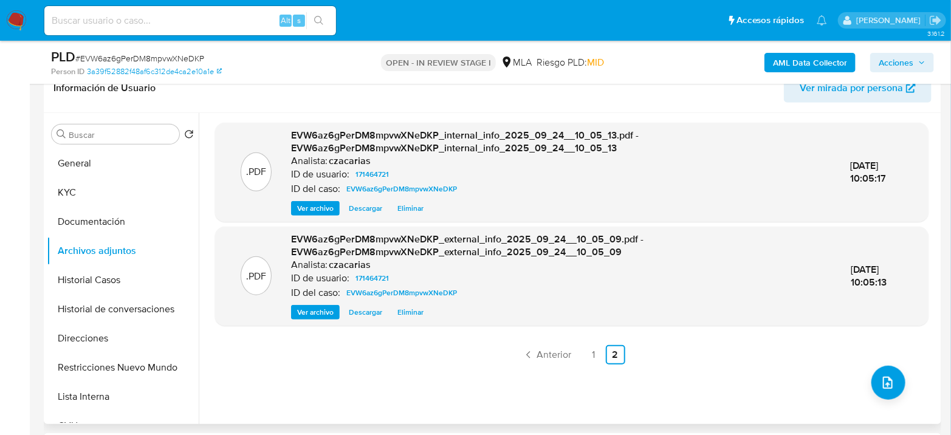
click at [913, 67] on span "Acciones" at bounding box center [896, 62] width 35 height 19
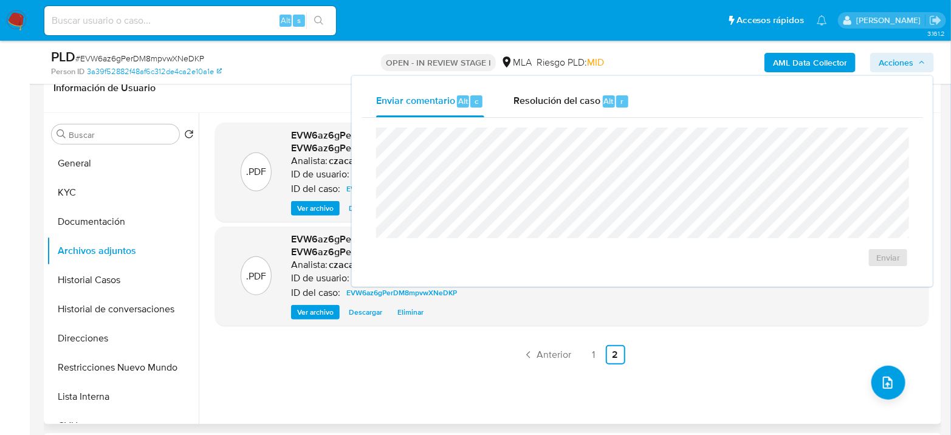
drag, startPoint x: 658, startPoint y: 87, endPoint x: 654, endPoint y: 91, distance: 6.5
click at [655, 89] on div "Enviar comentario Alt c Resolución del caso Alt r" at bounding box center [643, 102] width 562 height 32
drag, startPoint x: 635, startPoint y: 98, endPoint x: 640, endPoint y: 125, distance: 26.6
click at [635, 99] on button "Resolución del caso Alt r" at bounding box center [571, 102] width 145 height 32
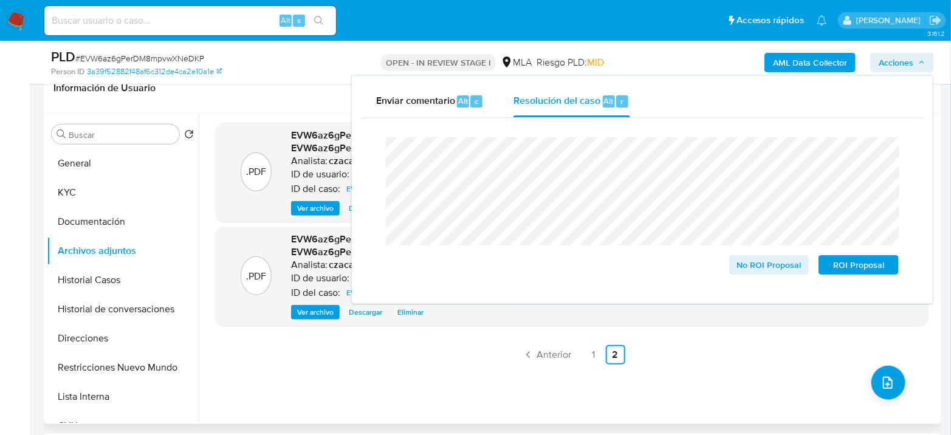
click at [148, 55] on span "# EVW6az6gPerDM8mpvwXNeDKP" at bounding box center [139, 58] width 129 height 12
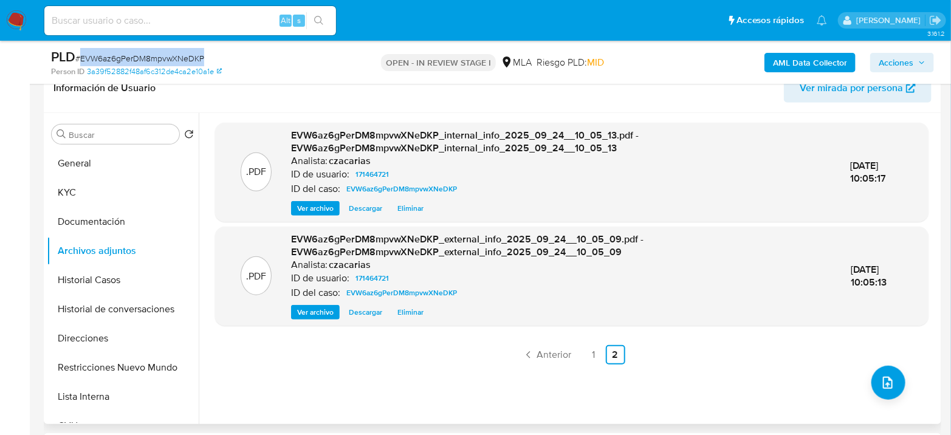
click at [148, 55] on span "# EVW6az6gPerDM8mpvwXNeDKP" at bounding box center [139, 58] width 129 height 12
copy span "EVW6az6gPerDM8mpvwXNeDKP"
click at [883, 64] on span "Acciones" at bounding box center [896, 62] width 35 height 19
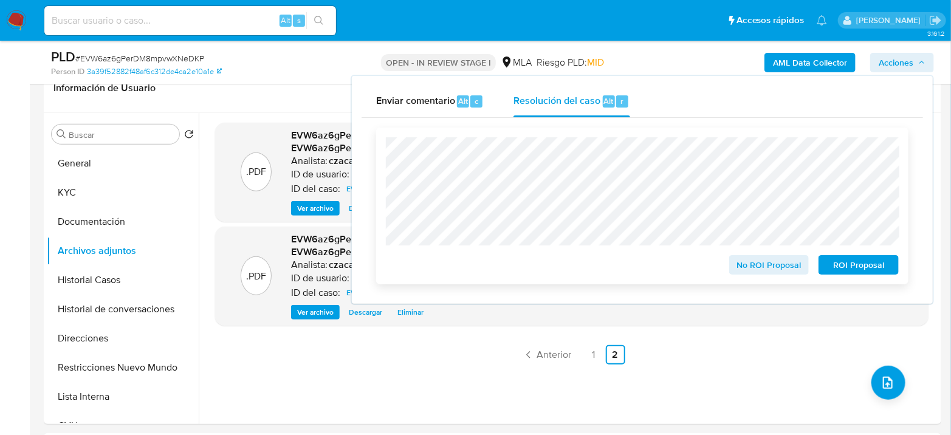
click at [769, 264] on span "No ROI Proposal" at bounding box center [769, 265] width 63 height 17
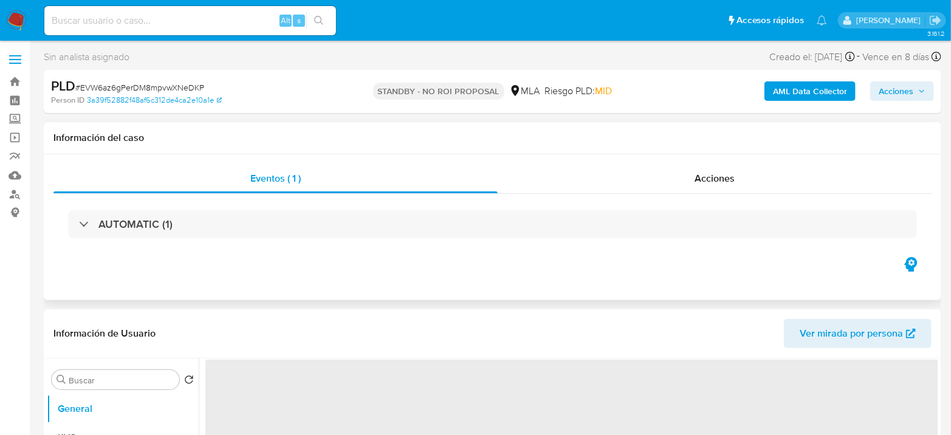
select select "10"
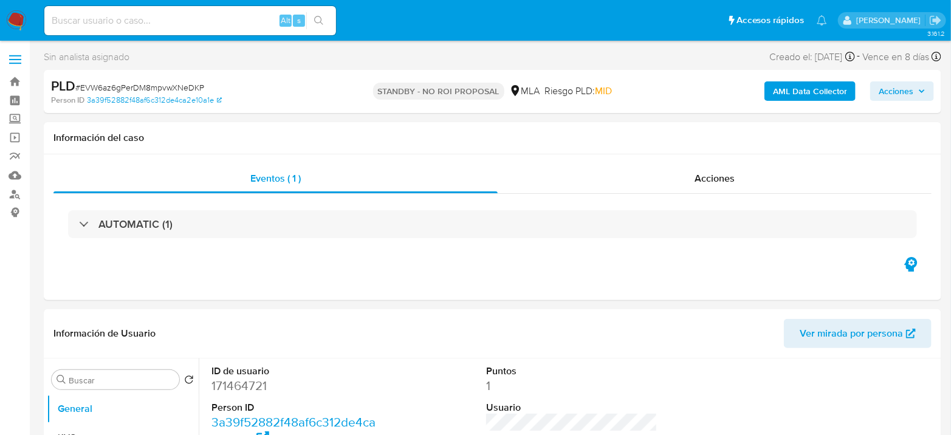
drag, startPoint x: 247, startPoint y: 15, endPoint x: 261, endPoint y: 18, distance: 14.3
click at [246, 15] on input at bounding box center [190, 21] width 292 height 16
drag, startPoint x: 227, startPoint y: 10, endPoint x: 0, endPoint y: 7, distance: 226.8
click at [0, 7] on nav "Pausado Ver notificaciones V Alt s Accesos rápidos Presiona las siguientes tecl…" at bounding box center [475, 20] width 951 height 41
click at [67, 17] on input "V" at bounding box center [190, 21] width 292 height 16
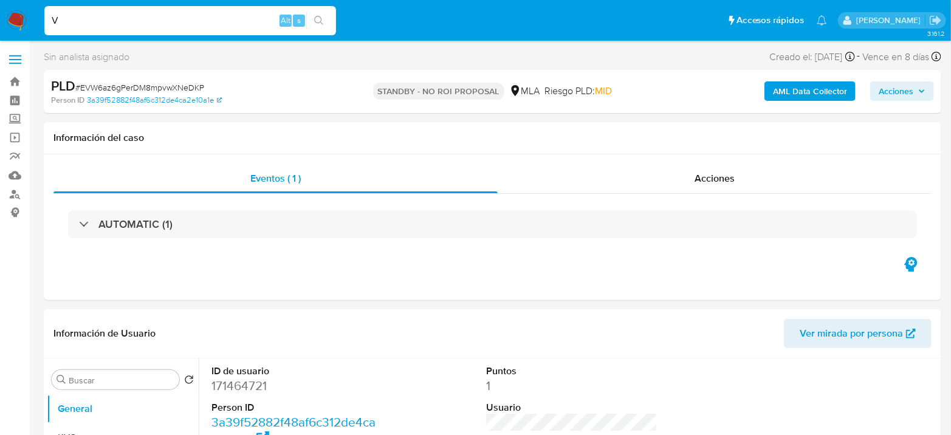
drag, startPoint x: 67, startPoint y: 19, endPoint x: 47, endPoint y: 20, distance: 20.7
click at [47, 20] on input "V" at bounding box center [190, 21] width 292 height 16
paste input "ARloTL4gJcoK7rmgd43xty5r"
type input "ARloTL4gJcoK7rmgd43xty5r"
click at [319, 18] on icon "search-icon" at bounding box center [319, 21] width 10 height 10
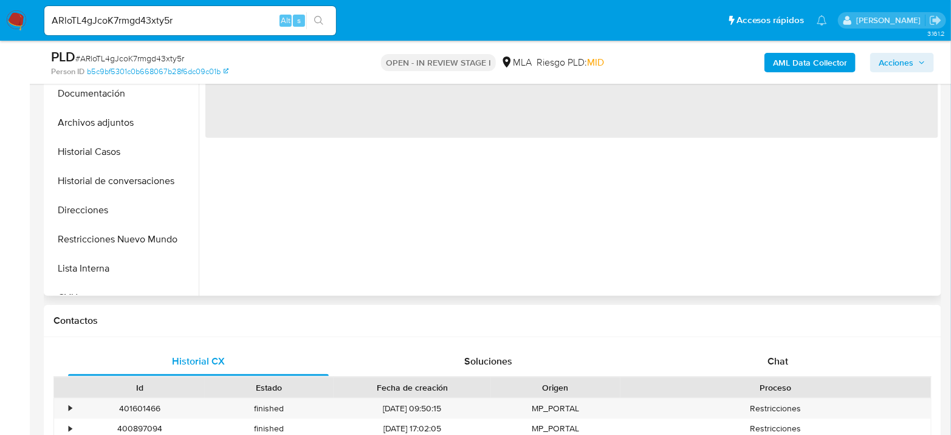
select select "10"
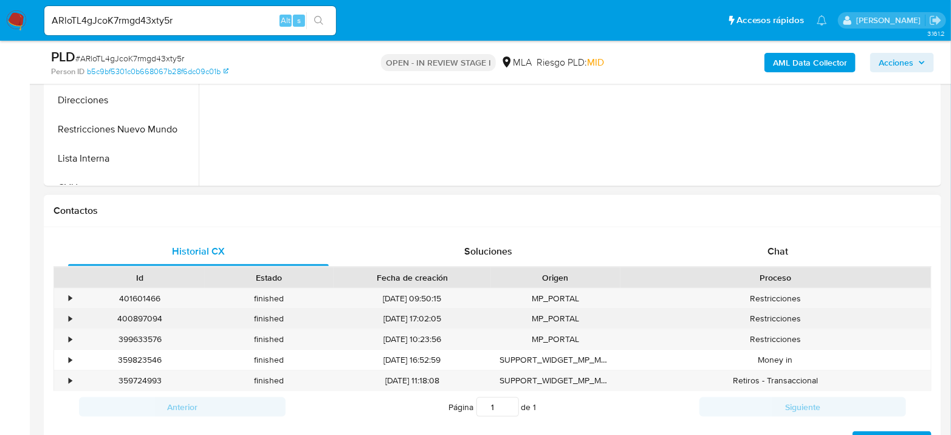
scroll to position [472, 0]
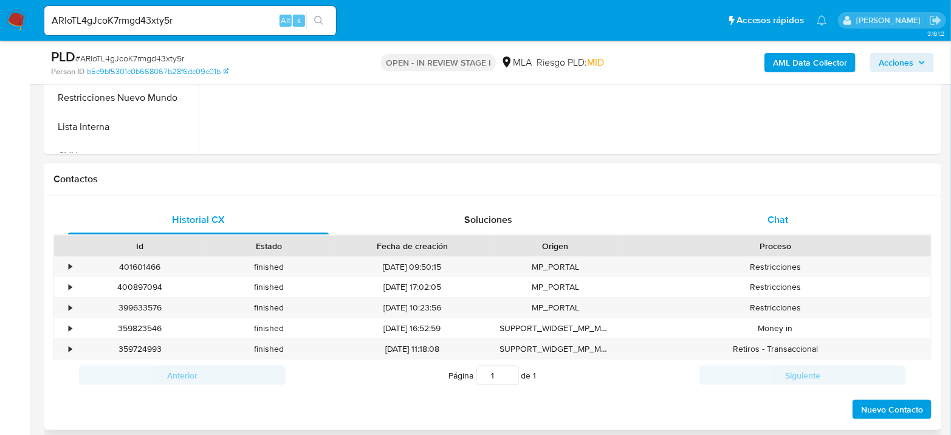
click at [792, 219] on div "Chat" at bounding box center [778, 219] width 261 height 29
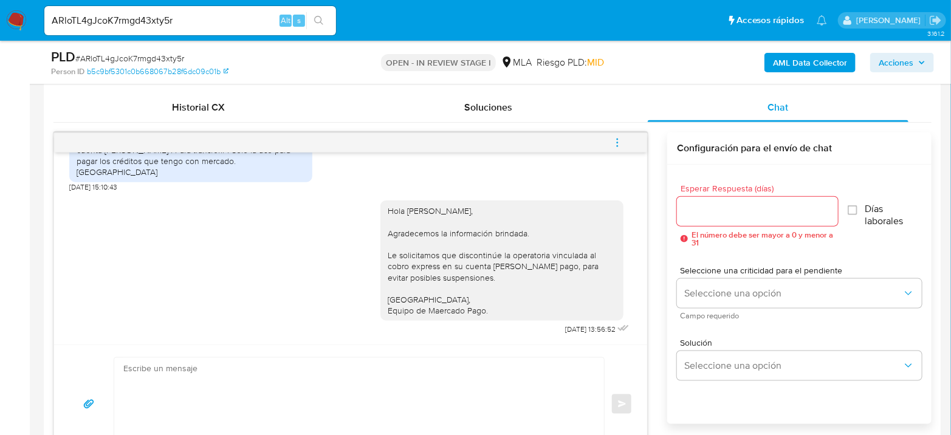
scroll to position [608, 0]
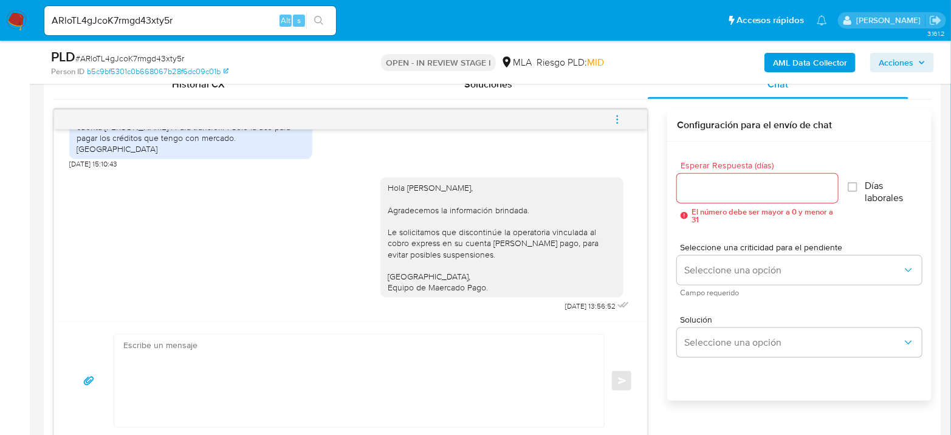
click at [617, 120] on icon "menu-action" at bounding box center [617, 119] width 11 height 11
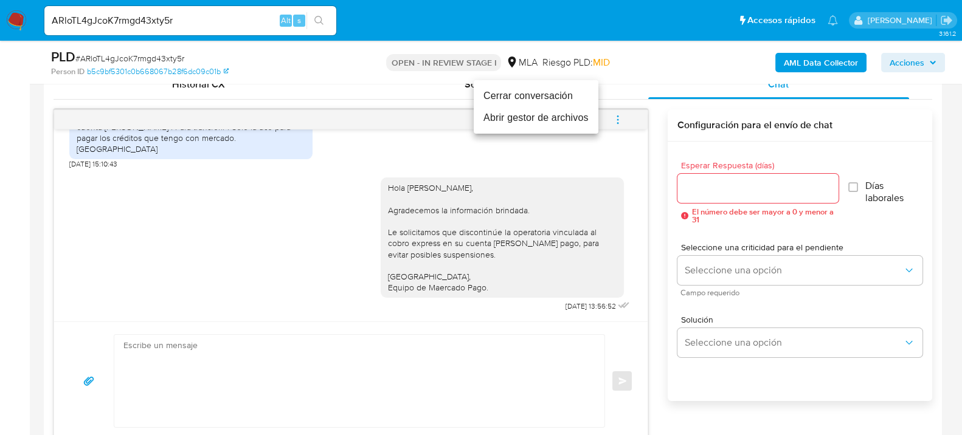
click at [553, 98] on li "Cerrar conversación" at bounding box center [536, 96] width 125 height 22
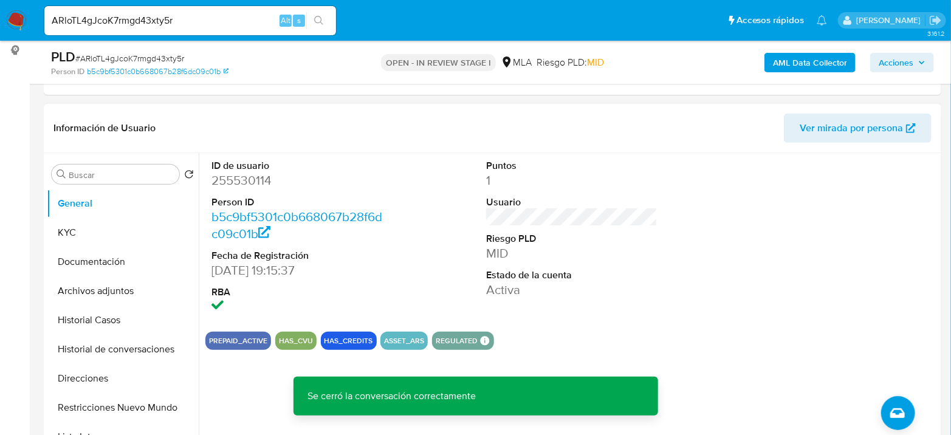
scroll to position [135, 0]
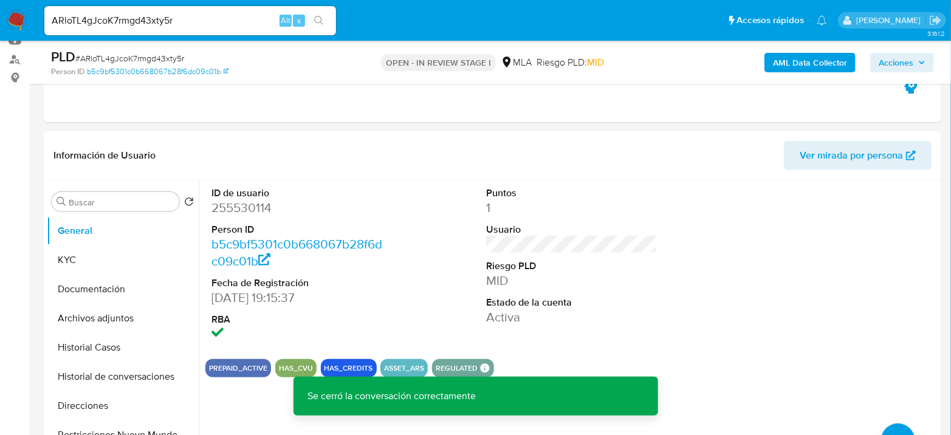
click at [136, 57] on span "# ARloTL4gJcoK7rmgd43xty5r" at bounding box center [129, 58] width 109 height 12
copy span "ARloTL4gJcoK7rmgd43xty5r"
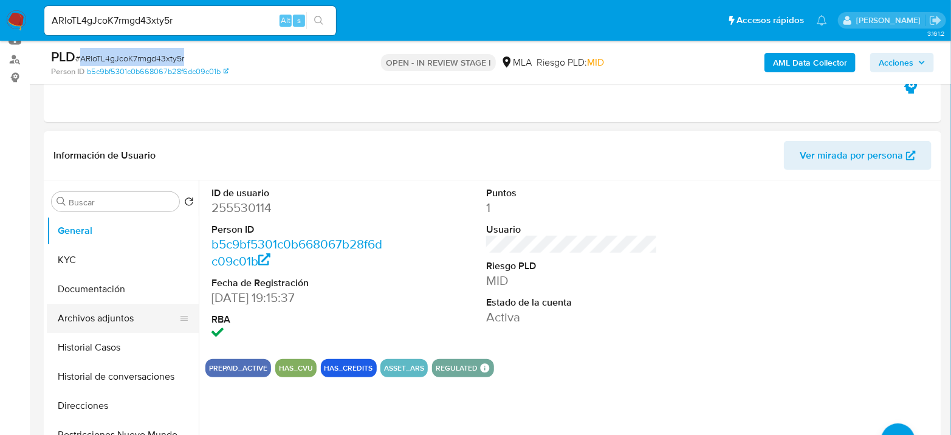
click at [101, 317] on button "Archivos adjuntos" at bounding box center [118, 318] width 142 height 29
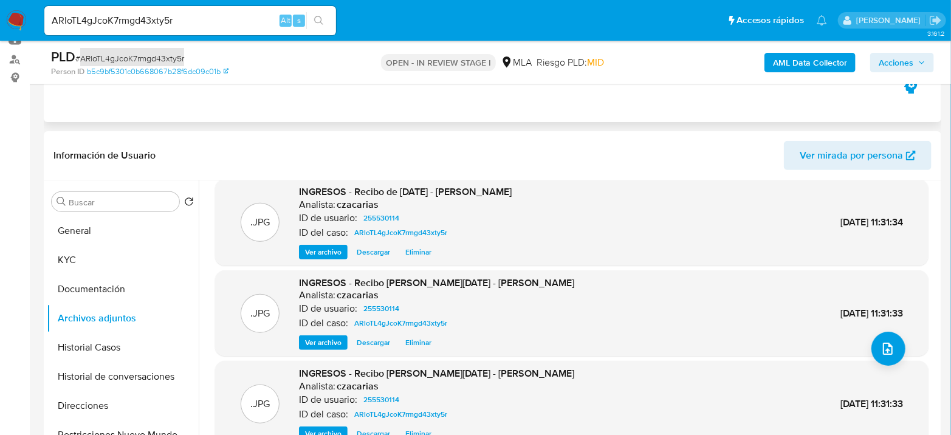
scroll to position [202, 0]
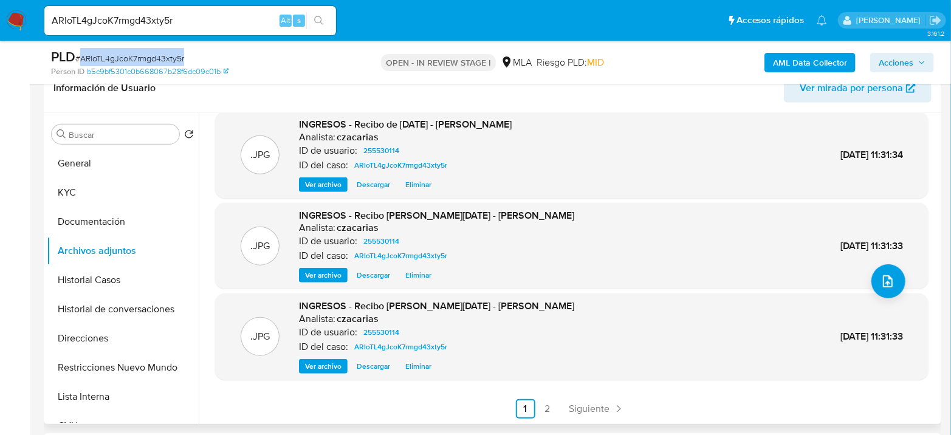
click at [342, 189] on button "Ver archivo" at bounding box center [323, 185] width 49 height 15
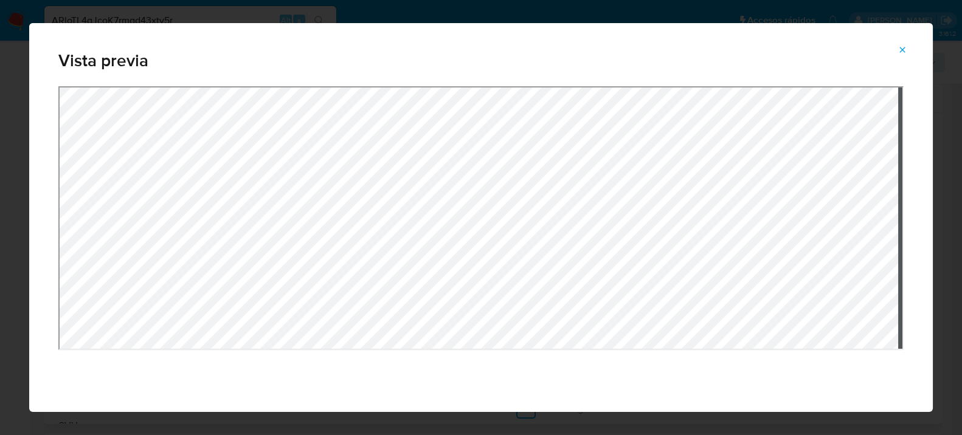
drag, startPoint x: 900, startPoint y: 49, endPoint x: 821, endPoint y: 91, distance: 88.9
click at [900, 48] on icon "Attachment preview" at bounding box center [902, 50] width 10 height 10
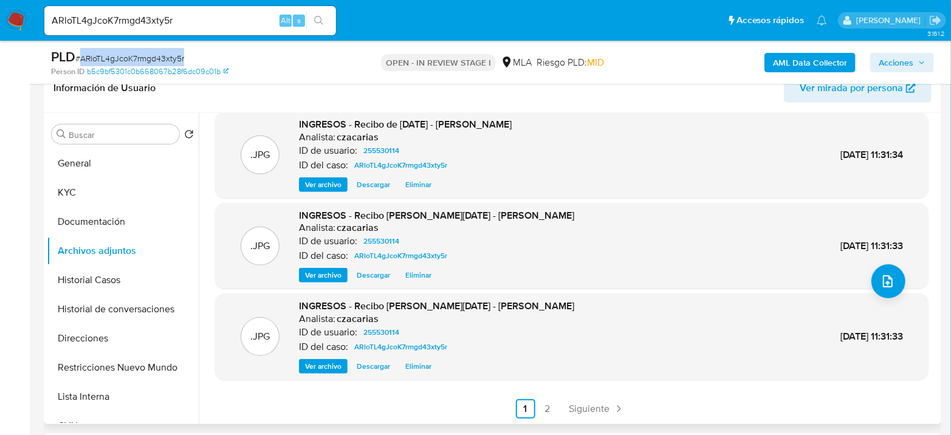
click at [337, 276] on span "Ver archivo" at bounding box center [323, 275] width 36 height 12
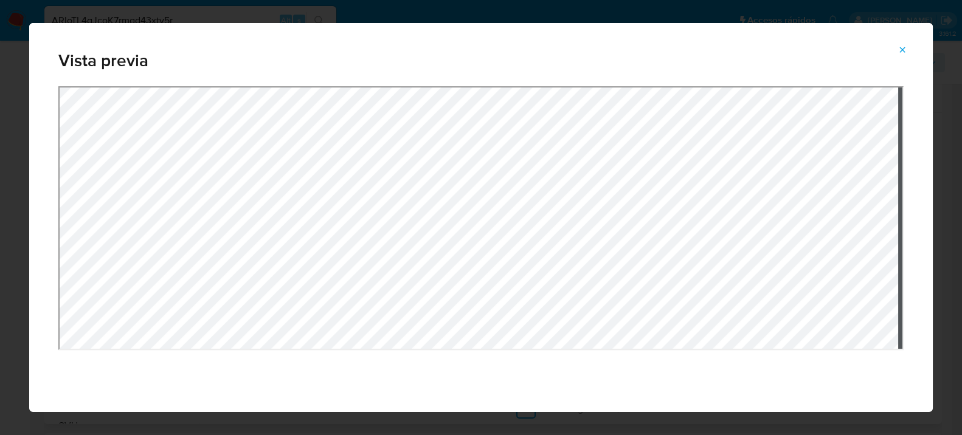
click at [505, 75] on div "Vista previa" at bounding box center [480, 217] width 903 height 389
click at [899, 47] on icon "Attachment preview" at bounding box center [902, 50] width 10 height 10
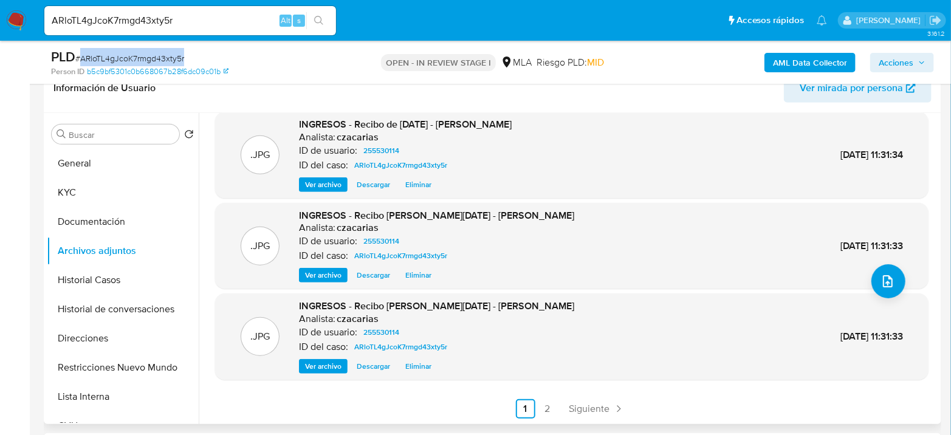
click at [334, 366] on span "Ver archivo" at bounding box center [323, 367] width 36 height 12
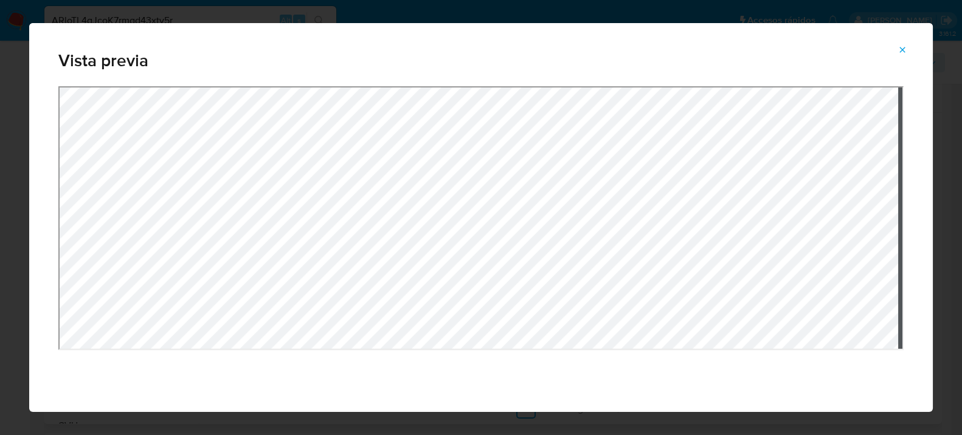
click at [895, 47] on button "Attachment preview" at bounding box center [902, 49] width 27 height 19
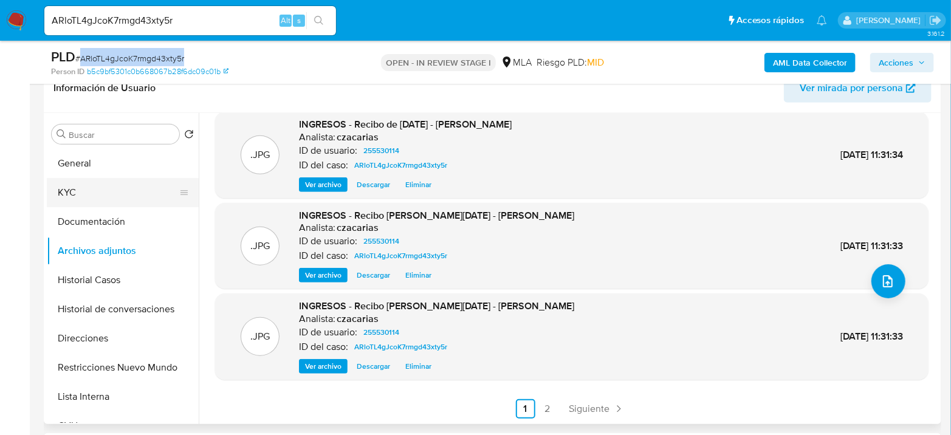
click at [47, 188] on button "KYC" at bounding box center [118, 192] width 142 height 29
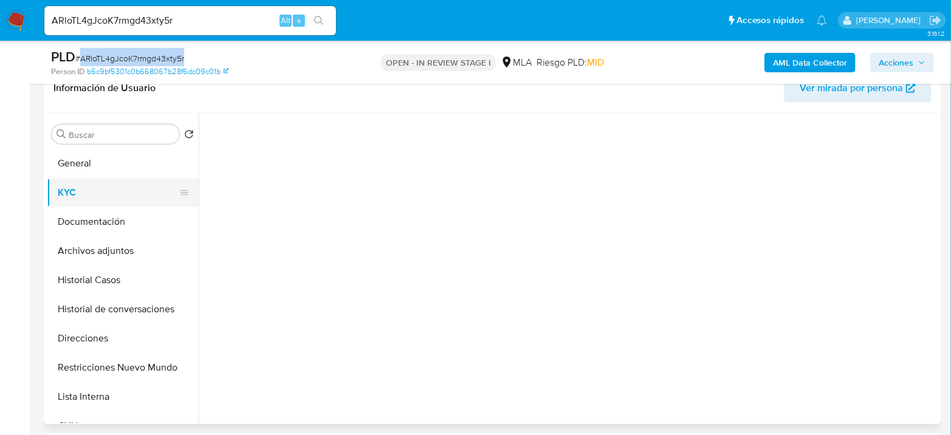
scroll to position [0, 0]
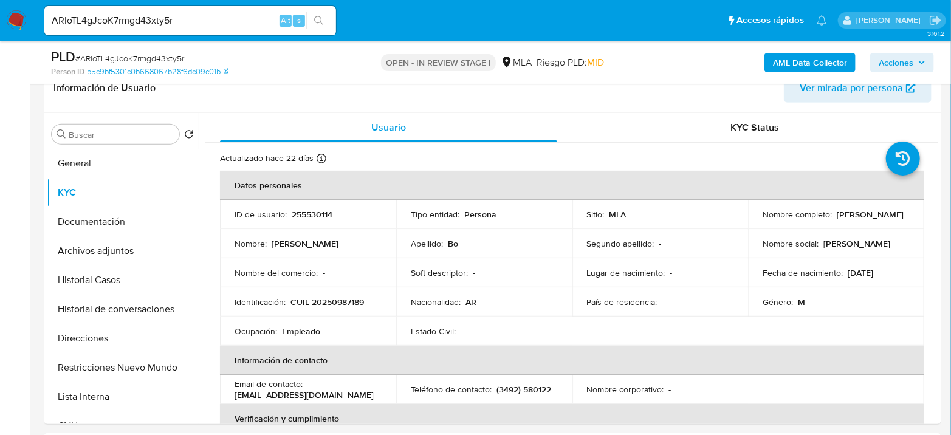
click at [340, 304] on p "CUIL 20250987189" at bounding box center [328, 302] width 74 height 11
copy p "20250987189"
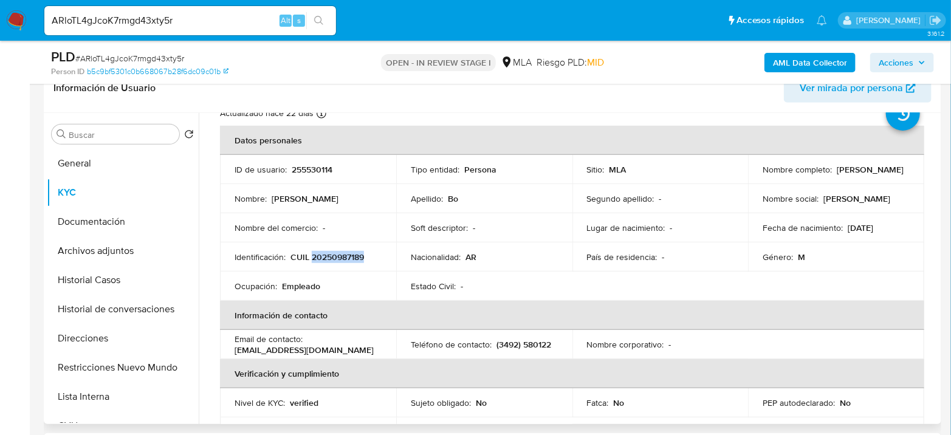
scroll to position [67, 0]
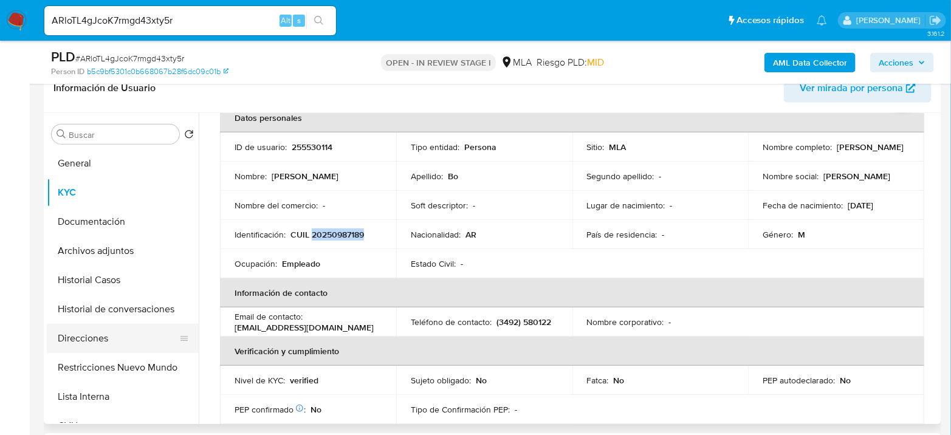
click at [58, 342] on button "Direcciones" at bounding box center [118, 338] width 142 height 29
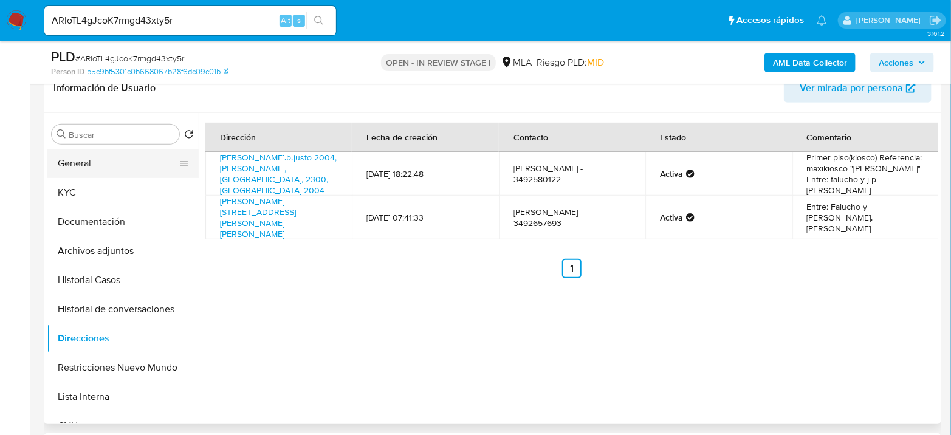
click at [123, 174] on button "General" at bounding box center [118, 163] width 142 height 29
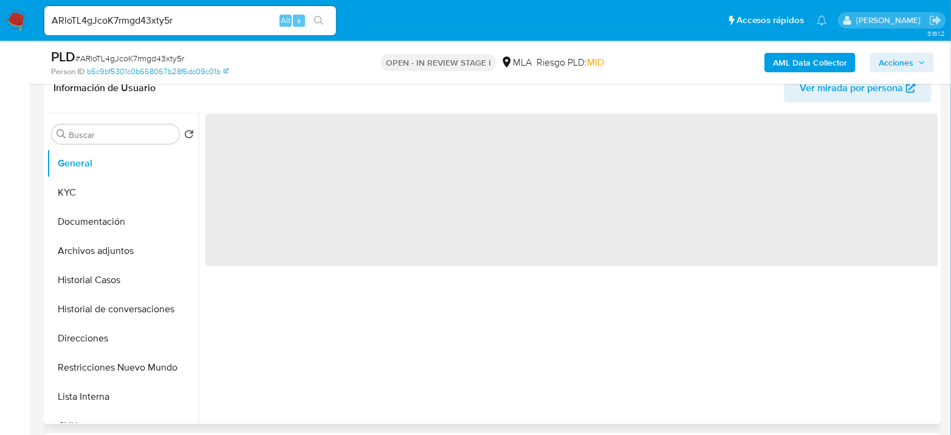
click at [246, 114] on span "‌" at bounding box center [571, 118] width 733 height 13
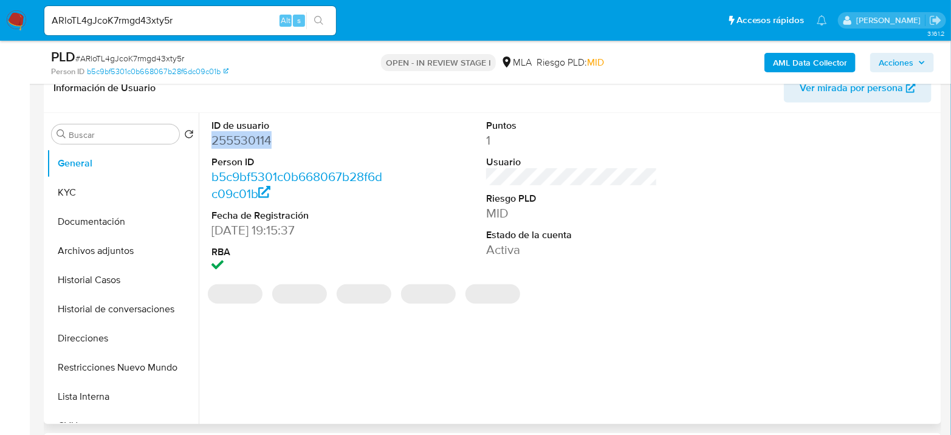
click at [243, 143] on dd "255530114" at bounding box center [297, 140] width 171 height 17
copy dd "255530114"
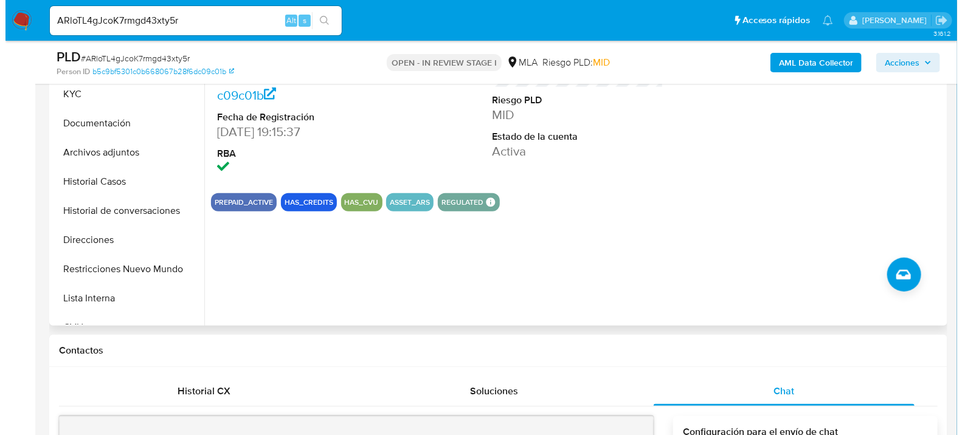
scroll to position [270, 0]
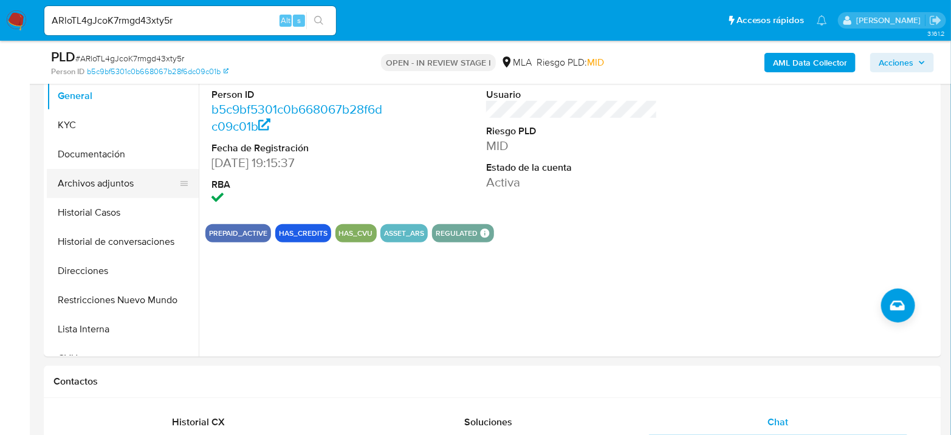
click at [119, 188] on button "Archivos adjuntos" at bounding box center [118, 183] width 142 height 29
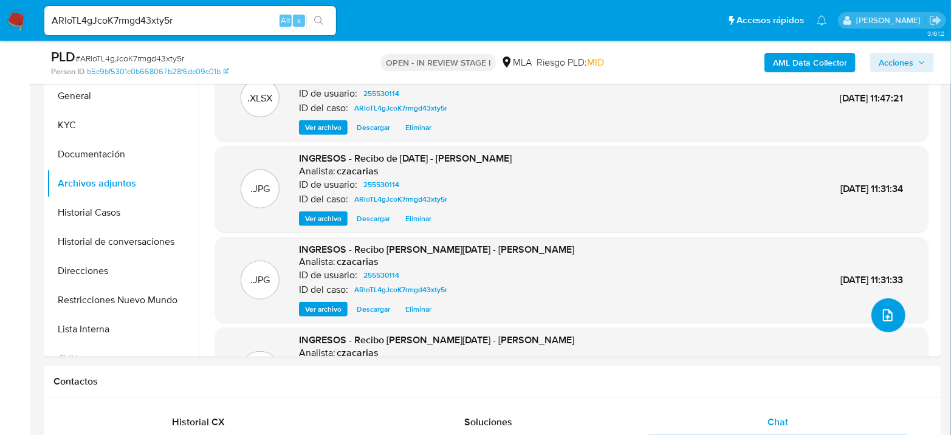
click at [885, 314] on icon "upload-file" at bounding box center [888, 315] width 15 height 15
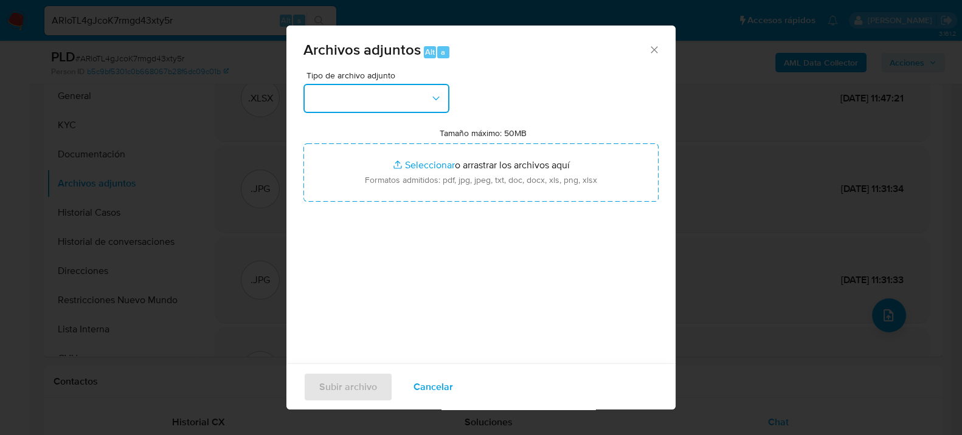
click at [331, 100] on button "button" at bounding box center [376, 98] width 146 height 29
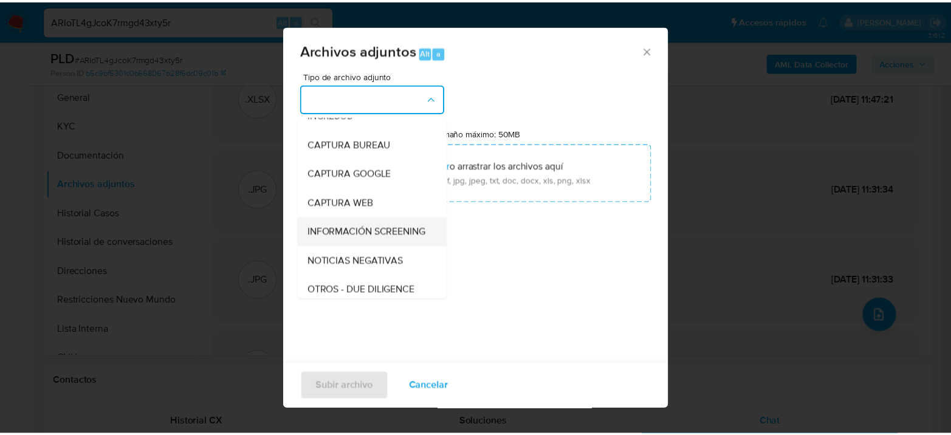
scroll to position [135, 0]
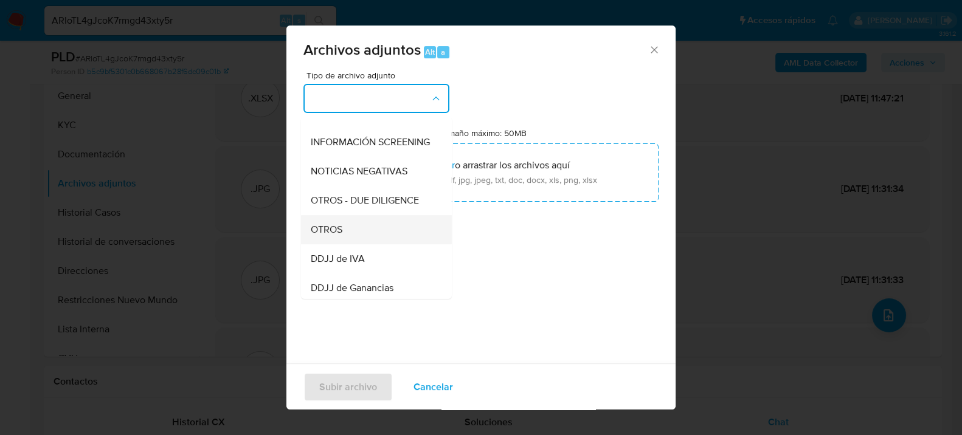
click at [342, 232] on div "OTROS" at bounding box center [373, 229] width 124 height 29
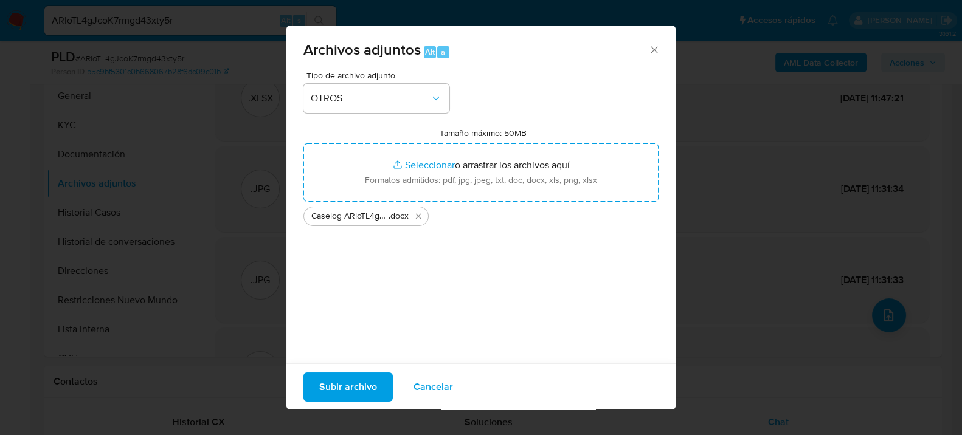
click at [339, 392] on span "Subir archivo" at bounding box center [348, 386] width 58 height 27
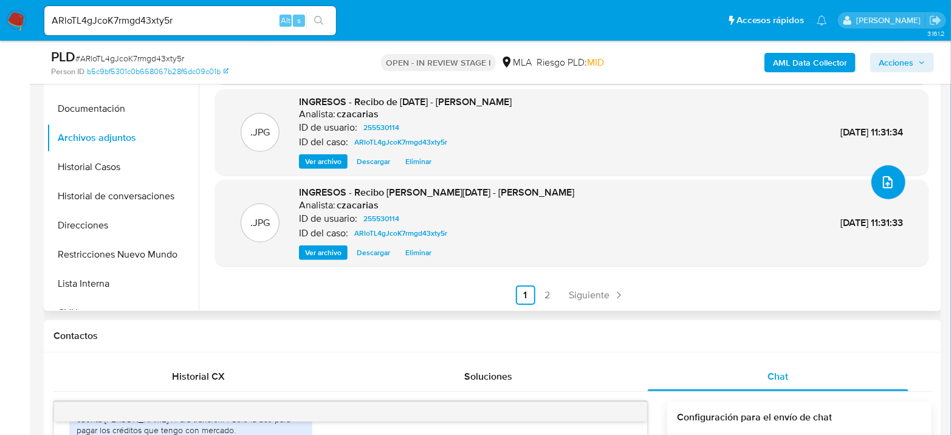
scroll to position [405, 0]
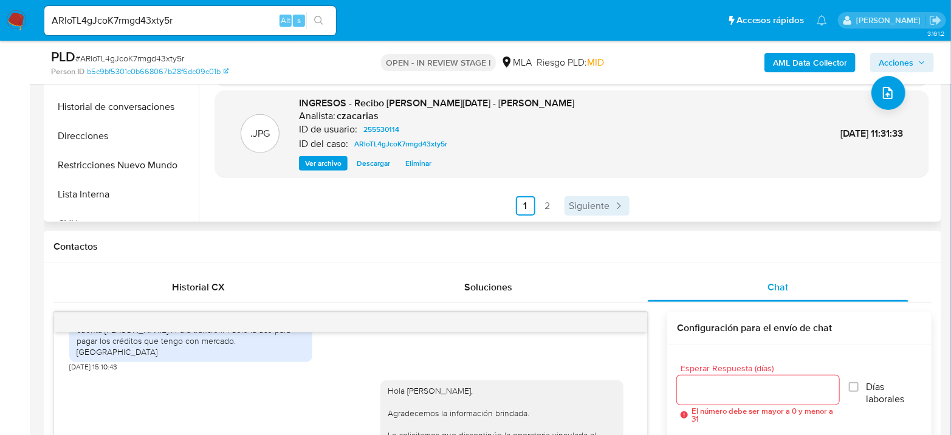
click at [575, 205] on span "Siguiente" at bounding box center [590, 206] width 41 height 10
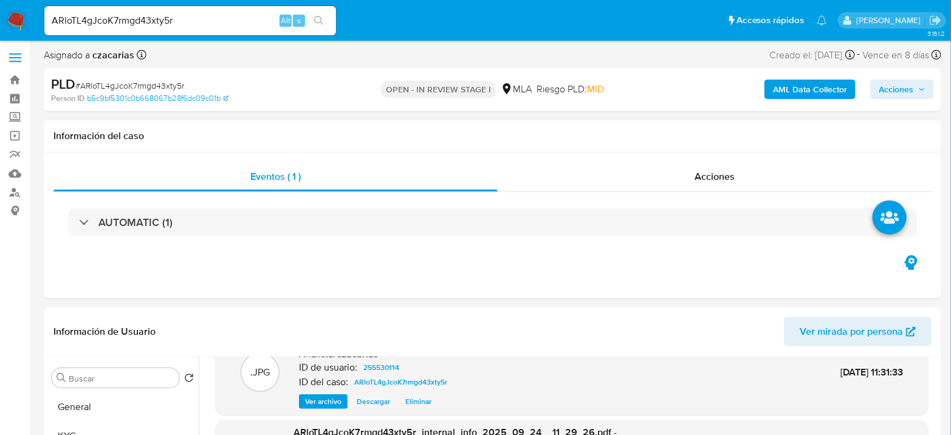
scroll to position [0, 0]
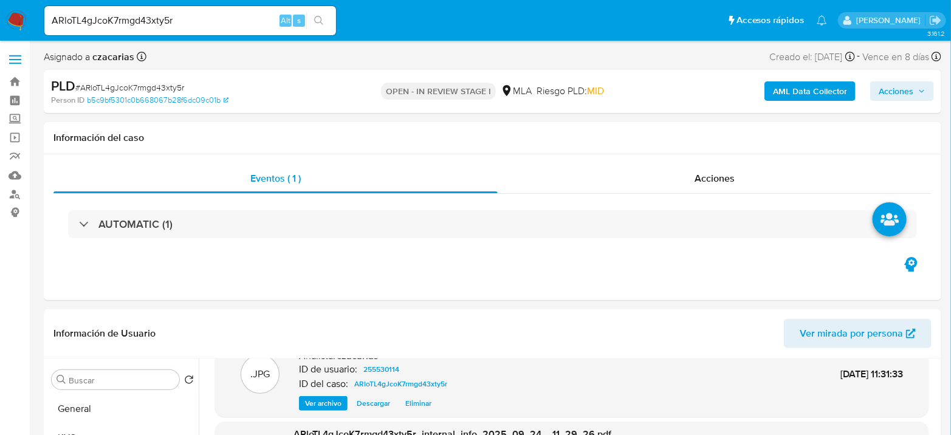
click at [899, 95] on span "Acciones" at bounding box center [896, 90] width 35 height 19
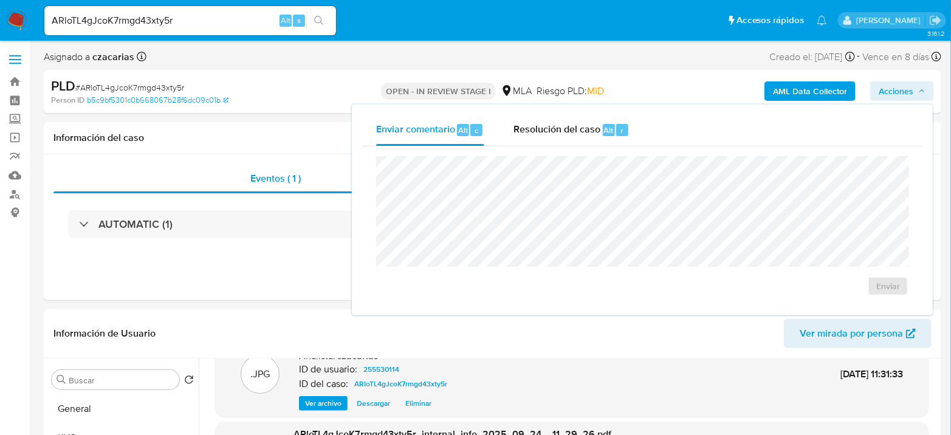
drag, startPoint x: 582, startPoint y: 126, endPoint x: 584, endPoint y: 153, distance: 27.4
click at [581, 128] on span "Resolución del caso" at bounding box center [557, 130] width 87 height 14
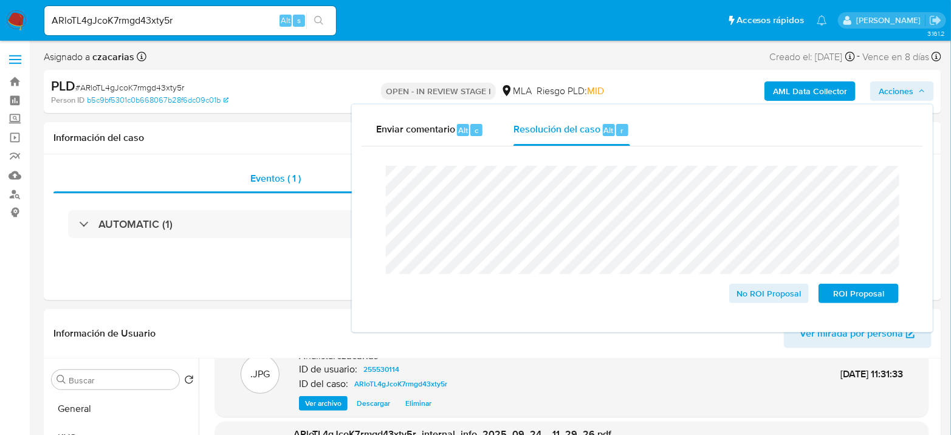
click at [172, 90] on span "# ARloTL4gJcoK7rmgd43xty5r" at bounding box center [129, 87] width 109 height 12
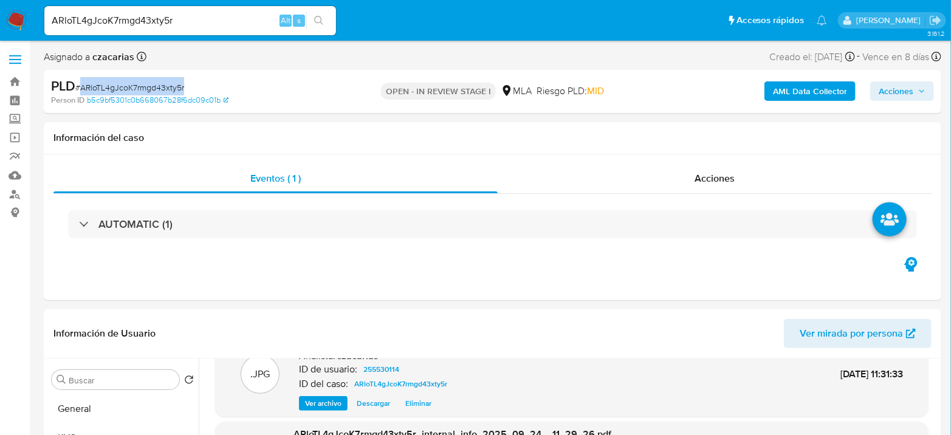
copy span "ARloTL4gJcoK7rmgd43xty5r"
click at [892, 89] on span "Acciones" at bounding box center [896, 90] width 35 height 19
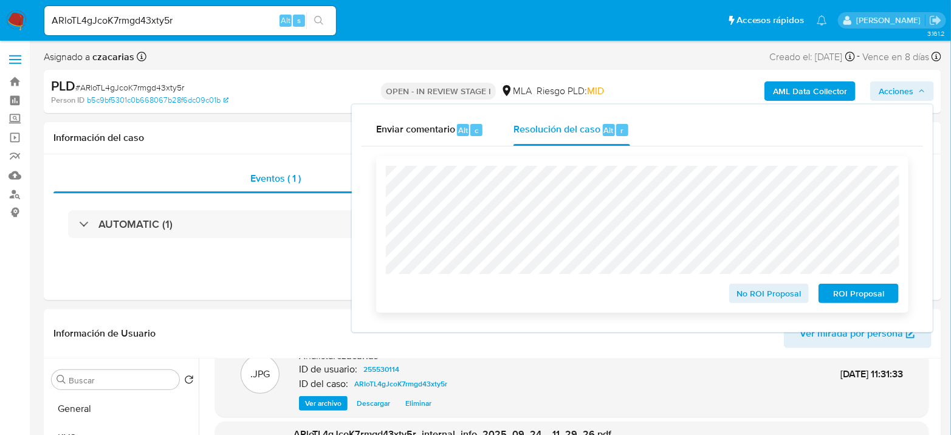
click at [749, 295] on span "No ROI Proposal" at bounding box center [769, 293] width 63 height 17
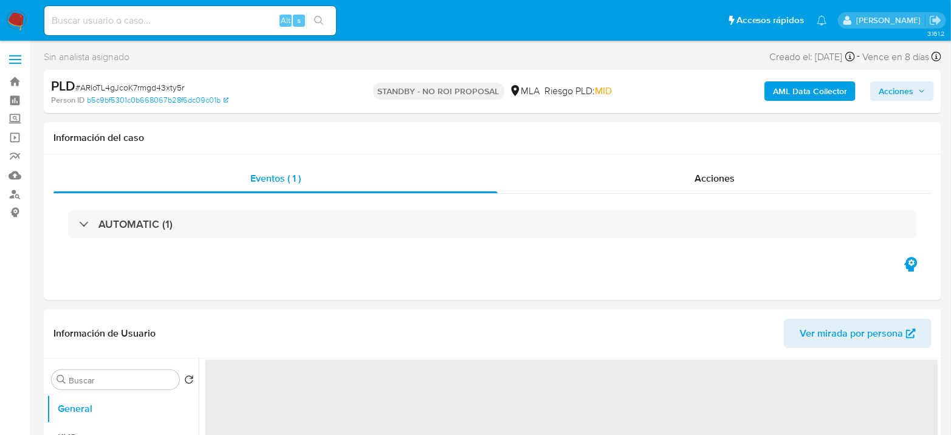
select select "10"
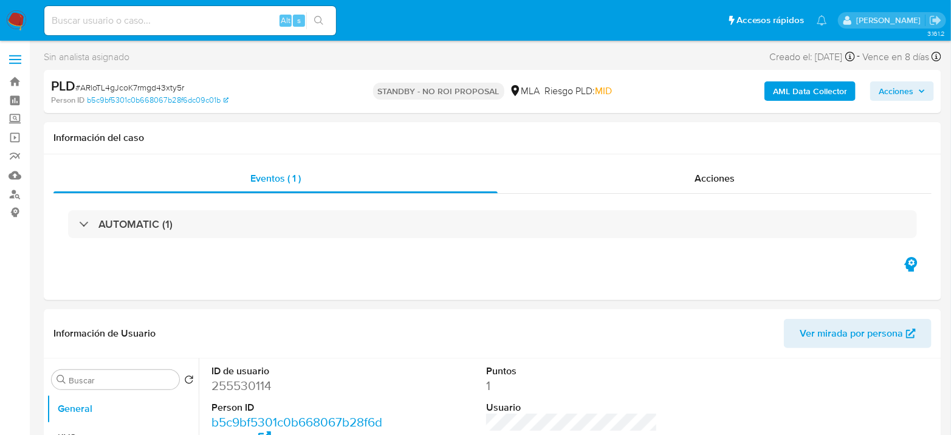
drag, startPoint x: 14, startPoint y: 16, endPoint x: 19, endPoint y: 9, distance: 8.6
click at [14, 16] on img at bounding box center [16, 20] width 21 height 21
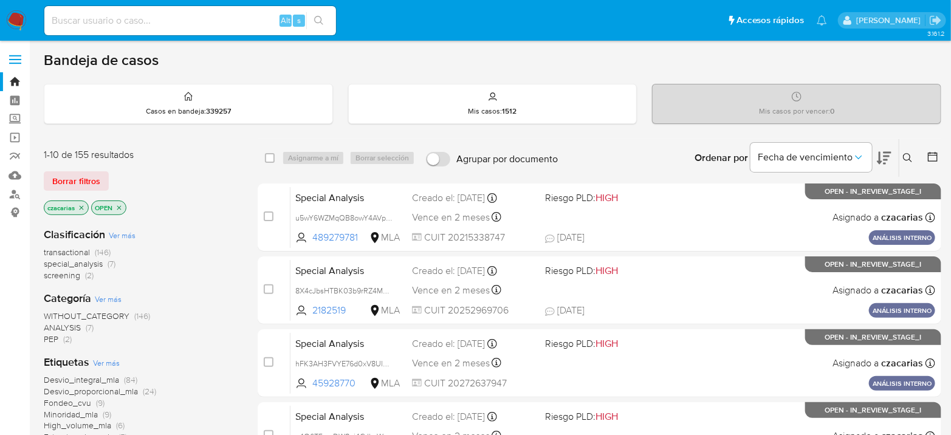
click at [258, 27] on input at bounding box center [190, 21] width 292 height 16
paste input "ud9I7ITsx1Vrh5OreFmw2ddR"
type input "ud9I7ITsx1Vrh5OreFmw2ddR"
click at [306, 24] on button "search-icon" at bounding box center [318, 20] width 25 height 17
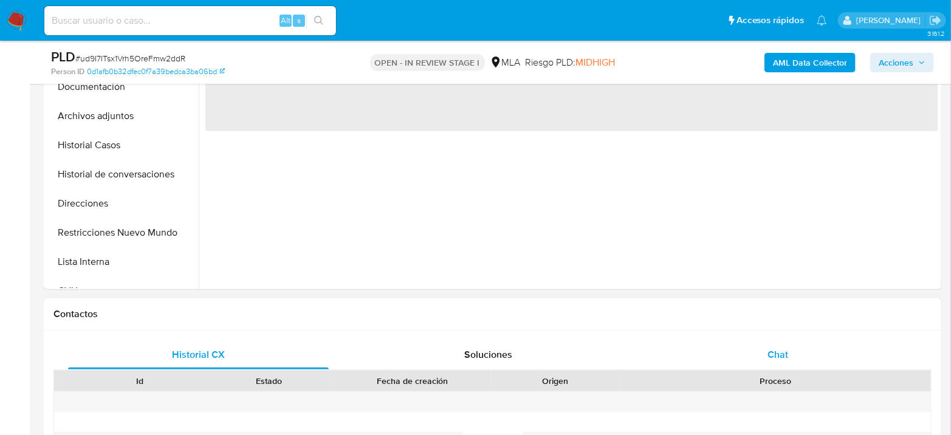
click at [773, 357] on span "Chat" at bounding box center [778, 355] width 21 height 14
select select "10"
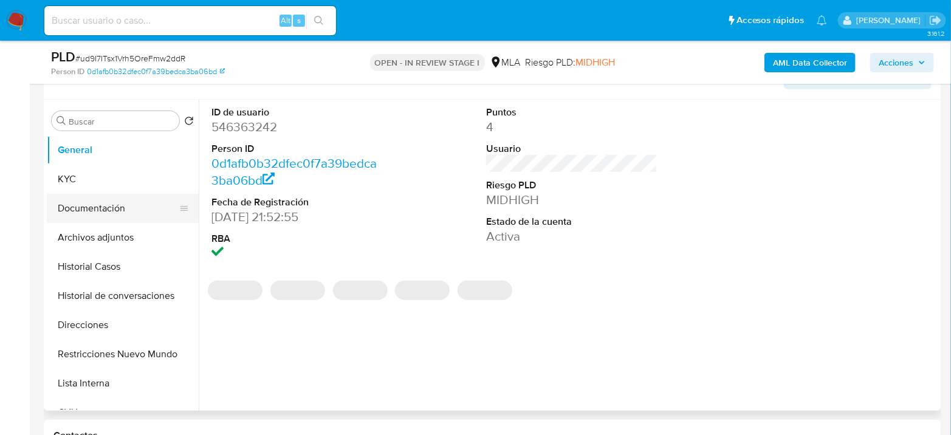
scroll to position [135, 0]
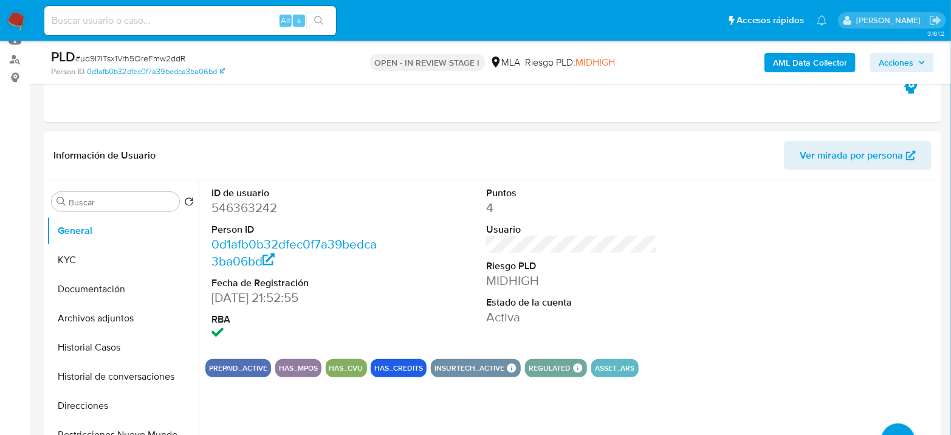
click at [220, 213] on dd "546363242" at bounding box center [297, 207] width 171 height 17
copy dd "546363242"
click at [133, 309] on button "Archivos adjuntos" at bounding box center [118, 318] width 142 height 29
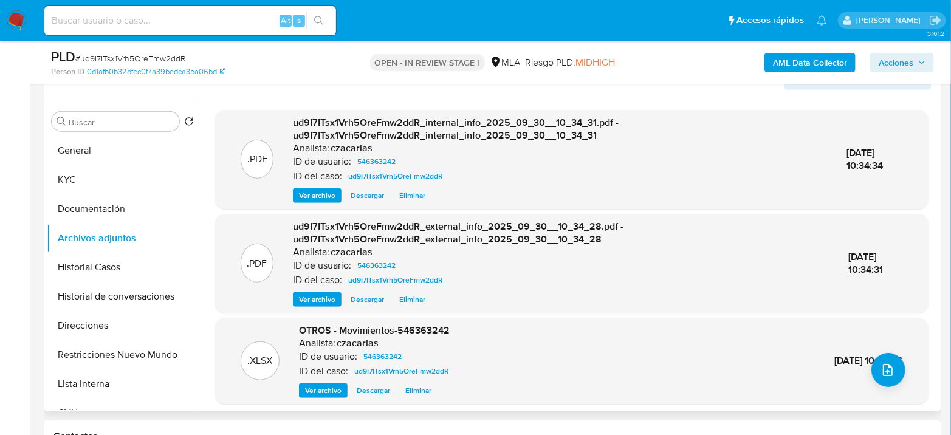
scroll to position [270, 0]
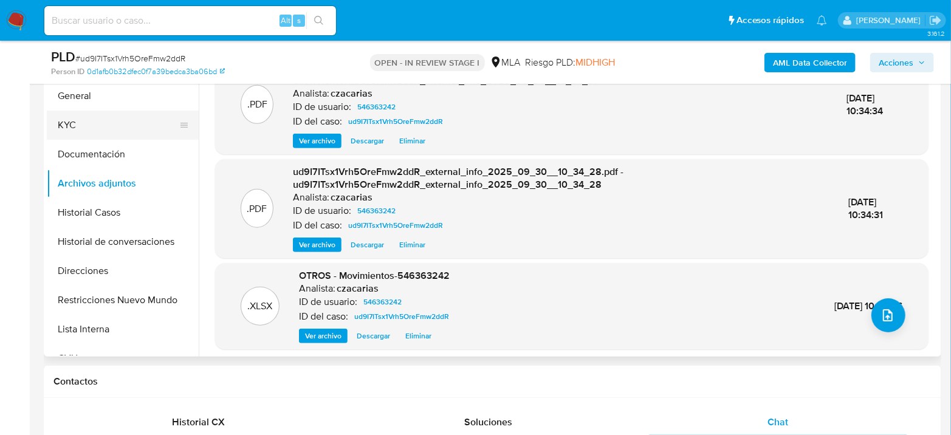
click at [134, 123] on button "KYC" at bounding box center [118, 125] width 142 height 29
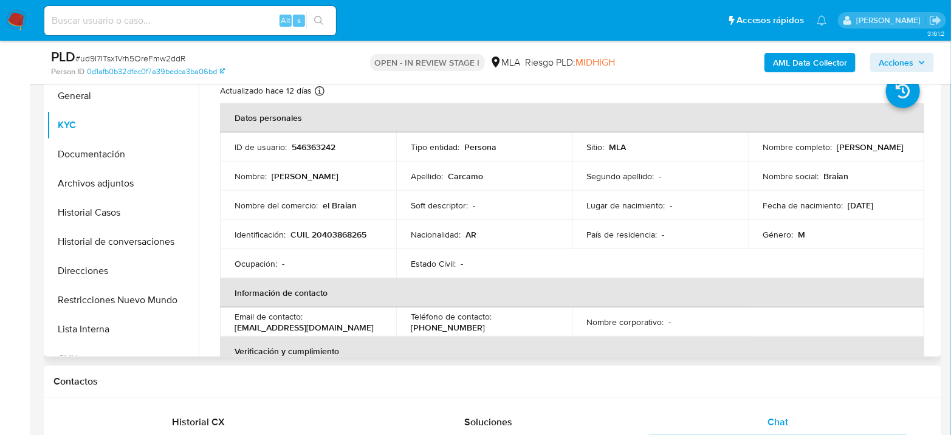
click at [329, 233] on p "CUIL 20403868265" at bounding box center [329, 234] width 76 height 11
copy p "20403868265"
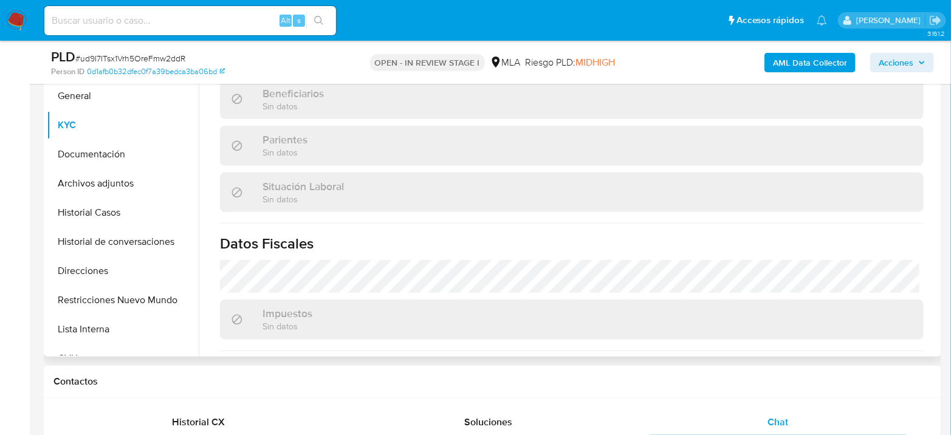
scroll to position [639, 0]
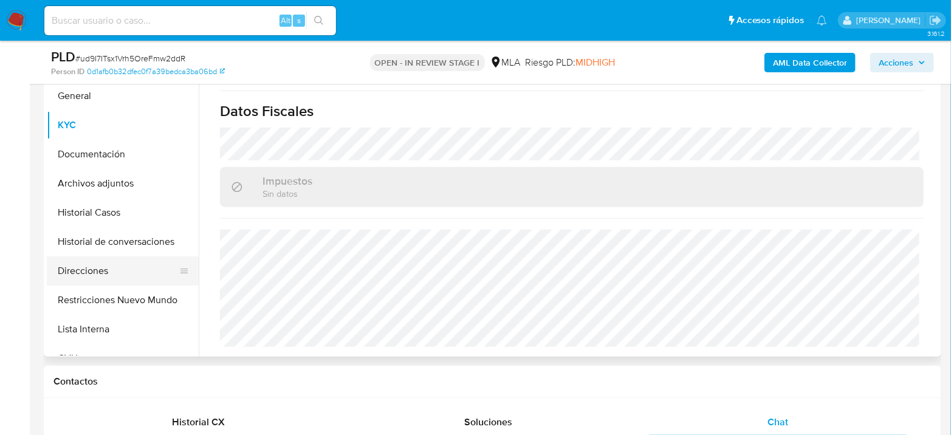
click at [84, 264] on button "Direcciones" at bounding box center [118, 271] width 142 height 29
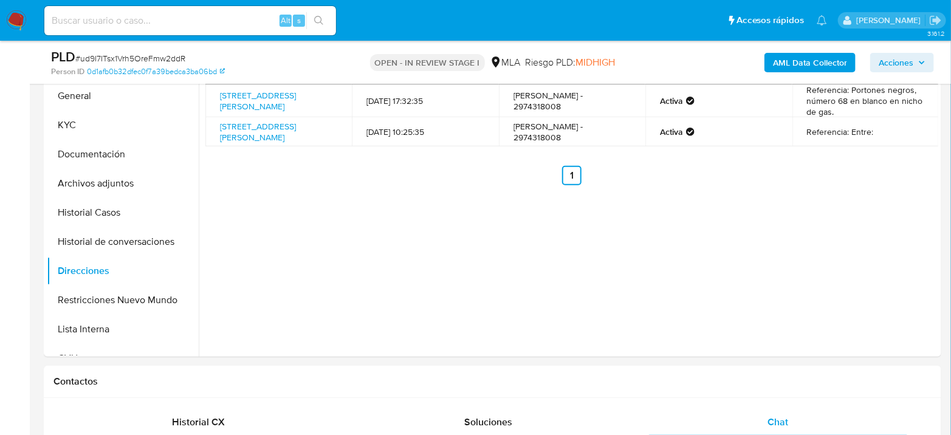
scroll to position [67, 0]
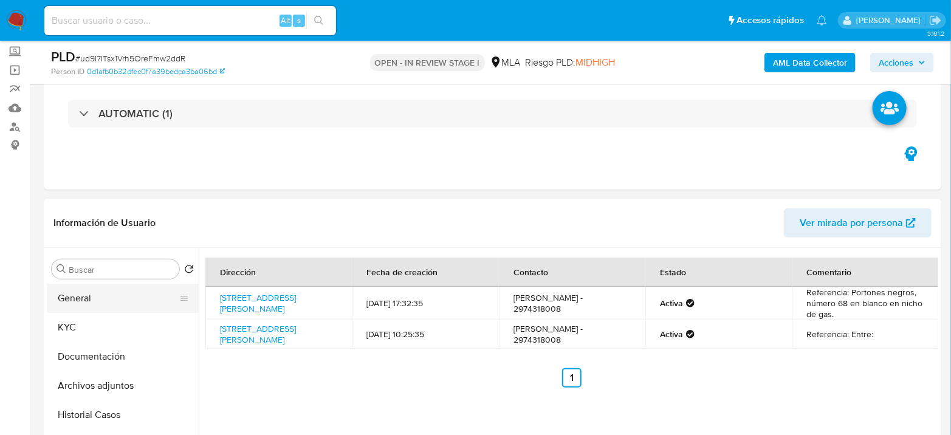
click at [113, 284] on button "General" at bounding box center [118, 298] width 142 height 29
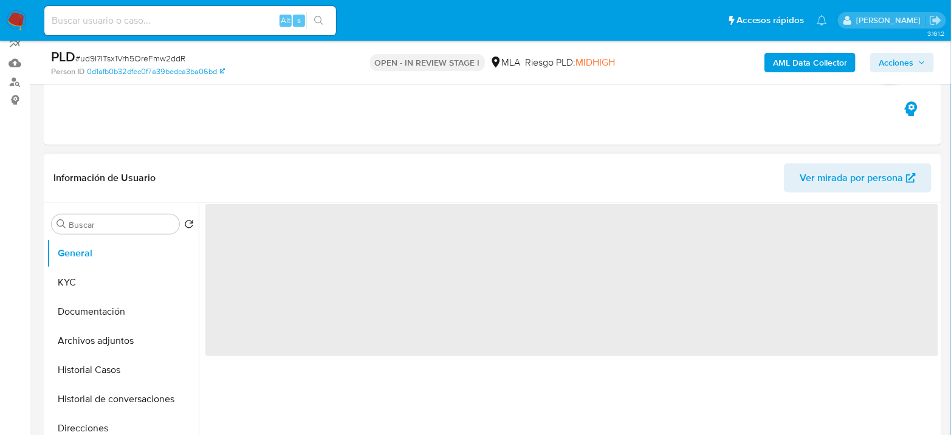
scroll to position [135, 0]
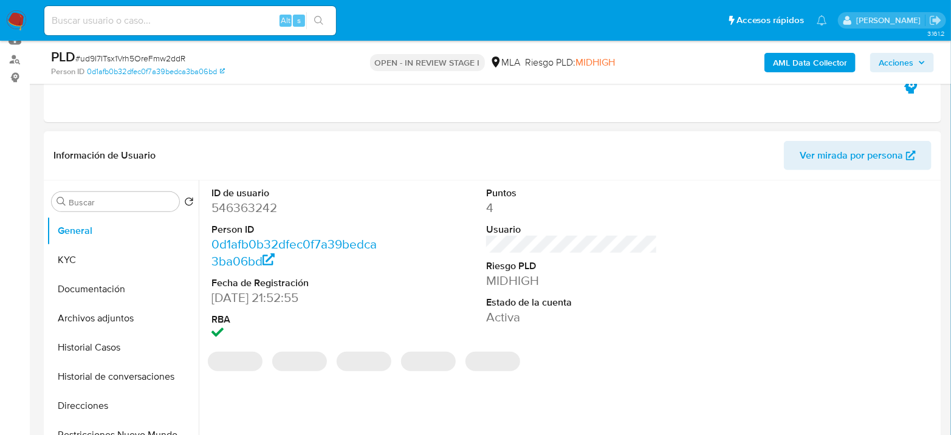
click at [241, 213] on dd "546363242" at bounding box center [297, 207] width 171 height 17
copy dd "546363242"
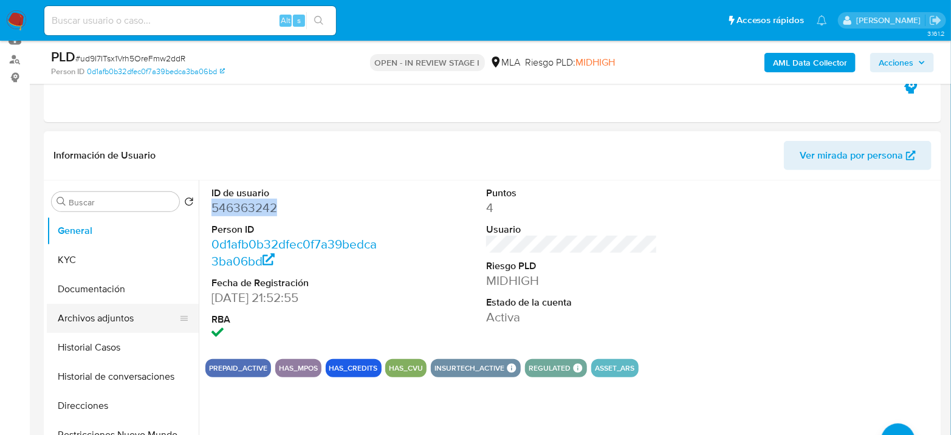
click at [139, 310] on button "Archivos adjuntos" at bounding box center [118, 318] width 142 height 29
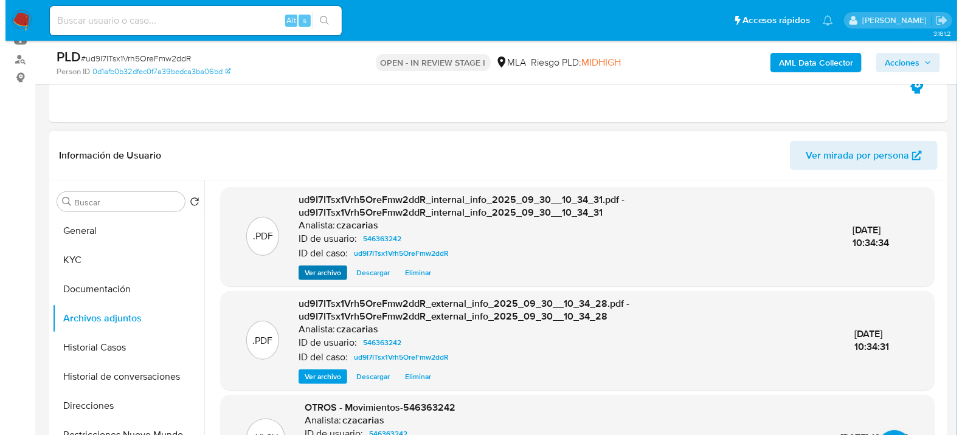
scroll to position [202, 0]
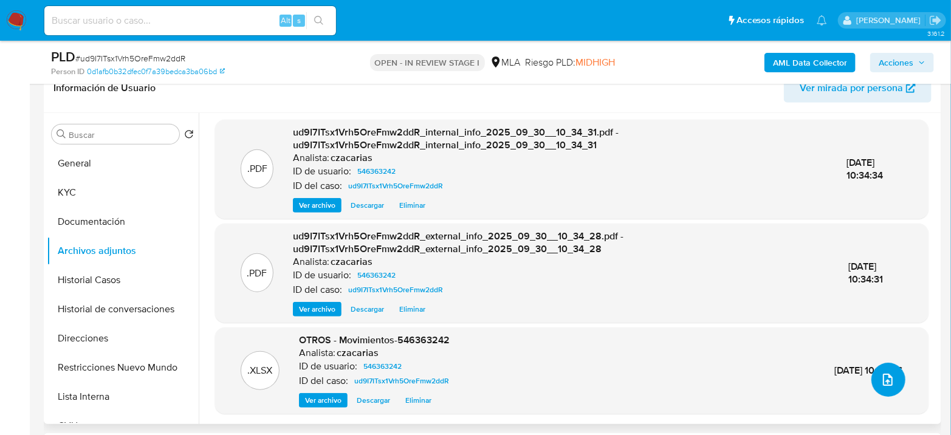
click at [882, 382] on icon "upload-file" at bounding box center [888, 380] width 15 height 15
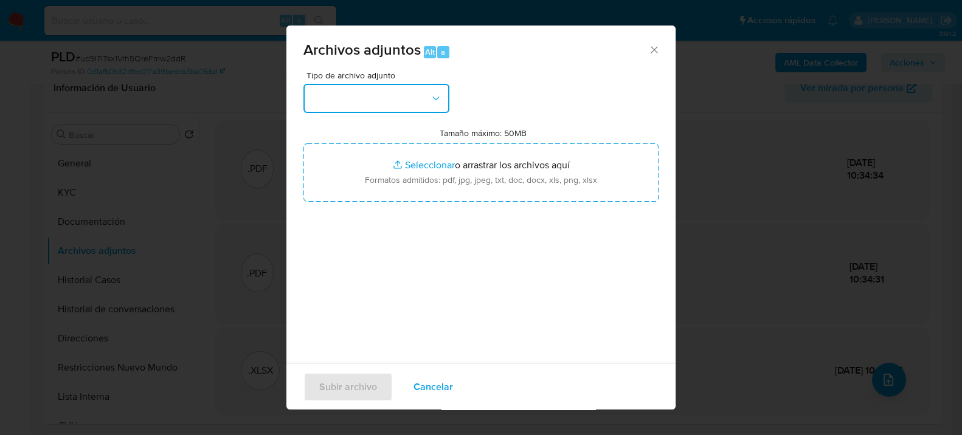
click at [385, 91] on button "button" at bounding box center [376, 98] width 146 height 29
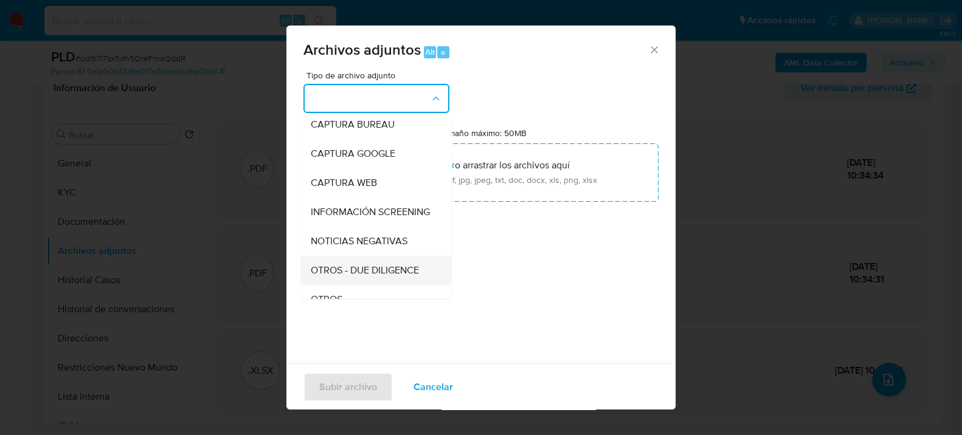
scroll to position [135, 0]
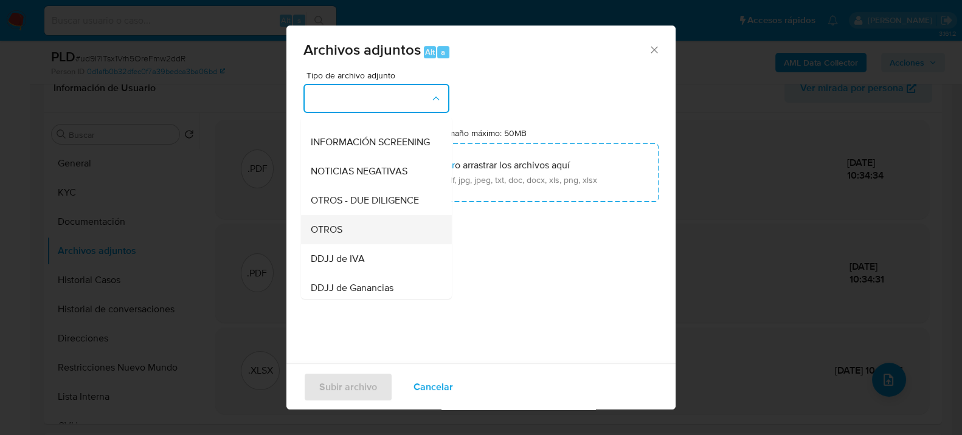
click at [340, 235] on span "OTROS" at bounding box center [327, 229] width 32 height 12
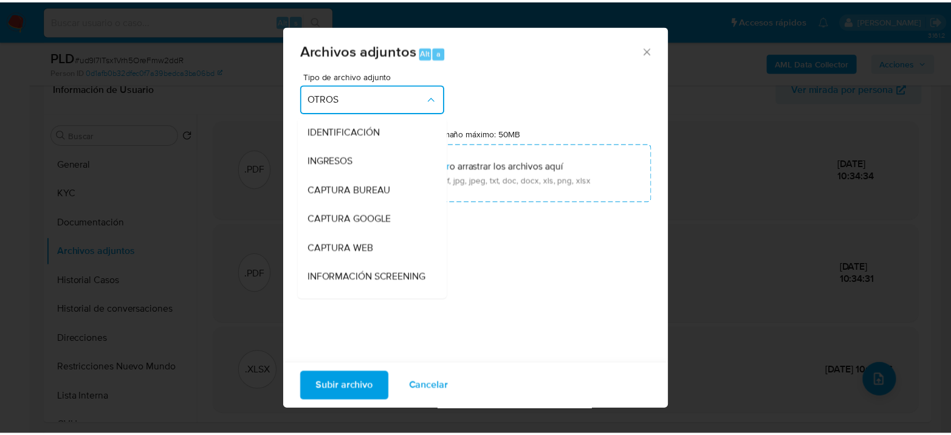
scroll to position [169, 0]
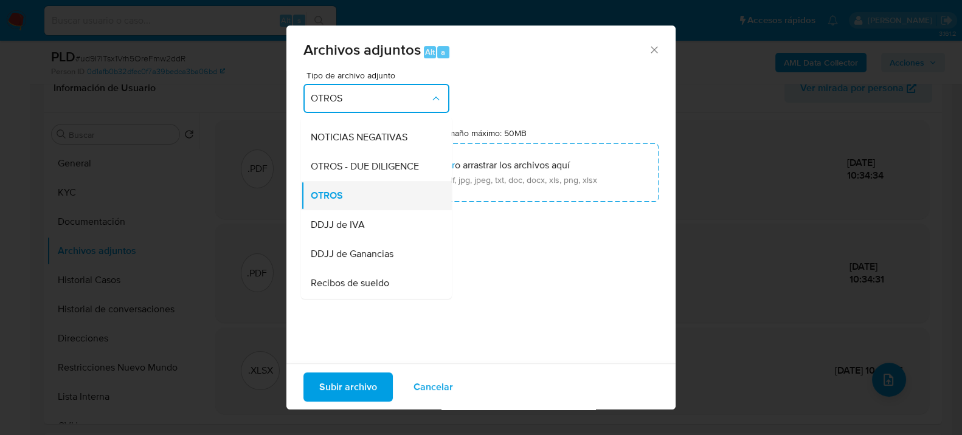
click at [427, 201] on li "OTROS" at bounding box center [376, 195] width 151 height 29
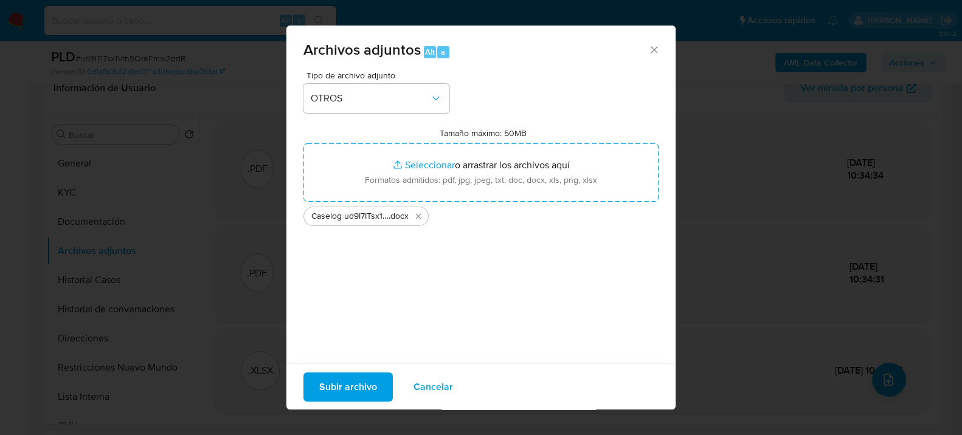
click at [360, 382] on span "Subir archivo" at bounding box center [348, 386] width 58 height 27
click at [356, 392] on span "Subir archivo" at bounding box center [348, 386] width 58 height 27
click at [372, 381] on span "Subir archivo" at bounding box center [348, 386] width 58 height 27
click at [435, 409] on div "Archivos adjuntos Alt a Tipo de archivo adjunto OTROS Tamaño máximo: 50MB Selec…" at bounding box center [481, 217] width 962 height 435
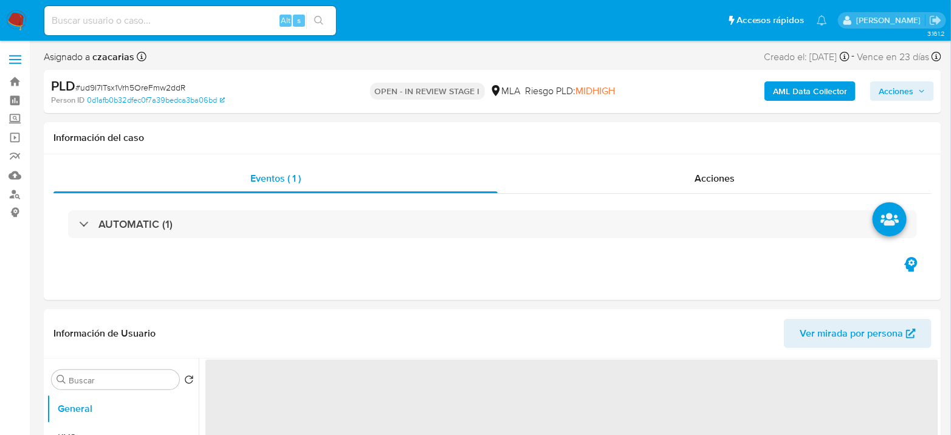
select select "10"
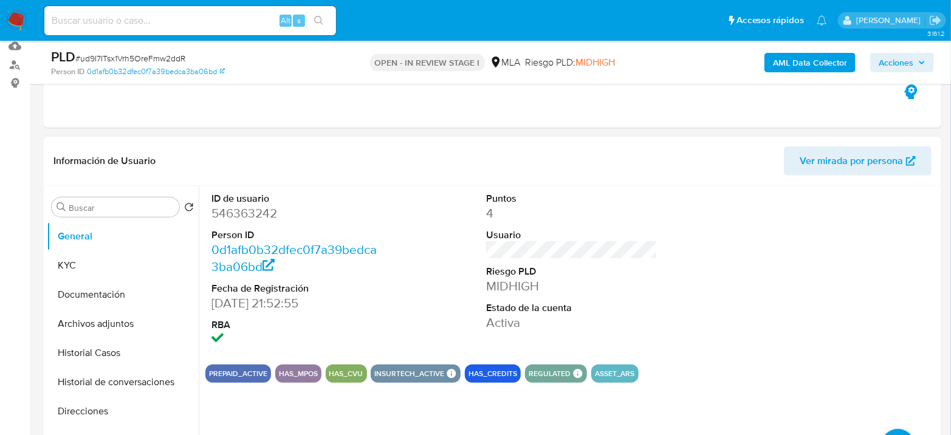
scroll to position [270, 0]
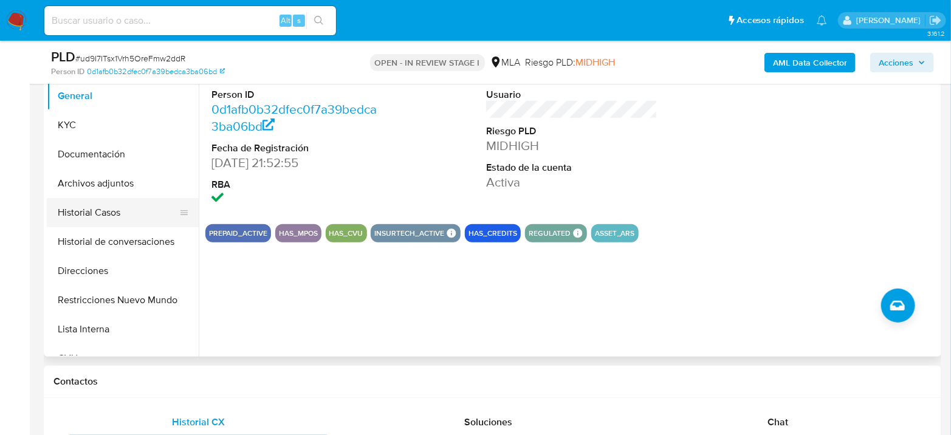
click at [136, 198] on button "Historial Casos" at bounding box center [118, 212] width 142 height 29
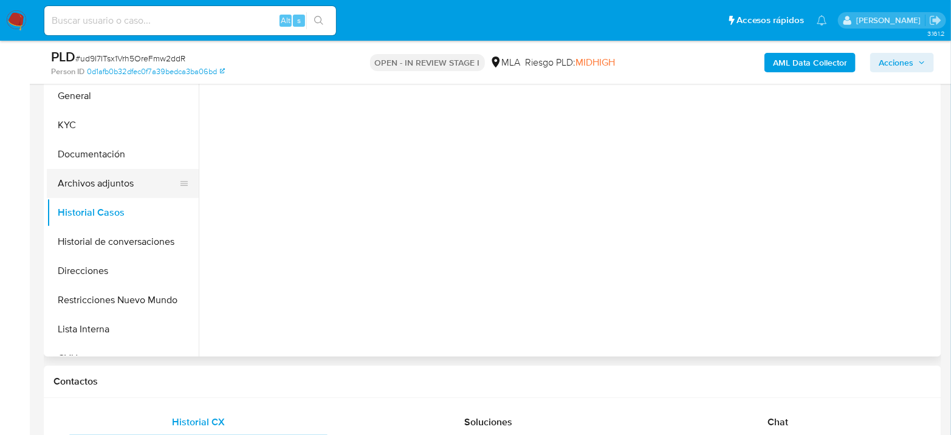
click at [144, 182] on button "Archivos adjuntos" at bounding box center [118, 183] width 142 height 29
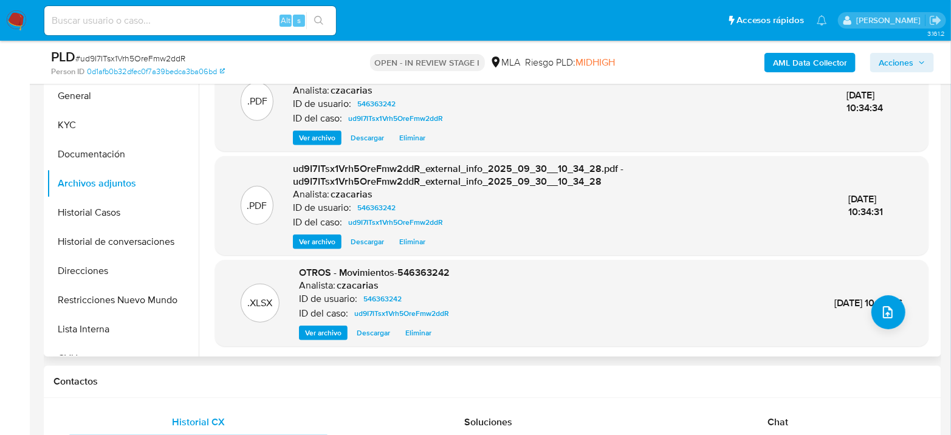
click at [863, 301] on span "30/Sep/2025 10:30:56" at bounding box center [869, 303] width 69 height 14
click at [875, 305] on button "upload-file" at bounding box center [889, 312] width 34 height 34
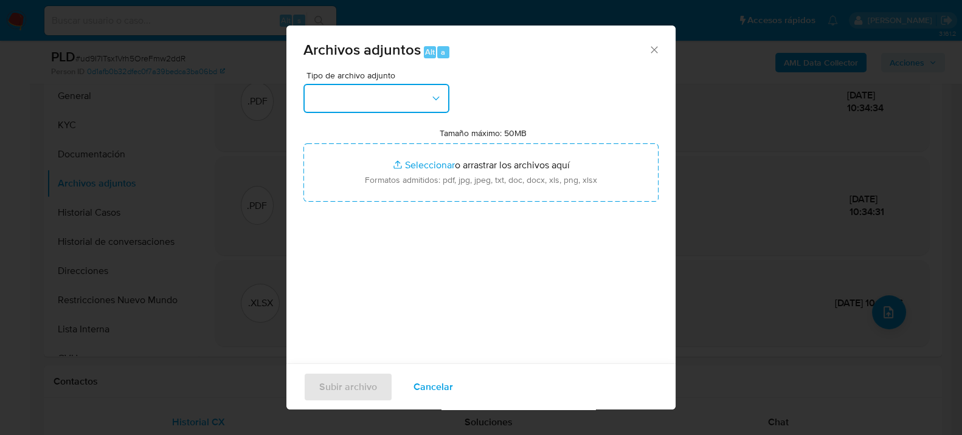
click at [392, 98] on button "button" at bounding box center [376, 98] width 146 height 29
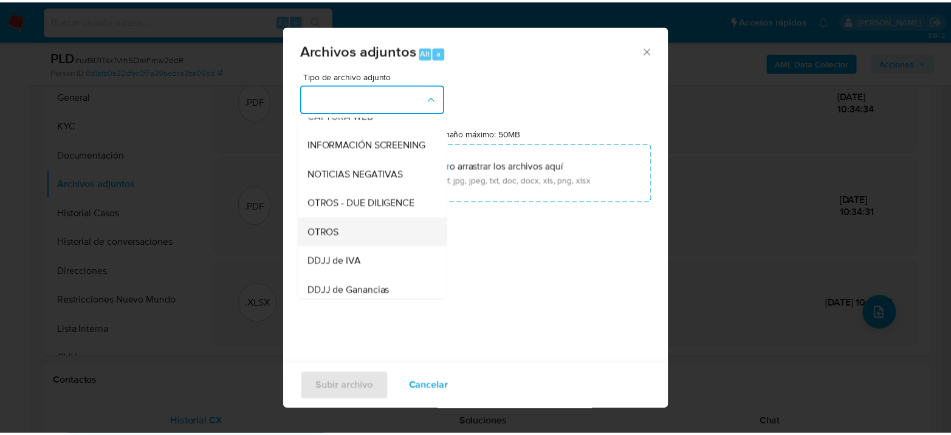
scroll to position [135, 0]
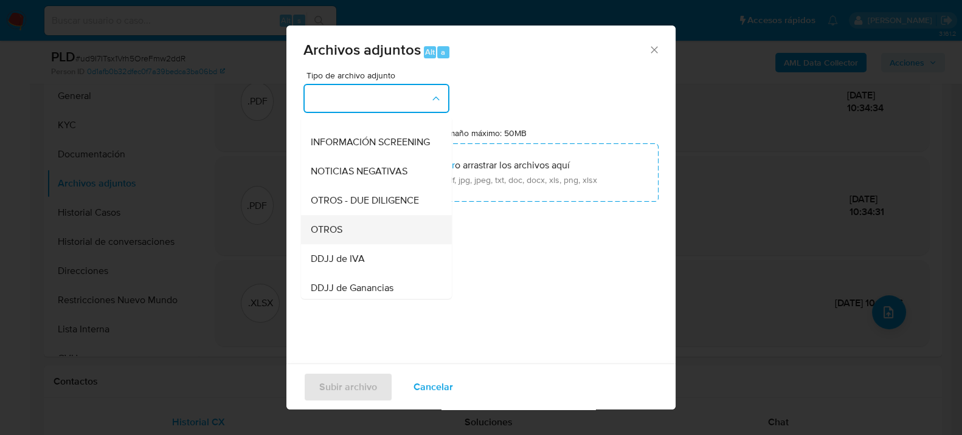
click at [351, 236] on div "OTROS" at bounding box center [373, 229] width 124 height 29
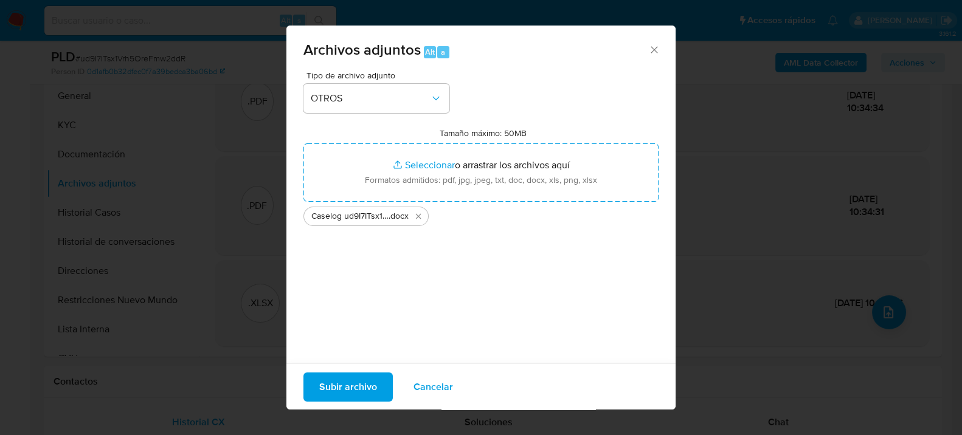
click at [345, 392] on span "Subir archivo" at bounding box center [348, 386] width 58 height 27
click at [352, 383] on span "Subir archivo" at bounding box center [348, 386] width 58 height 27
drag, startPoint x: 438, startPoint y: 402, endPoint x: 443, endPoint y: 392, distance: 12.2
click at [438, 403] on div "Subir archivo Cancelar" at bounding box center [480, 386] width 389 height 47
click at [443, 392] on span "Cancelar" at bounding box center [433, 386] width 40 height 27
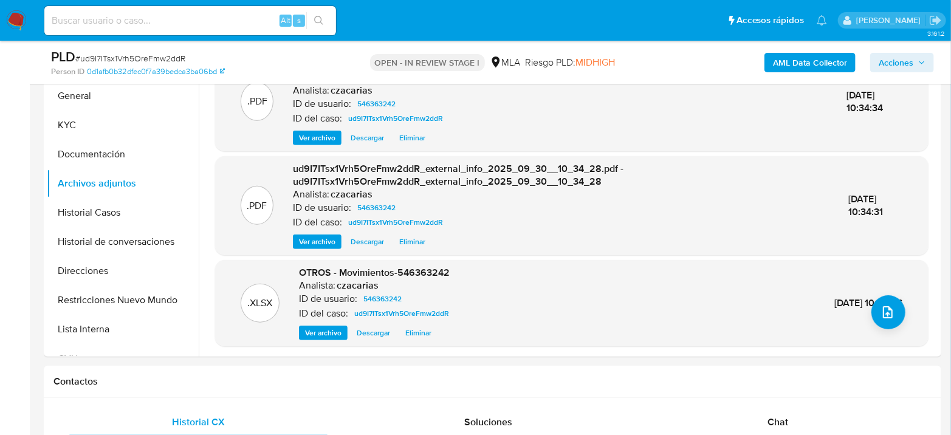
click at [15, 22] on img at bounding box center [16, 20] width 21 height 21
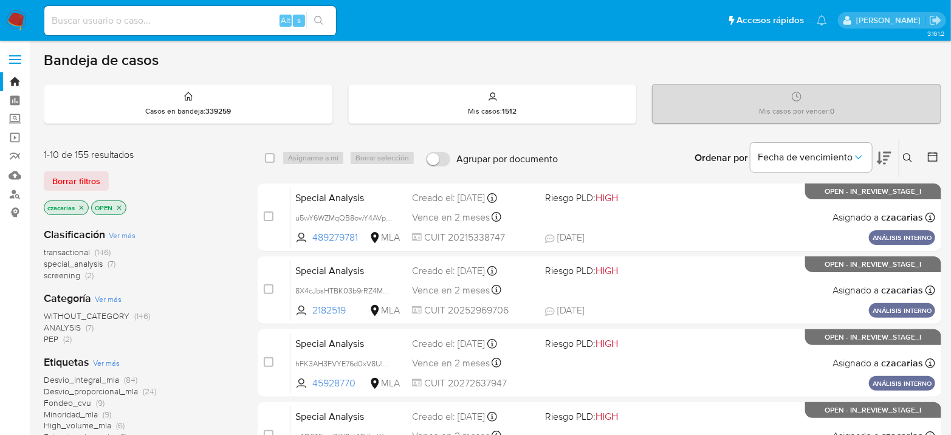
click at [164, 19] on input at bounding box center [190, 21] width 292 height 16
paste input "I0ET8HihhjXvybUHSYao7c6L"
type input "I0ET8HihhjXvybUHSYao7c6L"
click at [320, 11] on div "I0ET8HihhjXvybUHSYao7c6L Alt s" at bounding box center [190, 20] width 292 height 29
click at [322, 19] on icon "search-icon" at bounding box center [319, 21] width 10 height 10
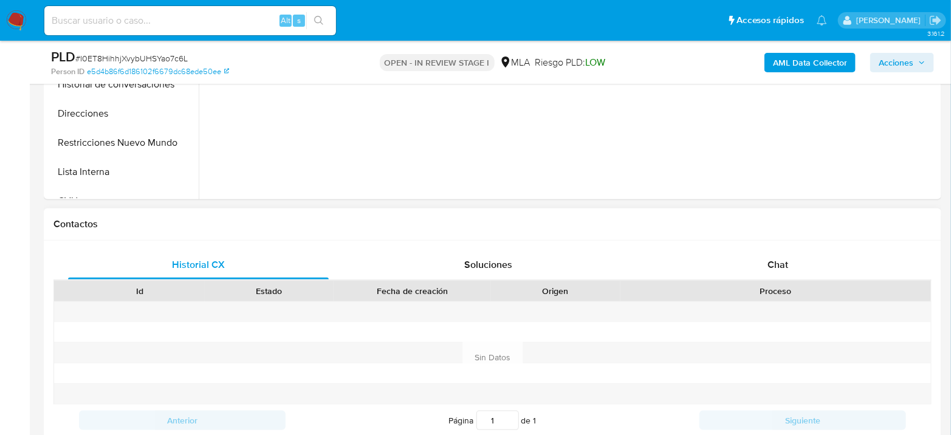
scroll to position [472, 0]
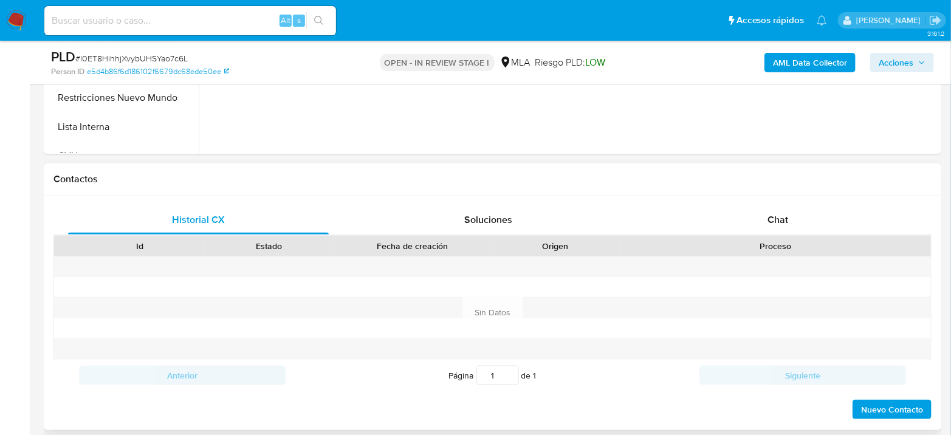
click at [788, 201] on div "Historial CX Soluciones Chat Id Estado Fecha de creación Origen Proceso Anterio…" at bounding box center [493, 313] width 898 height 235
select select "10"
click at [789, 212] on div "Chat" at bounding box center [778, 219] width 261 height 29
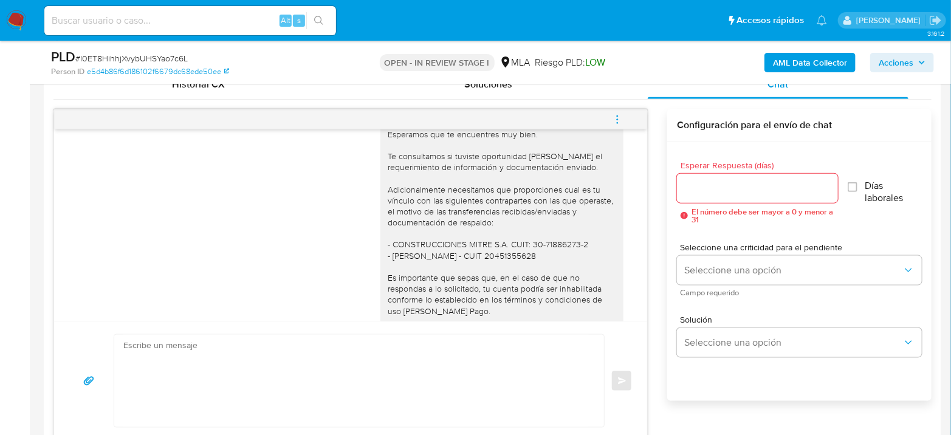
scroll to position [1075, 0]
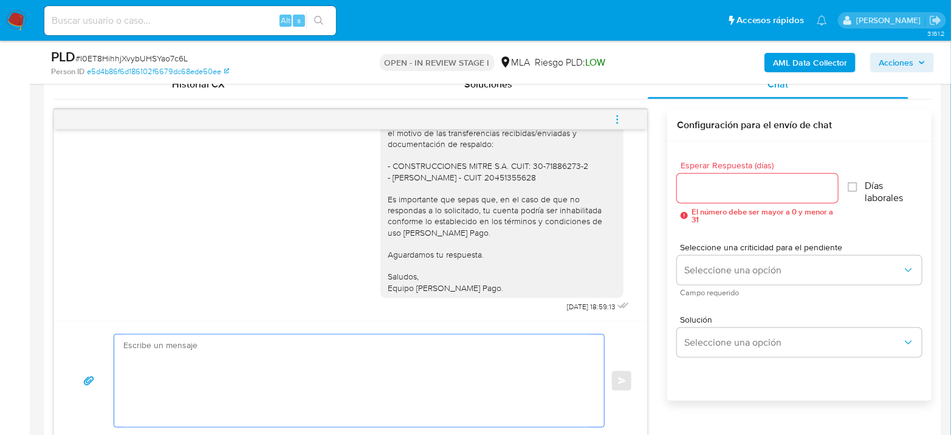
click at [165, 401] on textarea at bounding box center [356, 381] width 466 height 92
paste textarea "Hola, Esperamos que te encuentres muy bien. Te consultamos si tuviste oportunid…"
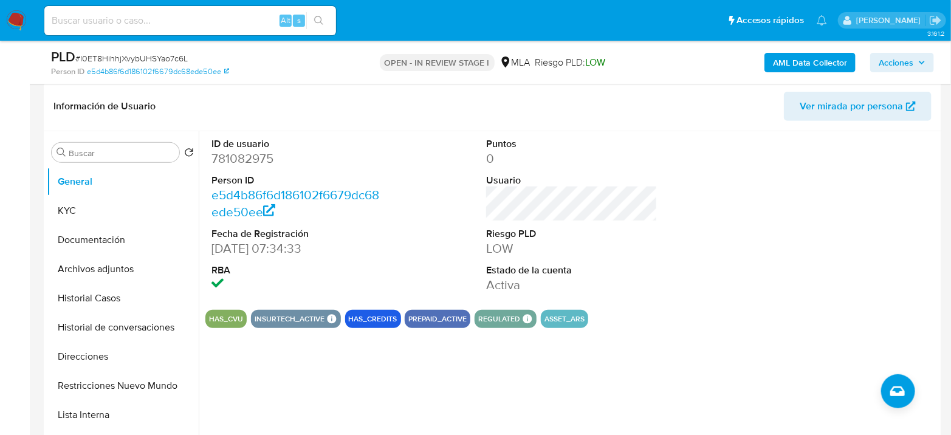
scroll to position [155, 0]
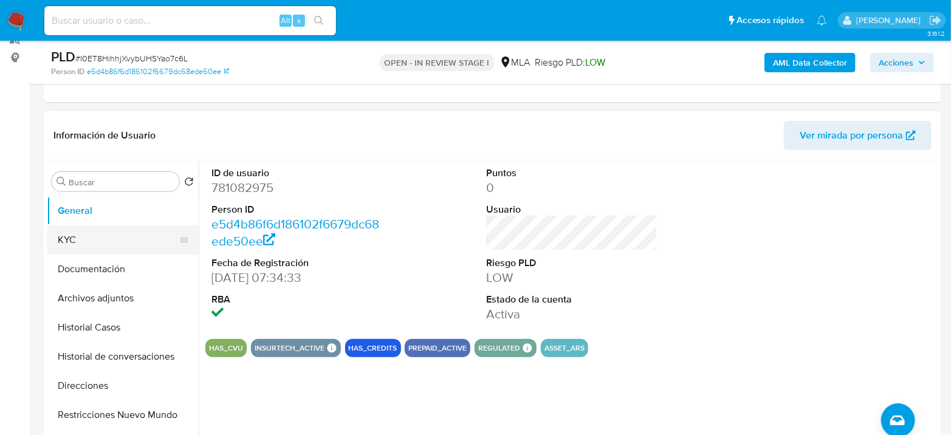
click at [102, 230] on button "KYC" at bounding box center [118, 240] width 142 height 29
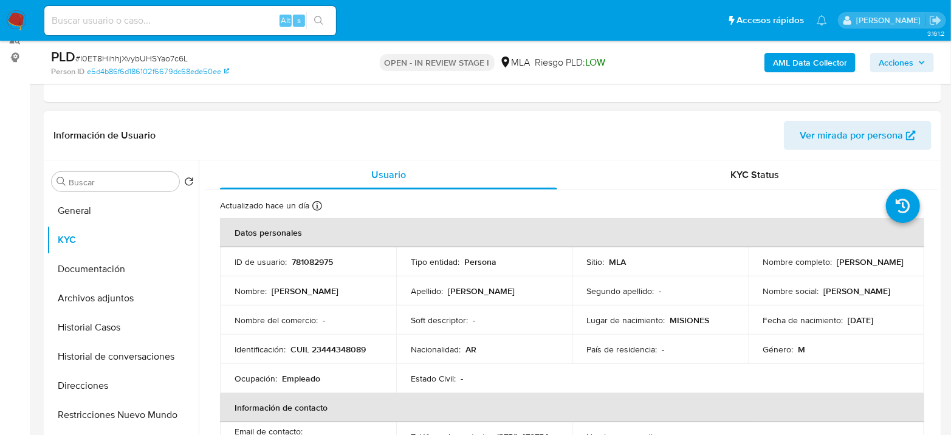
drag, startPoint x: 759, startPoint y: 271, endPoint x: 834, endPoint y: 268, distance: 74.8
click at [834, 268] on td "Nombre completo : Jose Adrian Silvera" at bounding box center [836, 261] width 176 height 29
copy p "Jose Adrian Silvera"
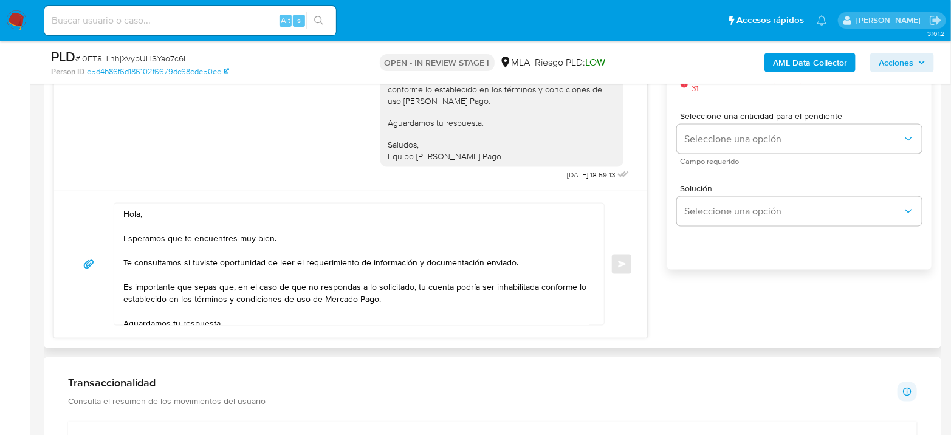
scroll to position [763, 0]
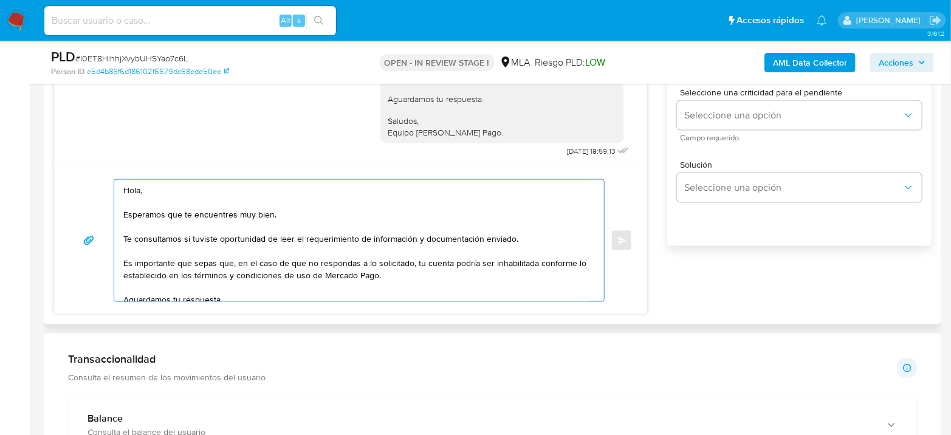
click at [147, 191] on textarea "Hola, Esperamos que te encuentres muy bien. Te consultamos si tuviste oportunid…" at bounding box center [356, 241] width 466 height 122
paste textarea "Jose Adrian Silvera"
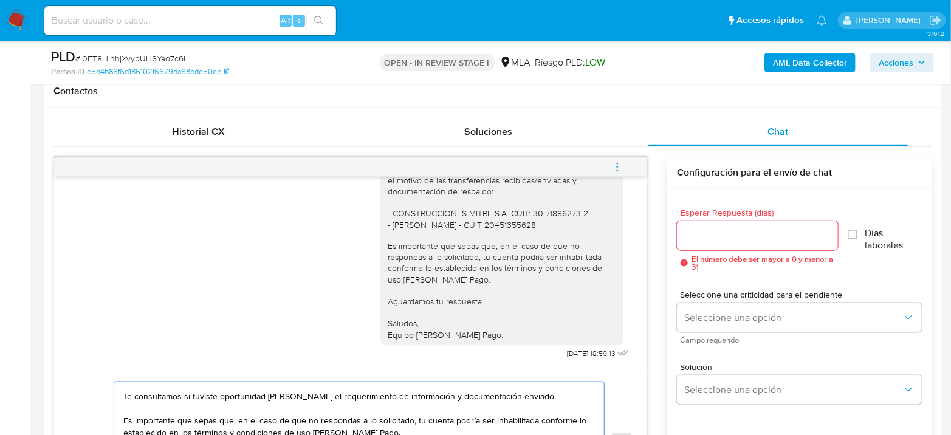
scroll to position [560, 0]
type textarea "Hola Jose Adrian Silvera Esperamos que te encuentres muy bien. Te consultamos s…"
drag, startPoint x: 739, startPoint y: 246, endPoint x: 735, endPoint y: 233, distance: 13.3
click at [737, 236] on div at bounding box center [757, 236] width 161 height 29
click at [736, 229] on input "Esperar Respuesta (días)" at bounding box center [757, 237] width 161 height 16
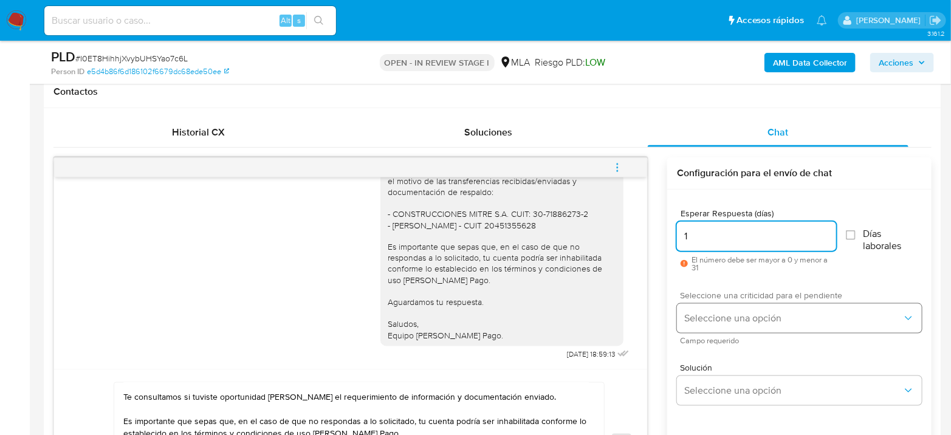
type input "1"
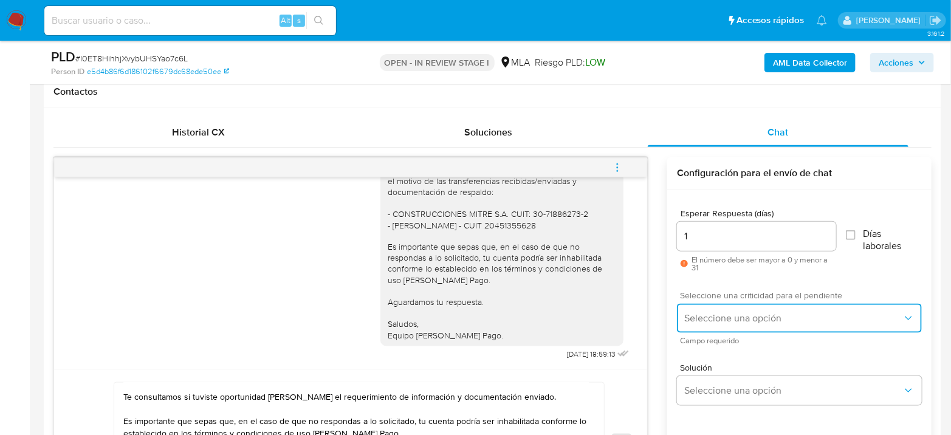
click at [744, 319] on span "Seleccione una opción" at bounding box center [794, 318] width 218 height 12
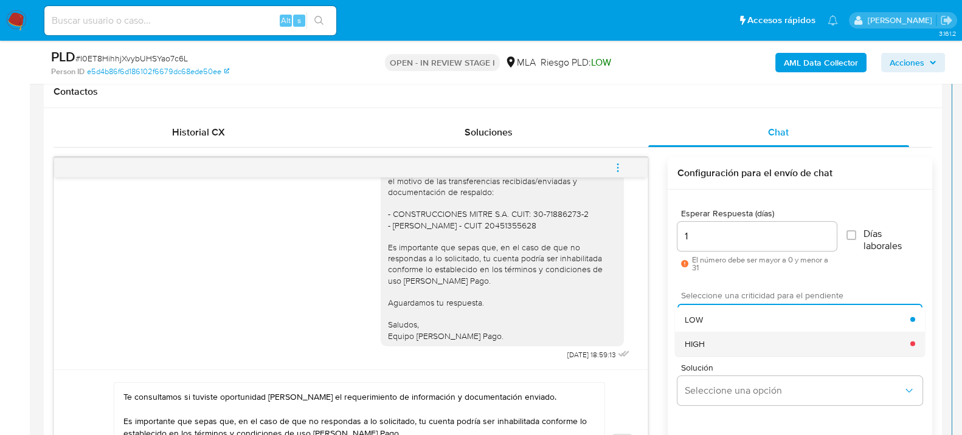
click at [721, 339] on div "HIGH" at bounding box center [798, 343] width 226 height 24
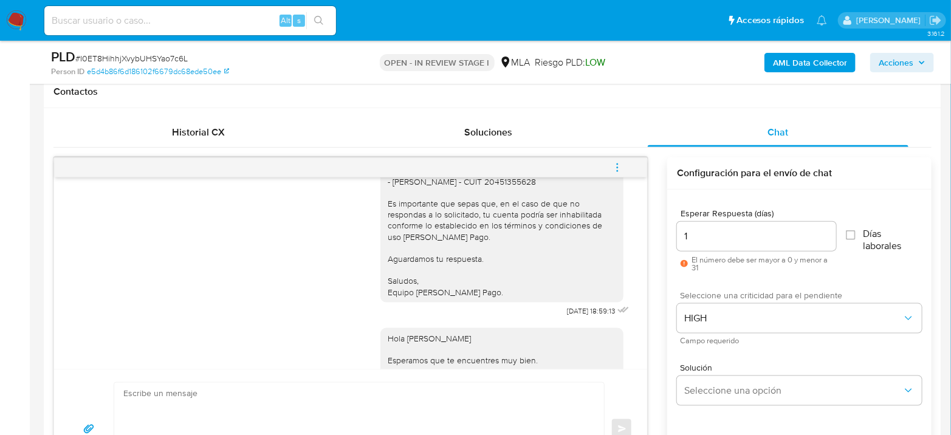
scroll to position [1288, 0]
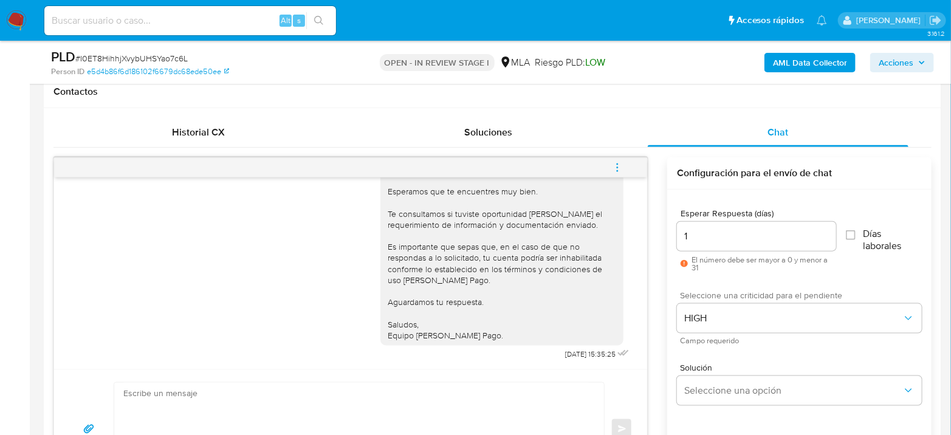
click at [229, 13] on input at bounding box center [190, 21] width 292 height 16
paste input "yWyRchzw5t0Ef7kNViIHMSoi"
type input "yWyRchzw5t0Ef7kNViIHMSoi"
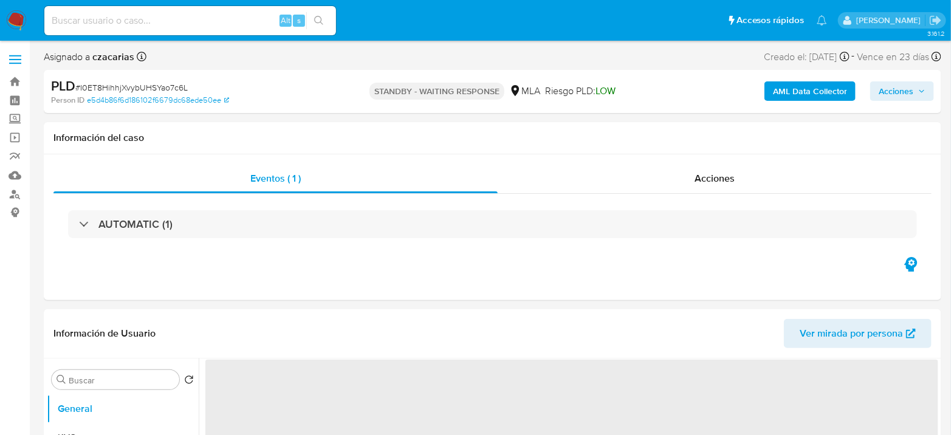
click at [264, 26] on input at bounding box center [190, 21] width 292 height 16
select select "10"
paste input "yWyRchzw5t0Ef7kNViIHMSoi"
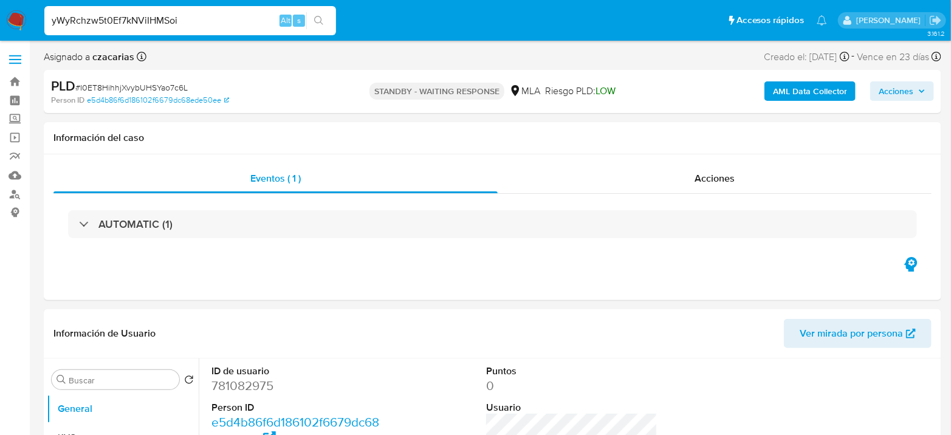
type input "yWyRchzw5t0Ef7kNViIHMSoi"
click at [320, 9] on div "yWyRchzw5t0Ef7kNViIHMSoi Alt s" at bounding box center [190, 20] width 292 height 29
click at [322, 16] on icon "search-icon" at bounding box center [319, 21] width 10 height 10
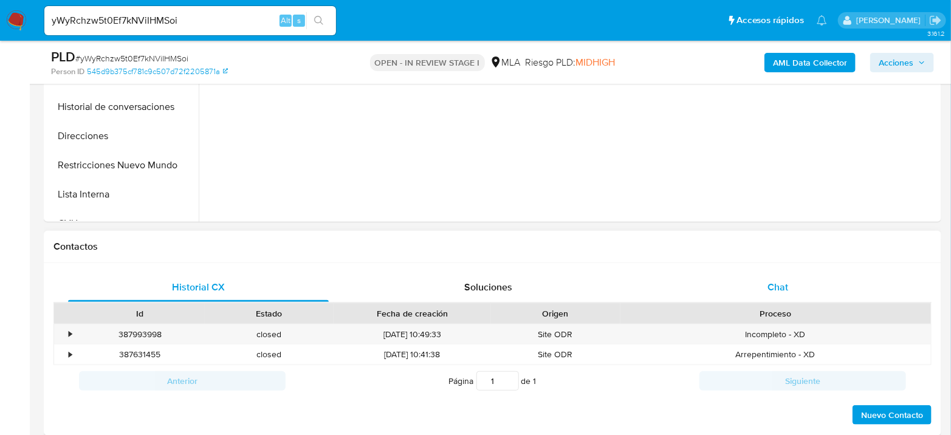
click at [804, 295] on div "Chat" at bounding box center [778, 287] width 261 height 29
select select "10"
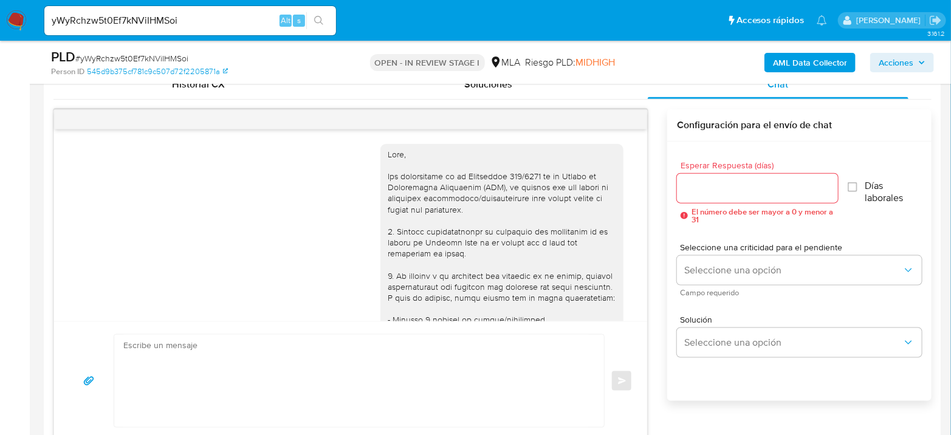
scroll to position [1134, 0]
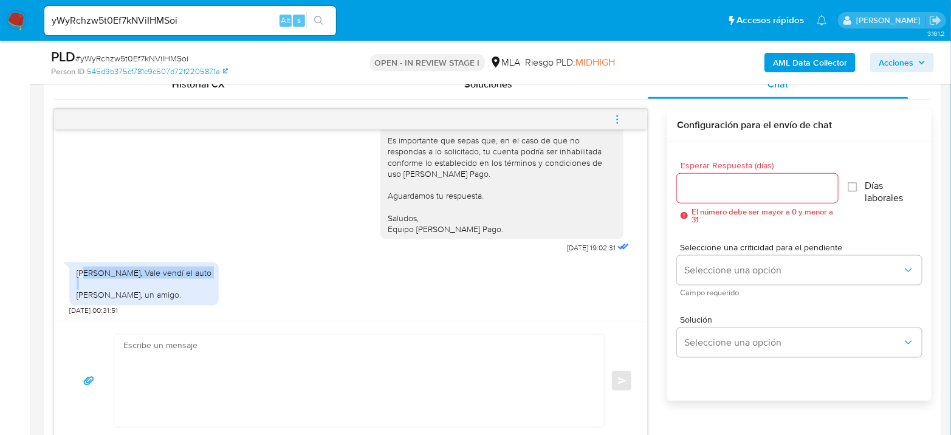
drag, startPoint x: 86, startPoint y: 270, endPoint x: 204, endPoint y: 276, distance: 118.1
click at [204, 276] on div "[PERSON_NAME], Vale vendí el auto [PERSON_NAME], un amigo." at bounding box center [144, 284] width 150 height 43
drag, startPoint x: 85, startPoint y: 294, endPoint x: 317, endPoint y: 245, distance: 237.3
click at [186, 297] on div "[PERSON_NAME], Vale vendí el auto [PERSON_NAME], un amigo." at bounding box center [144, 284] width 135 height 33
click at [407, 208] on div "[PERSON_NAME] Esperamos que te encuentres muy bien. Te consultamos si tuviste o…" at bounding box center [502, 96] width 229 height 277
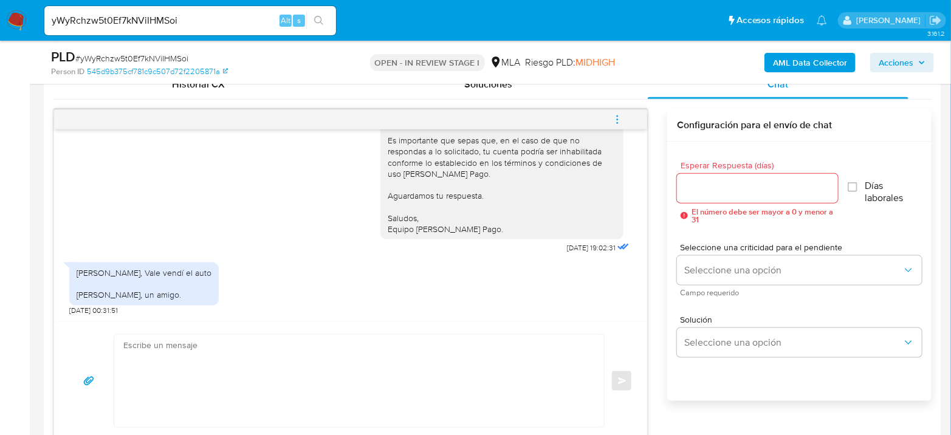
click at [308, 362] on textarea at bounding box center [356, 381] width 466 height 92
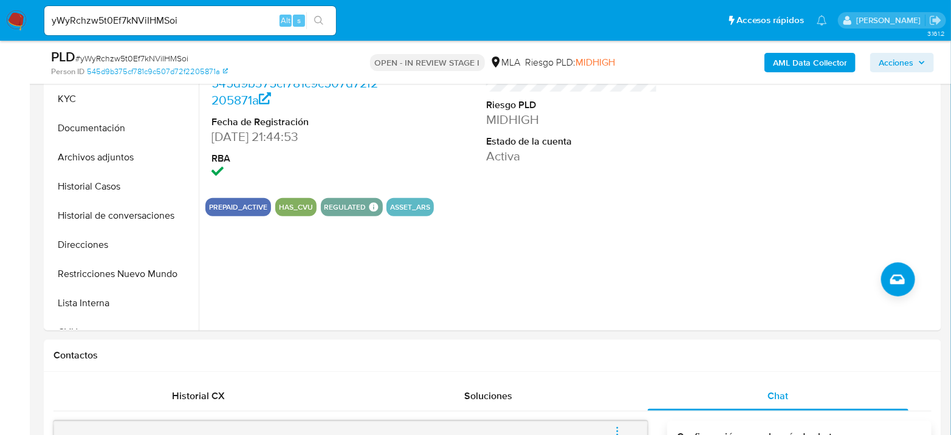
scroll to position [202, 0]
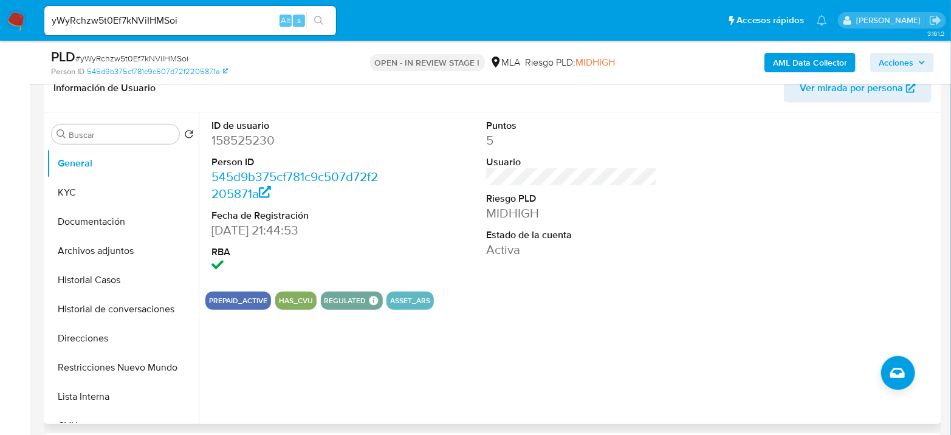
click at [218, 140] on dd "158525230" at bounding box center [297, 140] width 171 height 17
copy dd "158525230"
click at [95, 243] on button "Archivos adjuntos" at bounding box center [118, 250] width 142 height 29
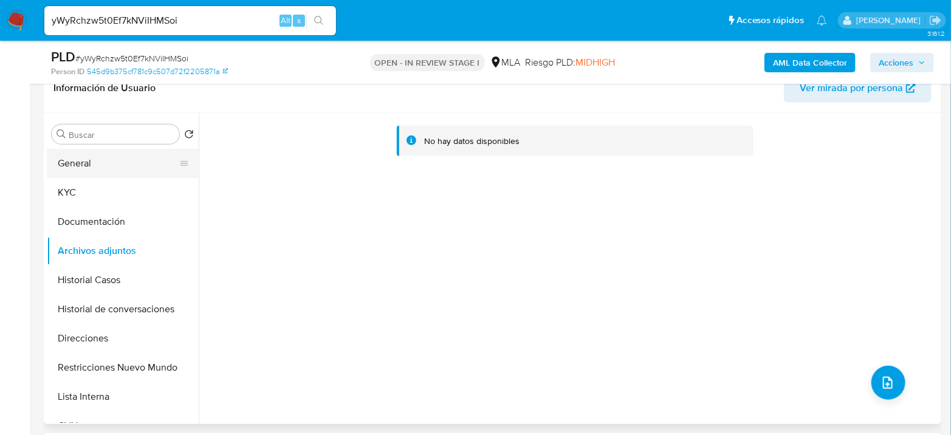
click at [69, 161] on button "General" at bounding box center [118, 163] width 142 height 29
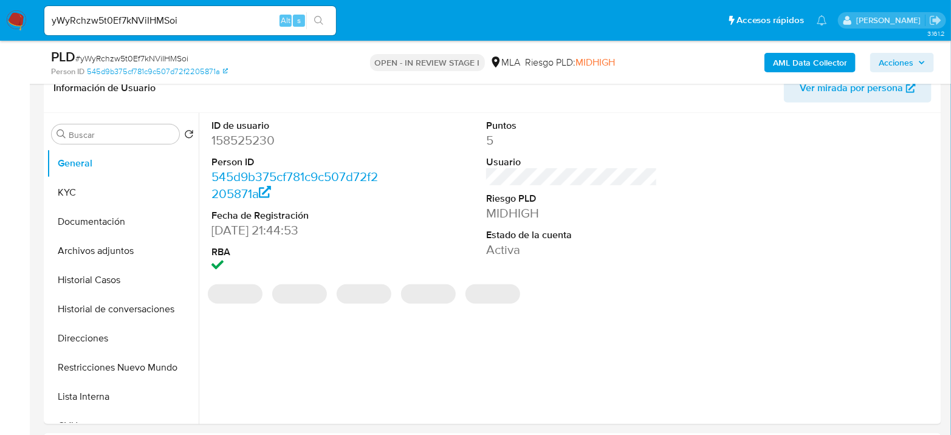
click at [104, 58] on span "# yWyRchzw5t0Ef7kNViIHMSoi" at bounding box center [131, 58] width 113 height 12
copy span "yWyRchzw5t0Ef7kNViIHMSoi"
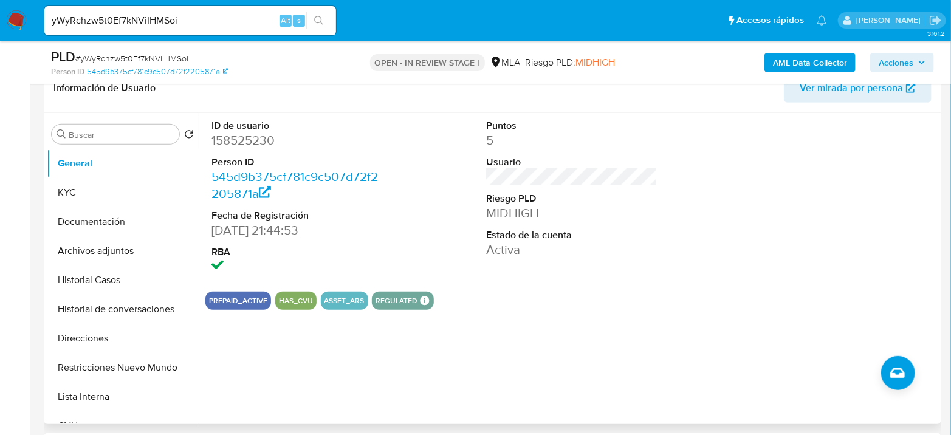
click at [372, 213] on dt "Fecha de Registración" at bounding box center [297, 215] width 171 height 13
click at [246, 140] on dd "158525230" at bounding box center [297, 140] width 171 height 17
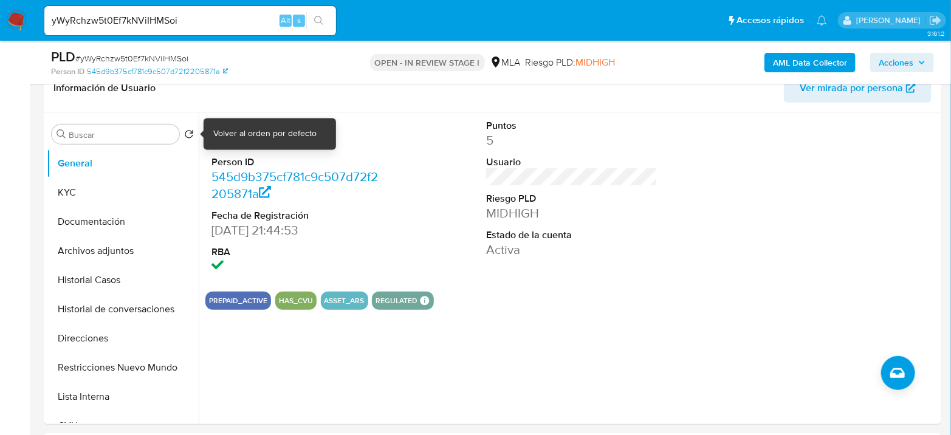
copy dd "158525230"
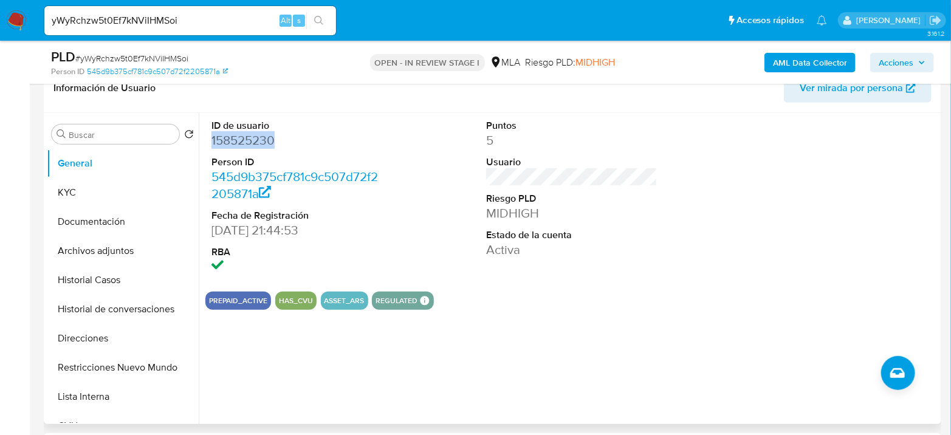
click at [255, 137] on dd "158525230" at bounding box center [297, 140] width 171 height 17
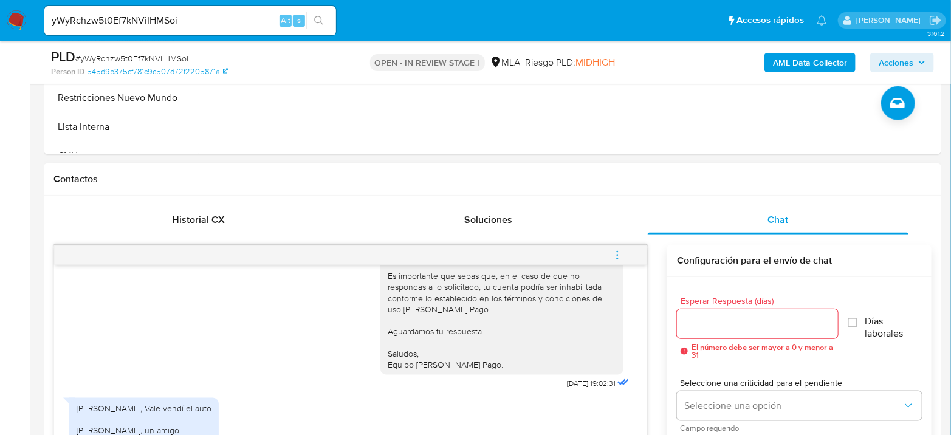
scroll to position [743, 0]
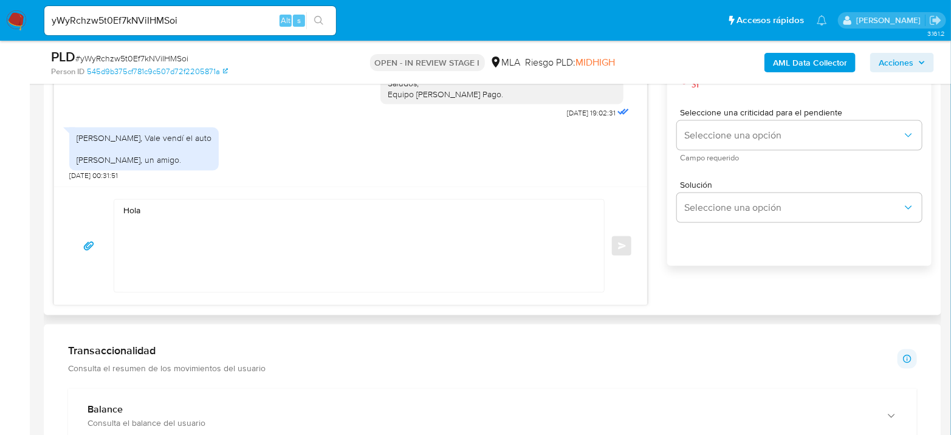
click at [196, 281] on textarea "Hola" at bounding box center [356, 246] width 466 height 92
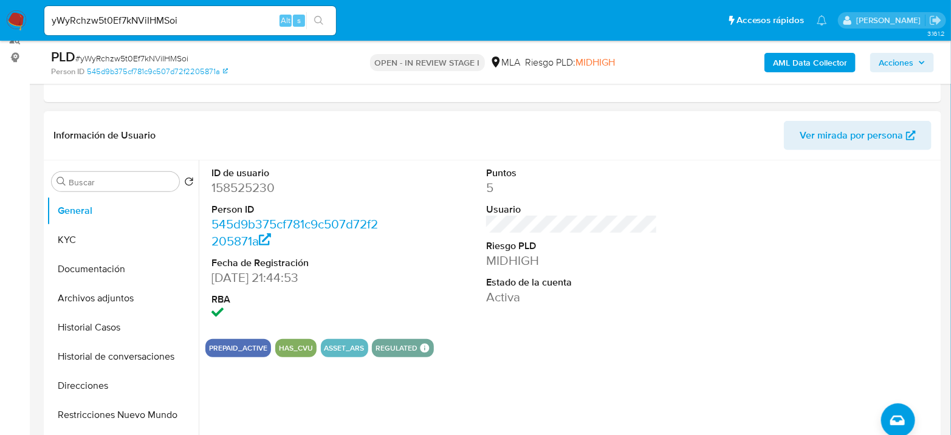
scroll to position [135, 0]
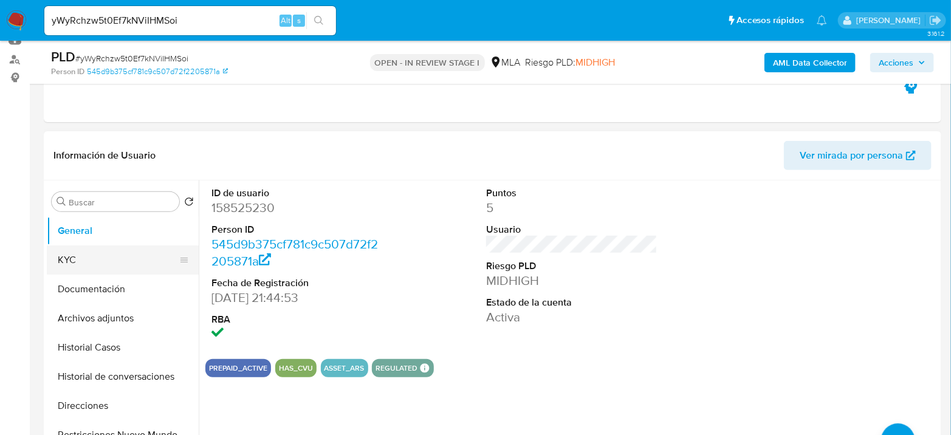
click at [105, 255] on button "KYC" at bounding box center [118, 260] width 142 height 29
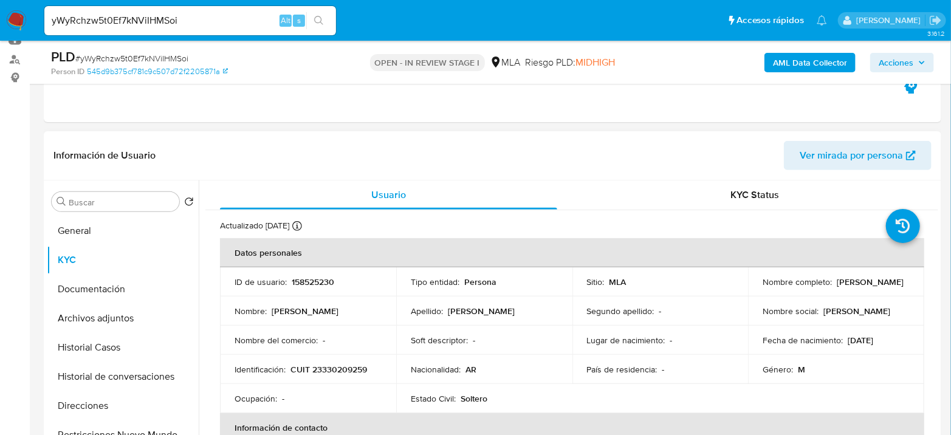
drag, startPoint x: 759, startPoint y: 292, endPoint x: 882, endPoint y: 289, distance: 123.5
click at [882, 289] on td "Nombre completo : Ramiro Reynaldo Garcia Varela" at bounding box center [836, 282] width 176 height 29
copy p "Ramiro Reynaldo Garcia Varela"
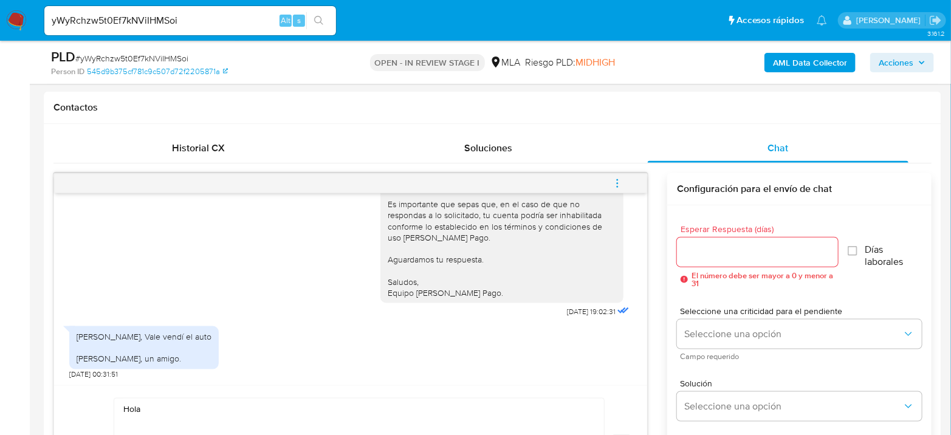
scroll to position [675, 0]
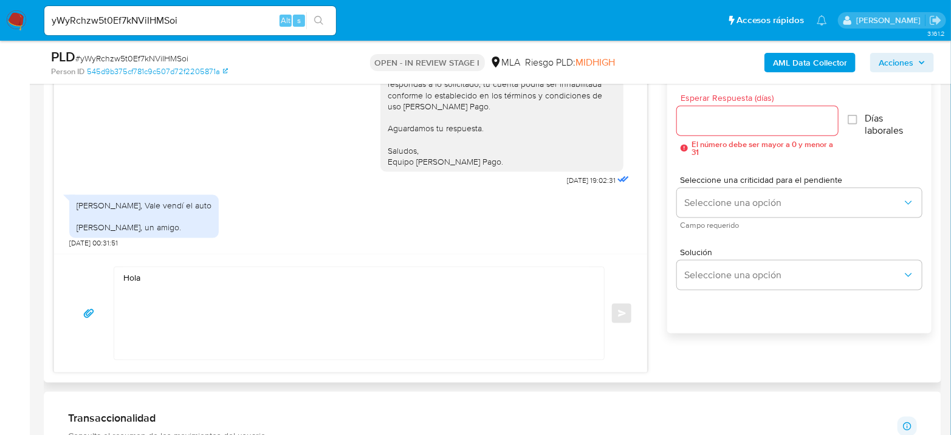
click at [257, 293] on textarea "Hola" at bounding box center [356, 314] width 466 height 92
paste textarea "Ramiro Reynaldo Garcia Varela"
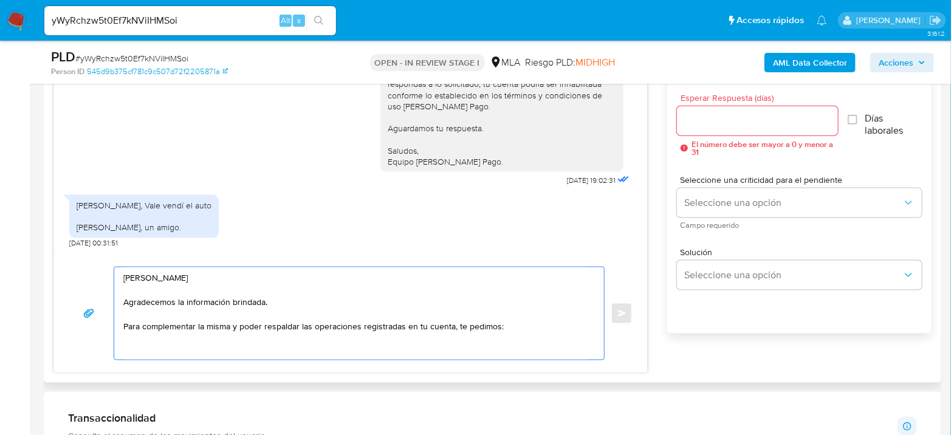
click at [124, 324] on textarea "Hola Ramiro Reynaldo Garcia Varela Agradecemos la información brindada. Para co…" at bounding box center [356, 314] width 466 height 92
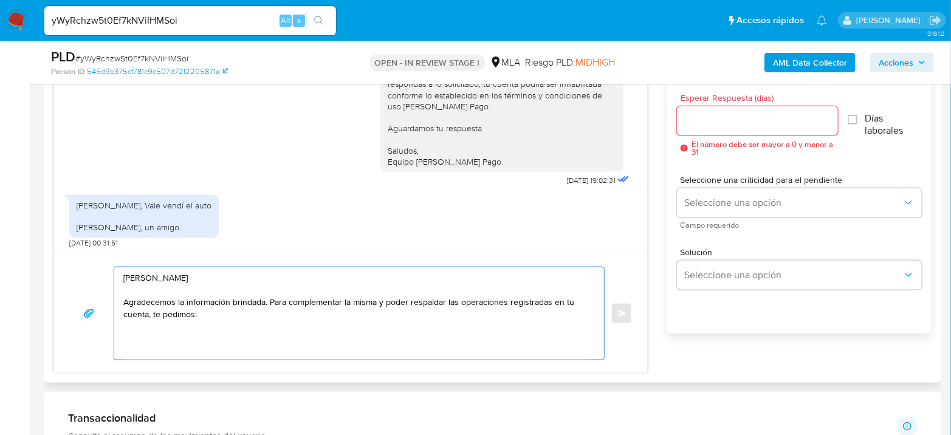
click at [129, 340] on textarea "Hola Ramiro Reynaldo Garcia Varela Agradecemos la información brindada. Para co…" at bounding box center [356, 314] width 466 height 92
click at [205, 322] on textarea "Hola Ramiro Reynaldo Garcia Varela Agradecemos la información brindada. Para co…" at bounding box center [356, 314] width 466 height 92
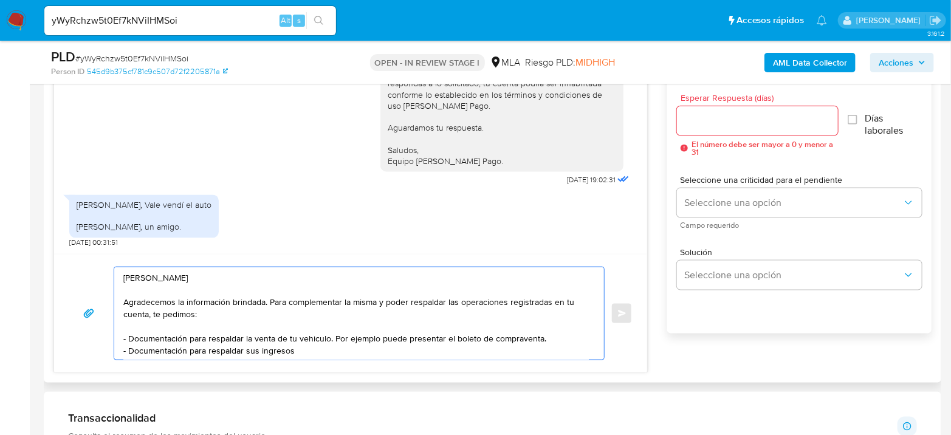
drag, startPoint x: 312, startPoint y: 350, endPoint x: 89, endPoint y: 356, distance: 223.8
click at [89, 356] on div "Hola Ramiro Reynaldo Garcia Varela Agradecemos la información brindada. Para co…" at bounding box center [351, 314] width 564 height 94
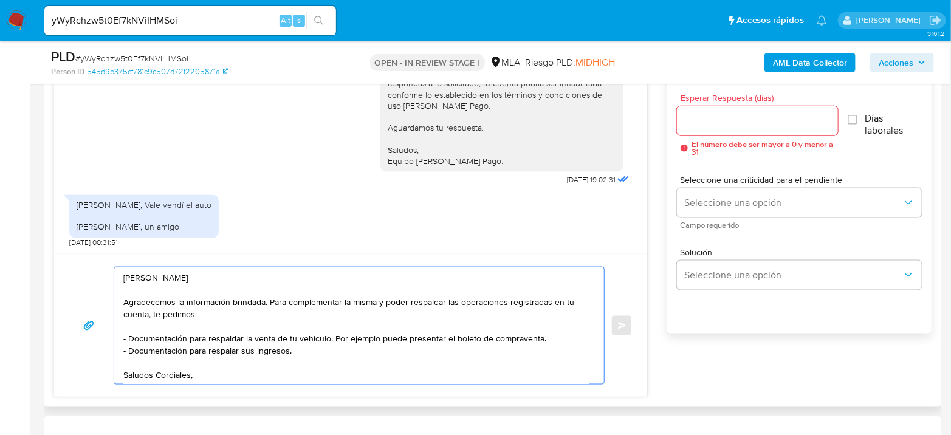
scroll to position [2, 0]
click at [228, 350] on textarea "Hola Ramiro Reynaldo Garcia Varela Agradecemos la información brindada. Para co…" at bounding box center [356, 329] width 466 height 122
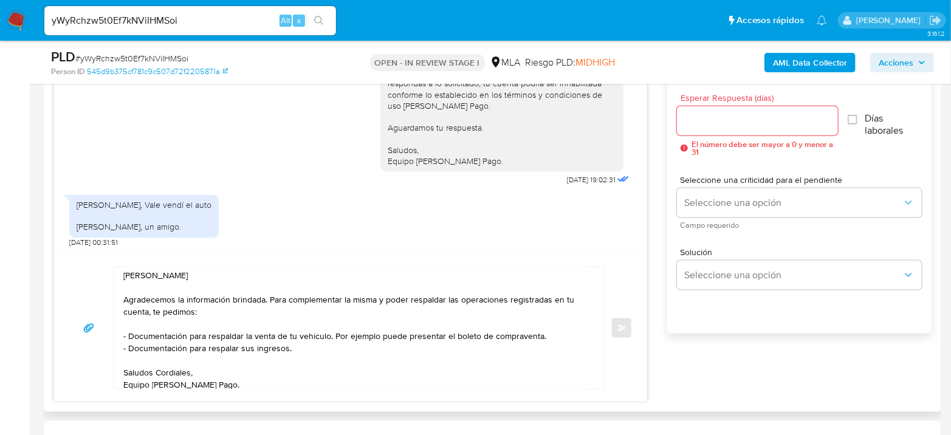
click at [221, 342] on textarea "Hola Ramiro Reynaldo Garcia Varela Agradecemos la información brindada. Para co…" at bounding box center [356, 329] width 466 height 122
click at [369, 341] on textarea "Hola Ramiro Reynaldo Garcia Varela Agradecemos la información brindada. Para co…" at bounding box center [356, 329] width 466 height 122
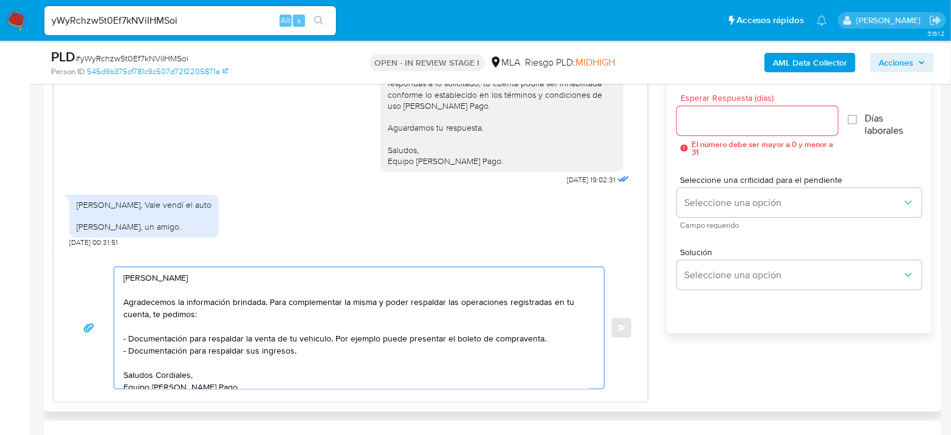
type textarea "Hola Ramiro Reynaldo Garcia Varela Agradecemos la información brindada. Para co…"
click at [749, 120] on input "Esperar Respuesta (días)" at bounding box center [757, 121] width 161 height 16
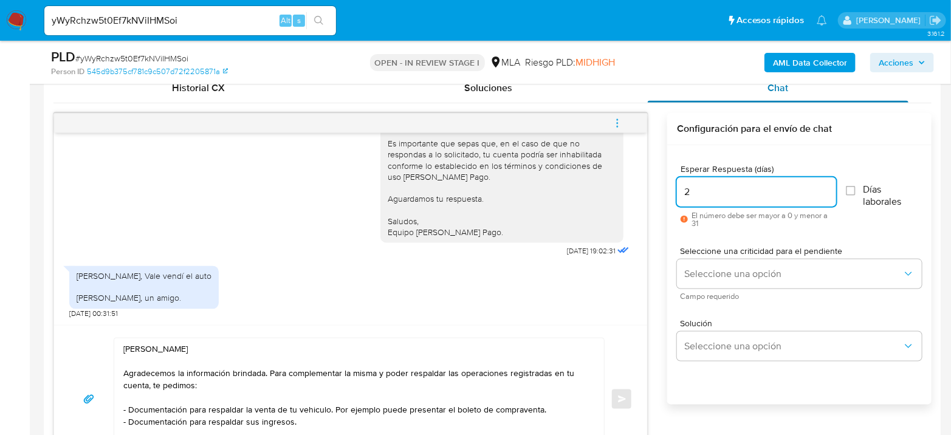
scroll to position [540, 0]
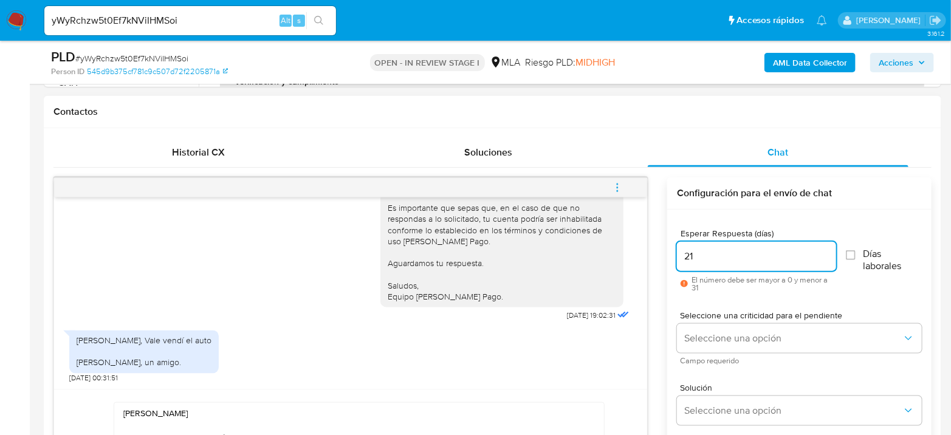
drag, startPoint x: 686, startPoint y: 259, endPoint x: 675, endPoint y: 260, distance: 11.0
click at [667, 256] on div "18/08/2025 17:25:06 Hola, Esperamos que te encuentres muy bien. Te consultamos …" at bounding box center [493, 358] width 879 height 361
type input "1"
click at [693, 337] on span "Seleccione una opción" at bounding box center [794, 339] width 218 height 12
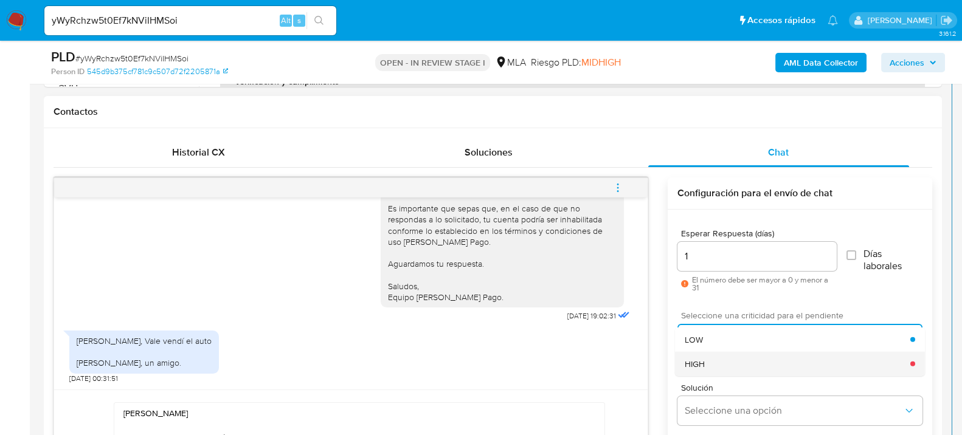
click at [706, 360] on div "HIGH" at bounding box center [798, 363] width 226 height 24
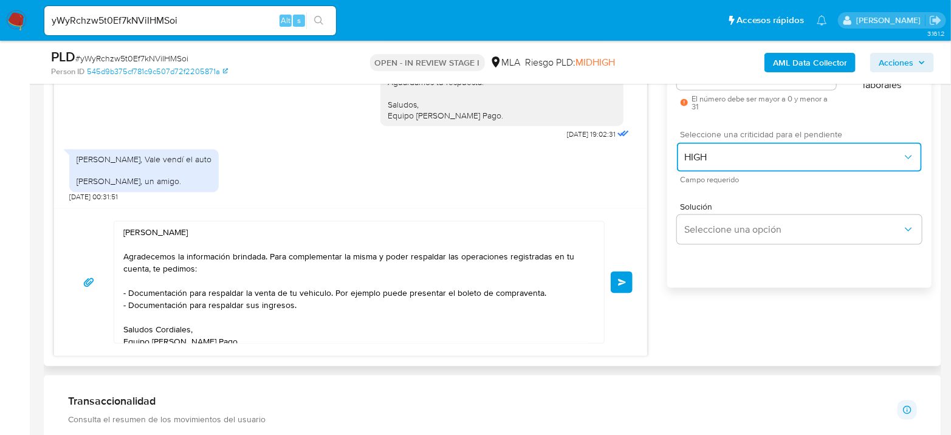
scroll to position [743, 0]
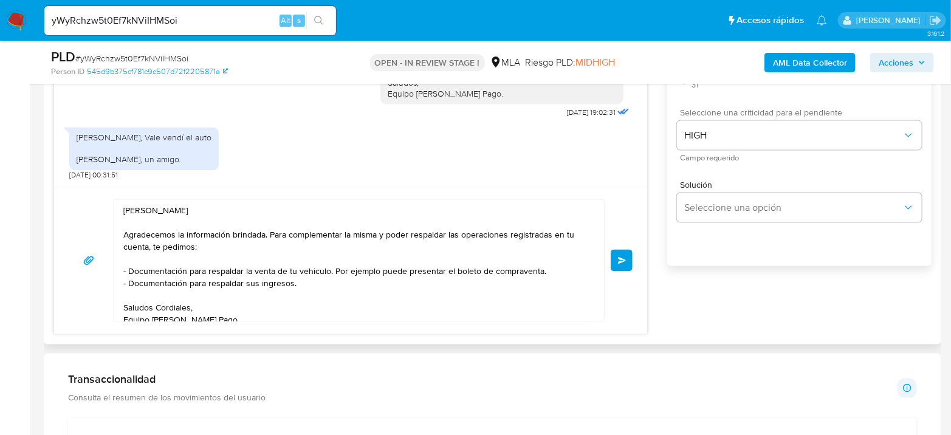
click at [615, 259] on button "Enviar" at bounding box center [622, 261] width 22 height 22
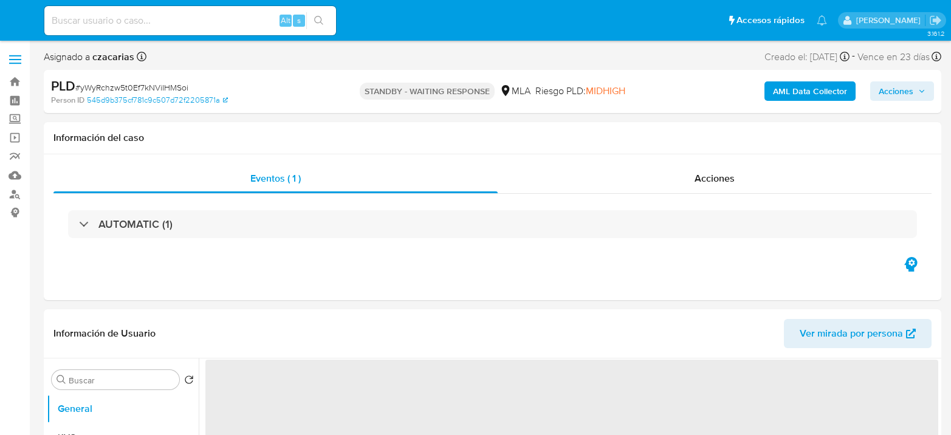
select select "10"
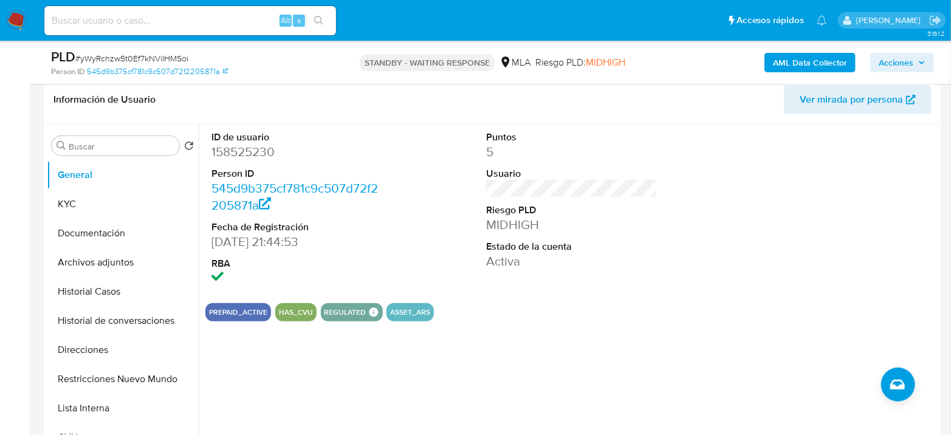
scroll to position [202, 0]
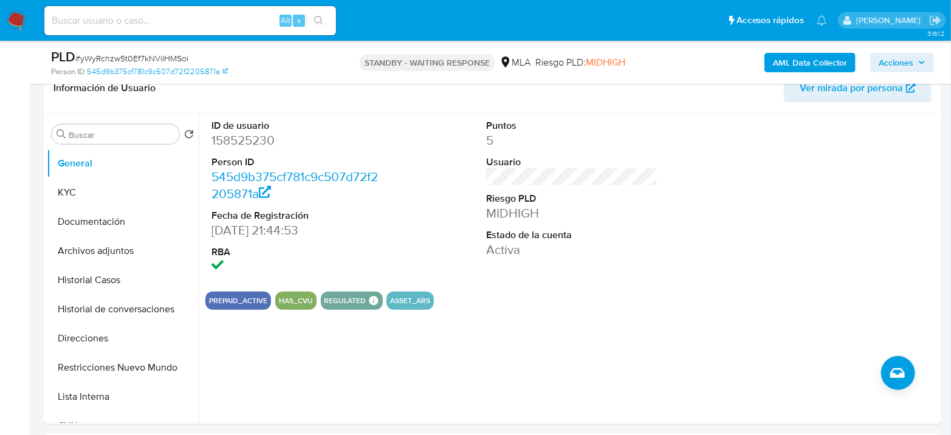
click at [269, 16] on input at bounding box center [190, 21] width 292 height 16
paste input "Mg1iOHpQv7ryPlNvz2Y3hbpe"
type input "Mg1iOHpQv7ryPlNvz2Y3hbpe"
click at [320, 10] on div "Mg1iOHpQv7ryPlNvz2Y3hbpe Alt s" at bounding box center [190, 20] width 292 height 29
click at [336, 22] on input "Mg1iOHpQv7ryPlNvz2Y3hbpe" at bounding box center [190, 21] width 292 height 16
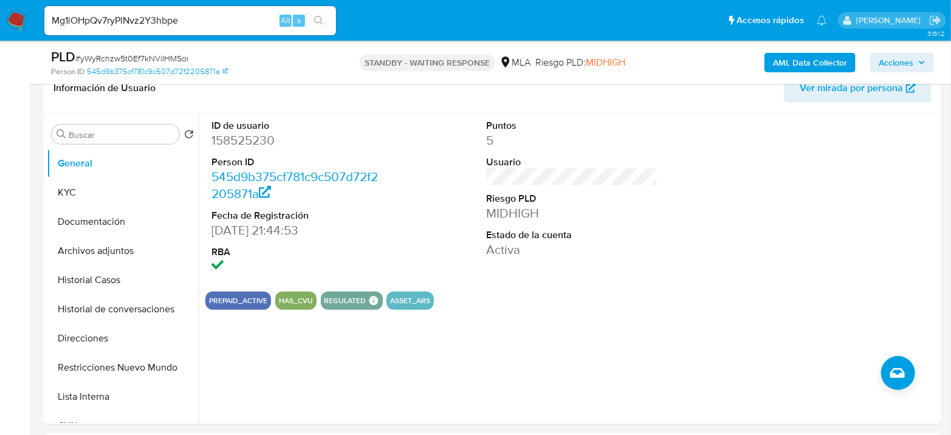
click at [318, 16] on icon "search-icon" at bounding box center [318, 20] width 9 height 9
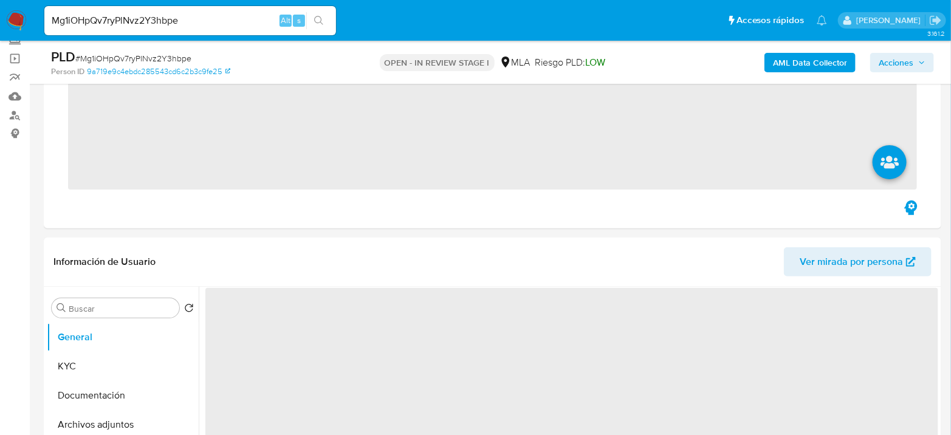
scroll to position [472, 0]
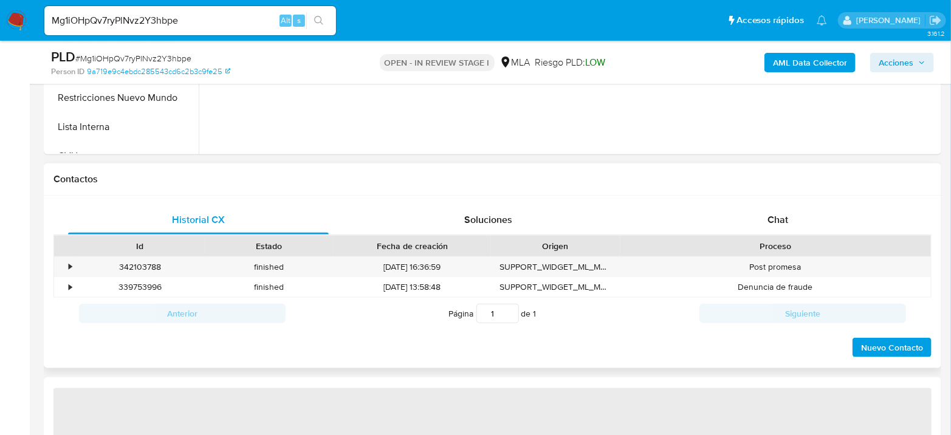
select select "10"
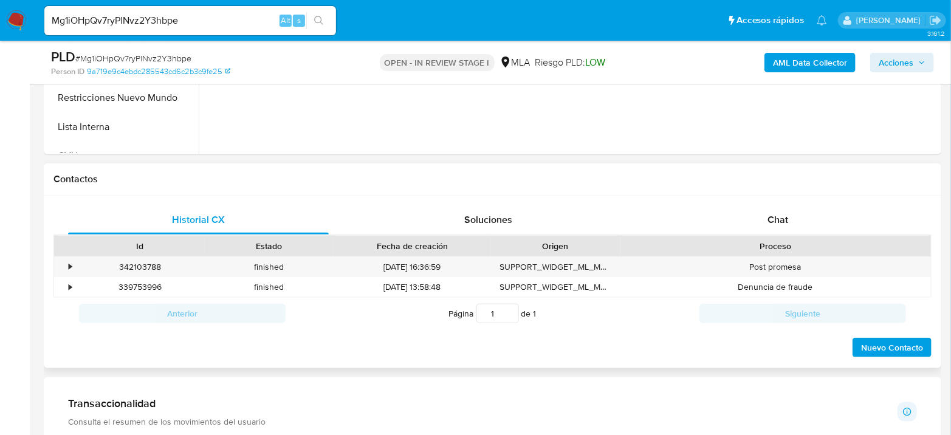
click at [773, 202] on div "Historial CX Soluciones Chat Id Estado Fecha de creación Origen Proceso • 34210…" at bounding box center [493, 282] width 898 height 173
click at [773, 209] on div "Chat" at bounding box center [778, 219] width 261 height 29
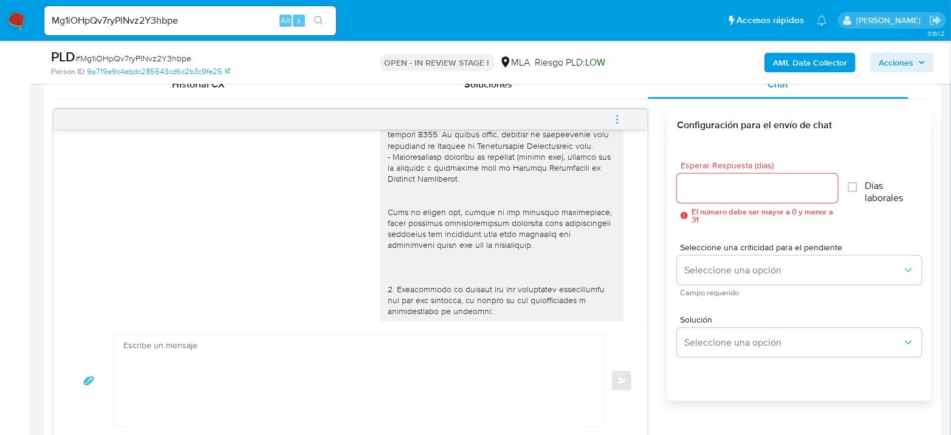
scroll to position [929, 0]
click at [322, 387] on textarea at bounding box center [356, 381] width 466 height 92
paste textarea "Hola, Esperamos que te encuentres muy bien. Te consultamos si tuviste oportunid…"
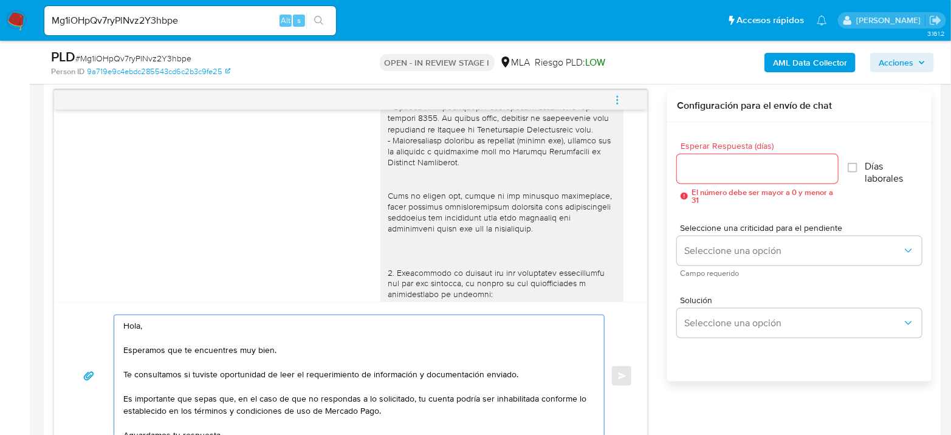
scroll to position [223, 0]
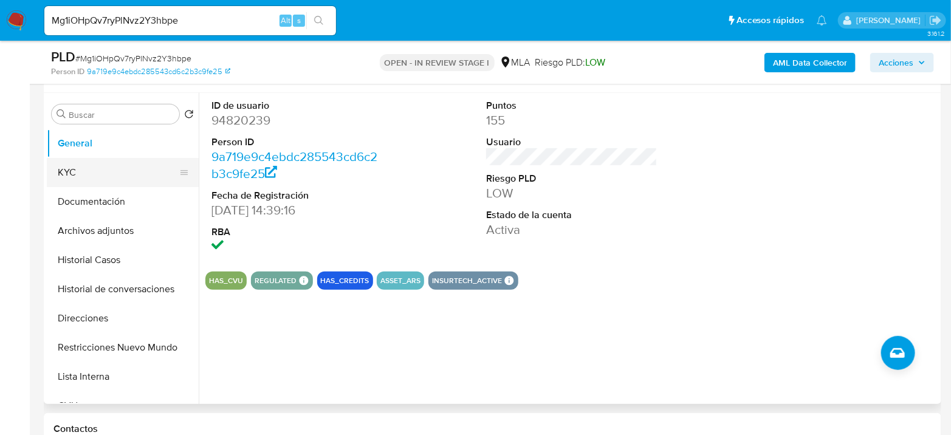
click at [83, 174] on button "KYC" at bounding box center [118, 172] width 142 height 29
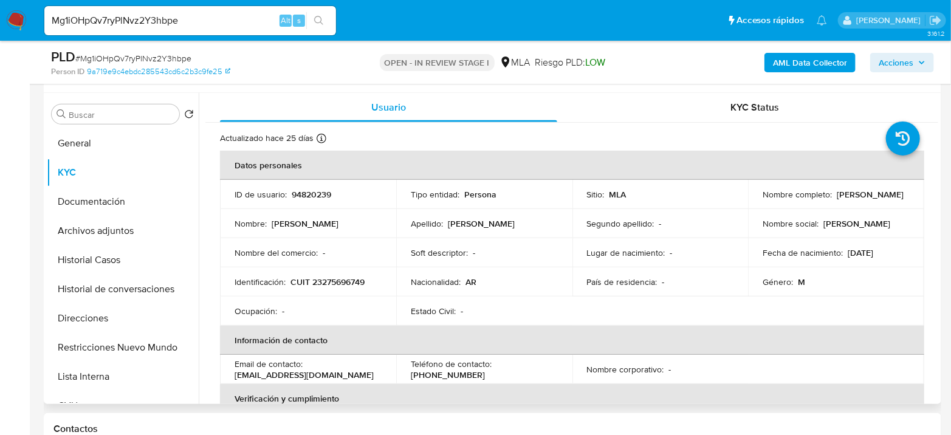
drag, startPoint x: 762, startPoint y: 200, endPoint x: 860, endPoint y: 208, distance: 98.2
click at [860, 208] on td "Nombre completo : Pablo Sebastian Boutet" at bounding box center [836, 194] width 176 height 29
copy p "[PERSON_NAME]"
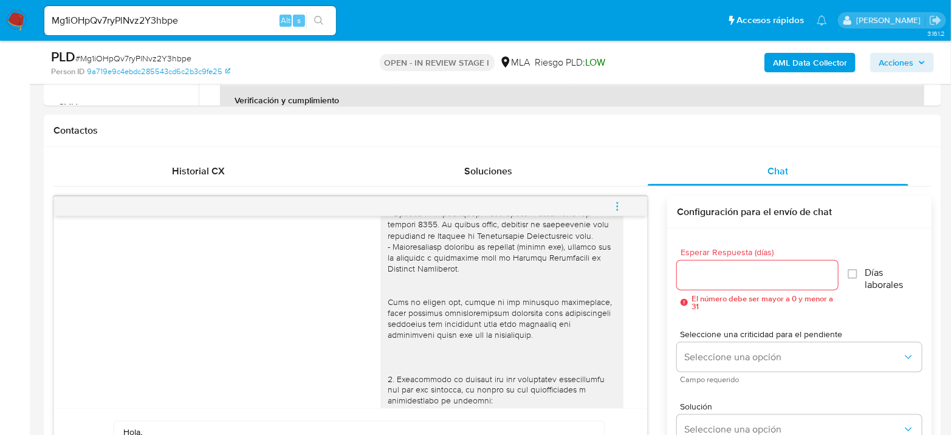
scroll to position [627, 0]
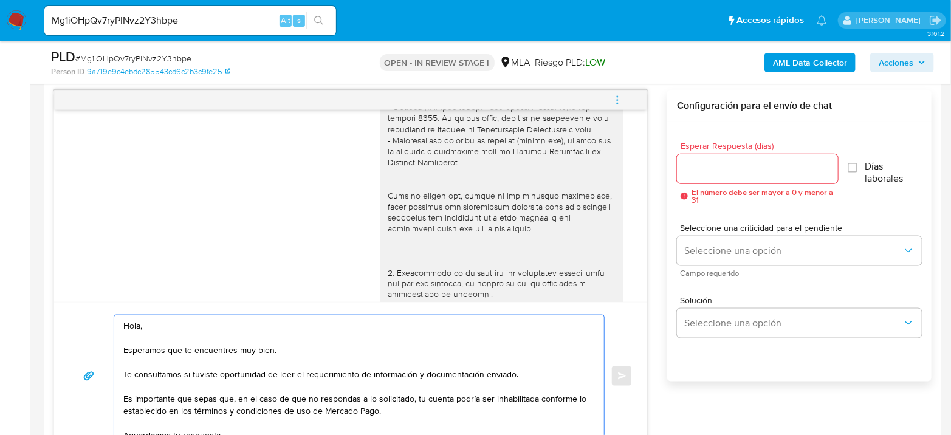
click at [154, 330] on textarea "Hola, Esperamos que te encuentres muy bien. Te consultamos si tuviste oportunid…" at bounding box center [356, 377] width 466 height 122
paste textarea "[PERSON_NAME]"
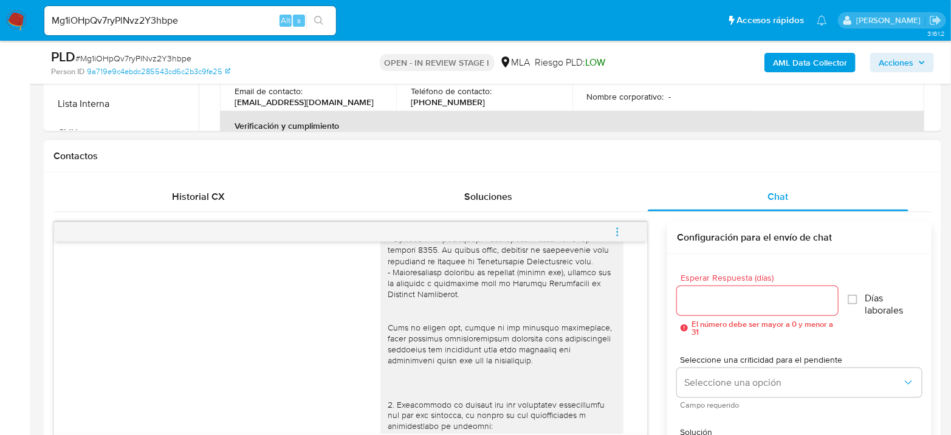
scroll to position [492, 0]
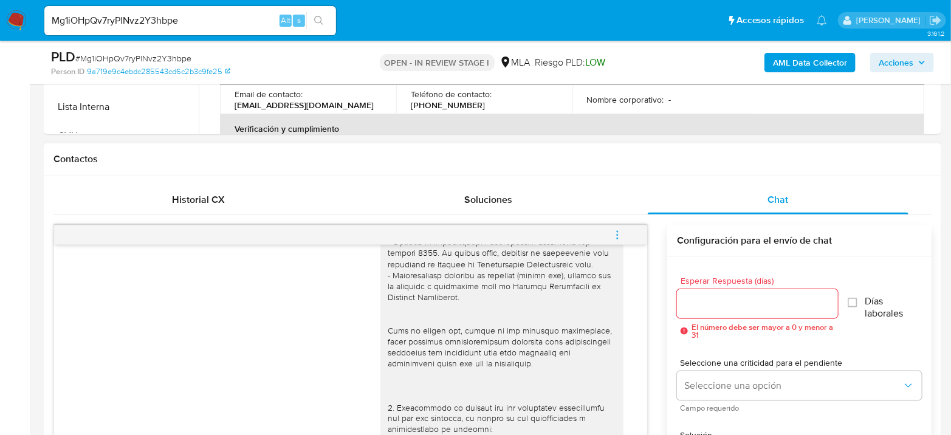
type textarea "Hola Pablo Sebastian Boutet Esperamos que te encuentres muy bien. Te consultamo…"
click at [708, 311] on div at bounding box center [757, 303] width 161 height 29
click at [711, 307] on input "Esperar Respuesta (días)" at bounding box center [757, 304] width 161 height 16
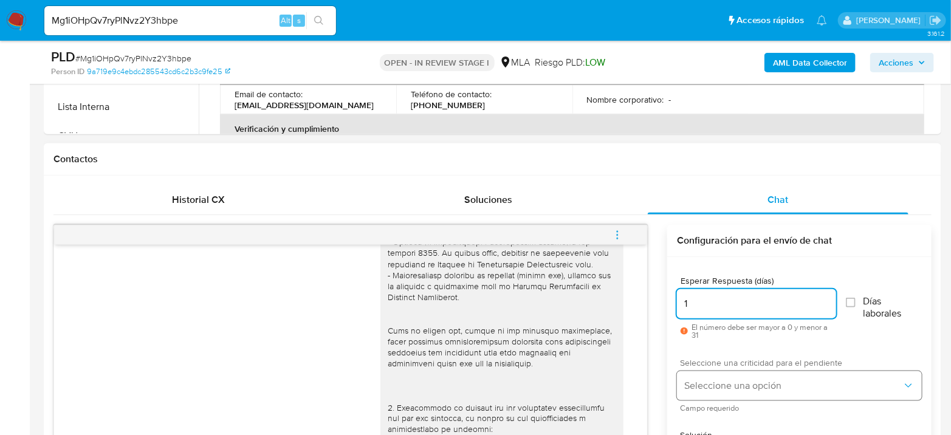
type input "1"
click at [728, 372] on button "Seleccione una opción" at bounding box center [799, 385] width 245 height 29
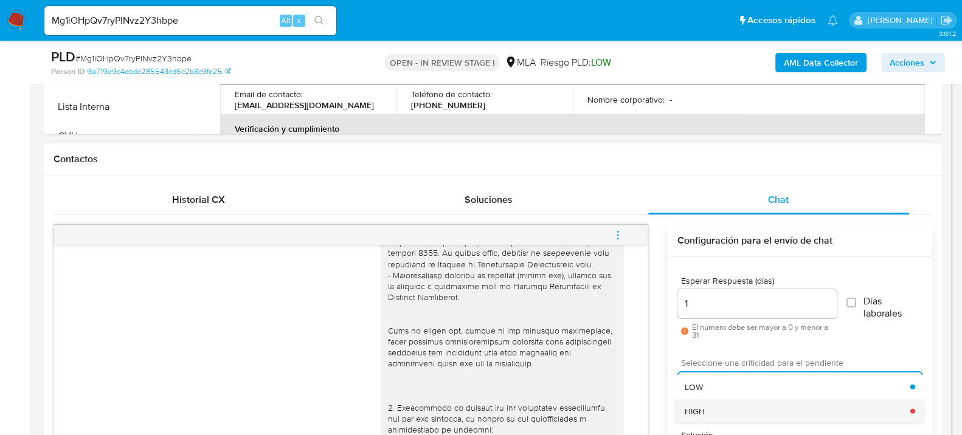
click at [719, 400] on div "HIGH" at bounding box center [798, 411] width 226 height 24
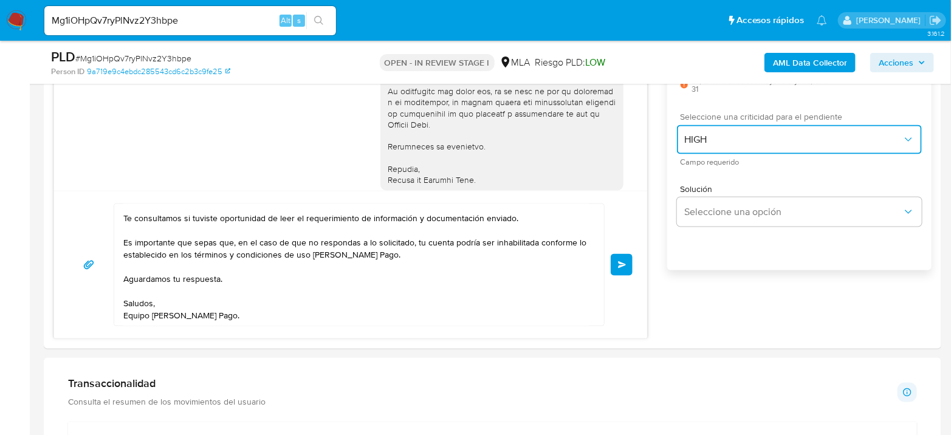
scroll to position [763, 0]
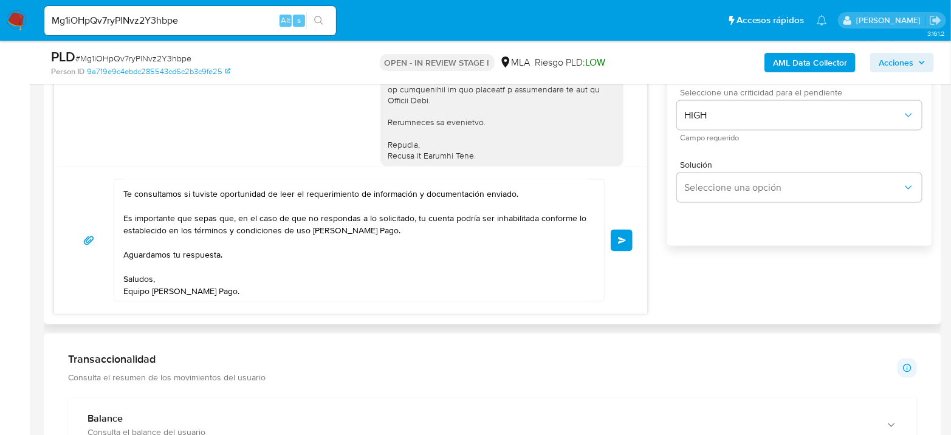
click at [625, 243] on button "Enviar" at bounding box center [622, 241] width 22 height 22
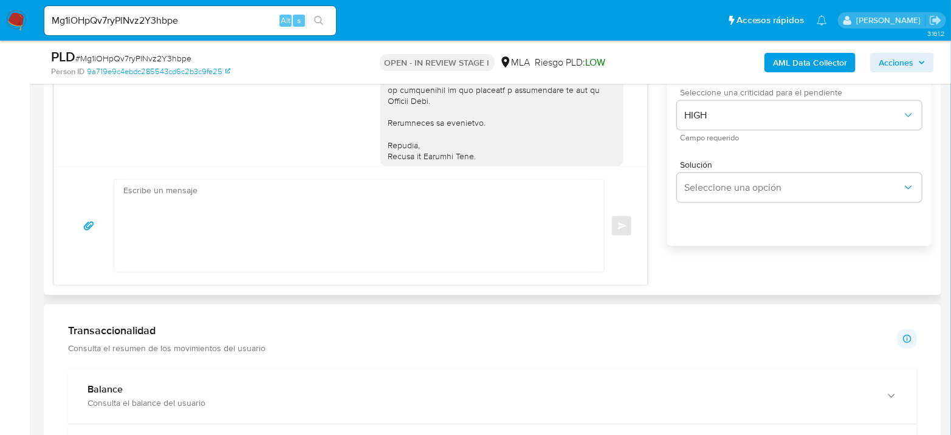
scroll to position [1434, 0]
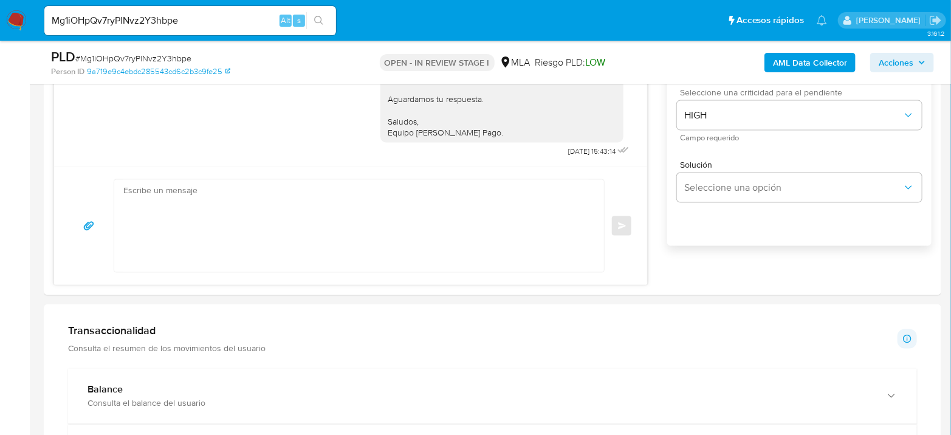
click at [188, 22] on input "Mg1iOHpQv7ryPlNvz2Y3hbpe" at bounding box center [190, 21] width 292 height 16
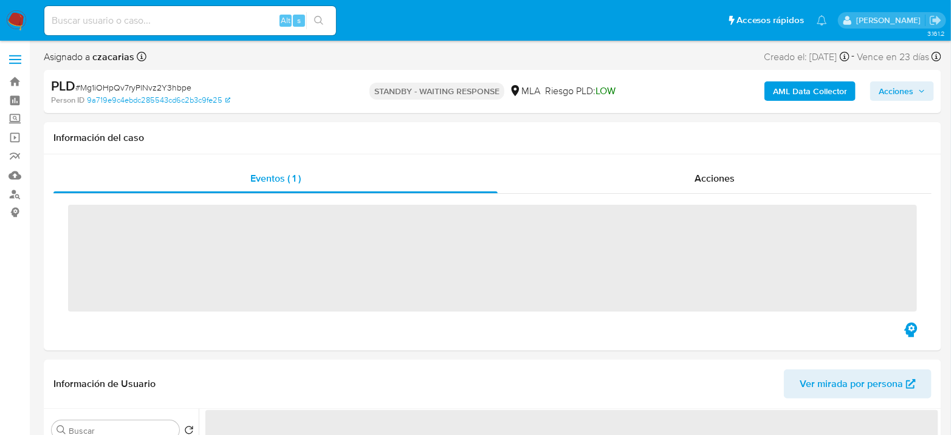
click at [192, 28] on div "Alt s" at bounding box center [190, 20] width 292 height 29
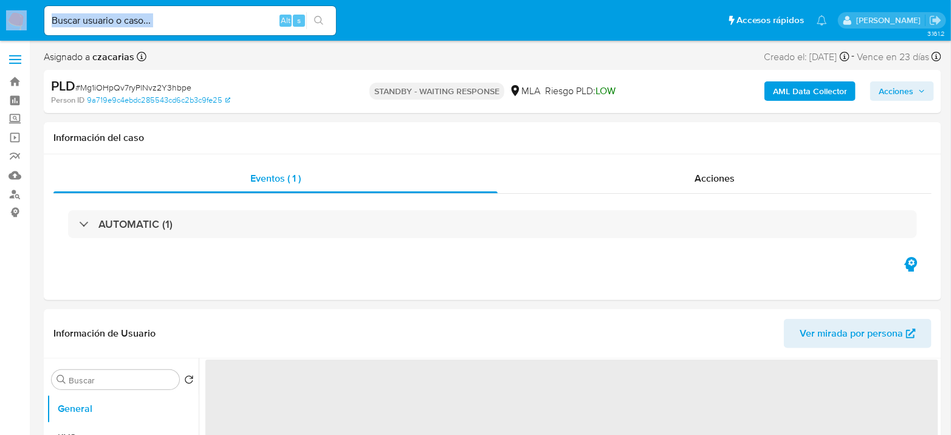
click at [223, 22] on input at bounding box center [190, 21] width 292 height 16
paste input "I3ON2t0ApQnRwZJlCzs2Ywh0"
type input "I3ON2t0ApQnRwZJlCzs2Ywh0"
select select "10"
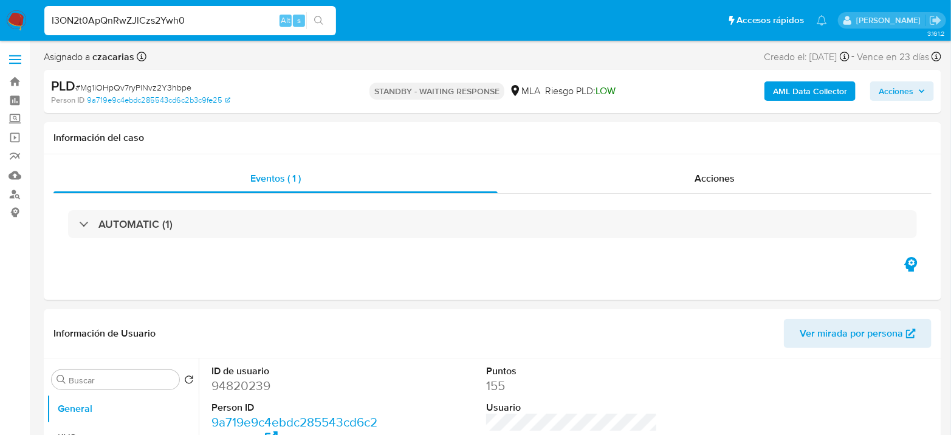
type input "I3ON2t0ApQnRwZJlCzs2Ywh0"
click at [308, 23] on button "search-icon" at bounding box center [318, 20] width 25 height 17
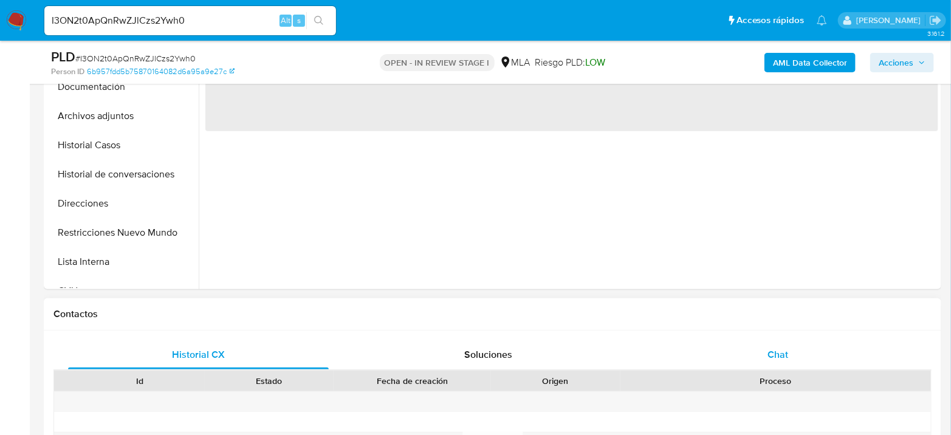
click at [794, 356] on div "Chat" at bounding box center [778, 354] width 261 height 29
select select "10"
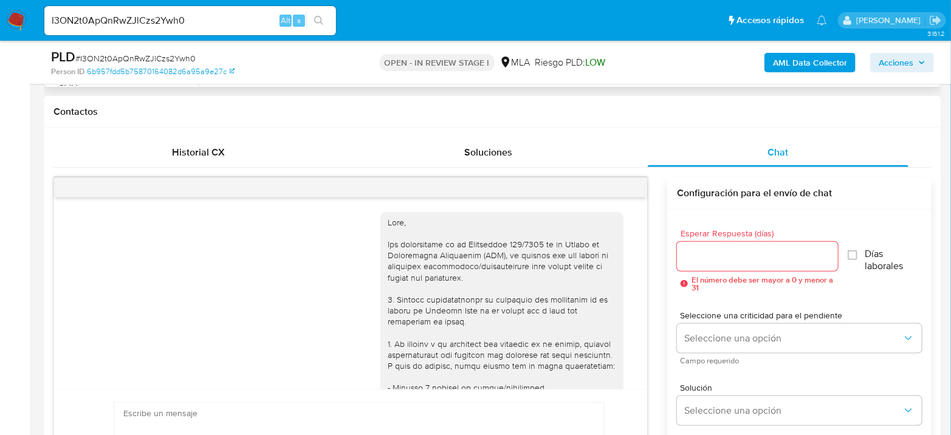
scroll to position [937, 0]
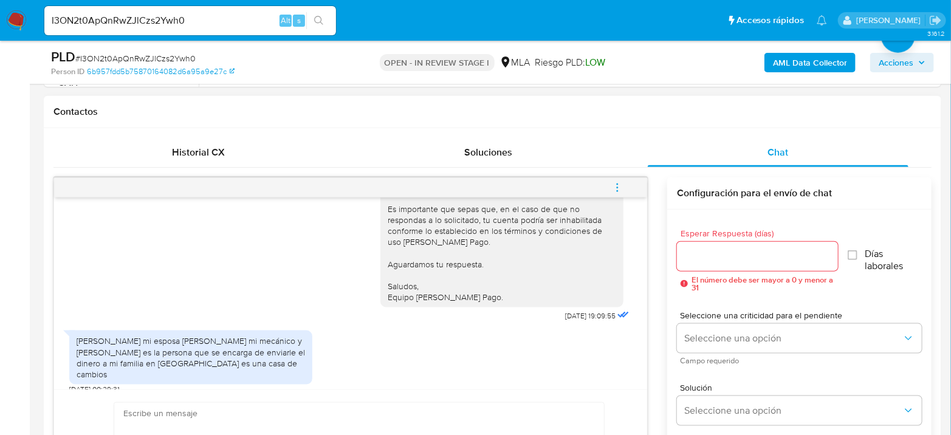
drag, startPoint x: 102, startPoint y: 329, endPoint x: 278, endPoint y: 360, distance: 178.4
click at [278, 360] on div "[PERSON_NAME] mi esposa [PERSON_NAME] mi mecánico y [PERSON_NAME] es la persona…" at bounding box center [191, 358] width 229 height 44
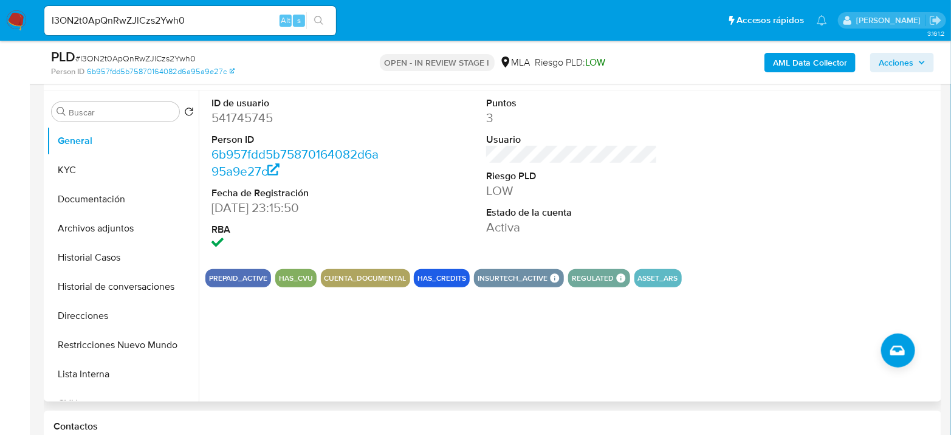
scroll to position [202, 0]
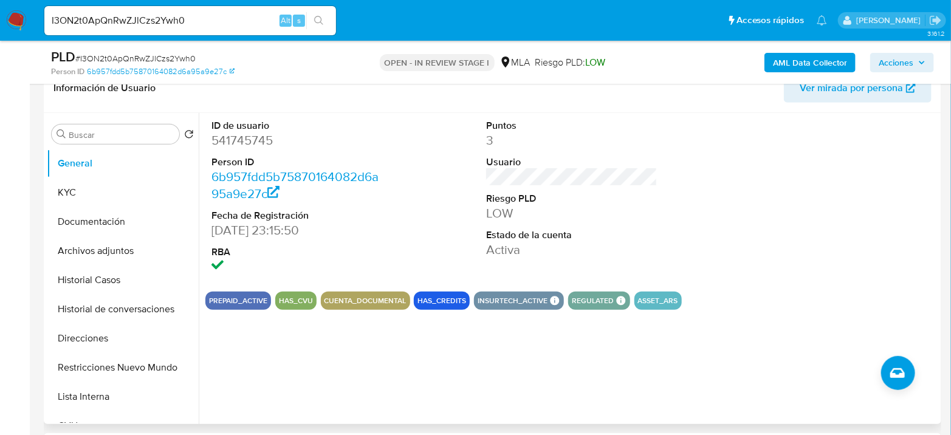
click at [238, 146] on dd "541745745" at bounding box center [297, 140] width 171 height 17
copy dd "541745745"
click at [172, 52] on div "PLD # I3ON2t0ApQnRwZJlCzs2Ywh0" at bounding box center [196, 57] width 290 height 18
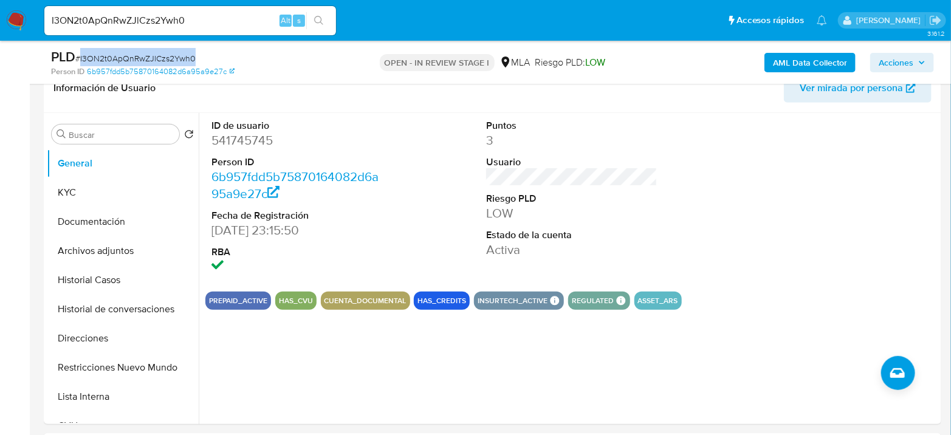
copy span "I3ON2t0ApQnRwZJlCzs2Ywh0"
click at [117, 188] on button "KYC" at bounding box center [118, 192] width 142 height 29
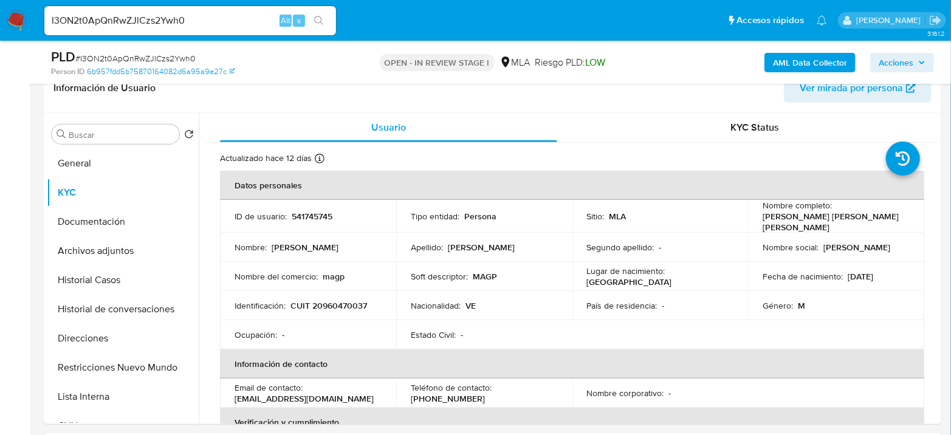
drag, startPoint x: 136, startPoint y: 4, endPoint x: 138, endPoint y: 17, distance: 13.0
click at [136, 5] on div "I3ON2t0ApQnRwZJlCzs2Ywh0 Alt s" at bounding box center [190, 21] width 292 height 34
click at [141, 18] on input "I3ON2t0ApQnRwZJlCzs2Ywh0" at bounding box center [190, 21] width 292 height 16
paste input "ckJFrjIWYXwpAu8ZxAXtQnVW"
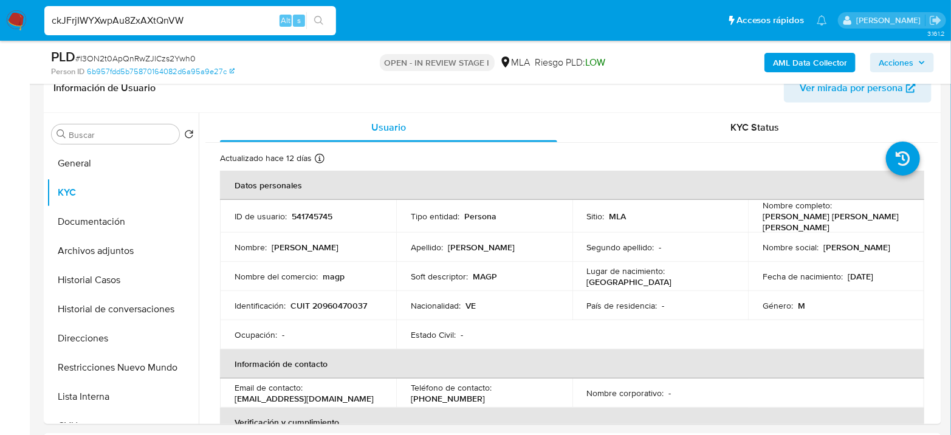
type input "ckJFrjIWYXwpAu8ZxAXtQnVW"
click at [319, 27] on button "search-icon" at bounding box center [318, 20] width 25 height 17
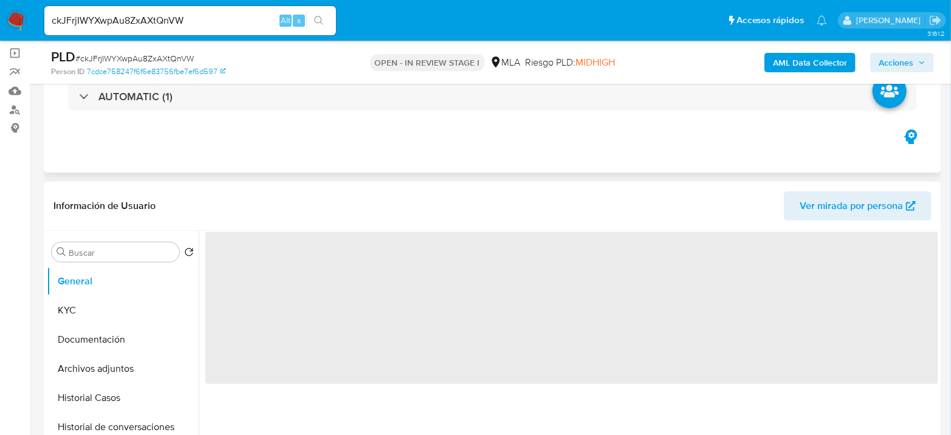
scroll to position [270, 0]
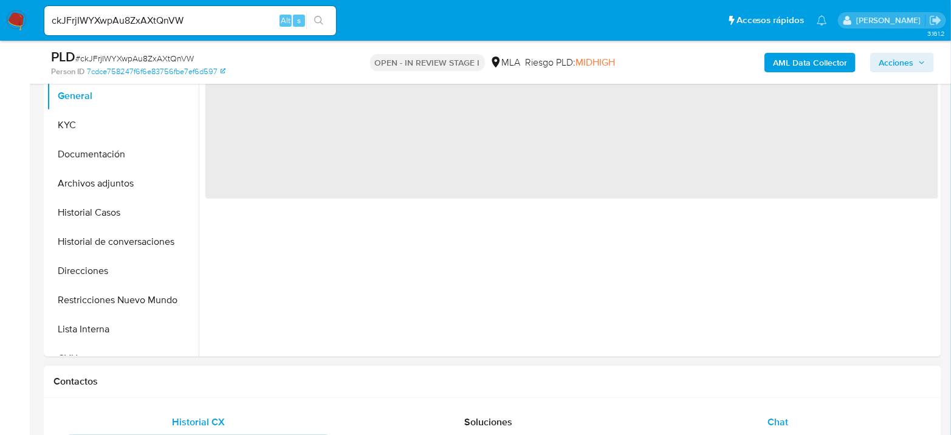
select select "10"
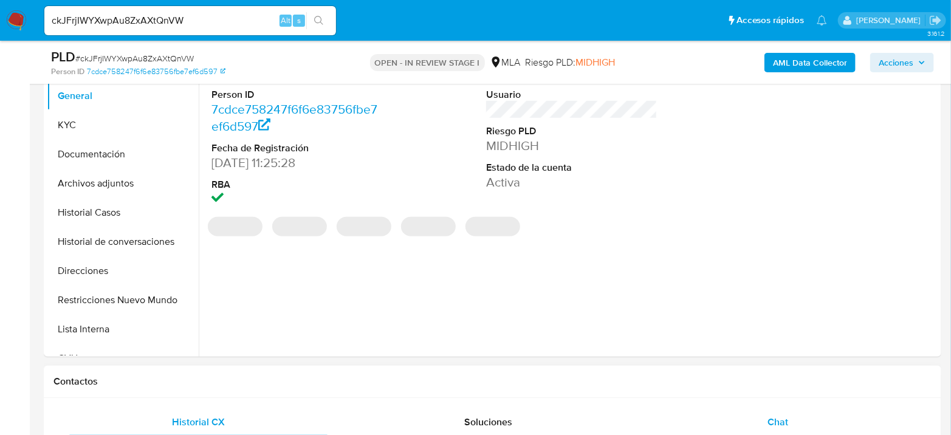
click at [780, 416] on span "Chat" at bounding box center [778, 422] width 21 height 14
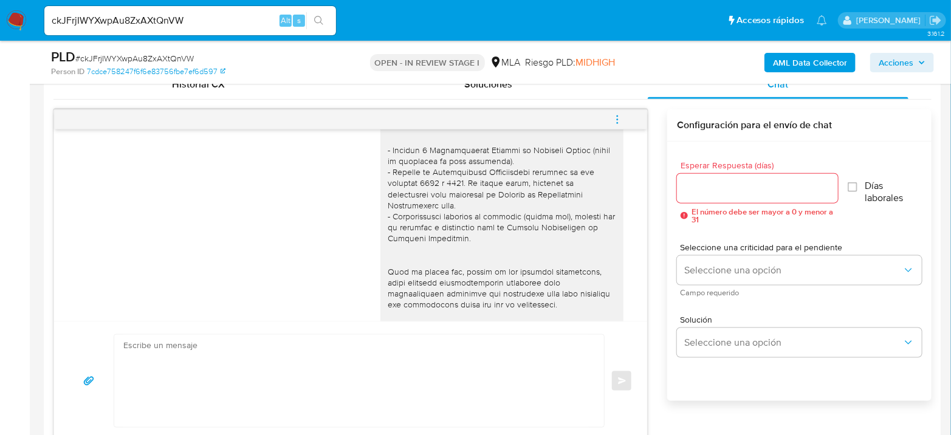
scroll to position [1111, 0]
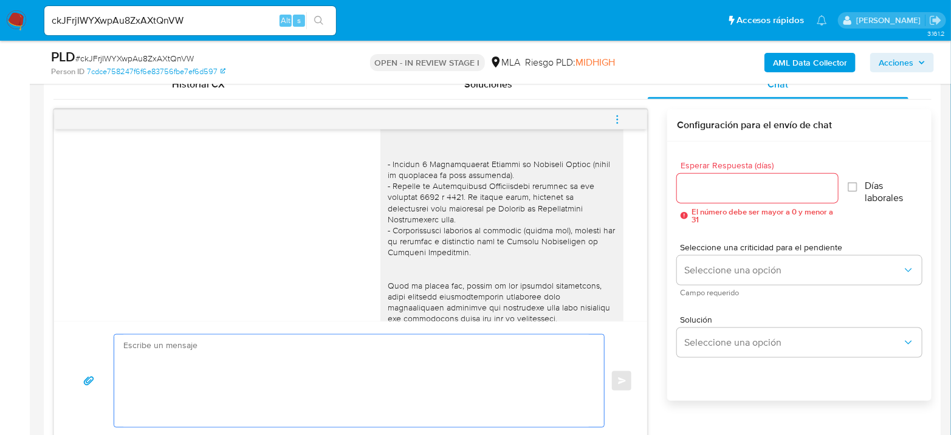
click at [288, 381] on textarea at bounding box center [356, 381] width 466 height 92
paste textarea "Hola, Esperamos que te encuentres muy bien. Te consultamos si tuviste oportunid…"
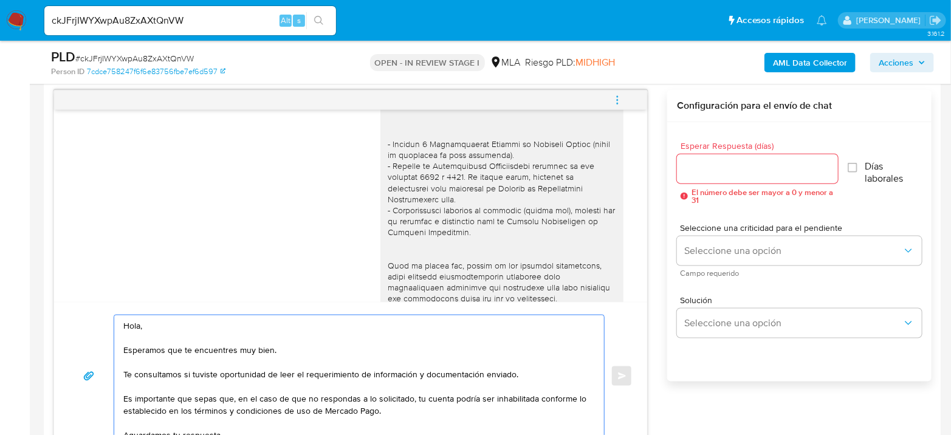
scroll to position [0, 0]
type textarea "Hola, Esperamos que te encuentres muy bien. Te consultamos si tuviste oportunid…"
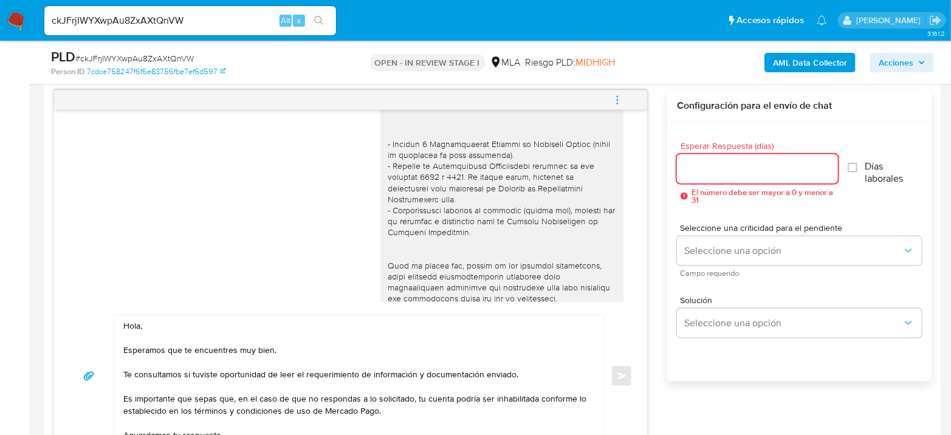
click at [756, 171] on input "Esperar Respuesta (días)" at bounding box center [757, 169] width 161 height 16
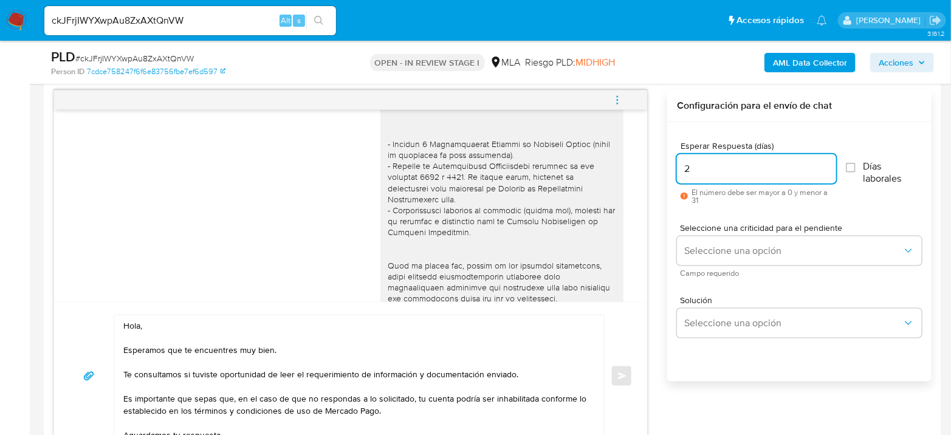
drag, startPoint x: 725, startPoint y: 173, endPoint x: 551, endPoint y: 167, distance: 173.4
click at [551, 166] on div "18/08/2025 17:26:21 Hola, Esperamos que te encuentres muy bien. Te consultamos …" at bounding box center [493, 270] width 879 height 361
type input "1"
click at [728, 249] on span "Seleccione una opción" at bounding box center [794, 251] width 218 height 12
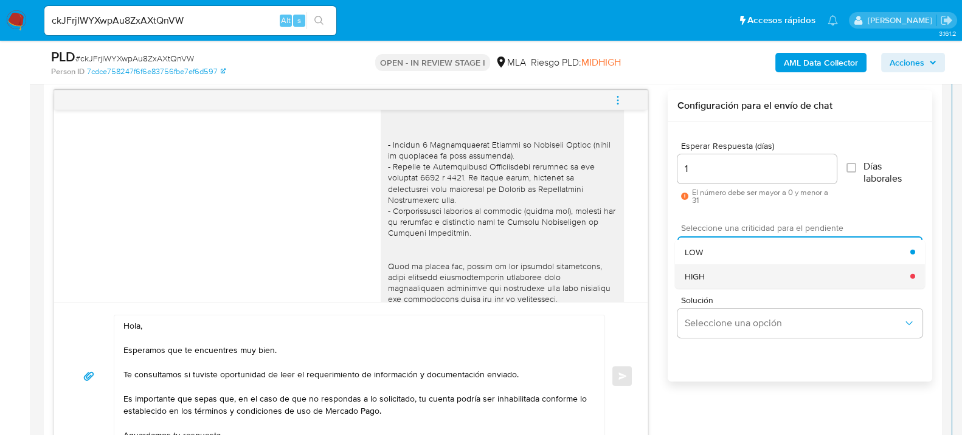
click at [714, 275] on div "HIGH" at bounding box center [798, 276] width 226 height 24
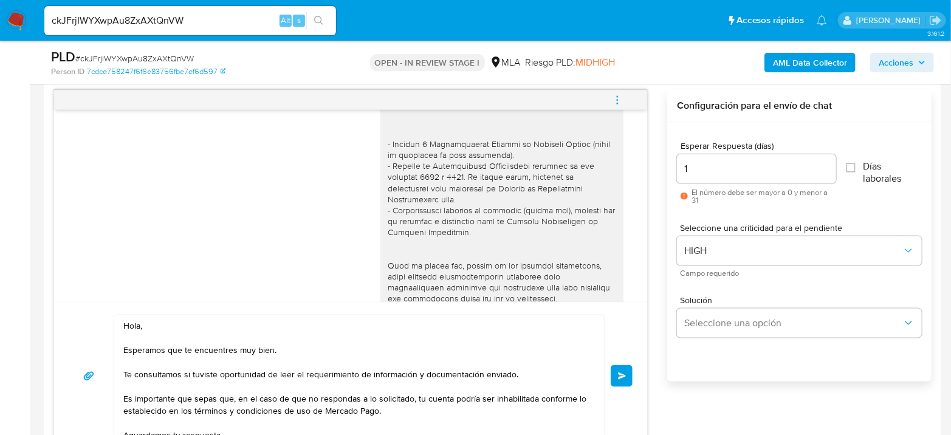
click at [622, 379] on button "Enviar" at bounding box center [622, 376] width 22 height 22
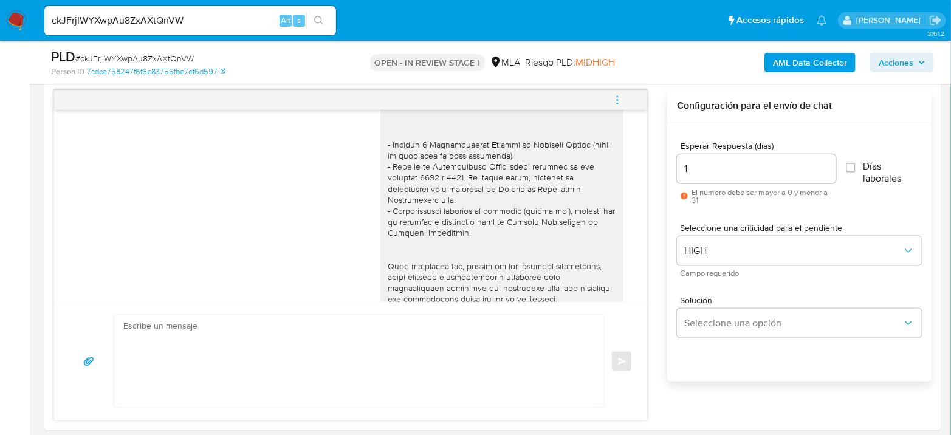
scroll to position [1808, 0]
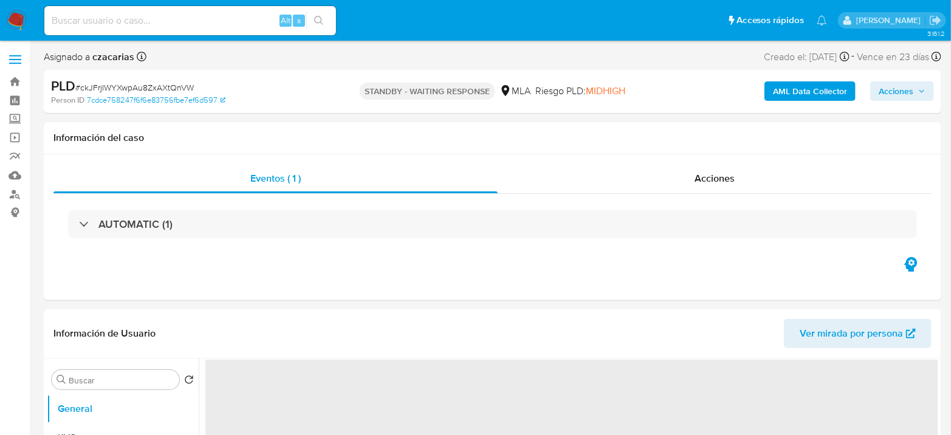
select select "10"
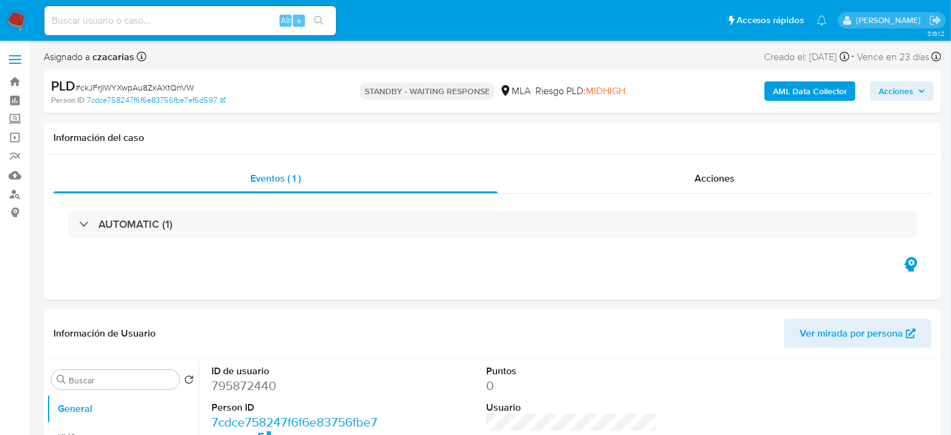
click at [190, 33] on div "Alt s" at bounding box center [190, 20] width 292 height 29
click at [195, 27] on input at bounding box center [190, 21] width 292 height 16
paste input "YMRkZQH6gTDI0xPLZWo7Honi"
type input "YMRkZQH6gTDI0xPLZWo7Honi"
click at [316, 20] on icon "search-icon" at bounding box center [319, 21] width 10 height 10
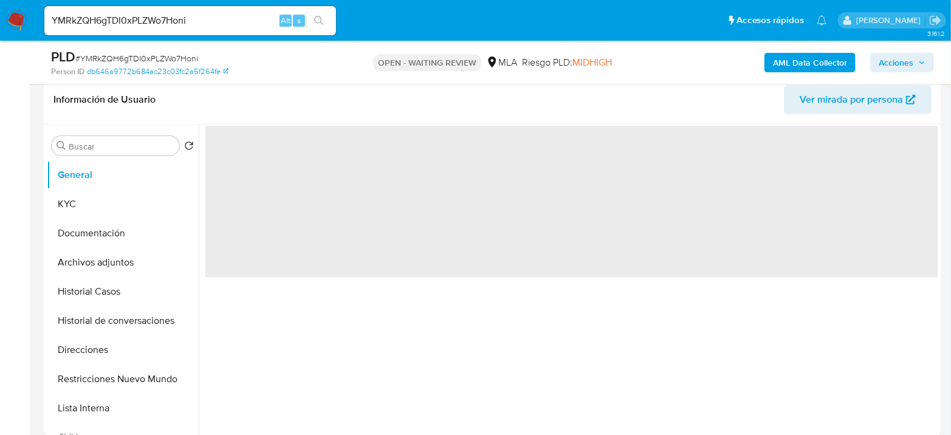
scroll to position [202, 0]
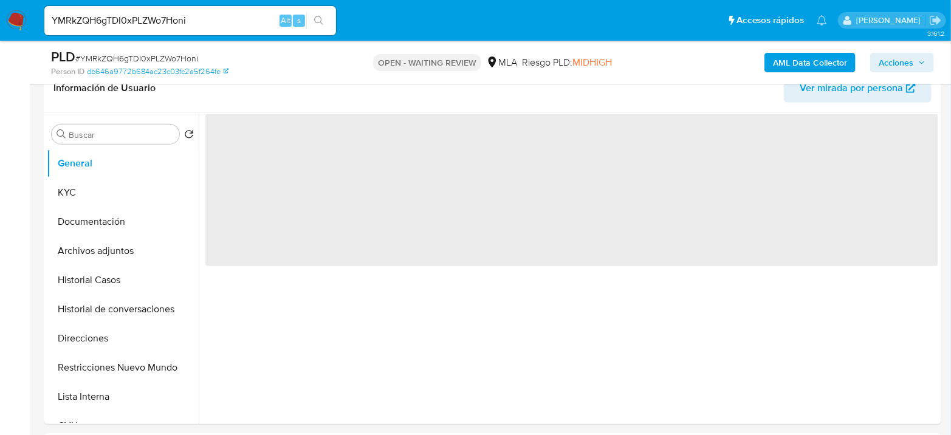
select select "10"
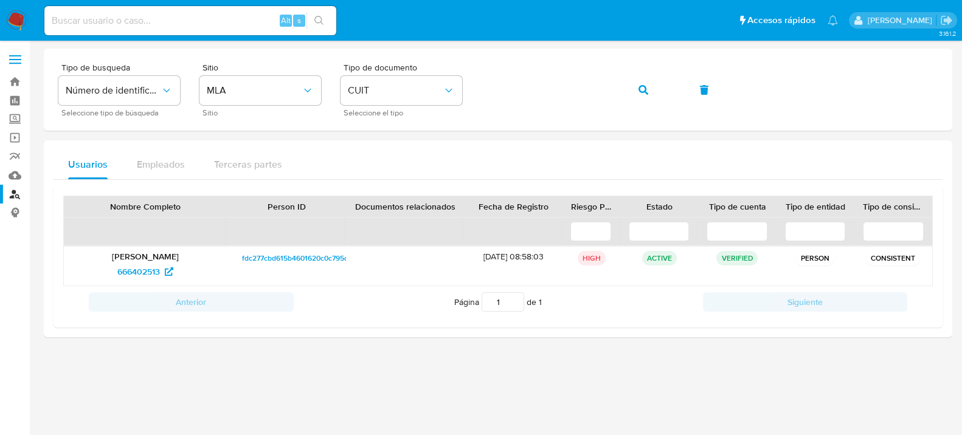
click at [19, 21] on img at bounding box center [16, 20] width 21 height 21
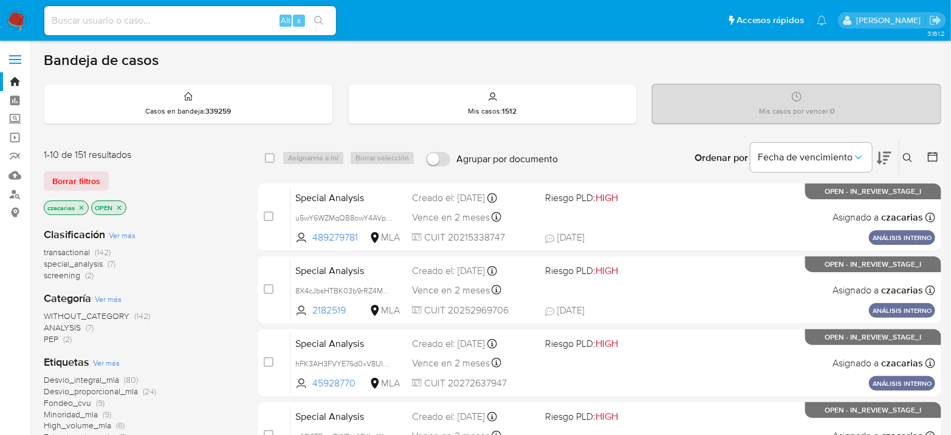
click at [908, 153] on icon at bounding box center [908, 158] width 10 height 10
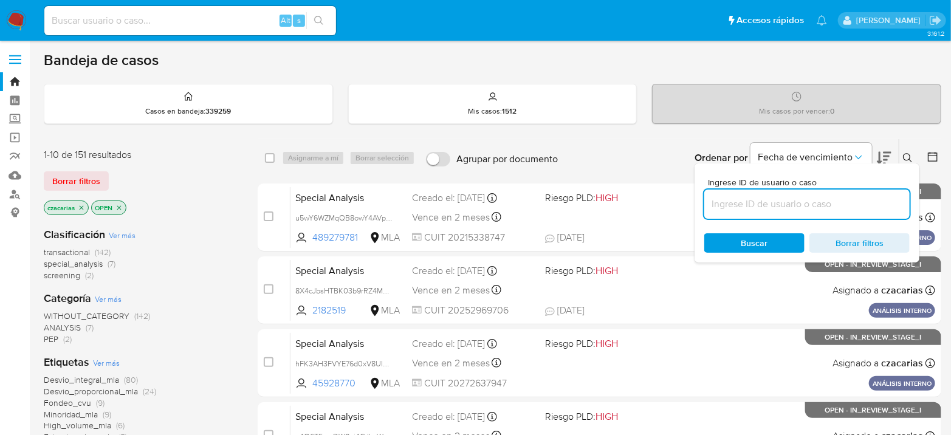
click at [810, 202] on input at bounding box center [807, 204] width 205 height 16
type input "YMRkZQH6gTDI0xPLZWo7Honi"
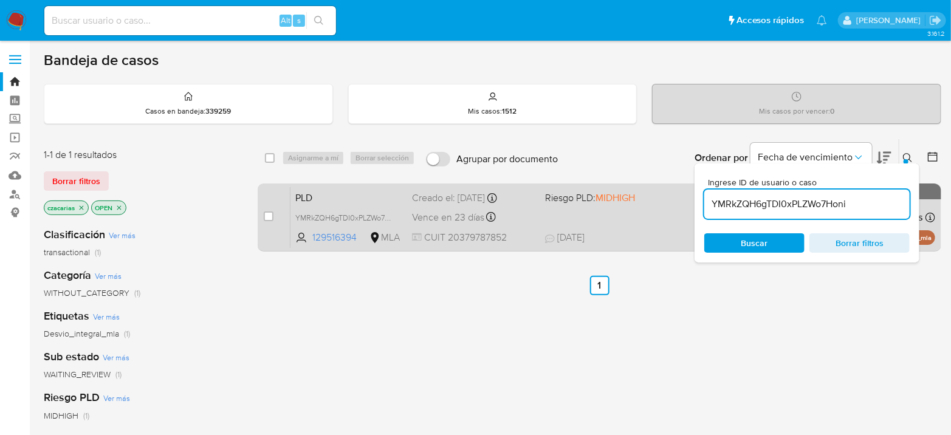
click at [268, 221] on div "case-item-checkbox" at bounding box center [269, 216] width 10 height 12
click at [266, 218] on input "checkbox" at bounding box center [269, 217] width 10 height 10
checkbox input "true"
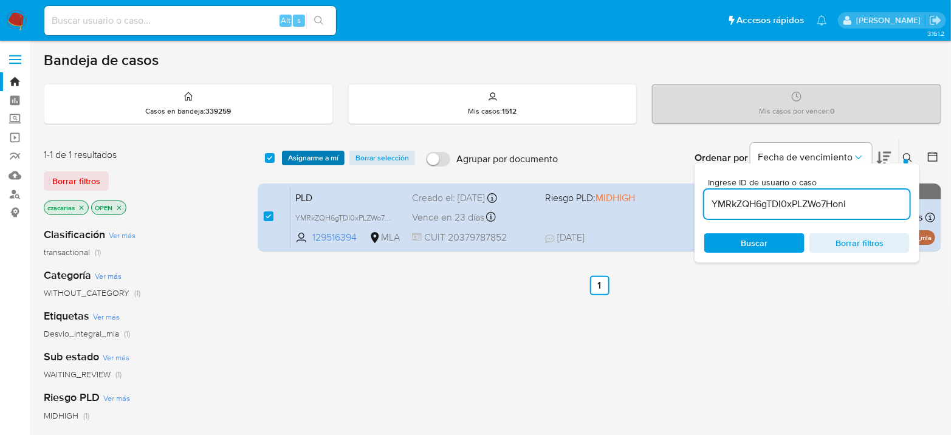
click at [332, 160] on span "Asignarme a mí" at bounding box center [313, 158] width 50 height 12
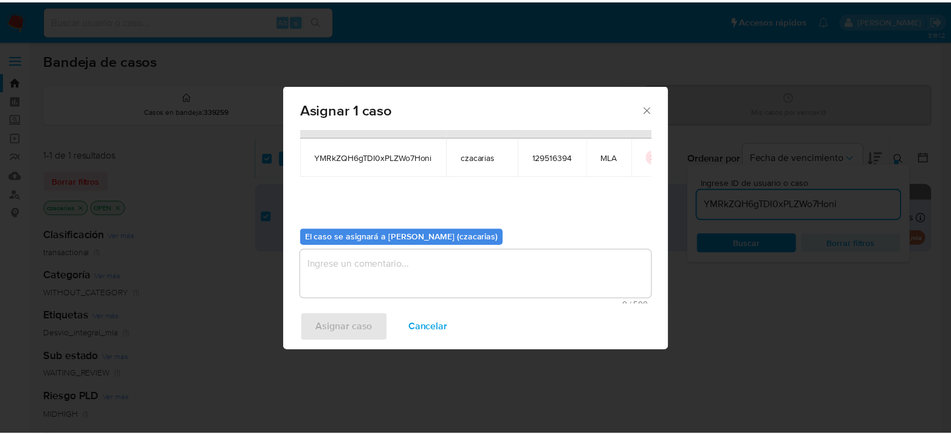
scroll to position [62, 0]
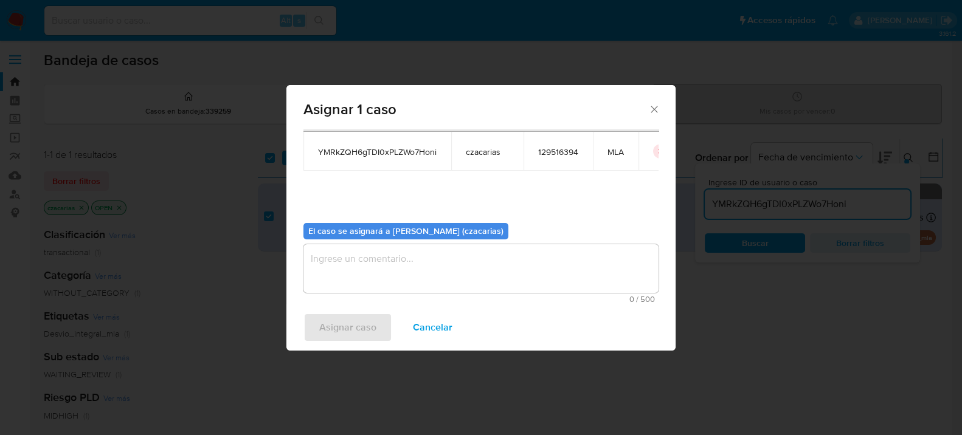
click at [418, 258] on textarea "assign-modal" at bounding box center [480, 268] width 355 height 49
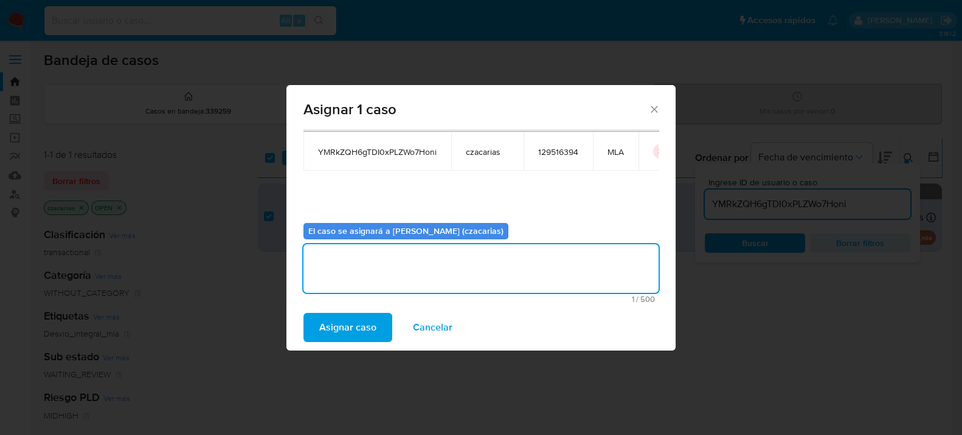
click at [342, 316] on span "Asignar caso" at bounding box center [347, 327] width 57 height 27
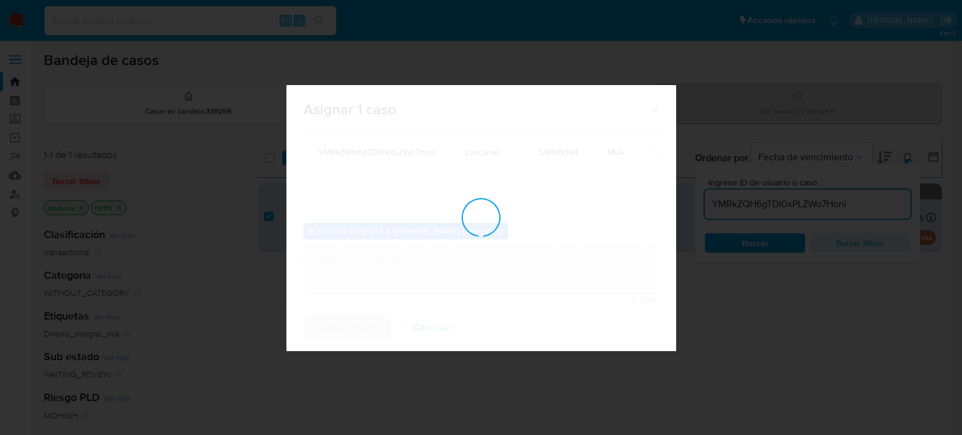
checkbox input "false"
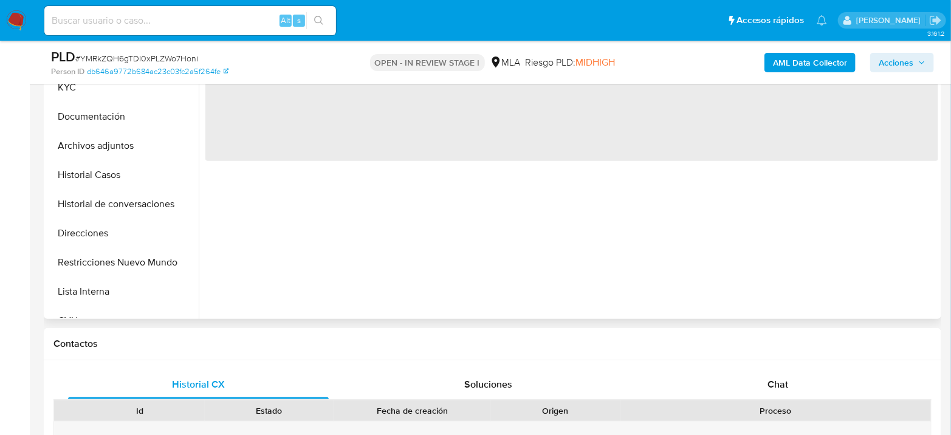
select select "10"
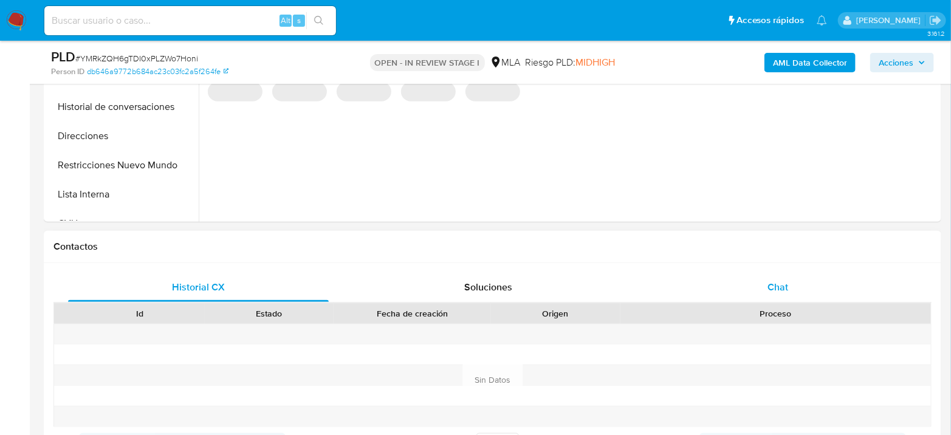
click at [783, 287] on span "Chat" at bounding box center [778, 287] width 21 height 14
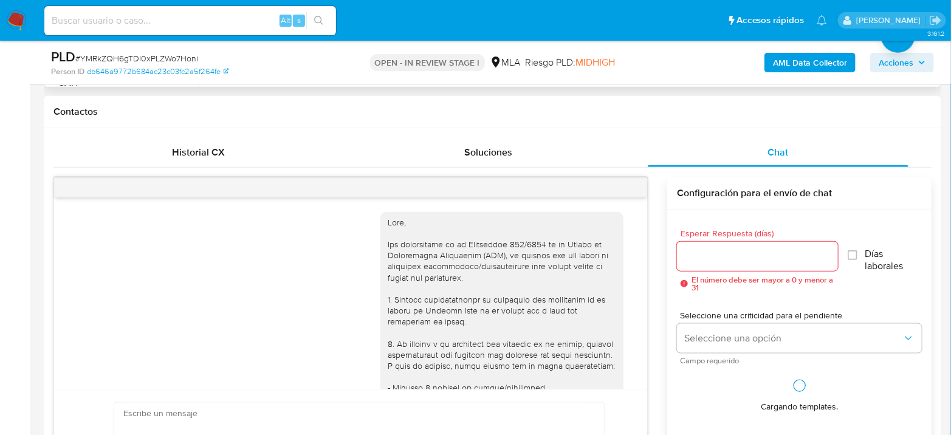
scroll to position [644, 0]
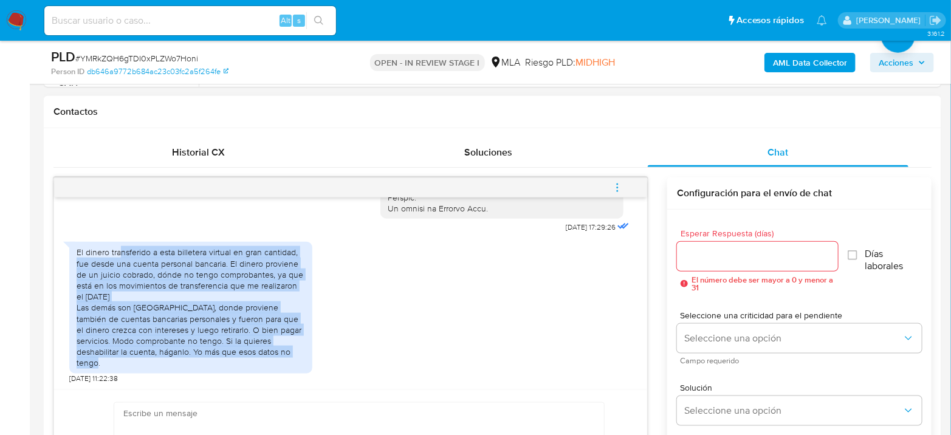
drag, startPoint x: 119, startPoint y: 259, endPoint x: 274, endPoint y: 370, distance: 191.3
click at [274, 370] on div "El dinero transferido a esta billetera virtual en gran cantidad, fue desde una …" at bounding box center [190, 307] width 243 height 131
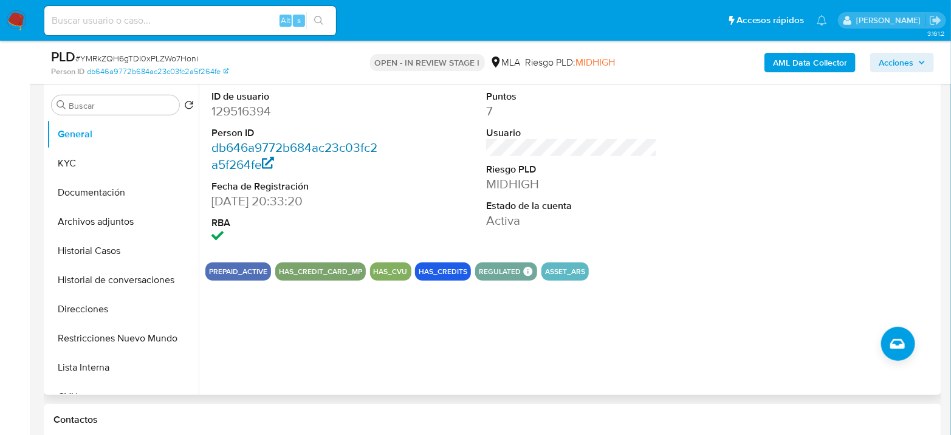
scroll to position [202, 0]
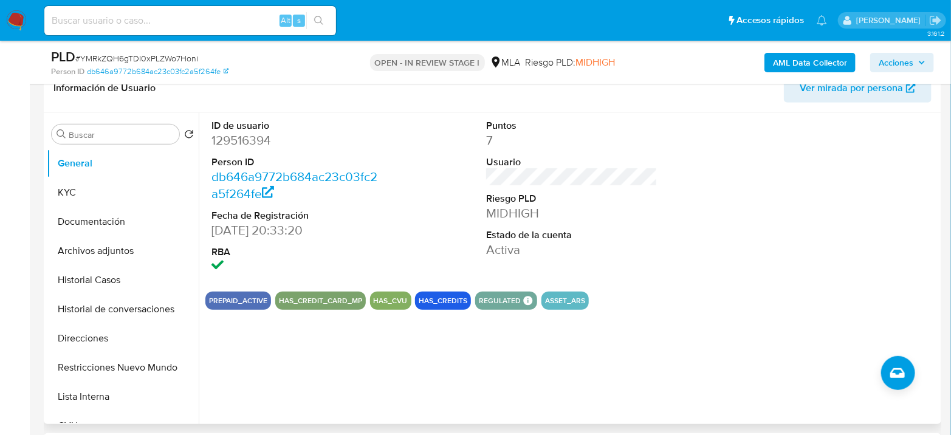
click at [246, 144] on dd "129516394" at bounding box center [297, 140] width 171 height 17
copy dd "129516394"
